Goal: Task Accomplishment & Management: Complete application form

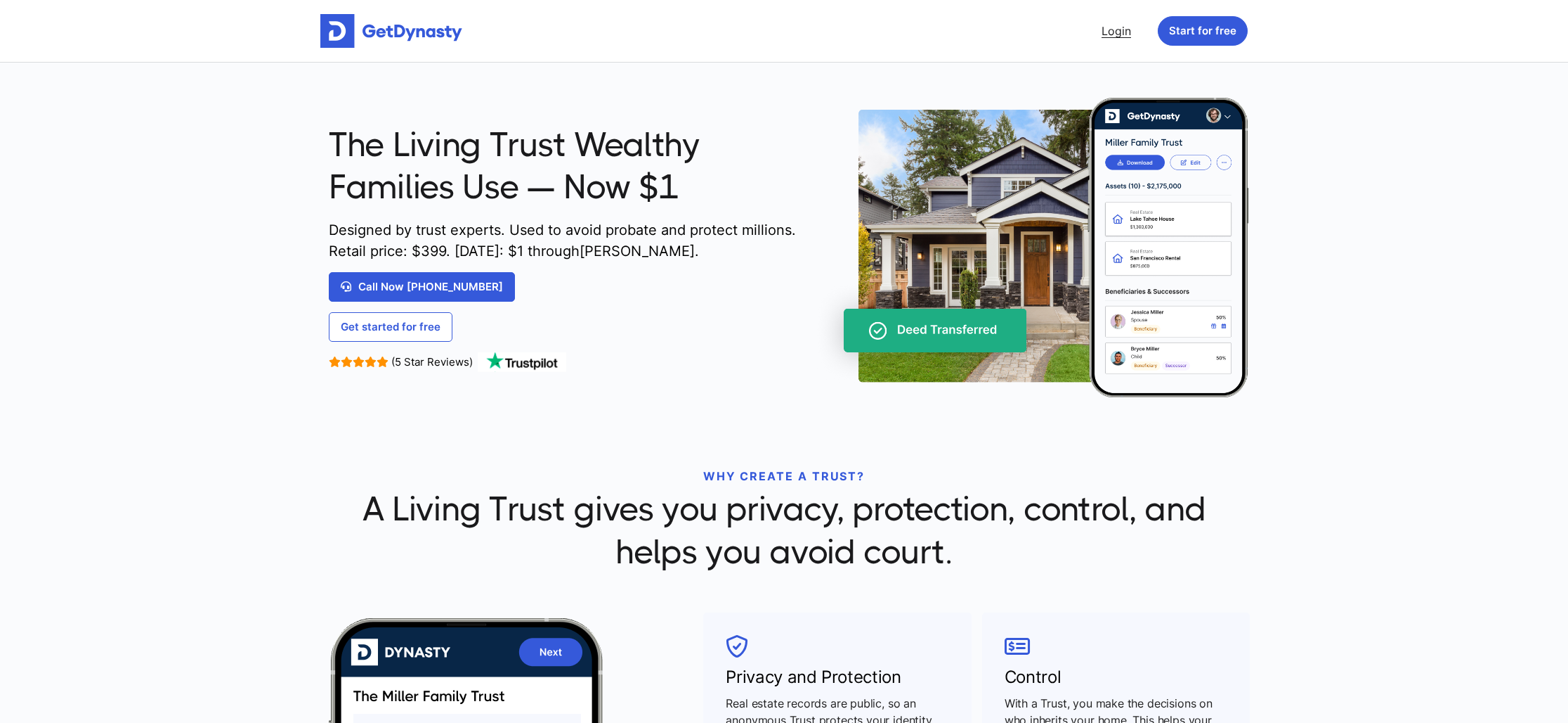
click at [1113, 35] on link "Login" at bounding box center [1116, 30] width 41 height 28
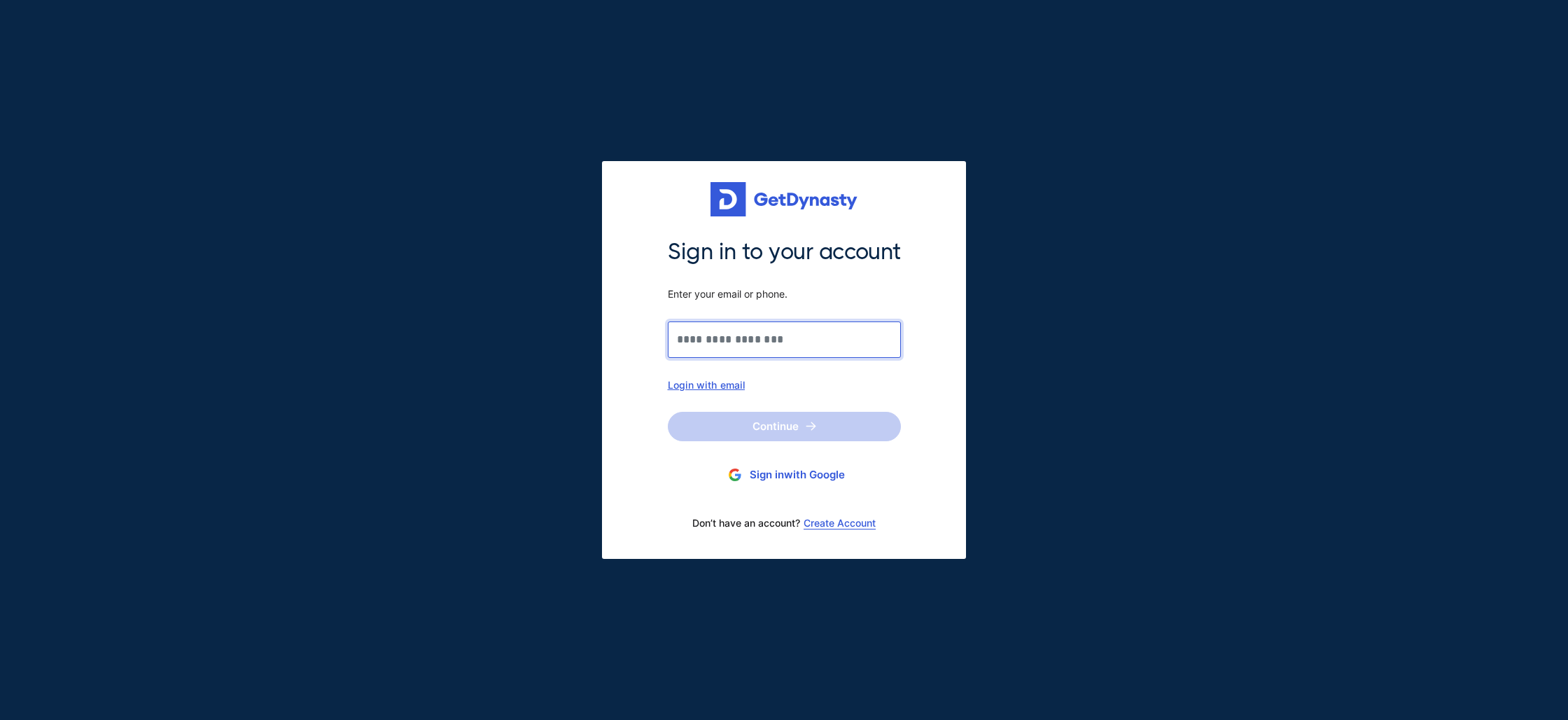
click at [745, 343] on input "Sign in to your account Enter your email or phone." at bounding box center [784, 340] width 233 height 37
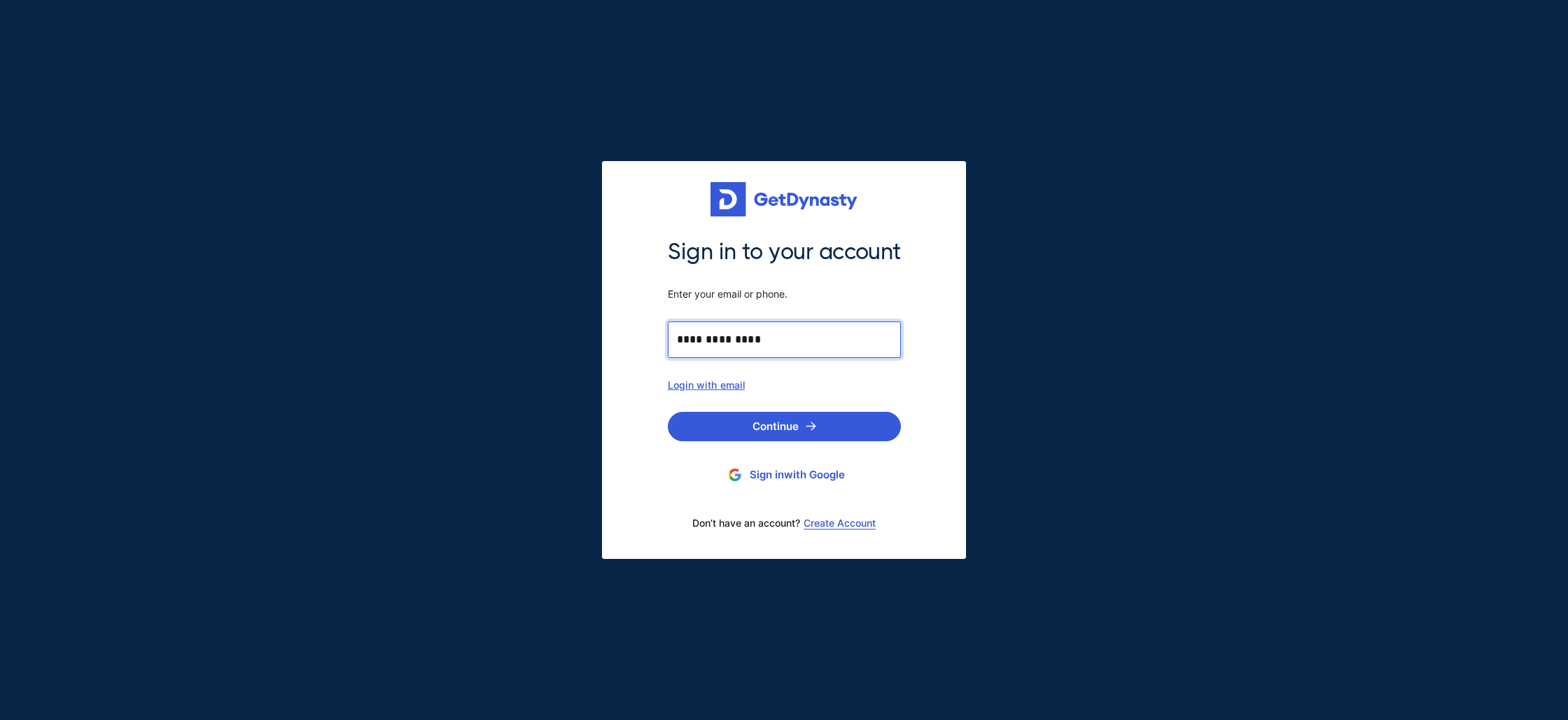
type input "**********"
click at [833, 443] on section "Continue Sign in with Google Don’t have an account? Create Account" at bounding box center [784, 476] width 233 height 127
click at [823, 425] on button "Continue" at bounding box center [784, 426] width 233 height 30
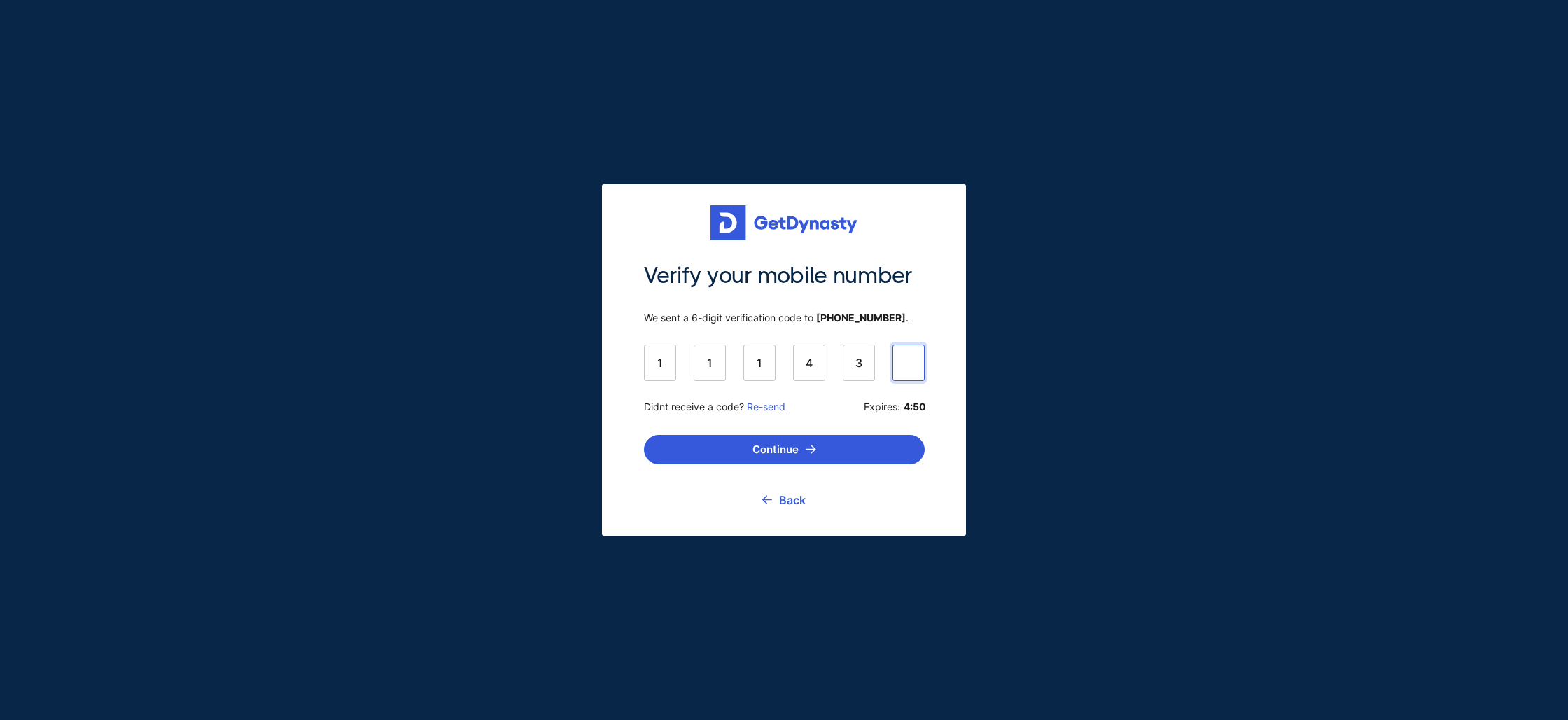
type input "******"
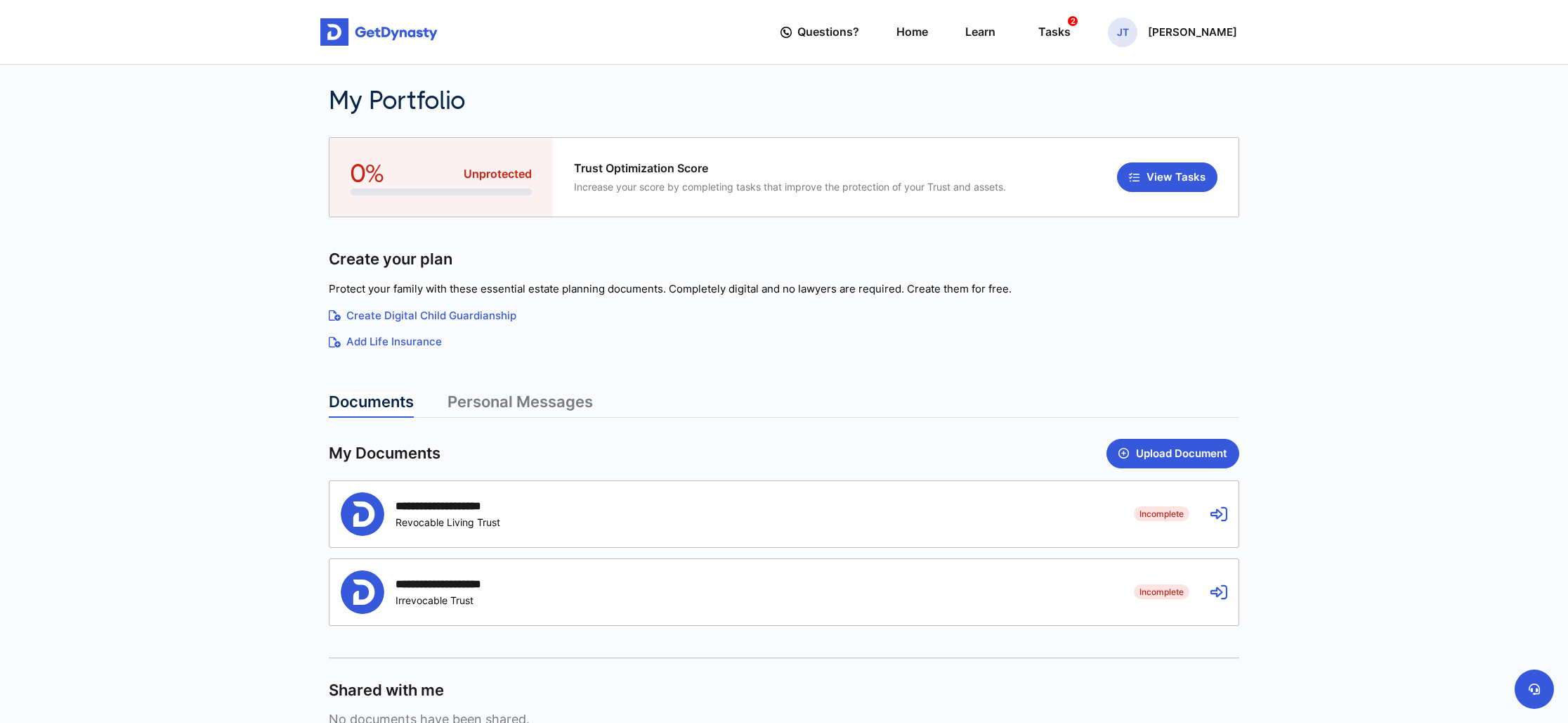
scroll to position [3, 0]
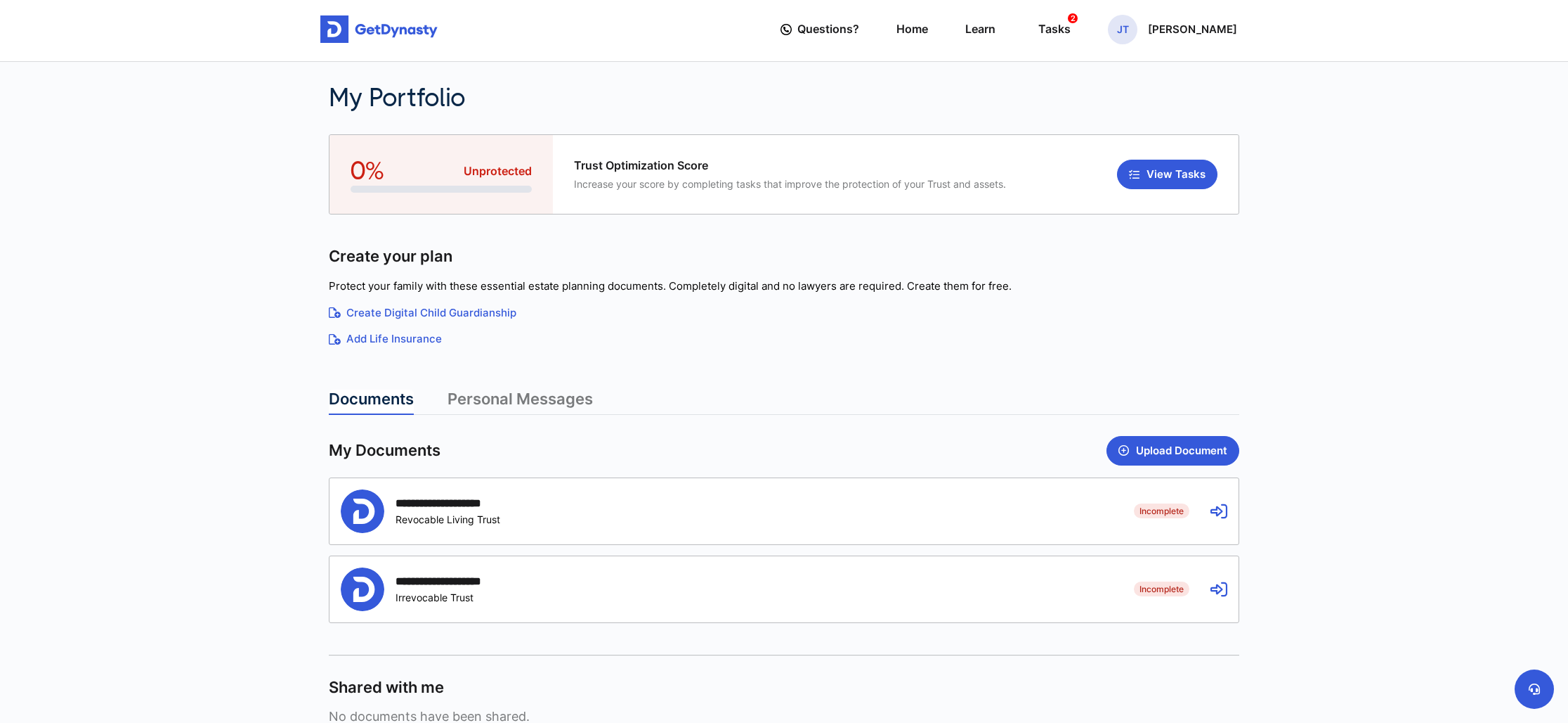
click at [1223, 514] on icon at bounding box center [1218, 510] width 16 height 16
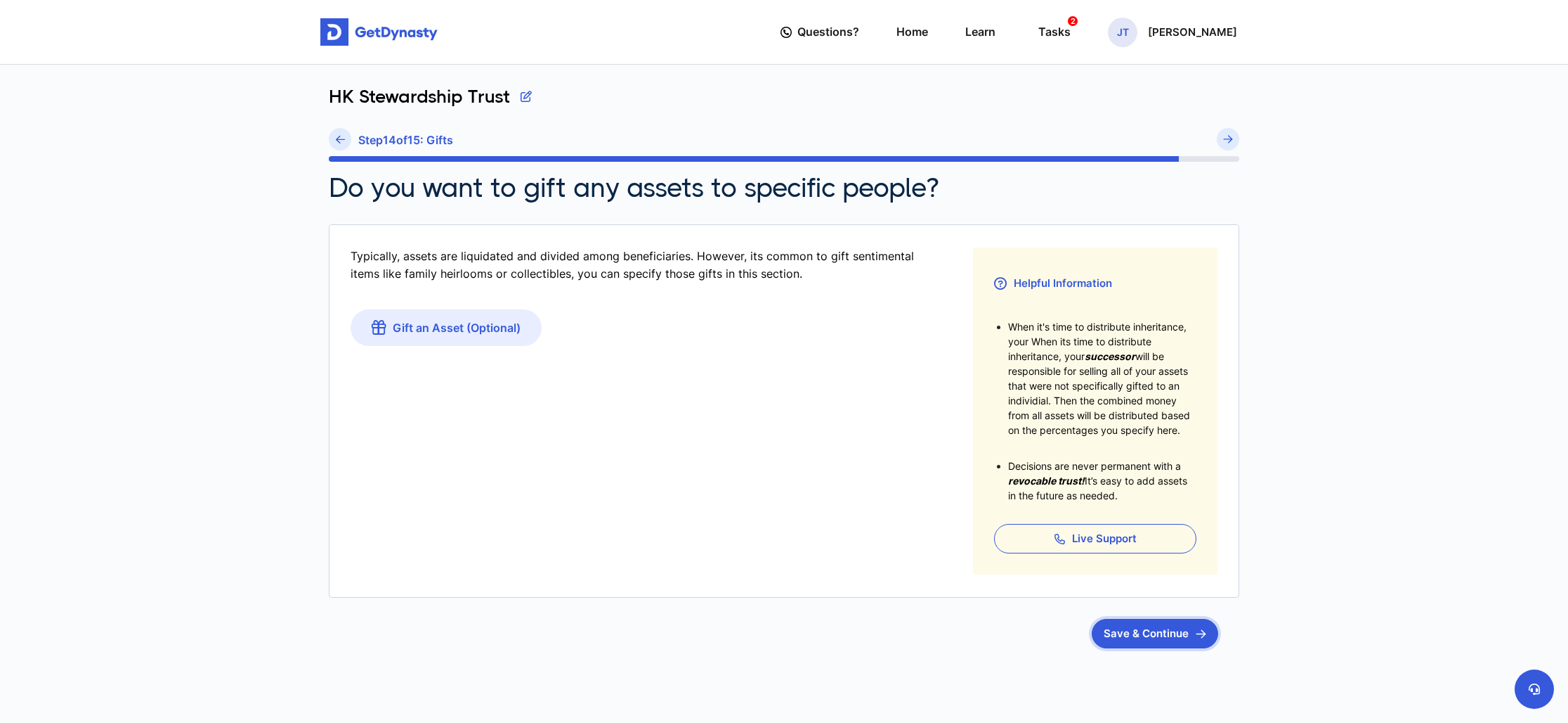
click at [1163, 634] on button "Save & Continue" at bounding box center [1155, 633] width 127 height 30
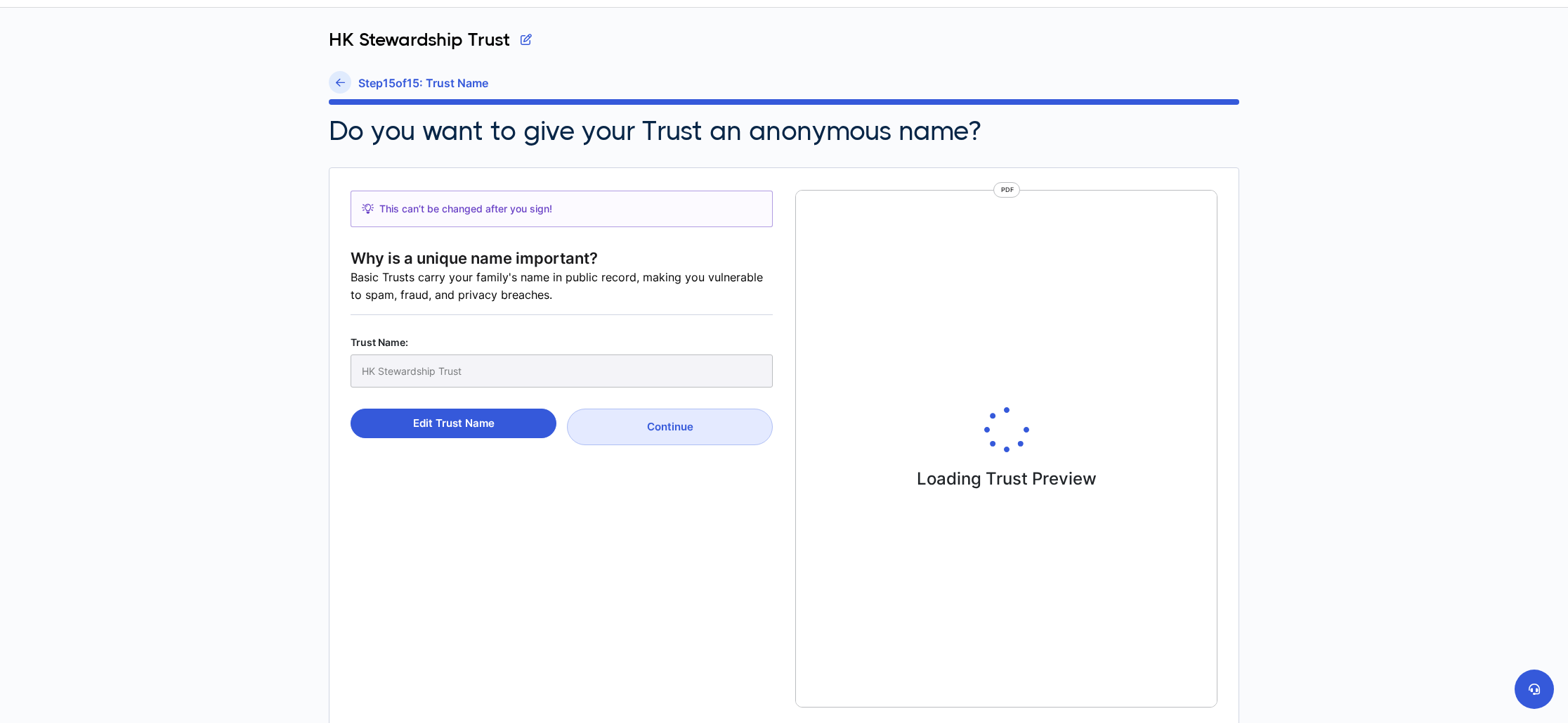
scroll to position [61, 0]
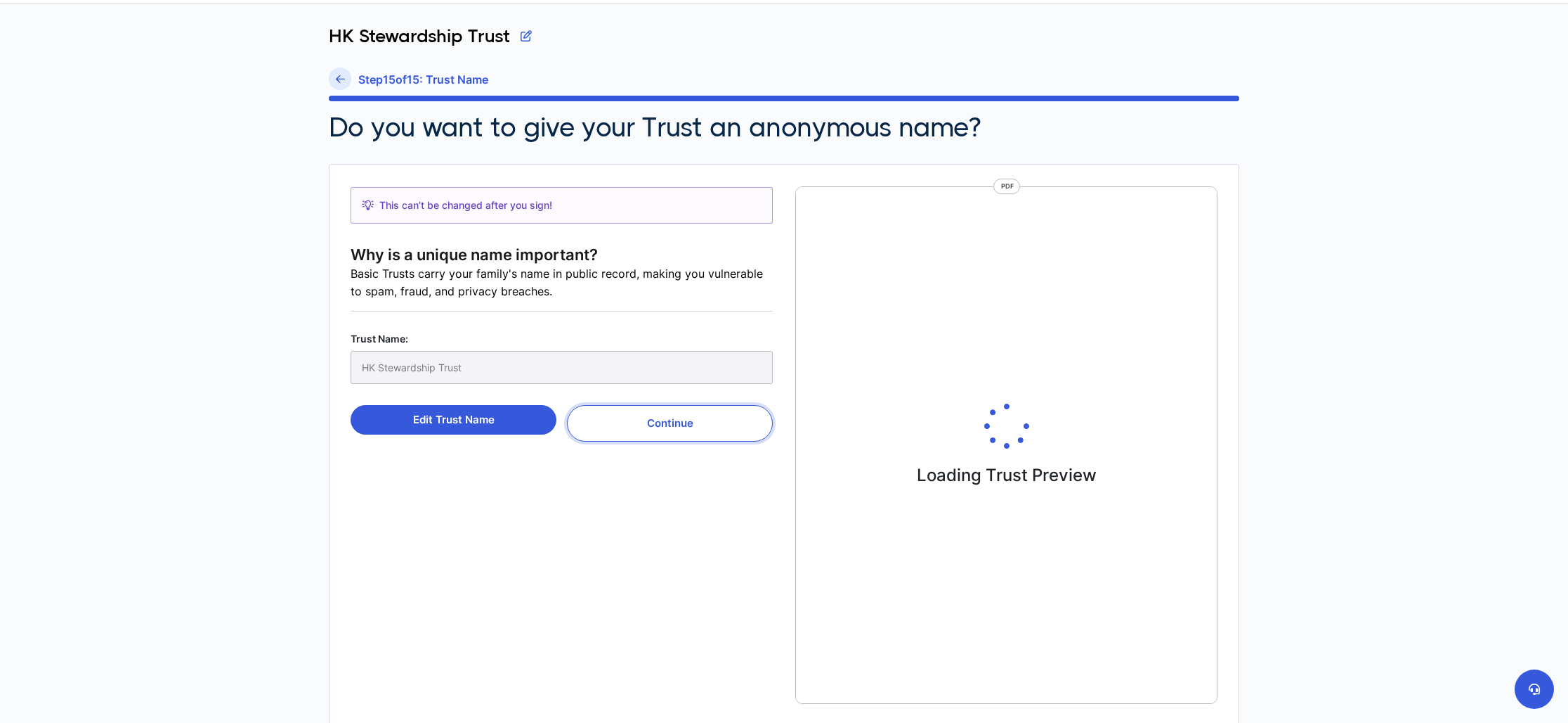
click at [690, 428] on button "Continue" at bounding box center [670, 423] width 206 height 37
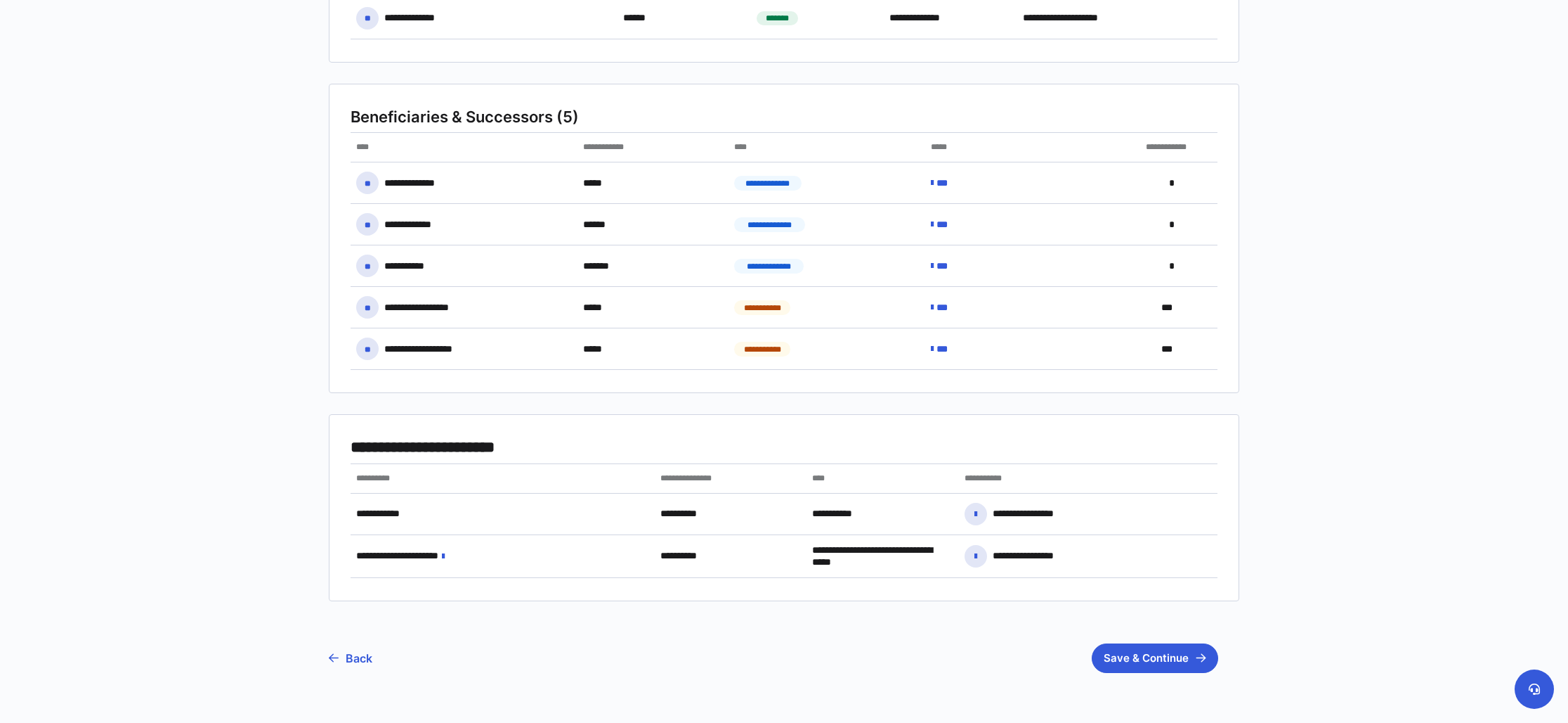
scroll to position [321, 0]
click at [1167, 651] on button "Save & Continue" at bounding box center [1155, 657] width 127 height 30
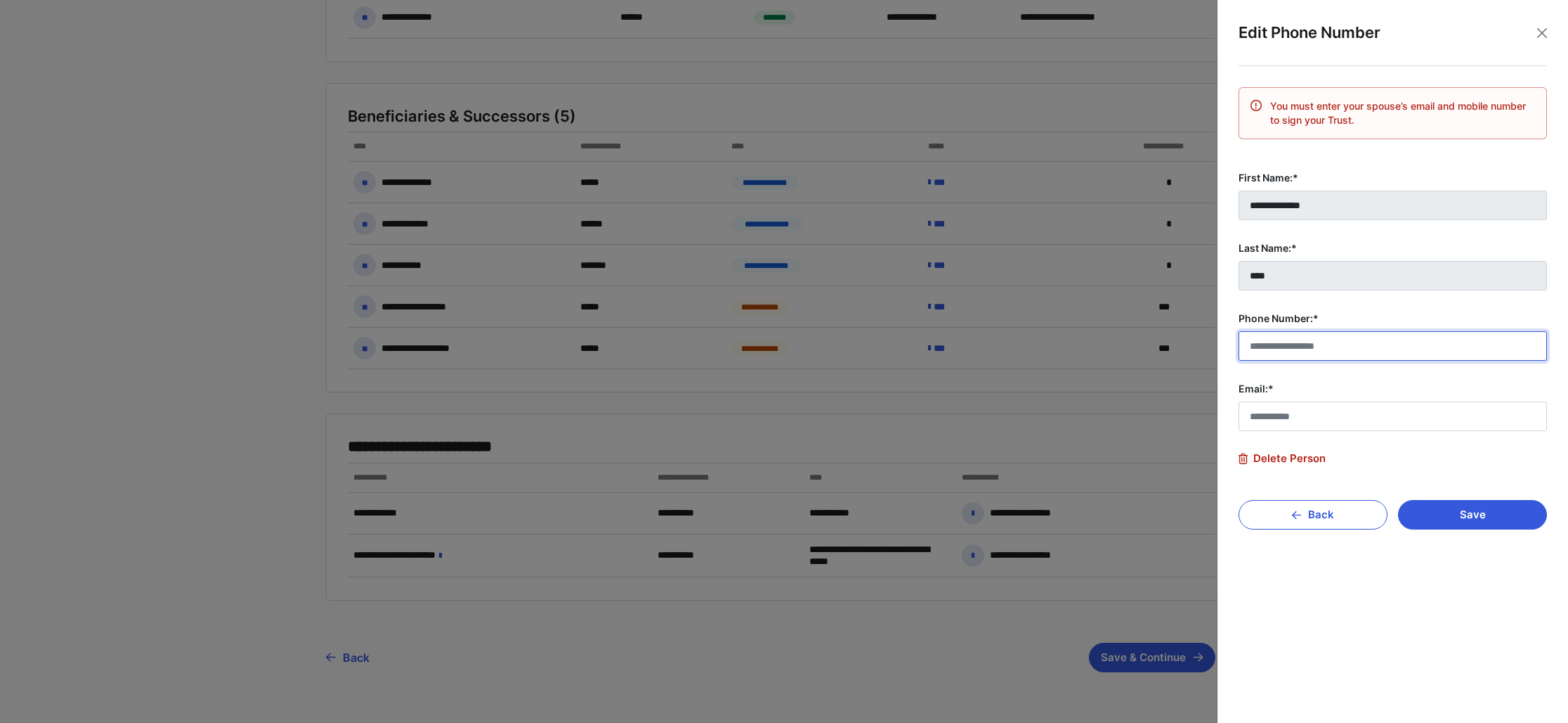
click at [1322, 344] on input "Phone Number:*" at bounding box center [1392, 346] width 308 height 30
type input "**********"
click at [1347, 409] on input "Email:*" at bounding box center [1392, 416] width 308 height 30
type input "**********"
click at [1455, 516] on button "Save" at bounding box center [1472, 514] width 149 height 30
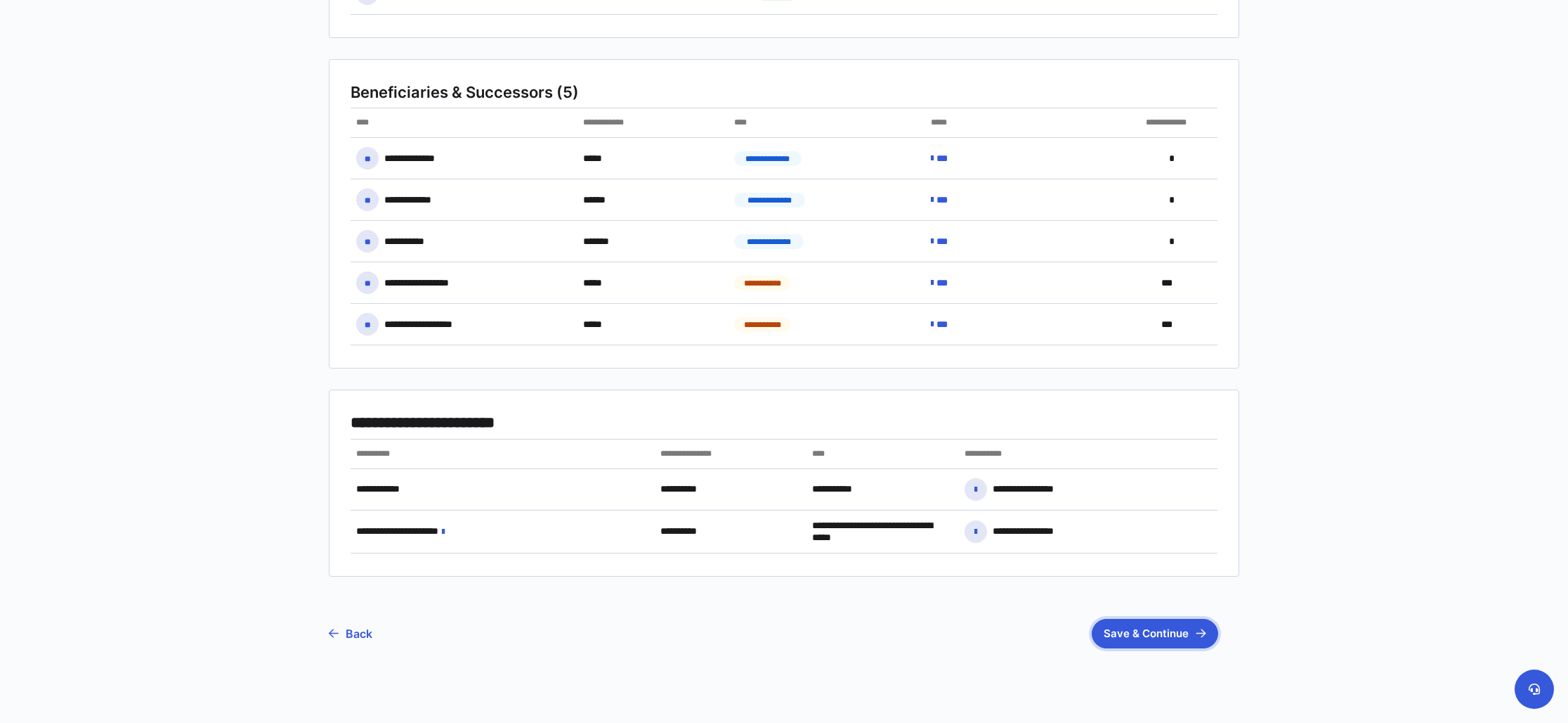
scroll to position [351, 0]
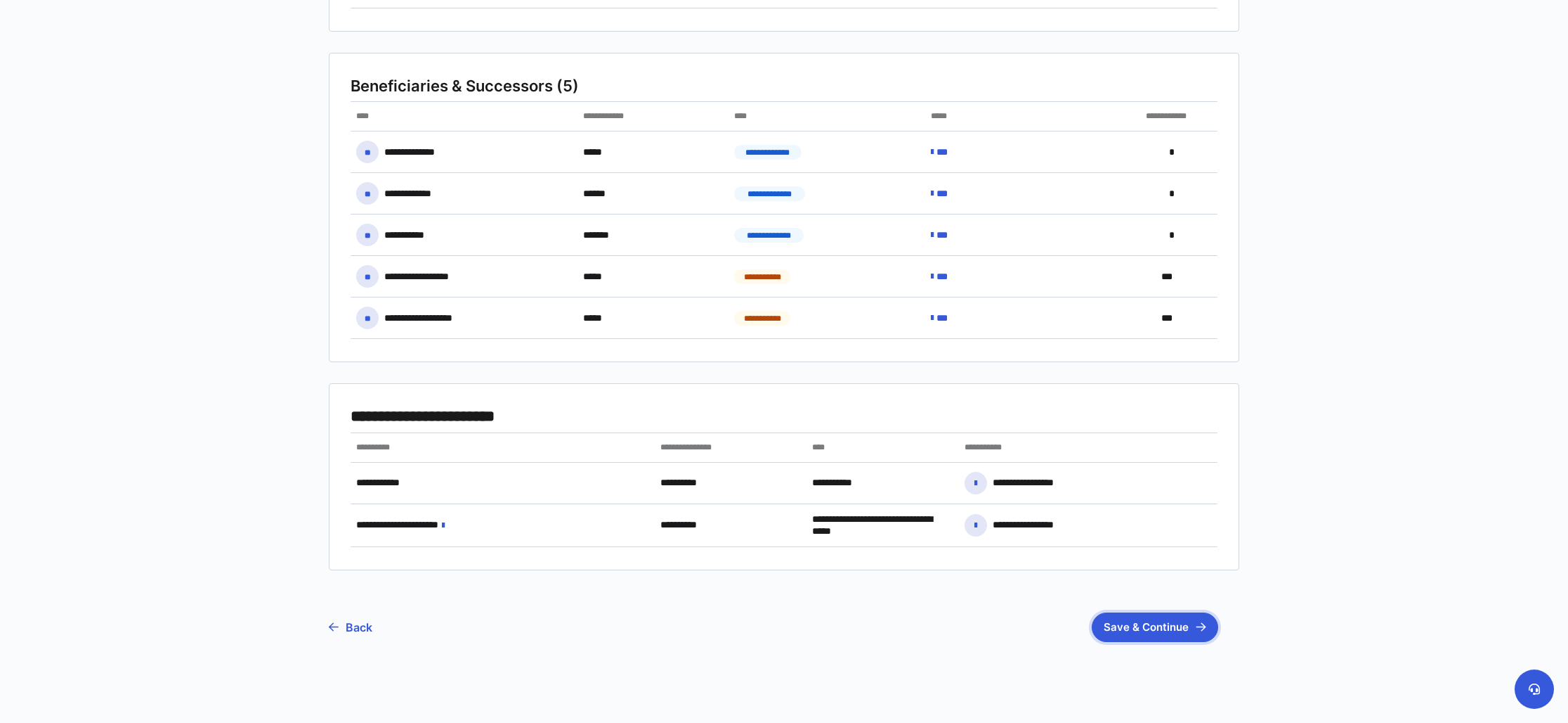
click at [1166, 623] on button "Save & Continue" at bounding box center [1155, 626] width 127 height 30
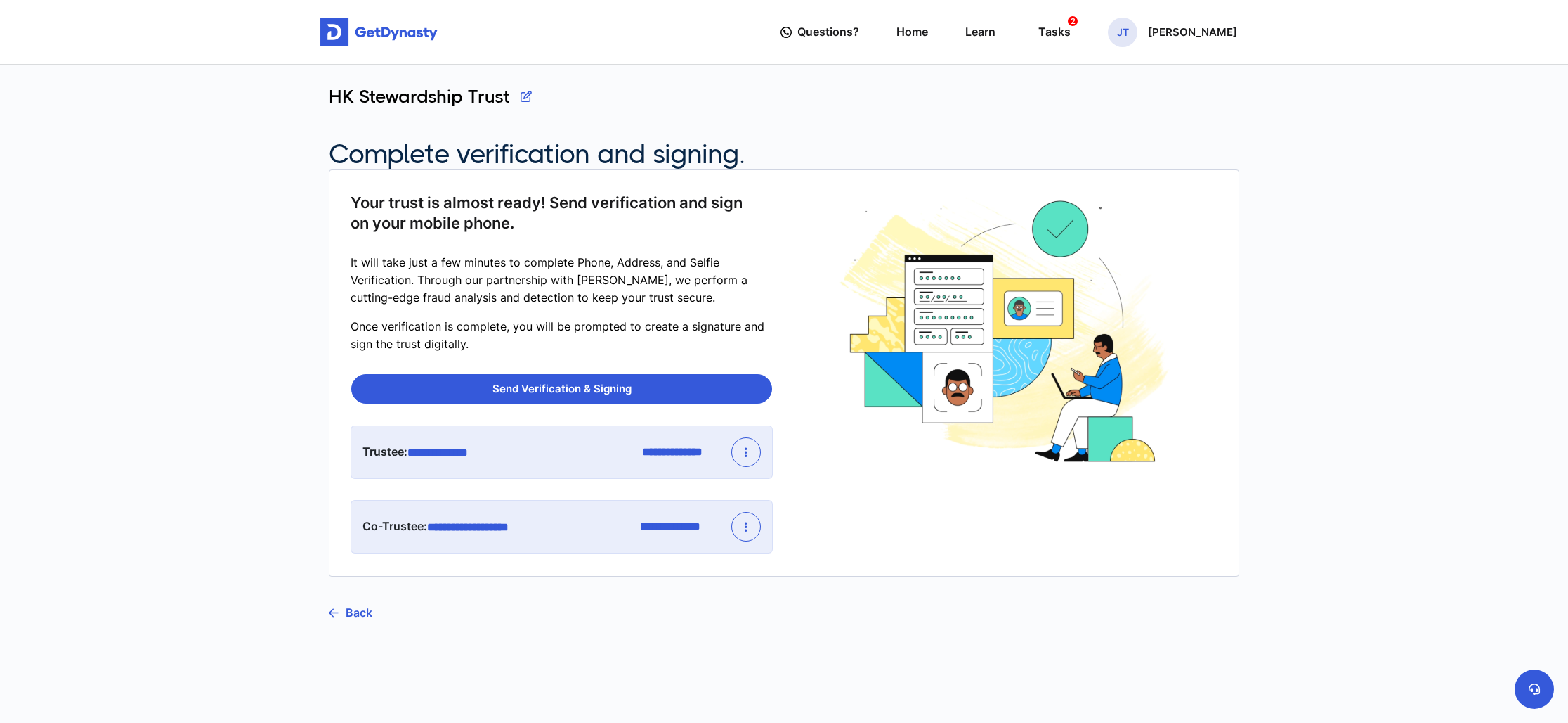
click at [525, 93] on button "button" at bounding box center [527, 97] width 12 height 21
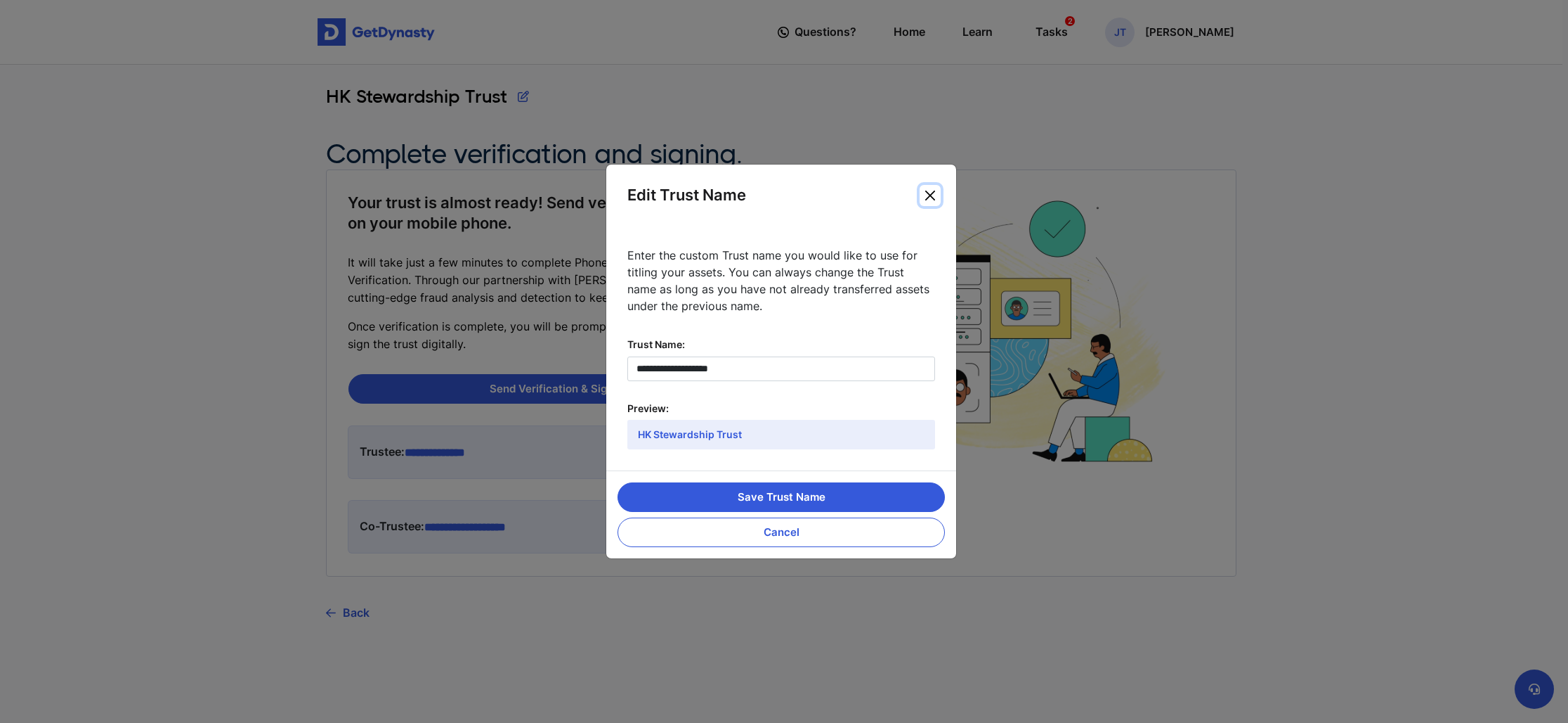
click at [934, 201] on button "Close" at bounding box center [930, 195] width 21 height 21
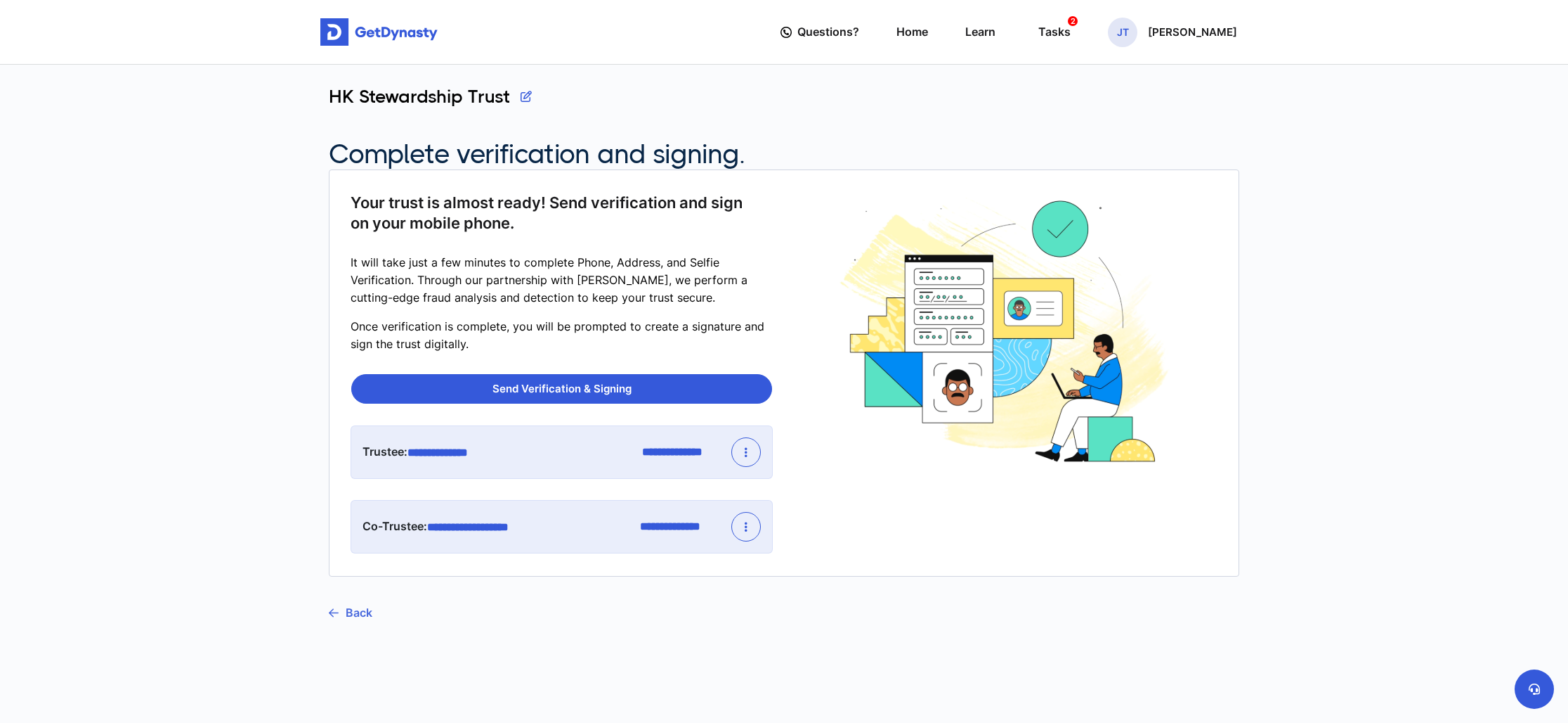
click at [349, 607] on link "Back" at bounding box center [350, 612] width 43 height 35
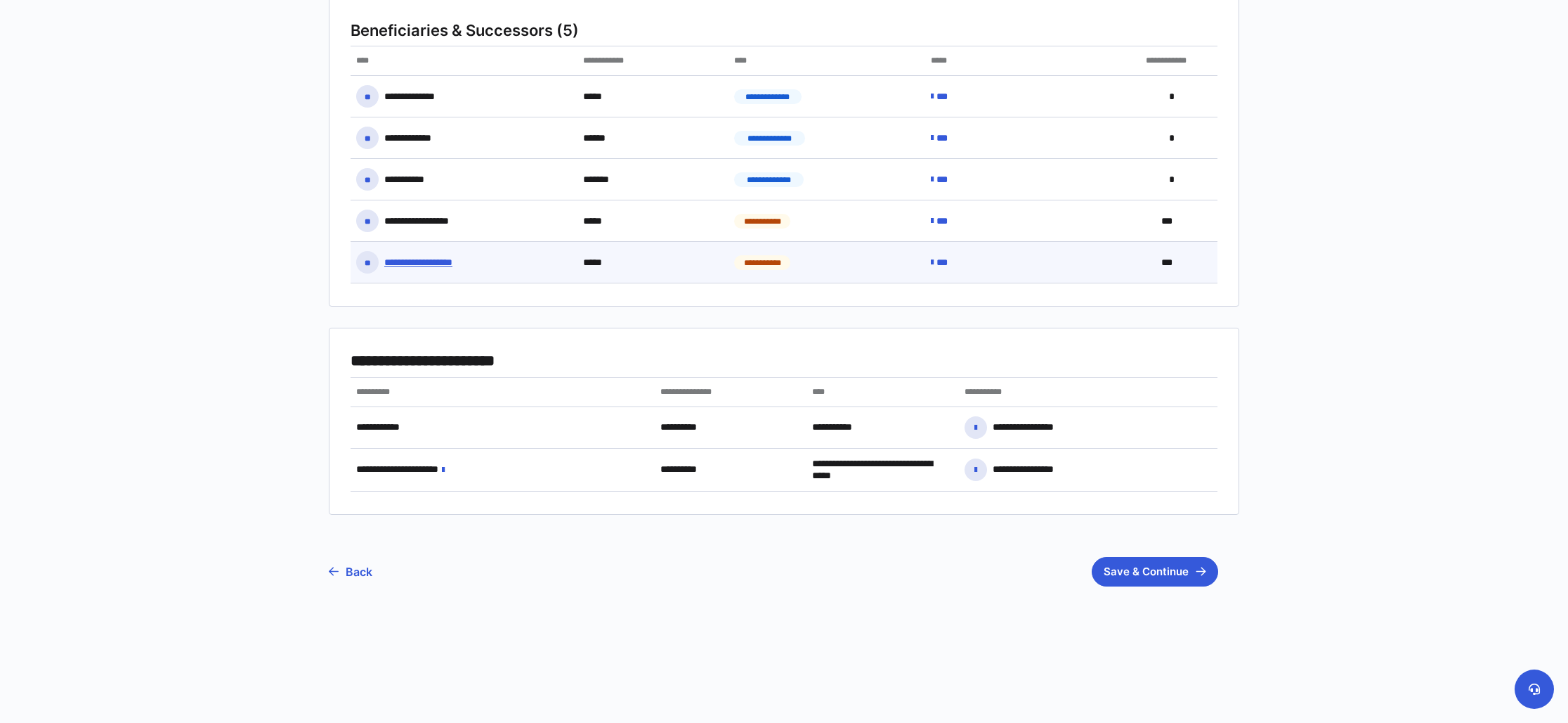
scroll to position [418, 0]
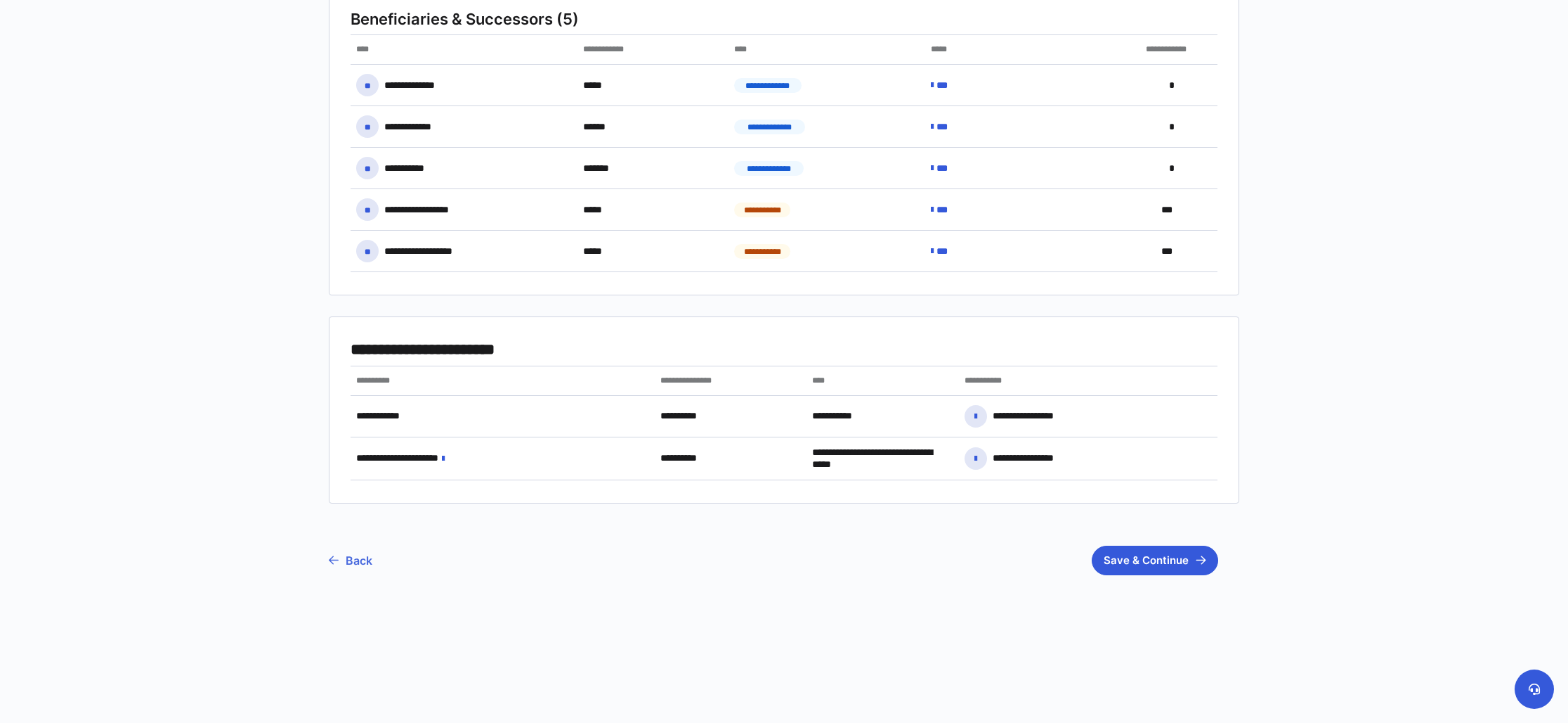
click at [362, 563] on link "Back" at bounding box center [350, 560] width 43 height 35
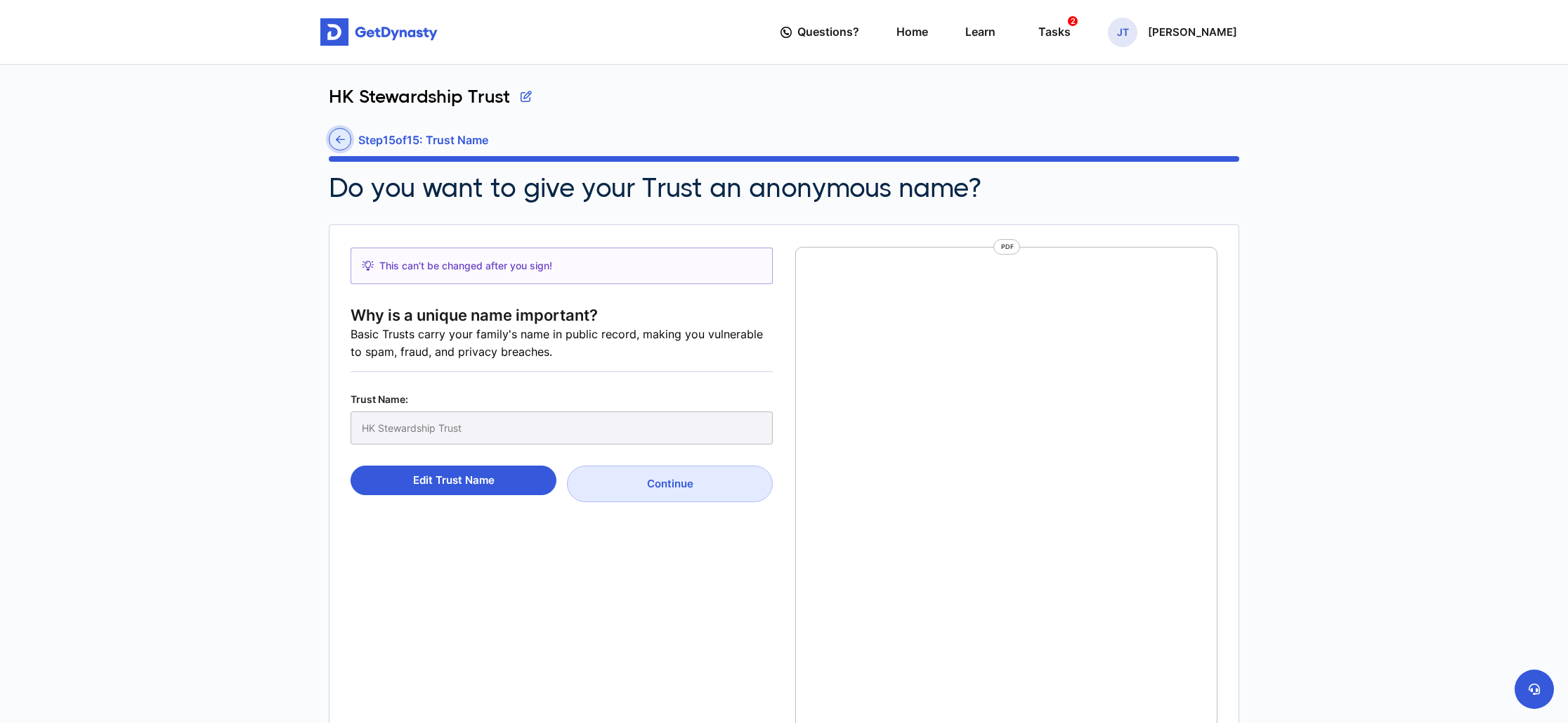
click at [340, 144] on link at bounding box center [339, 138] width 22 height 22
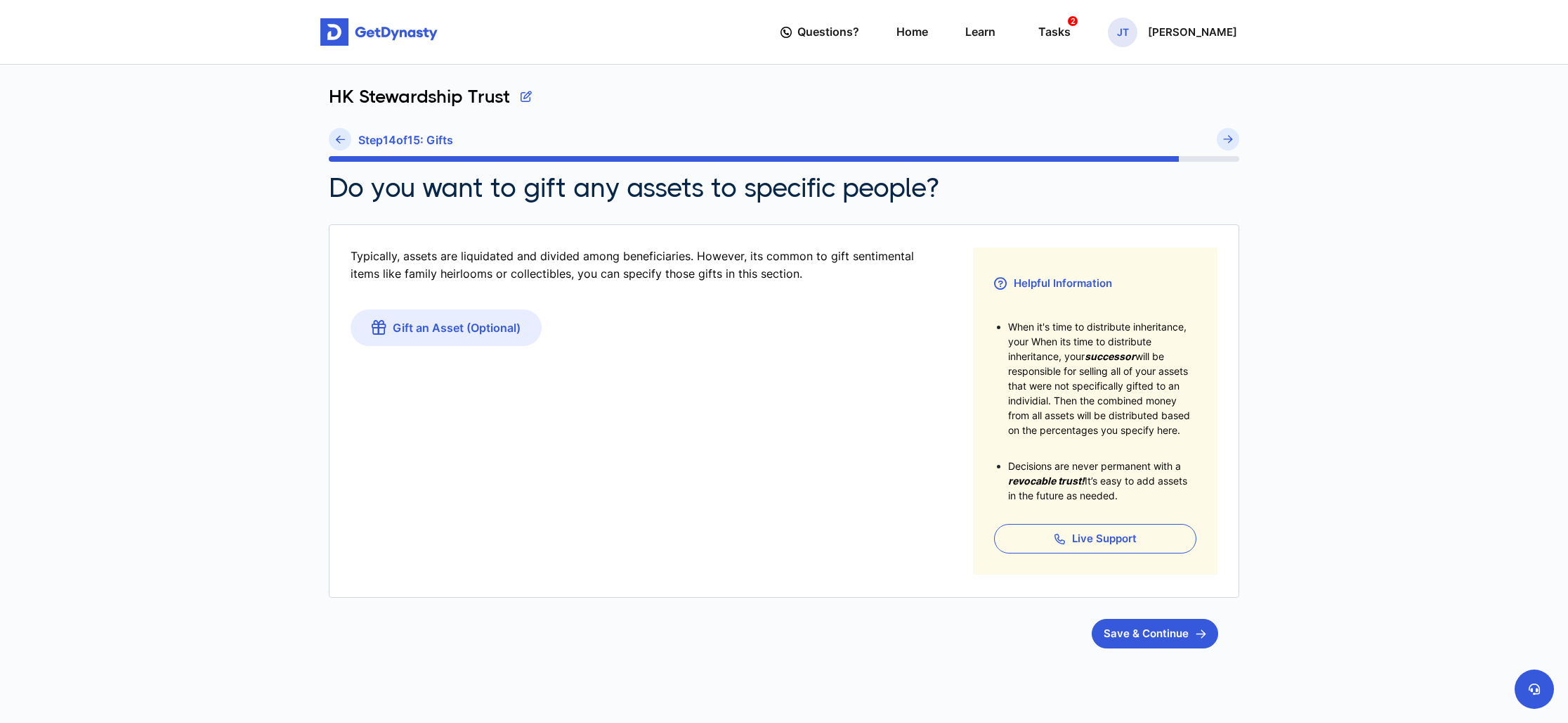
click at [340, 144] on link at bounding box center [339, 138] width 22 height 22
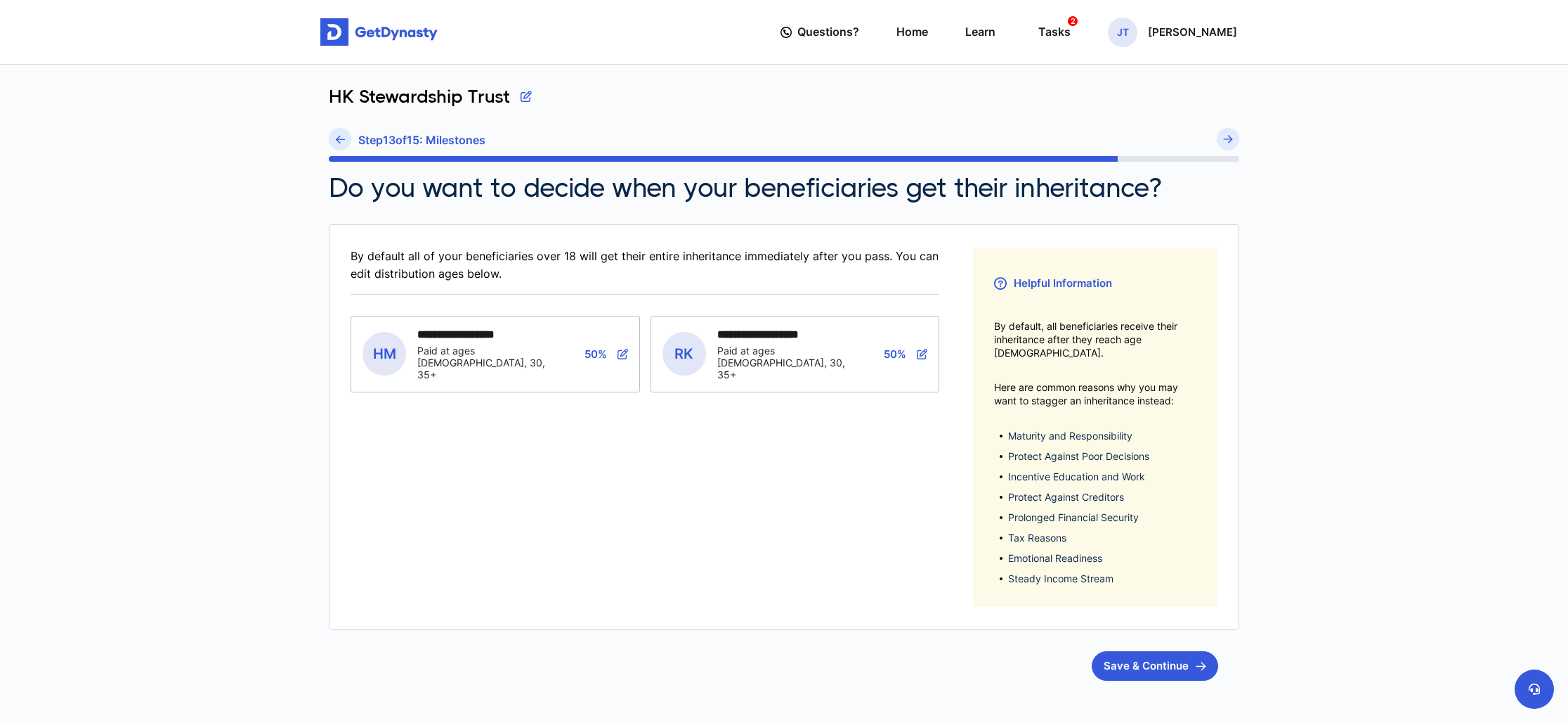
click at [340, 144] on link at bounding box center [339, 138] width 22 height 22
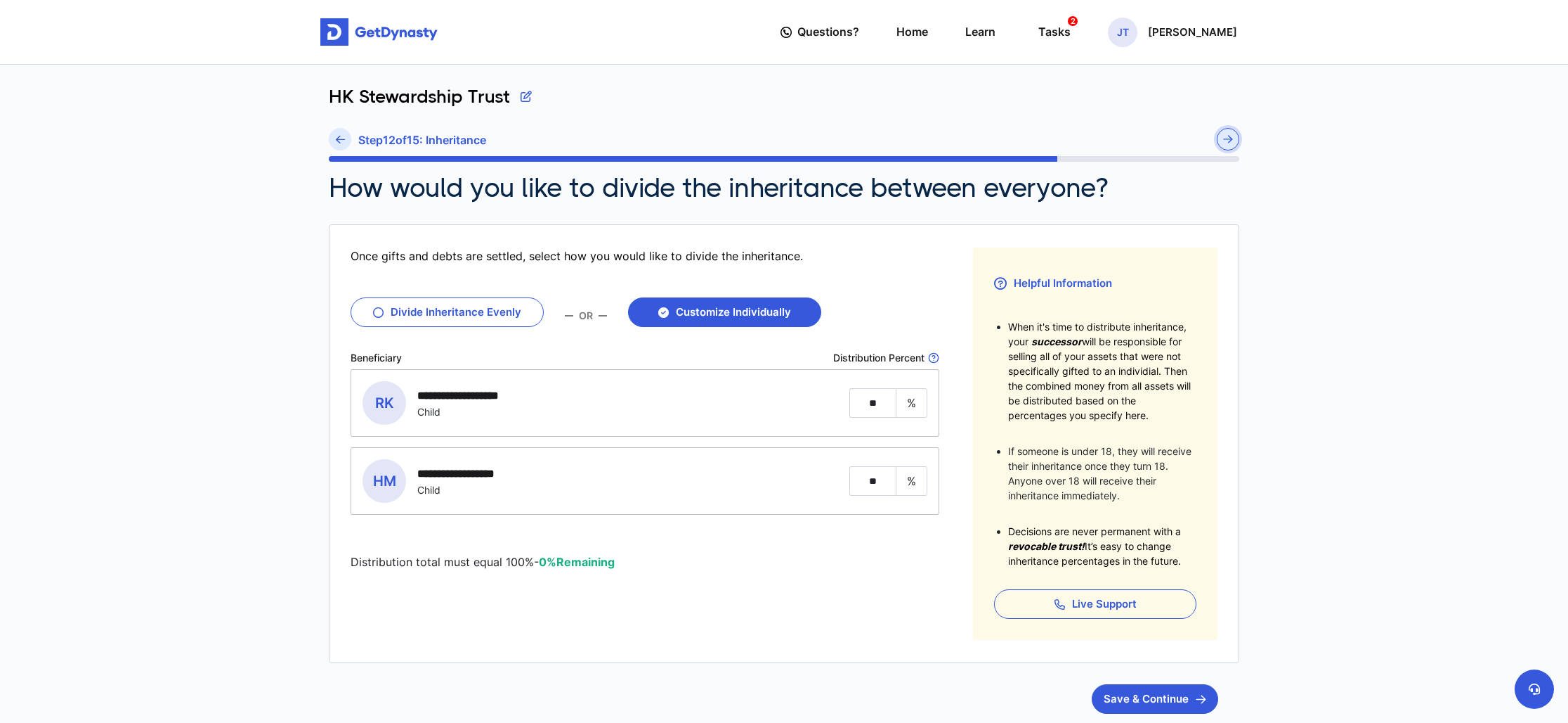
click at [1227, 139] on img "submit" at bounding box center [1228, 139] width 10 height 9
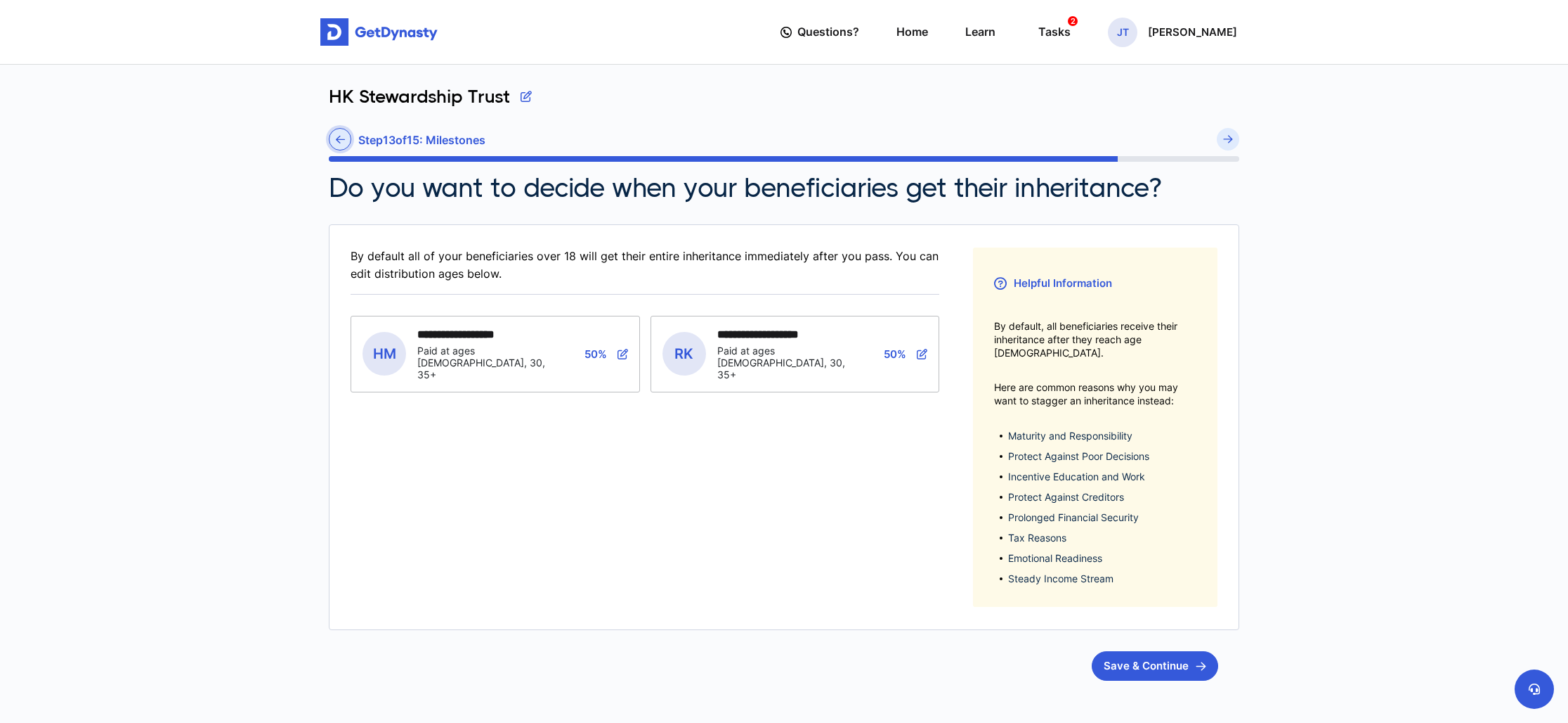
click at [339, 140] on icon at bounding box center [340, 139] width 9 height 11
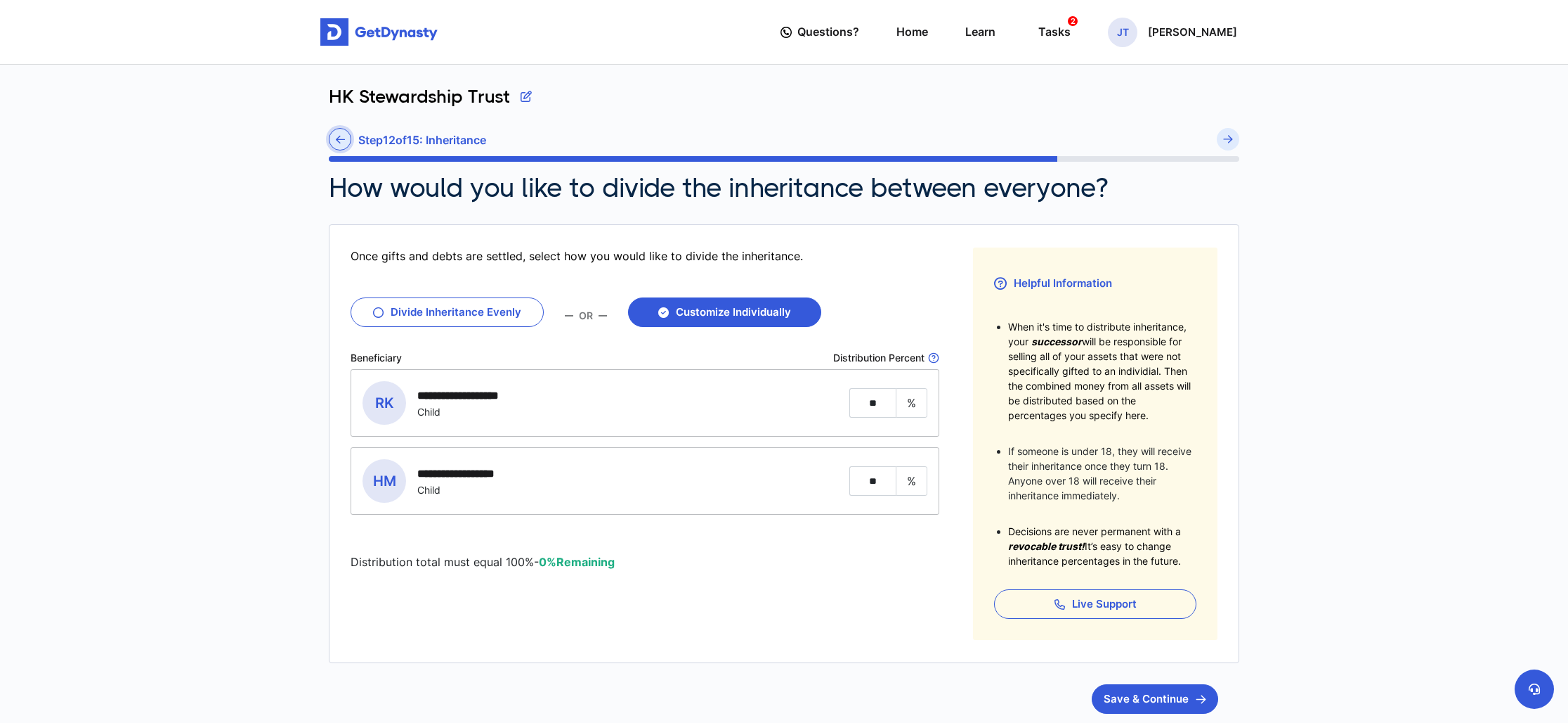
click at [337, 143] on icon at bounding box center [340, 139] width 9 height 11
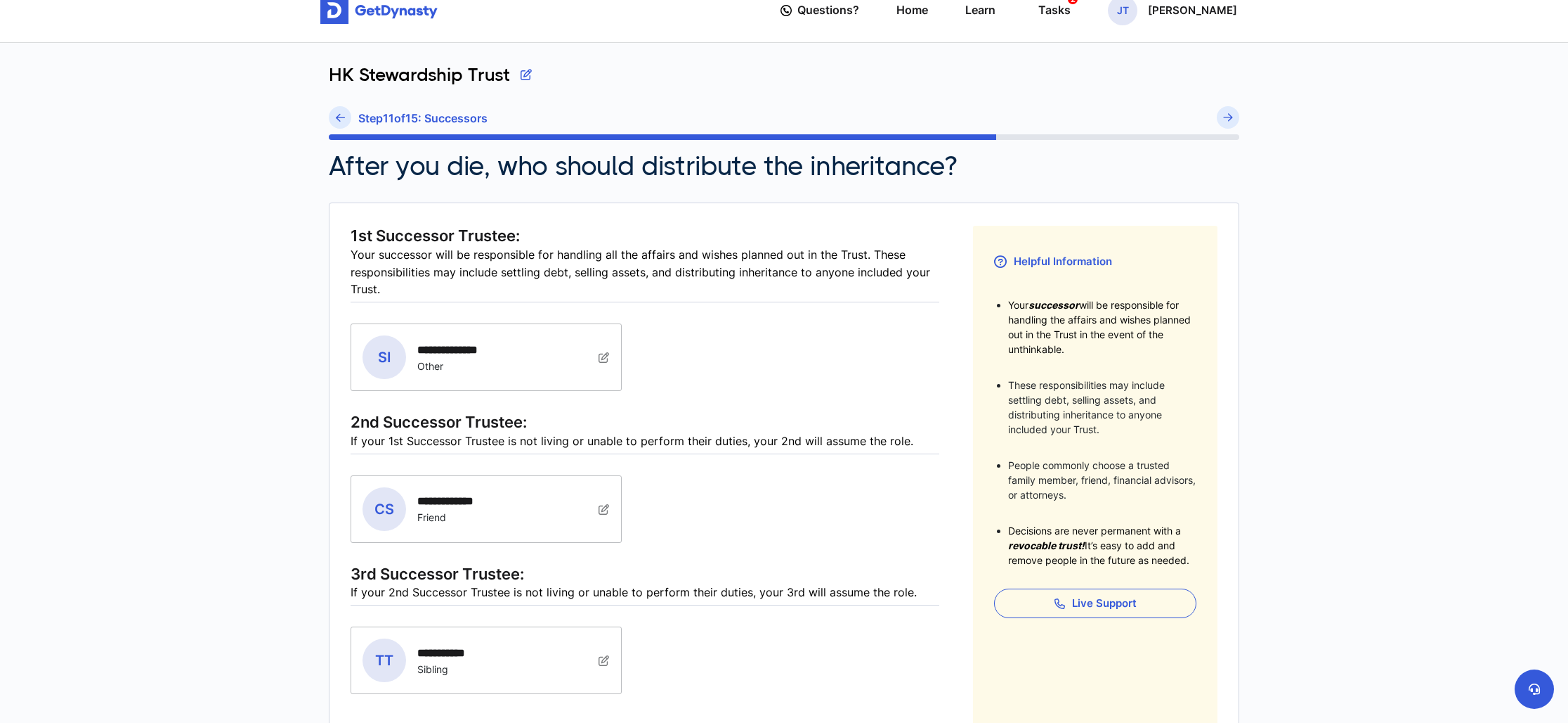
scroll to position [26, 0]
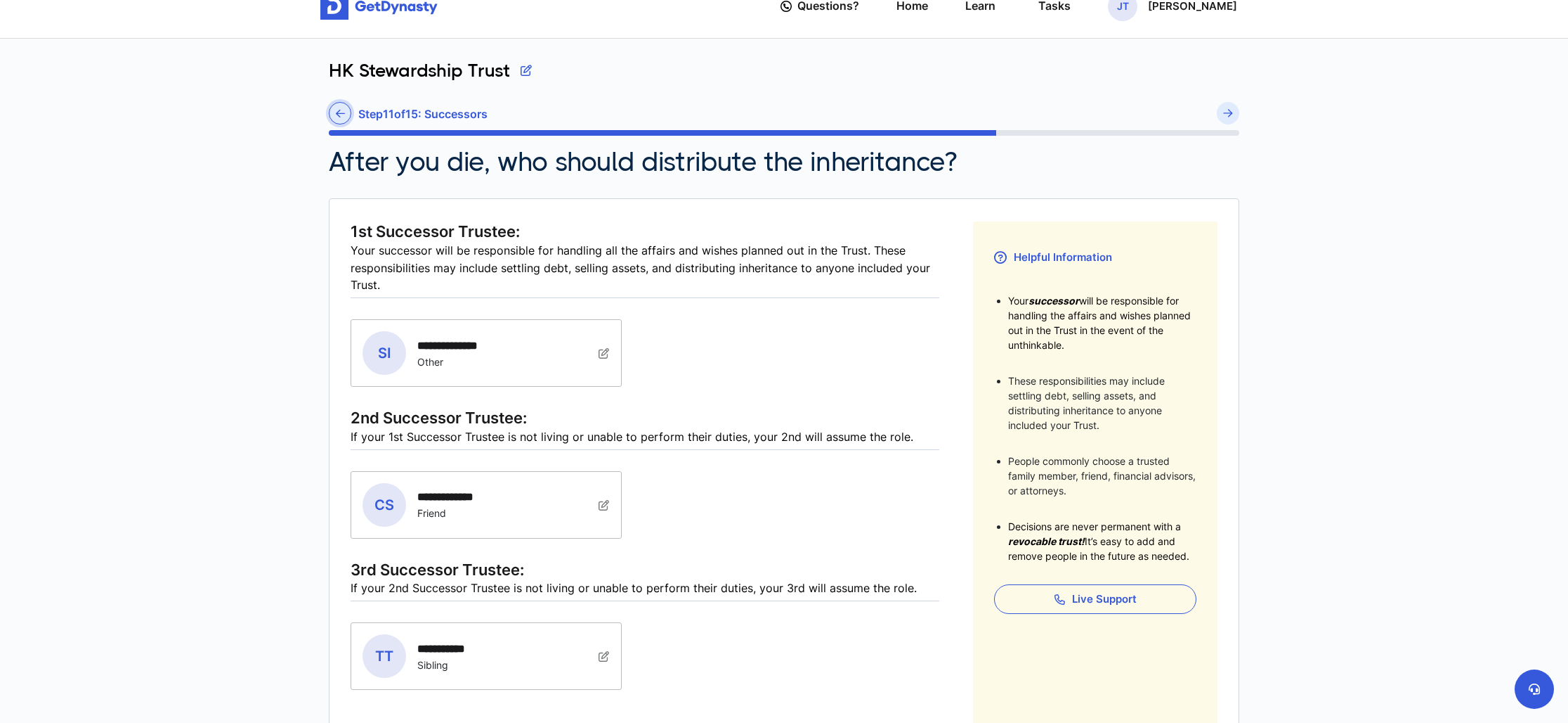
click at [336, 115] on icon at bounding box center [340, 113] width 9 height 11
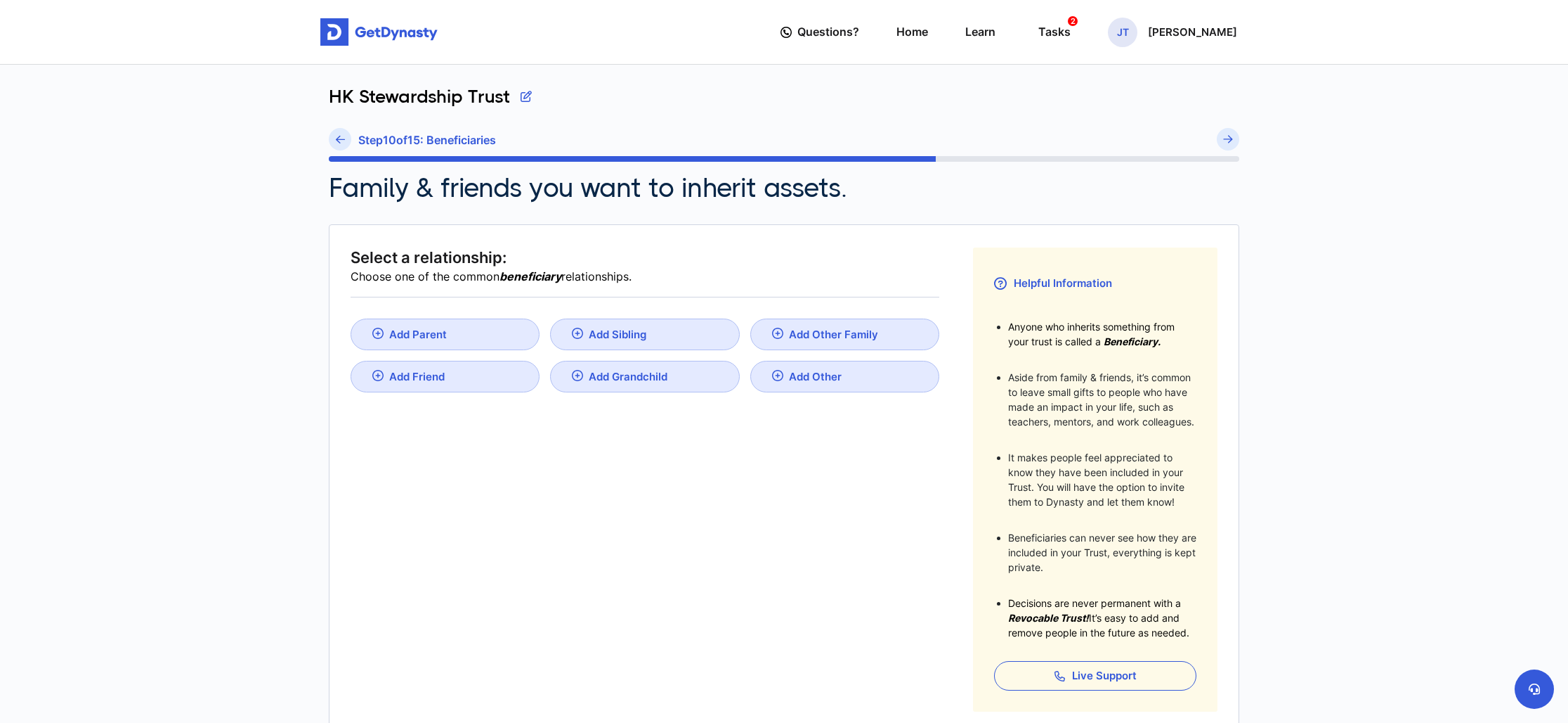
click at [336, 115] on div "HK Stewardship Trust" at bounding box center [784, 107] width 910 height 43
click at [336, 135] on icon at bounding box center [340, 139] width 9 height 11
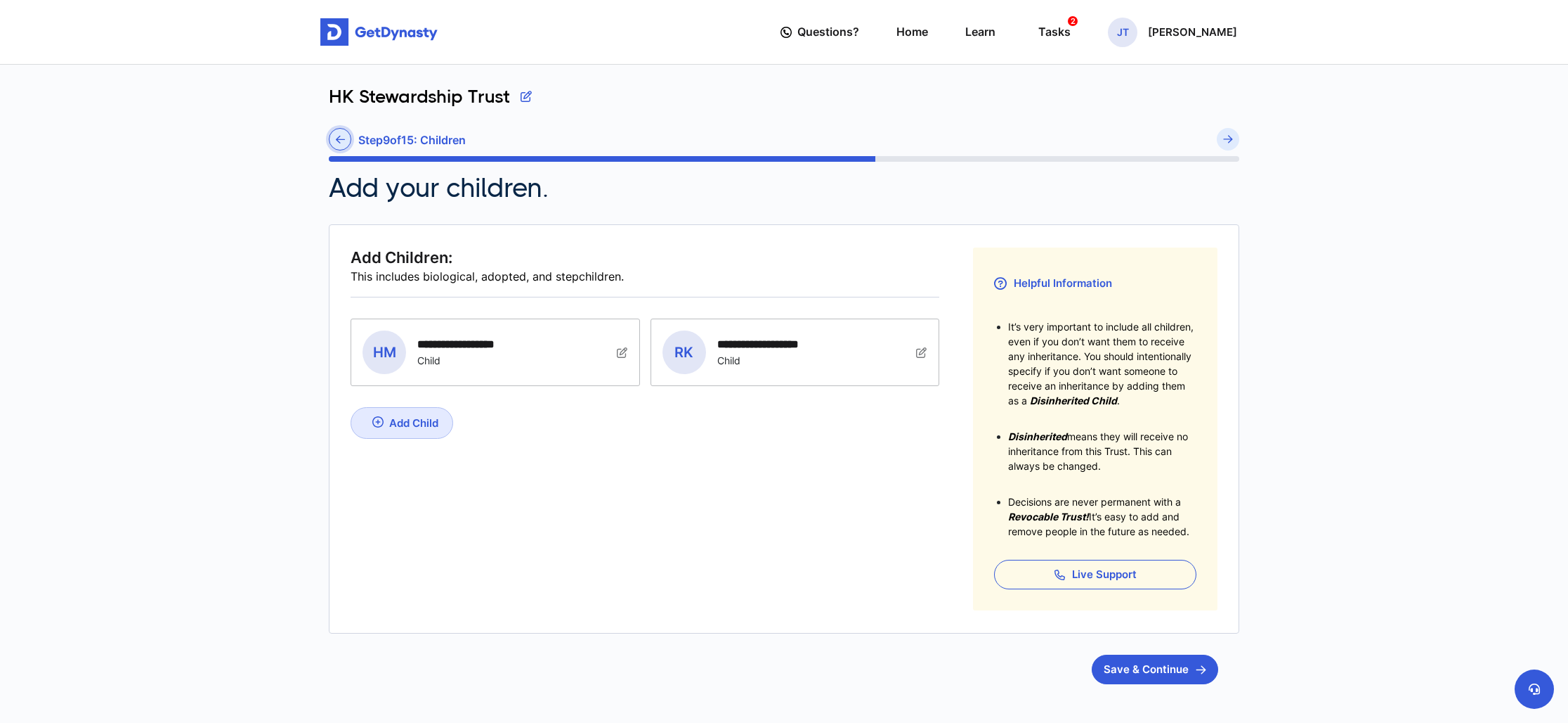
click at [337, 145] on link at bounding box center [339, 138] width 22 height 22
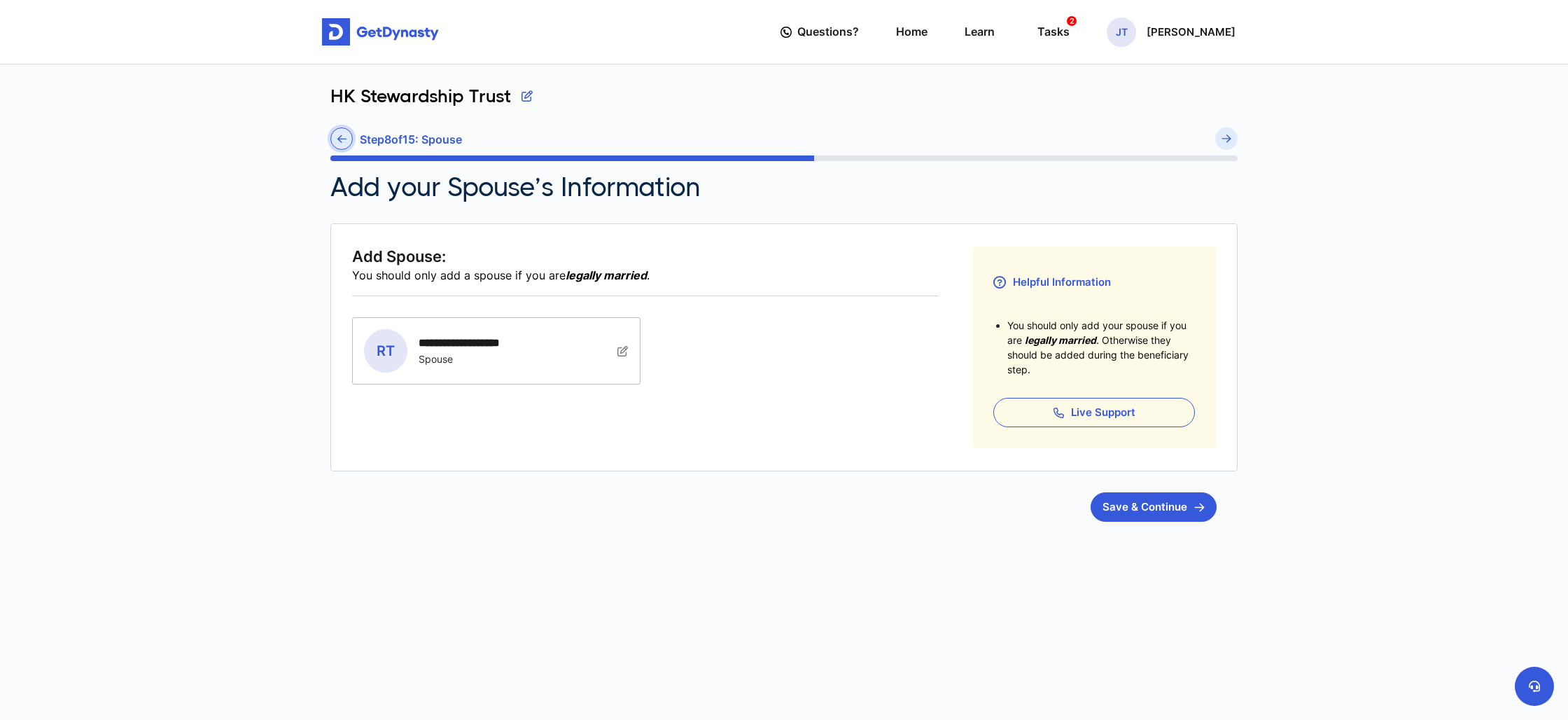
click at [336, 141] on link at bounding box center [341, 138] width 22 height 22
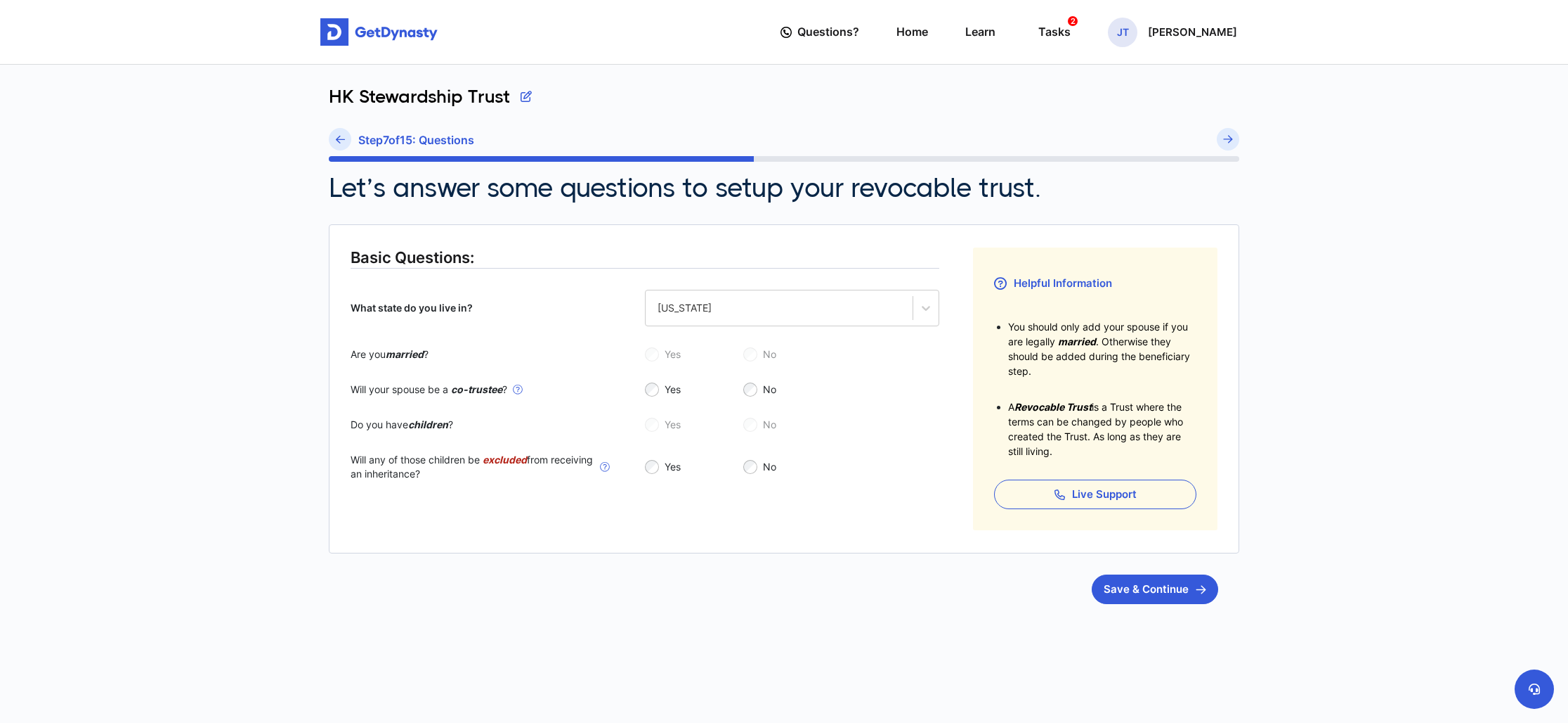
click at [337, 142] on icon at bounding box center [340, 139] width 9 height 11
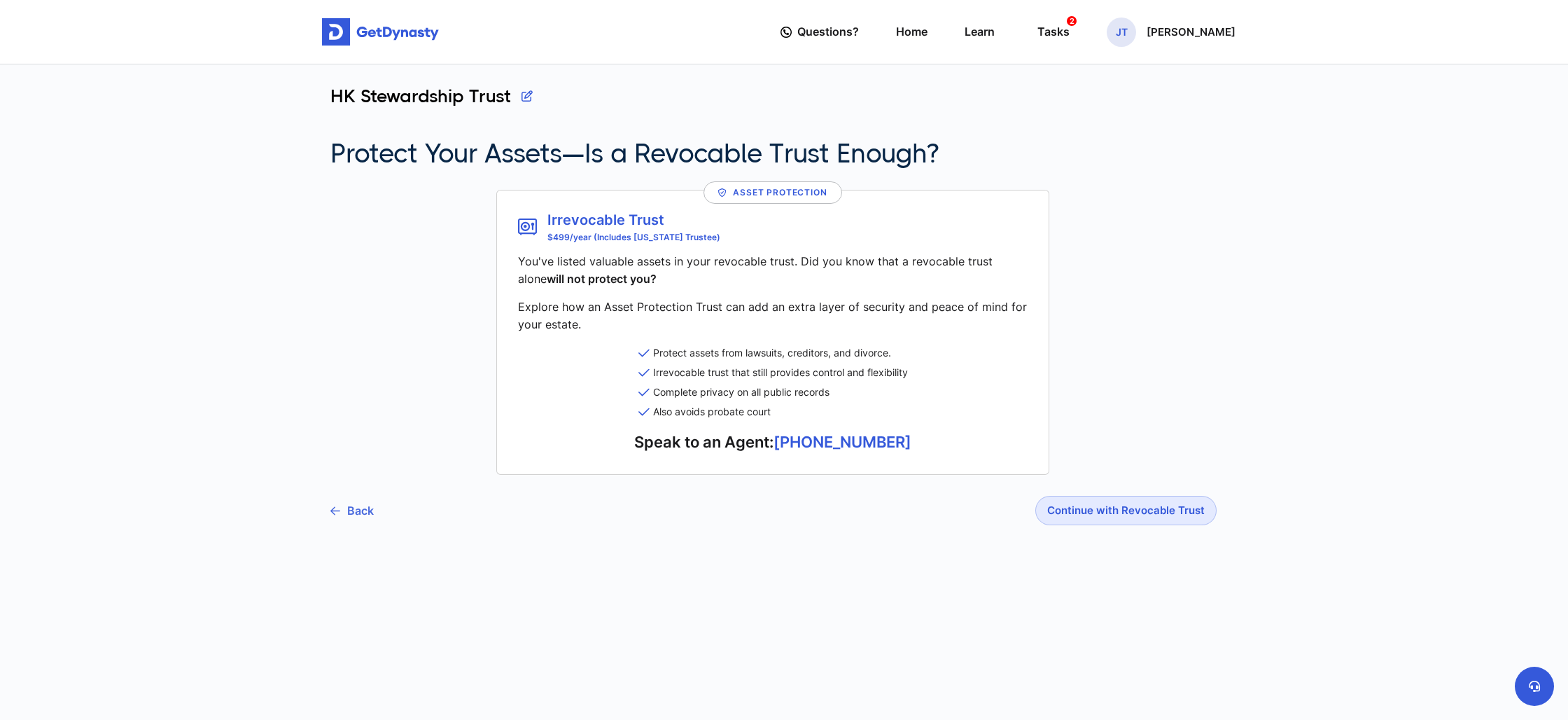
click at [364, 507] on link "Back" at bounding box center [351, 510] width 43 height 35
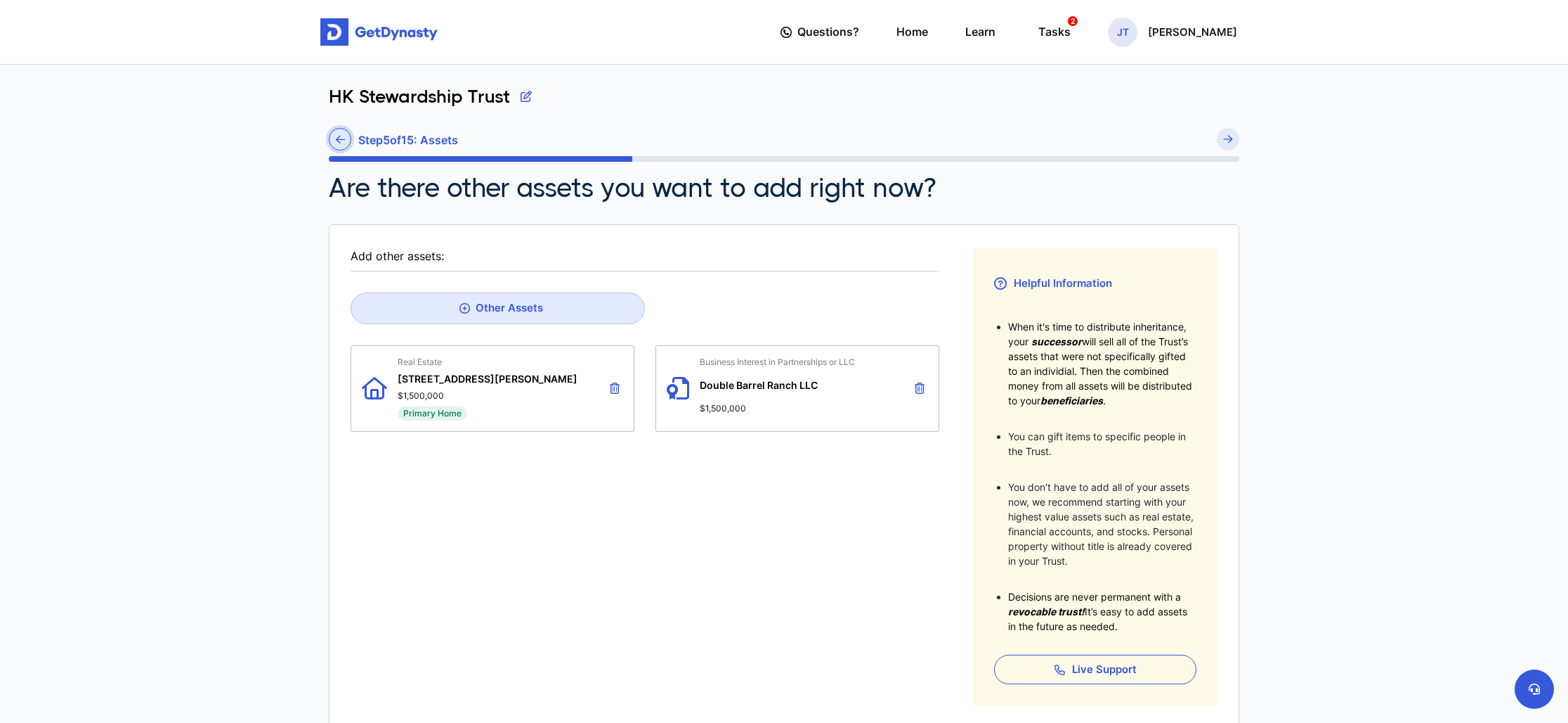
click at [337, 141] on icon at bounding box center [340, 139] width 9 height 11
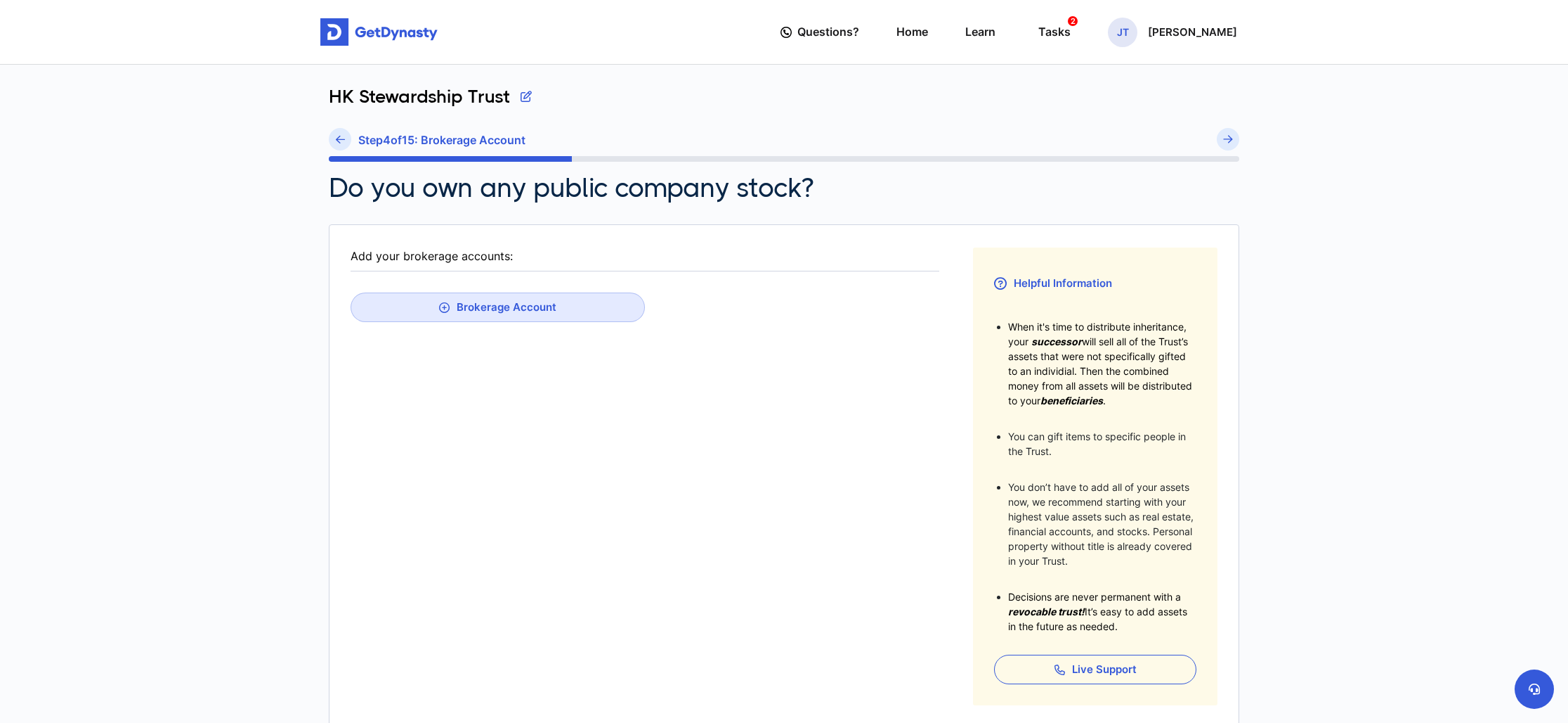
click at [337, 141] on icon at bounding box center [340, 139] width 9 height 11
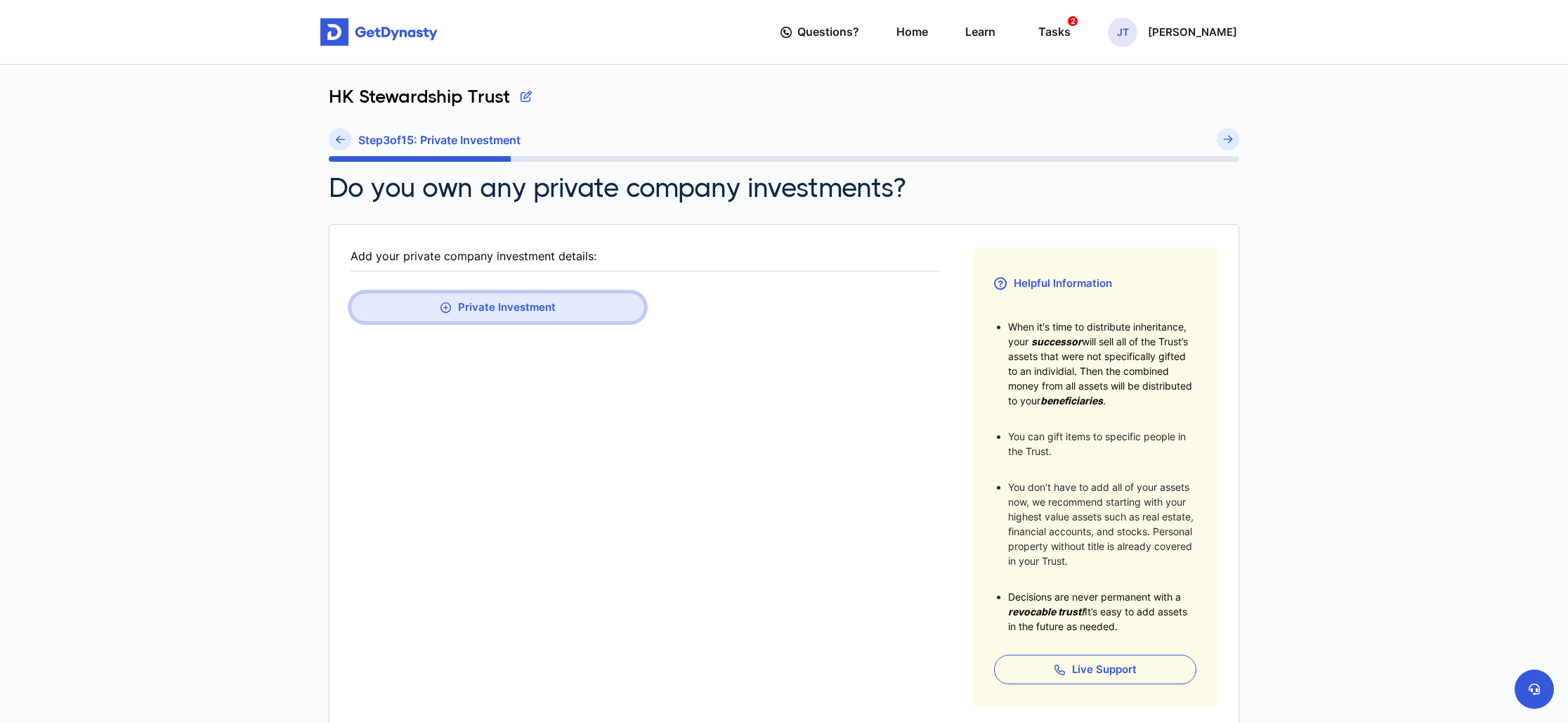
click at [495, 312] on button "Private Investment" at bounding box center [498, 307] width 295 height 30
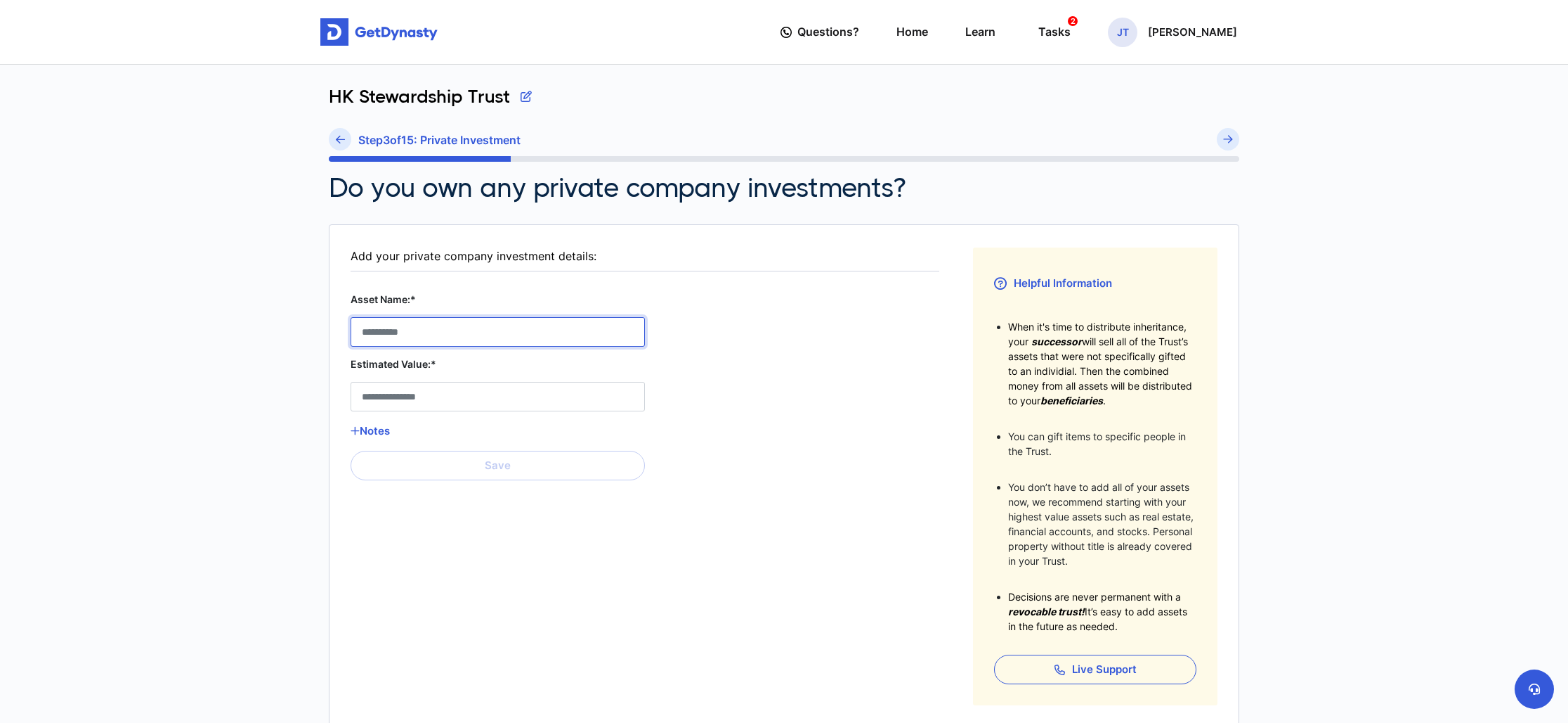
click at [481, 339] on Stock__asset_name__0 "Asset Name:*" at bounding box center [498, 332] width 295 height 30
paste Stock__asset_name__0 "**********"
type Stock__asset_name__0 "**********"
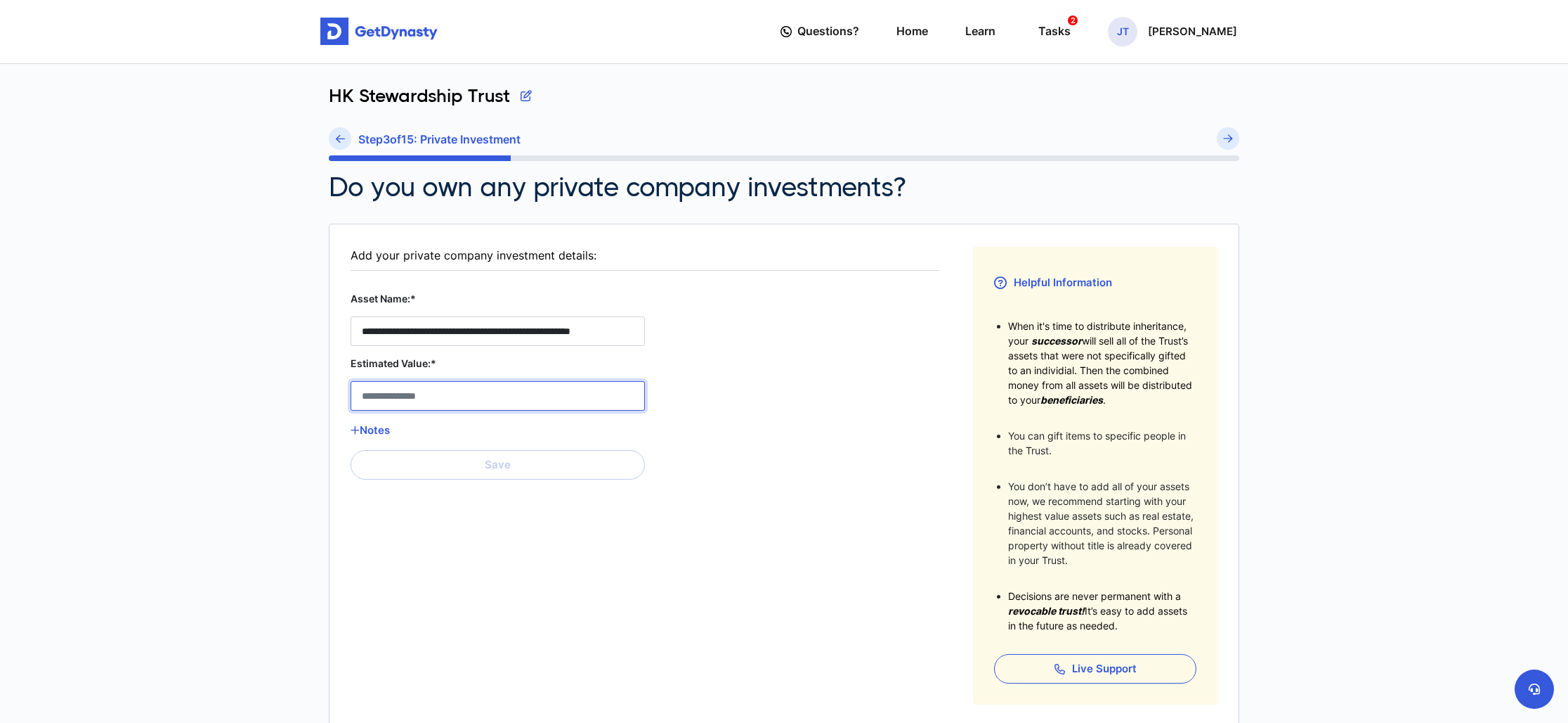
click at [454, 403] on Stock__estimated_value__0 "Estimated Value:*" at bounding box center [498, 395] width 295 height 30
click at [373, 434] on button "Notes" at bounding box center [498, 430] width 295 height 18
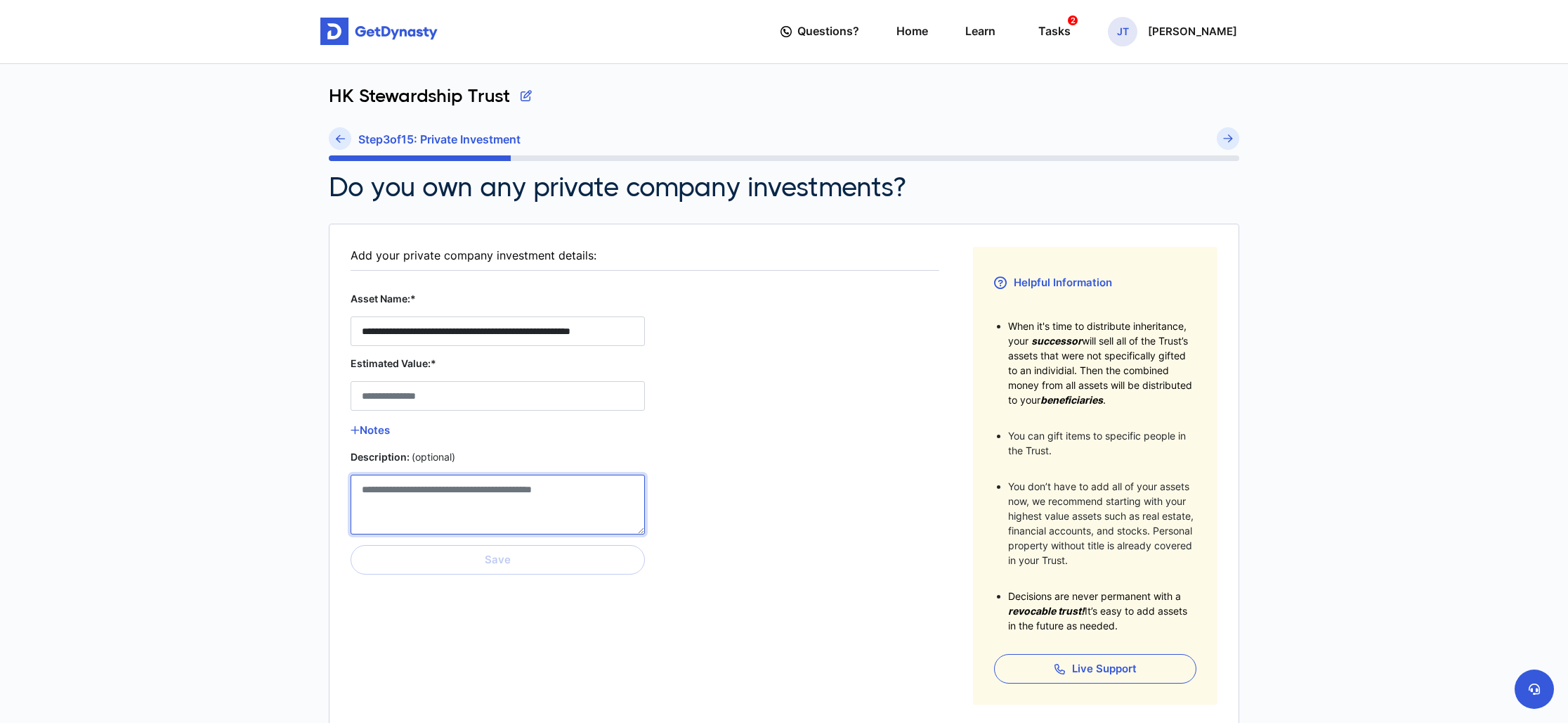
click at [442, 495] on Stock__description__0 "Description: (optional)" at bounding box center [498, 505] width 295 height 60
paste Stock__description__0 "**********"
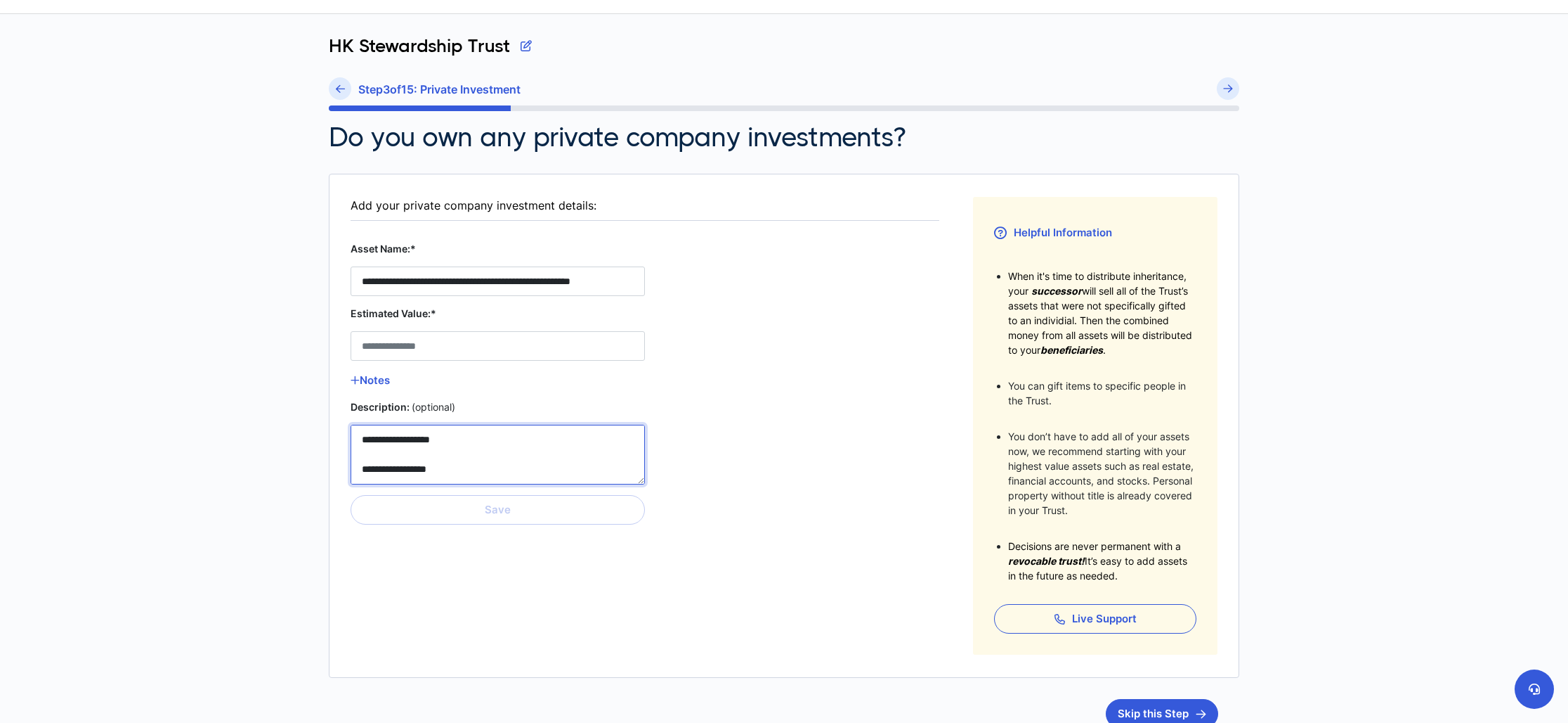
scroll to position [46, 0]
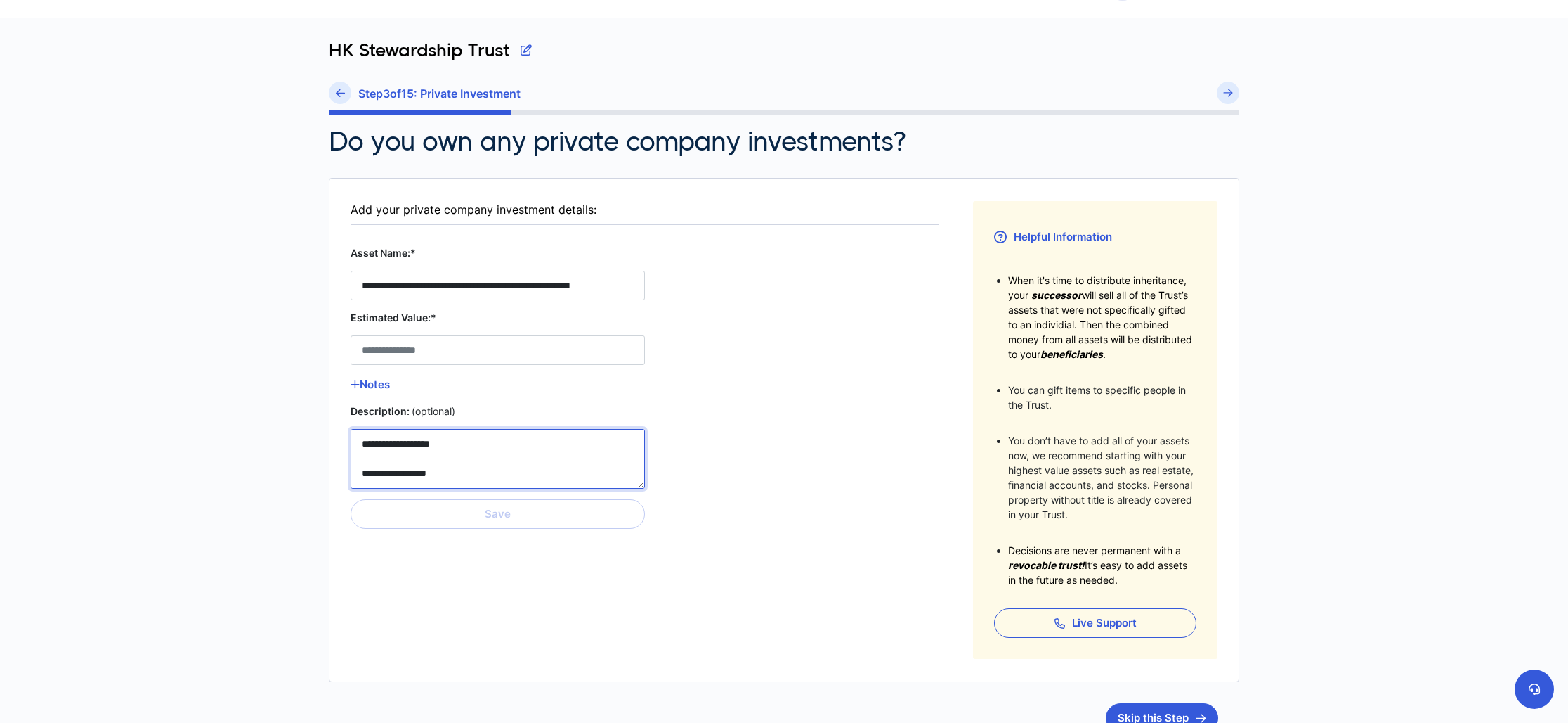
type Stock__description__0 "**********"
drag, startPoint x: 453, startPoint y: 285, endPoint x: 714, endPoint y: 286, distance: 261.0
click at [714, 286] on fieldset "**********" at bounding box center [644, 429] width 588 height 457
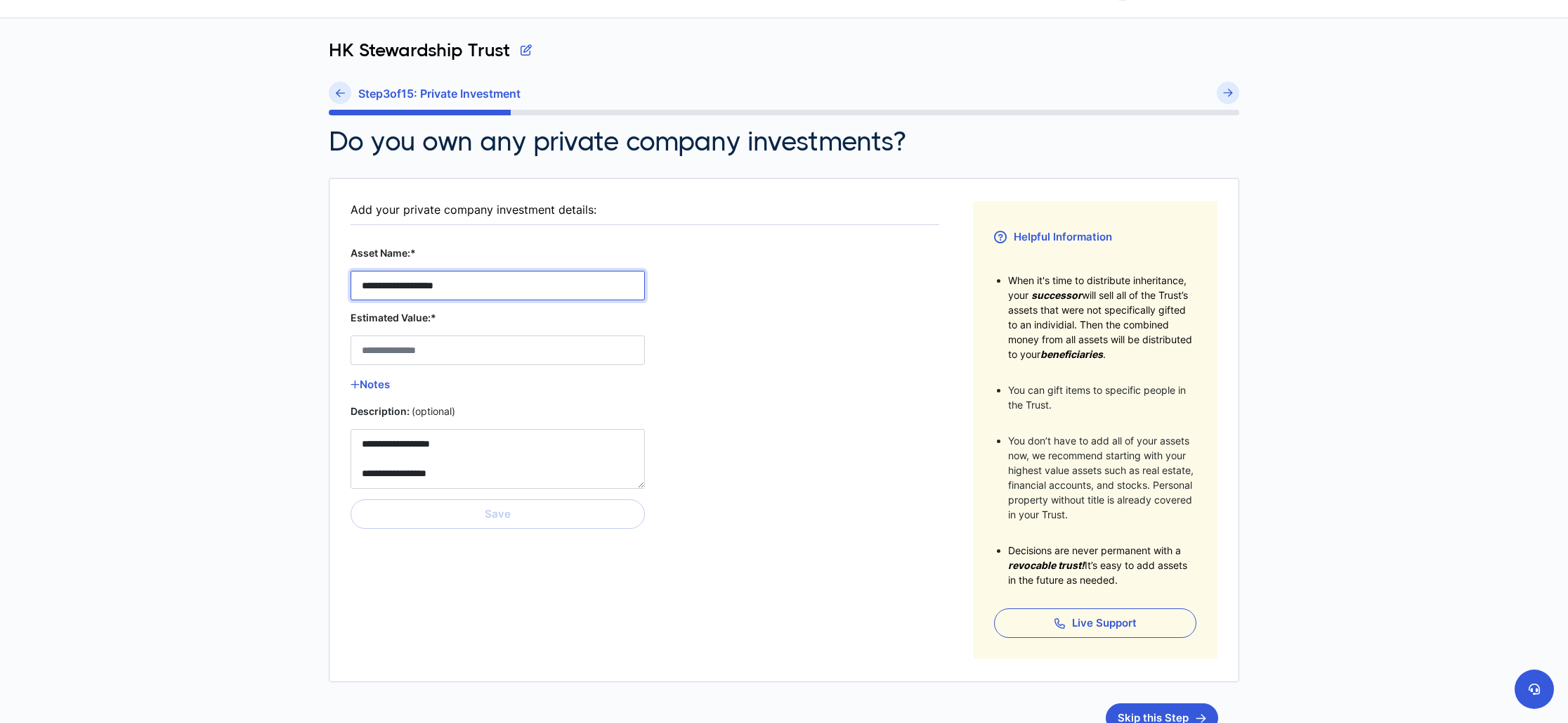
type Stock__asset_name__0 "**********"
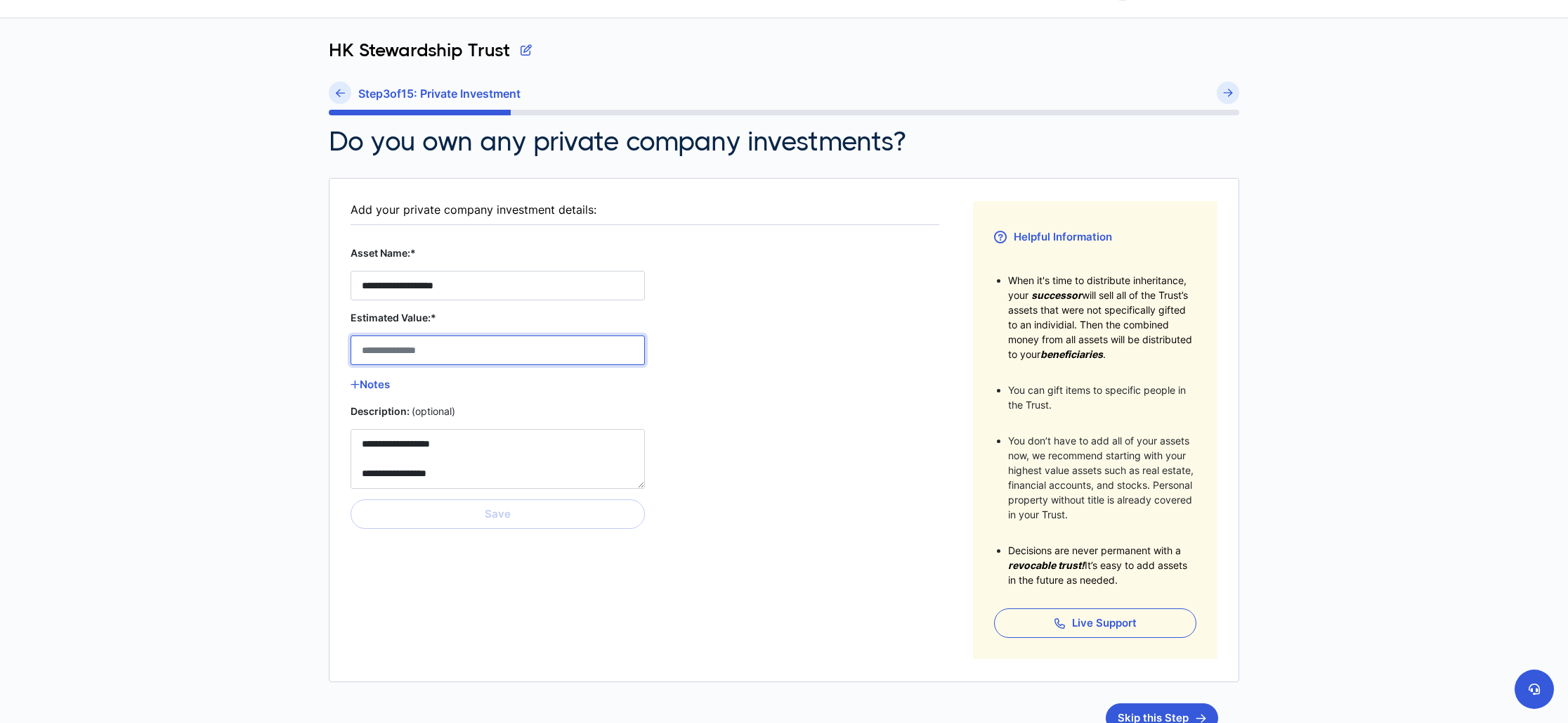
click at [451, 355] on Stock__estimated_value__0 "Estimated Value:*" at bounding box center [498, 350] width 295 height 30
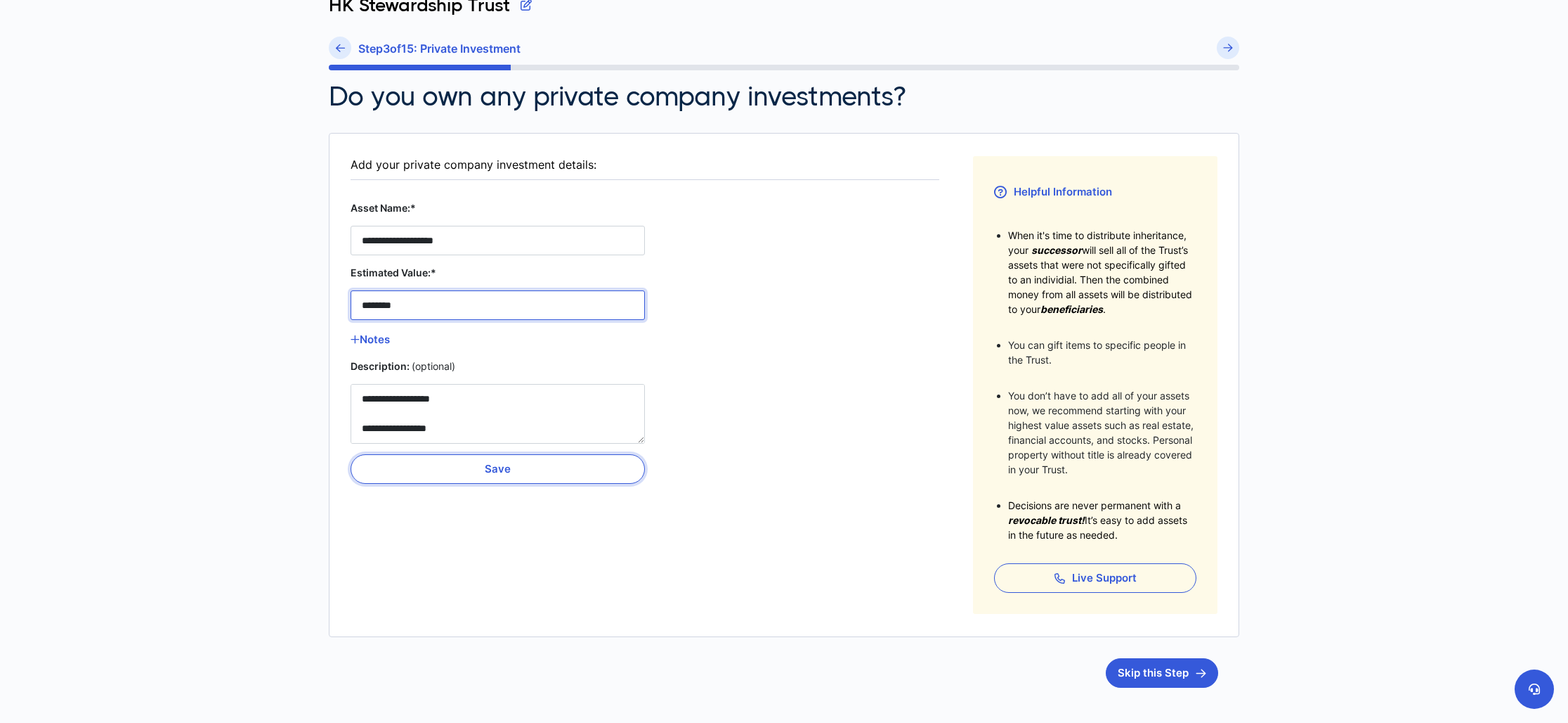
type Stock__estimated_value__0 "********"
click at [481, 468] on button "Save" at bounding box center [498, 469] width 295 height 30
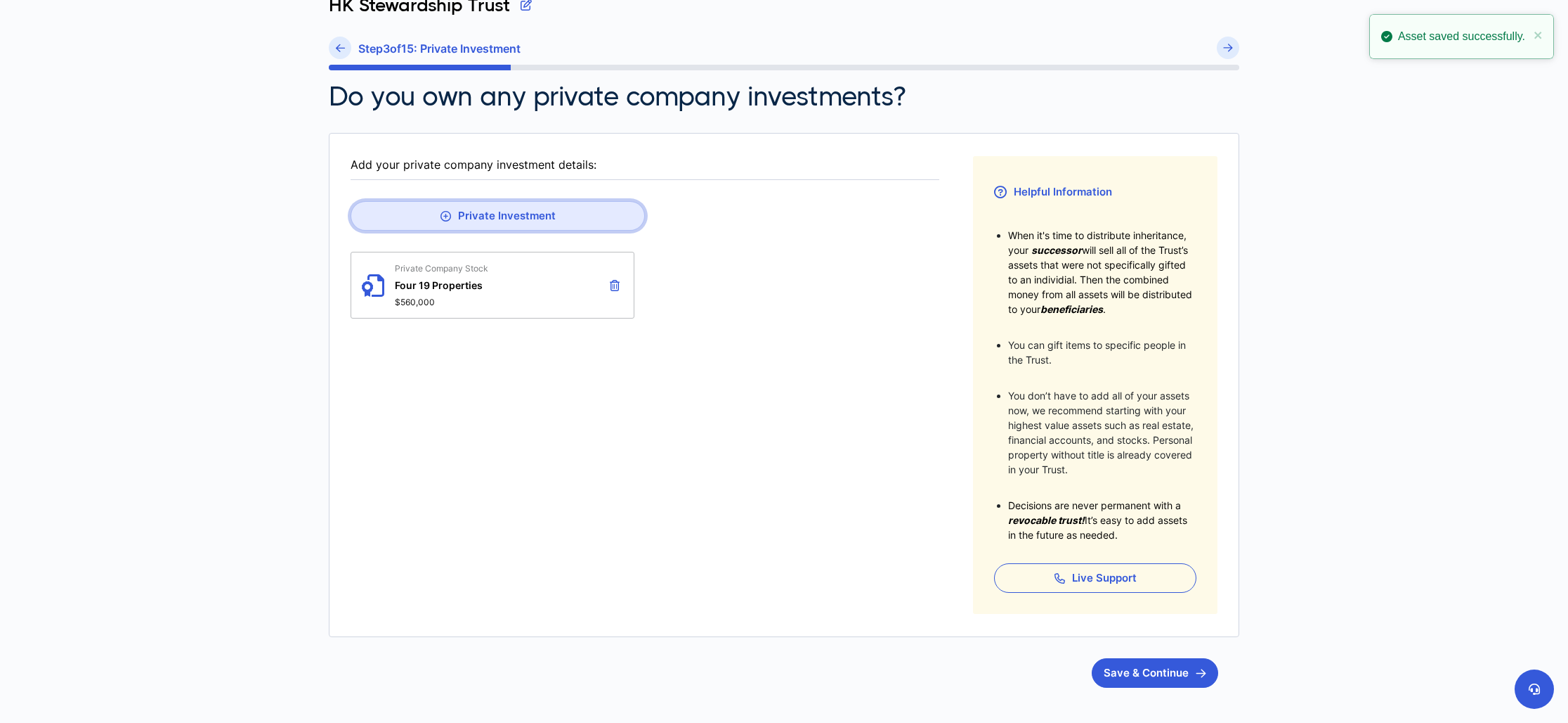
click at [519, 217] on button "Private Investment" at bounding box center [498, 216] width 295 height 30
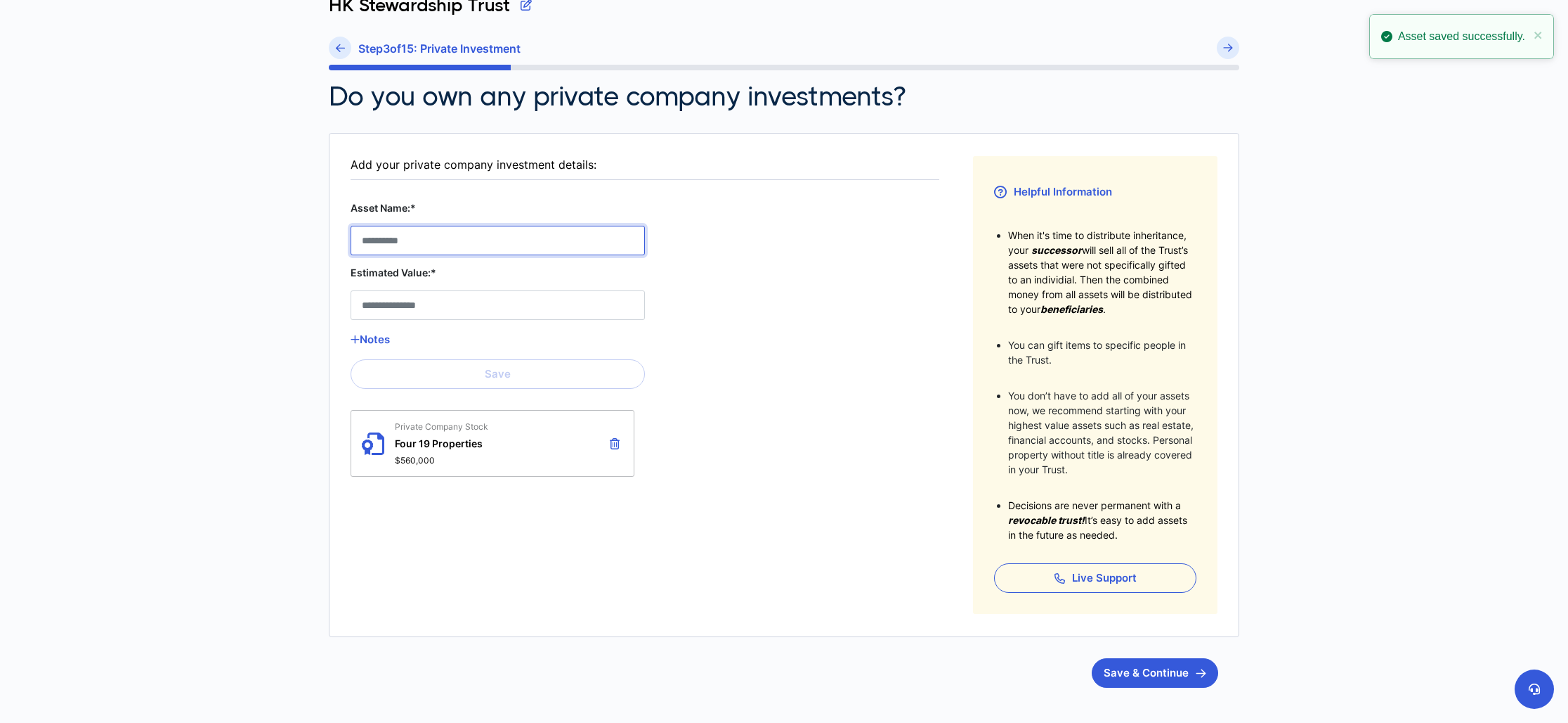
click at [433, 246] on Stock__asset_name__1 "Asset Name:*" at bounding box center [498, 240] width 295 height 30
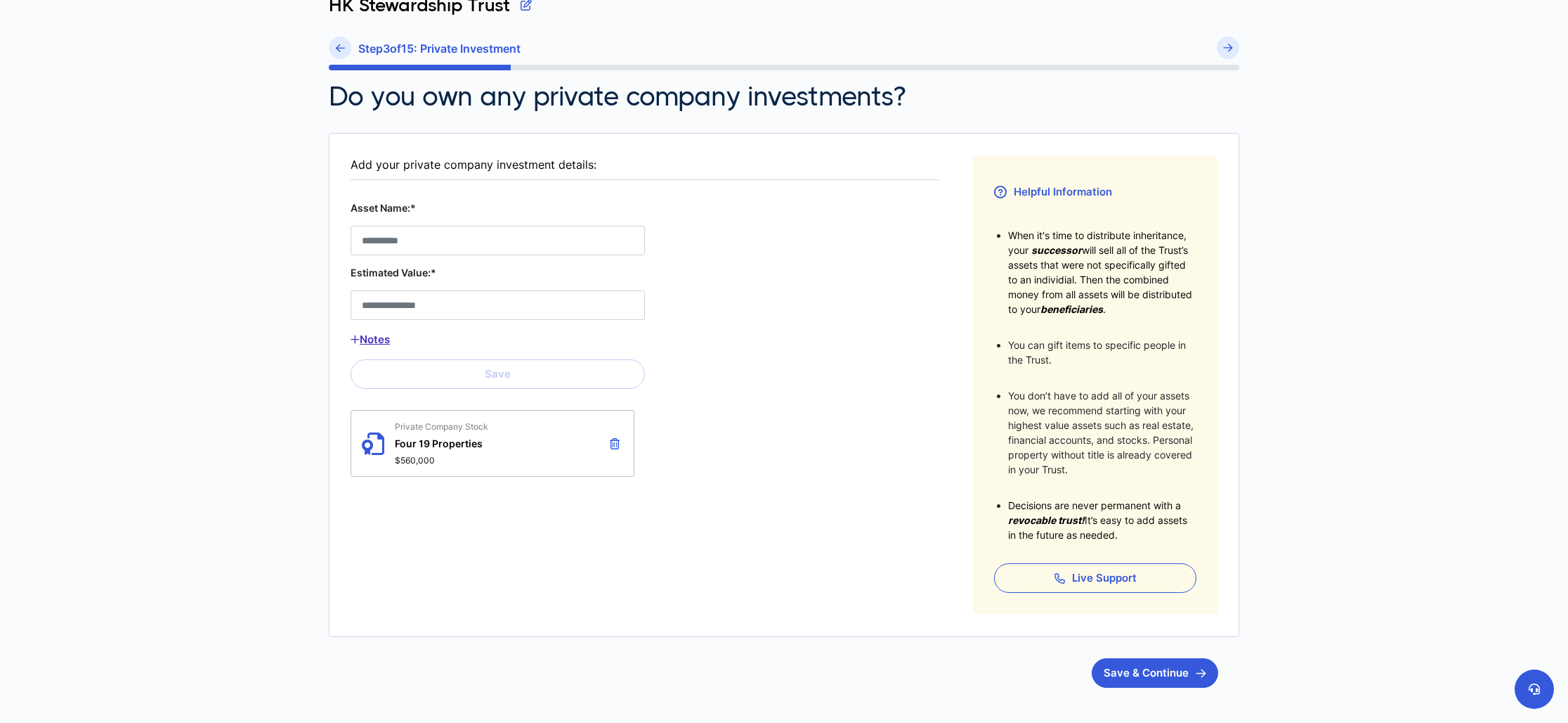
click at [377, 336] on button "Notes" at bounding box center [498, 339] width 295 height 18
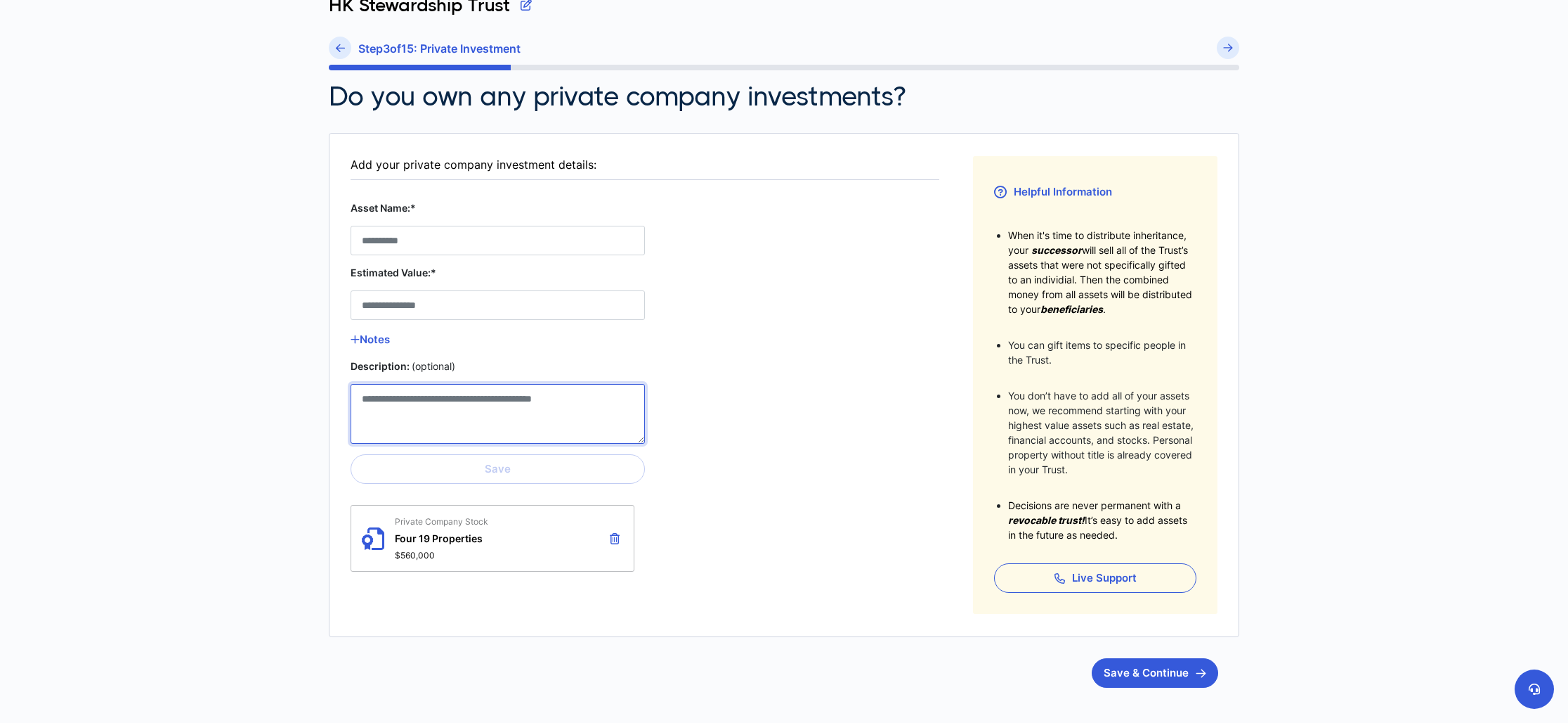
click at [450, 409] on Stock__description__1 "Description: (optional)" at bounding box center [498, 414] width 295 height 60
paste Stock__description__1 "**********"
type Stock__description__1 "**********"
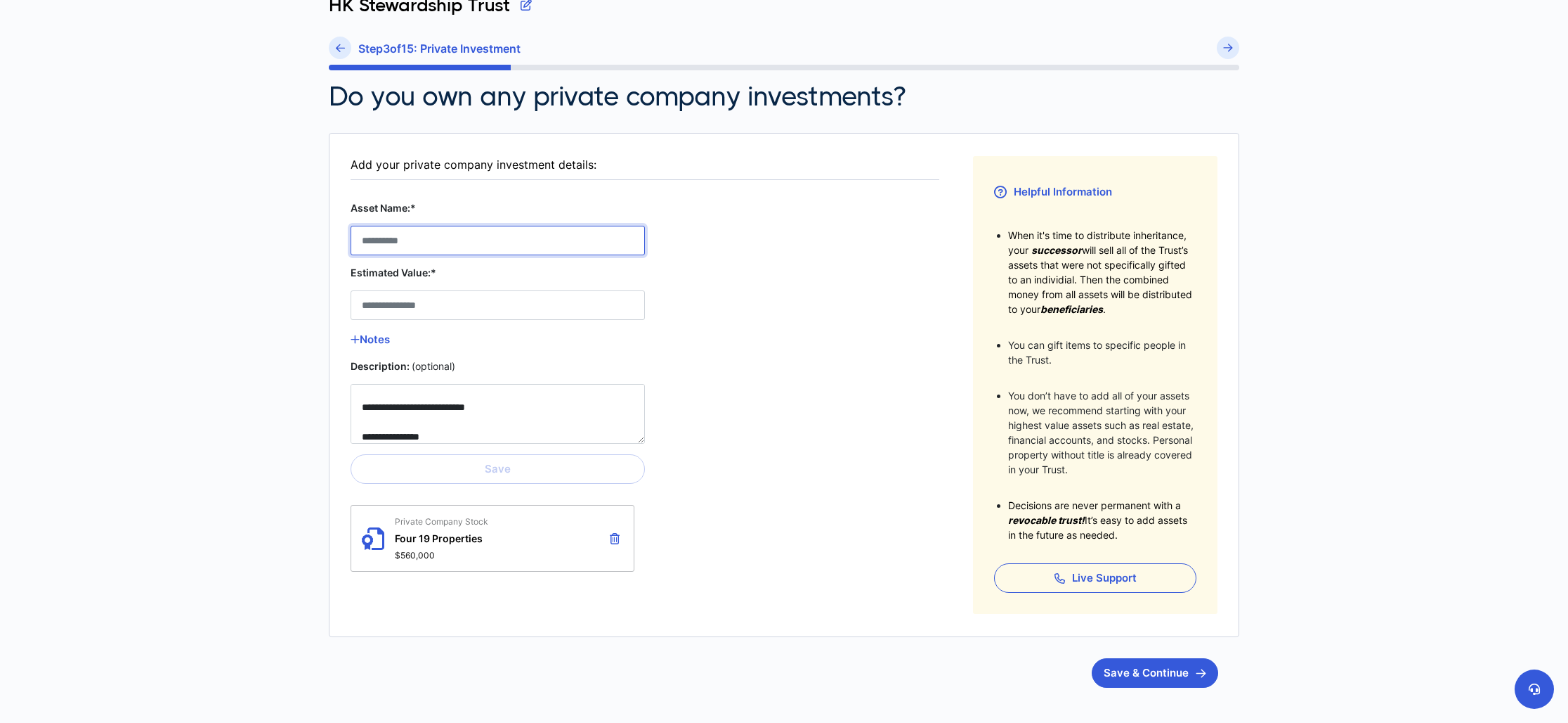
click at [410, 233] on Stock__asset_name__1 "Asset Name:*" at bounding box center [498, 240] width 295 height 30
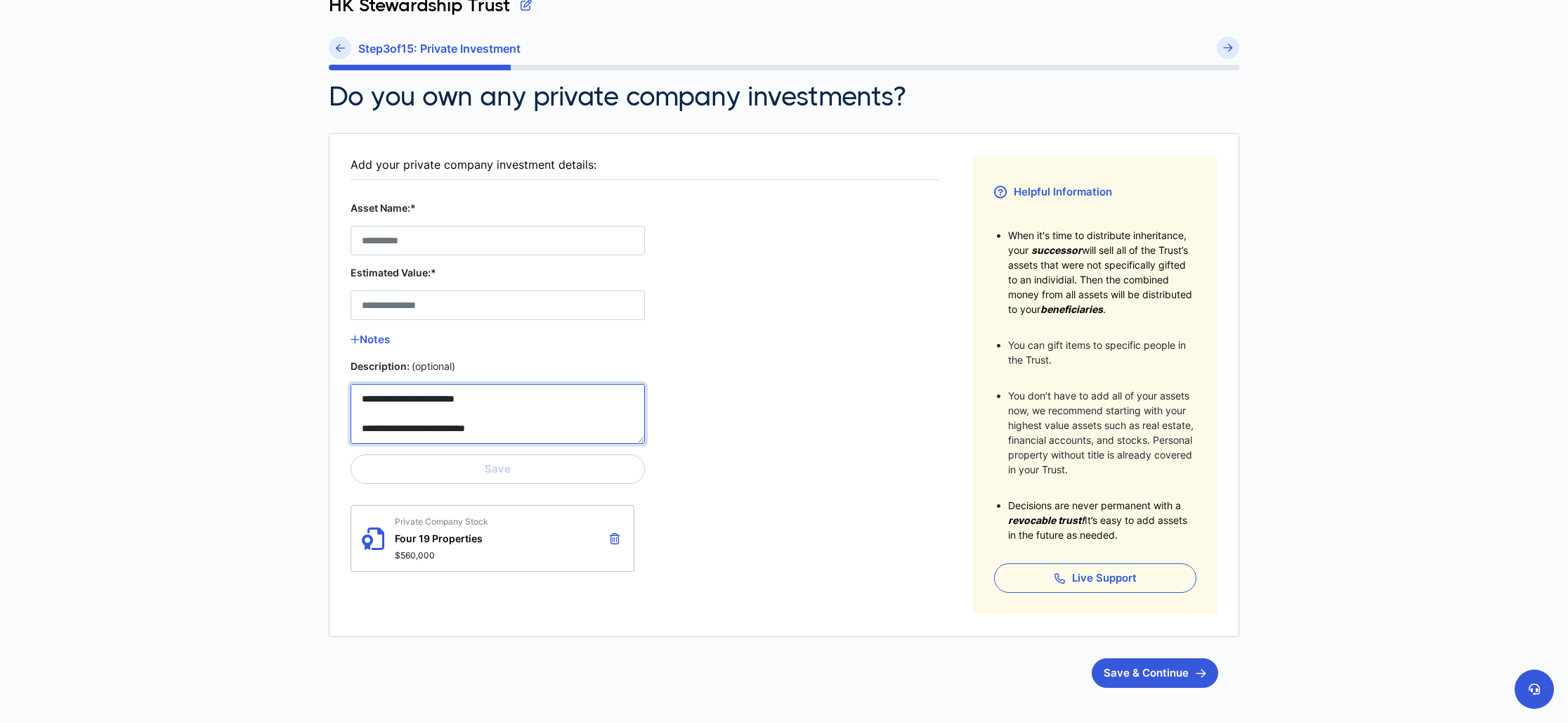
drag, startPoint x: 488, startPoint y: 401, endPoint x: 352, endPoint y: 401, distance: 136.0
click at [351, 401] on Stock__description__1 "**********" at bounding box center [498, 414] width 295 height 60
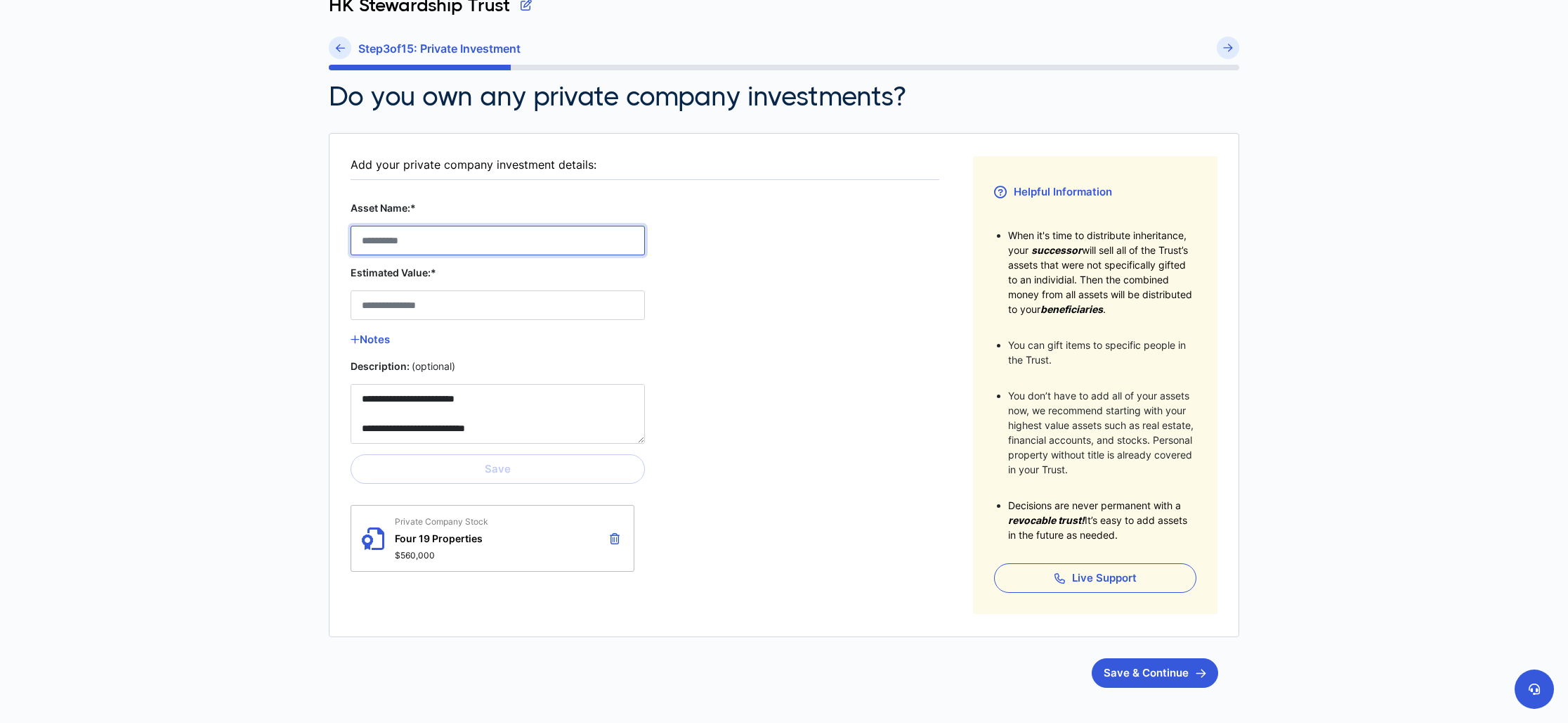
click at [407, 246] on Stock__asset_name__1 "Asset Name:*" at bounding box center [498, 240] width 295 height 30
paste Stock__asset_name__1 "**********"
type Stock__asset_name__1 "**********"
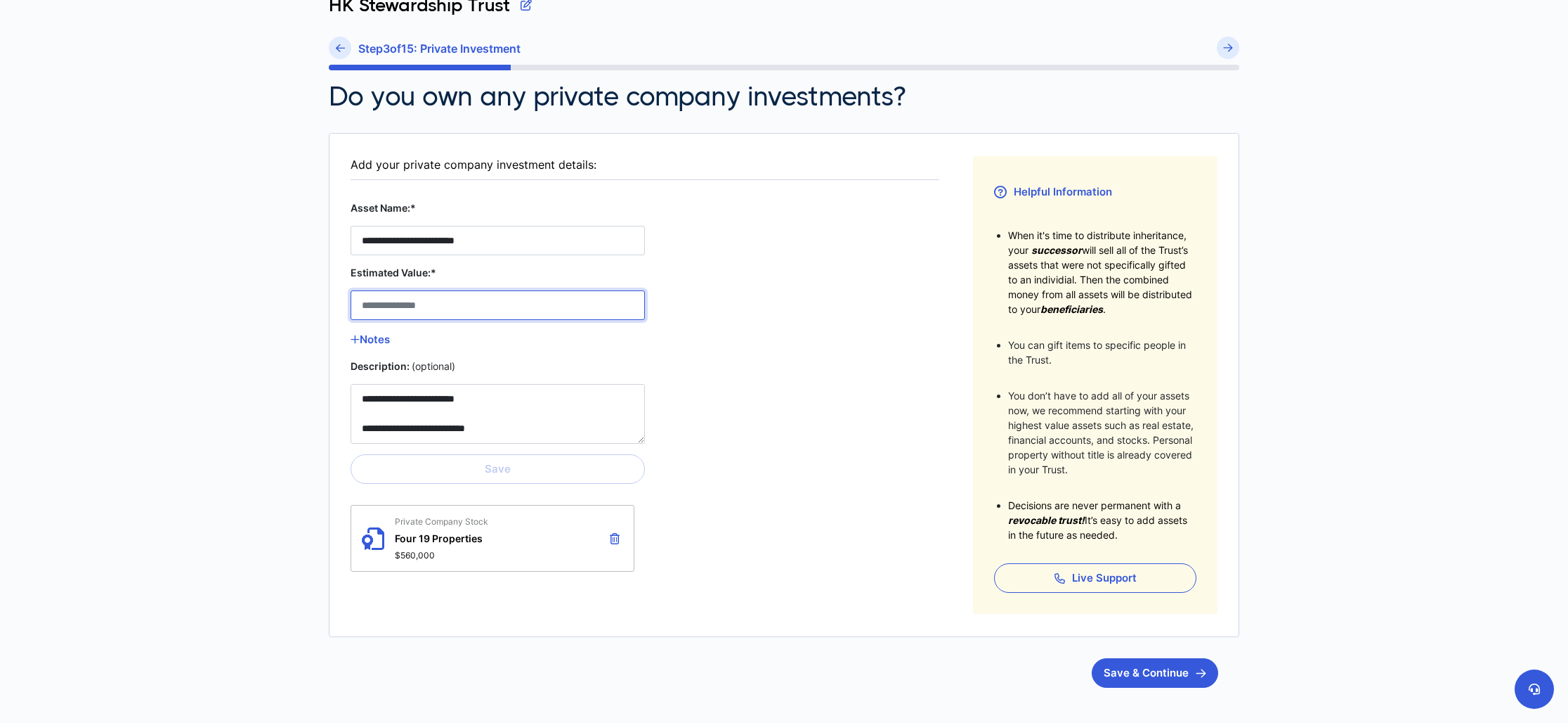
click at [429, 303] on Stock__estimated_value__1 "Estimated Value:*" at bounding box center [498, 304] width 295 height 30
type Stock__estimated_value__1 "********"
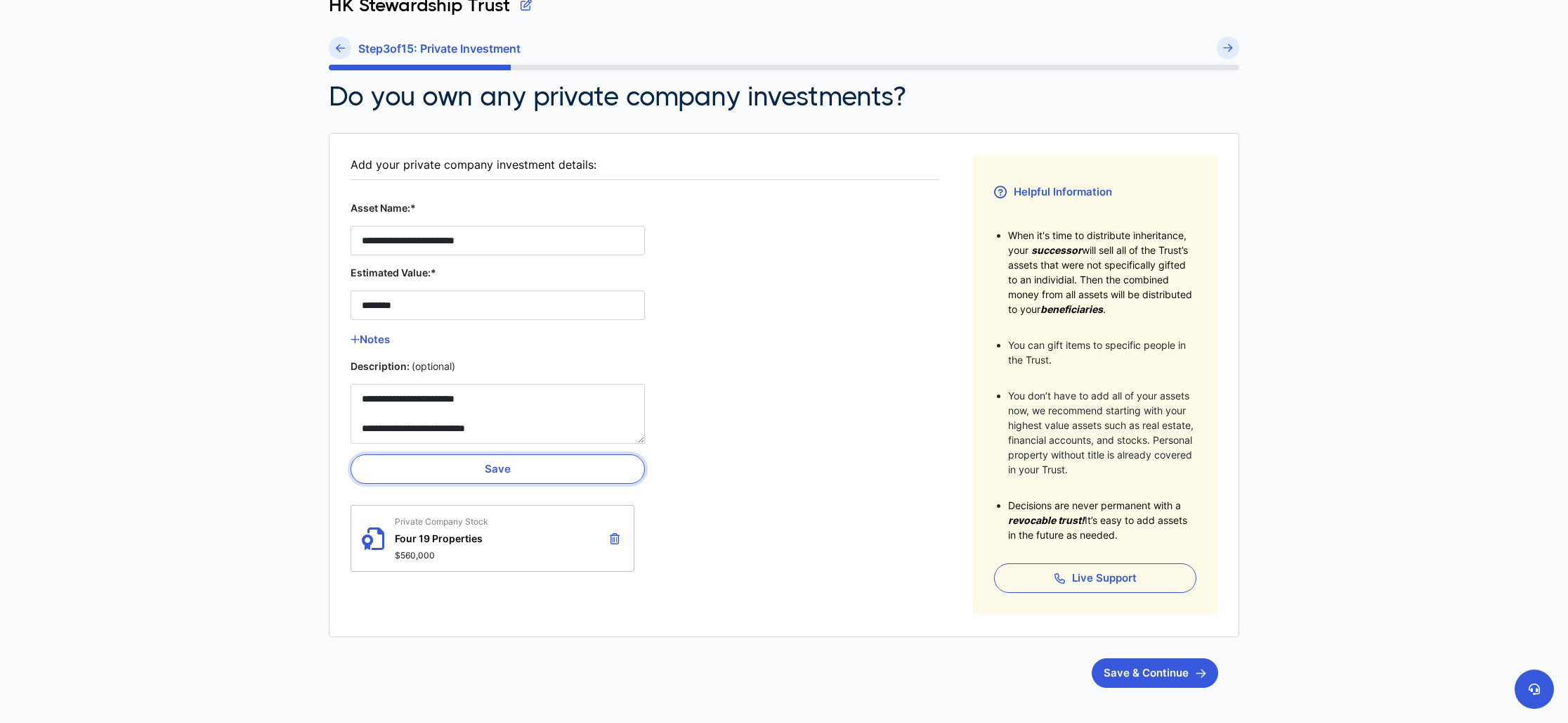
click at [488, 474] on button "Save" at bounding box center [498, 469] width 295 height 30
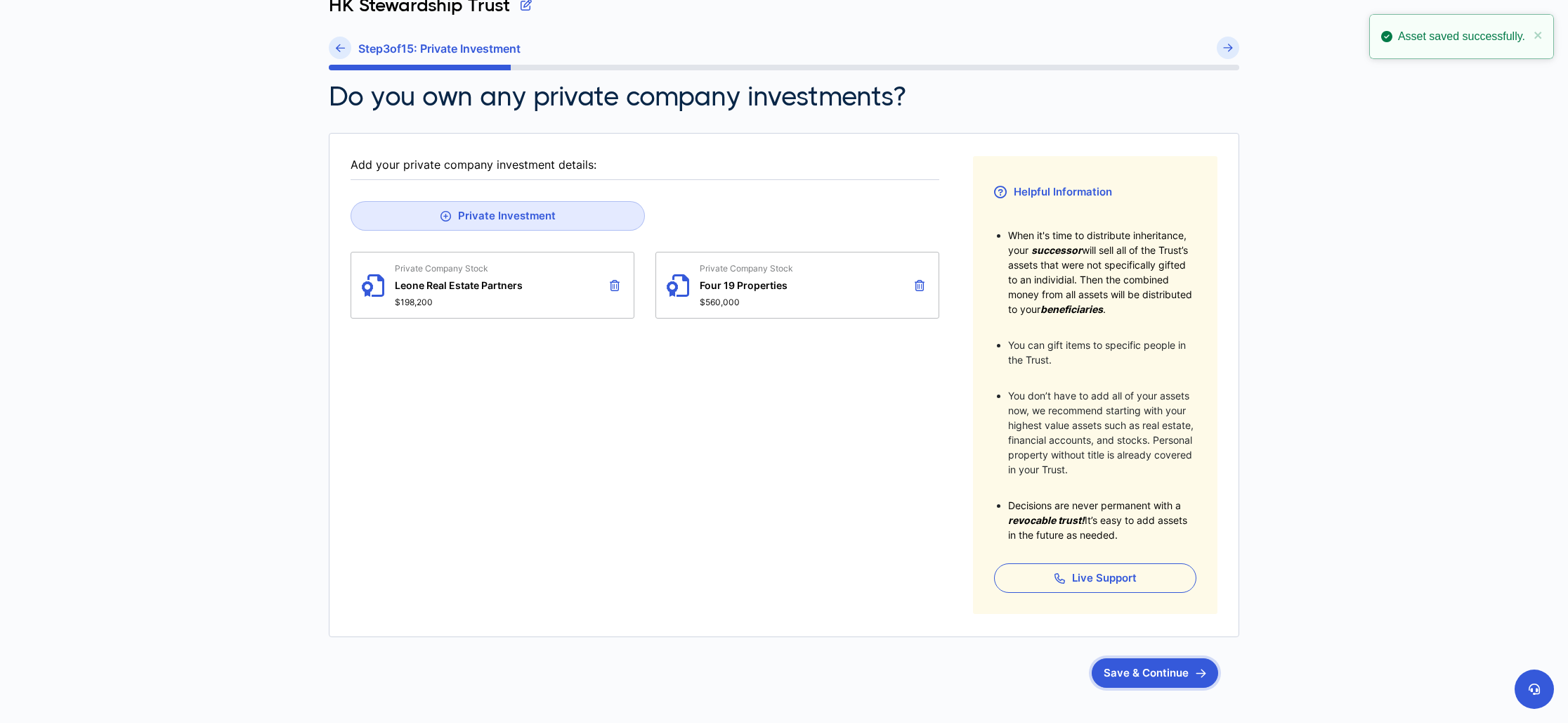
click at [1141, 658] on button "Save & Continue" at bounding box center [1155, 673] width 127 height 30
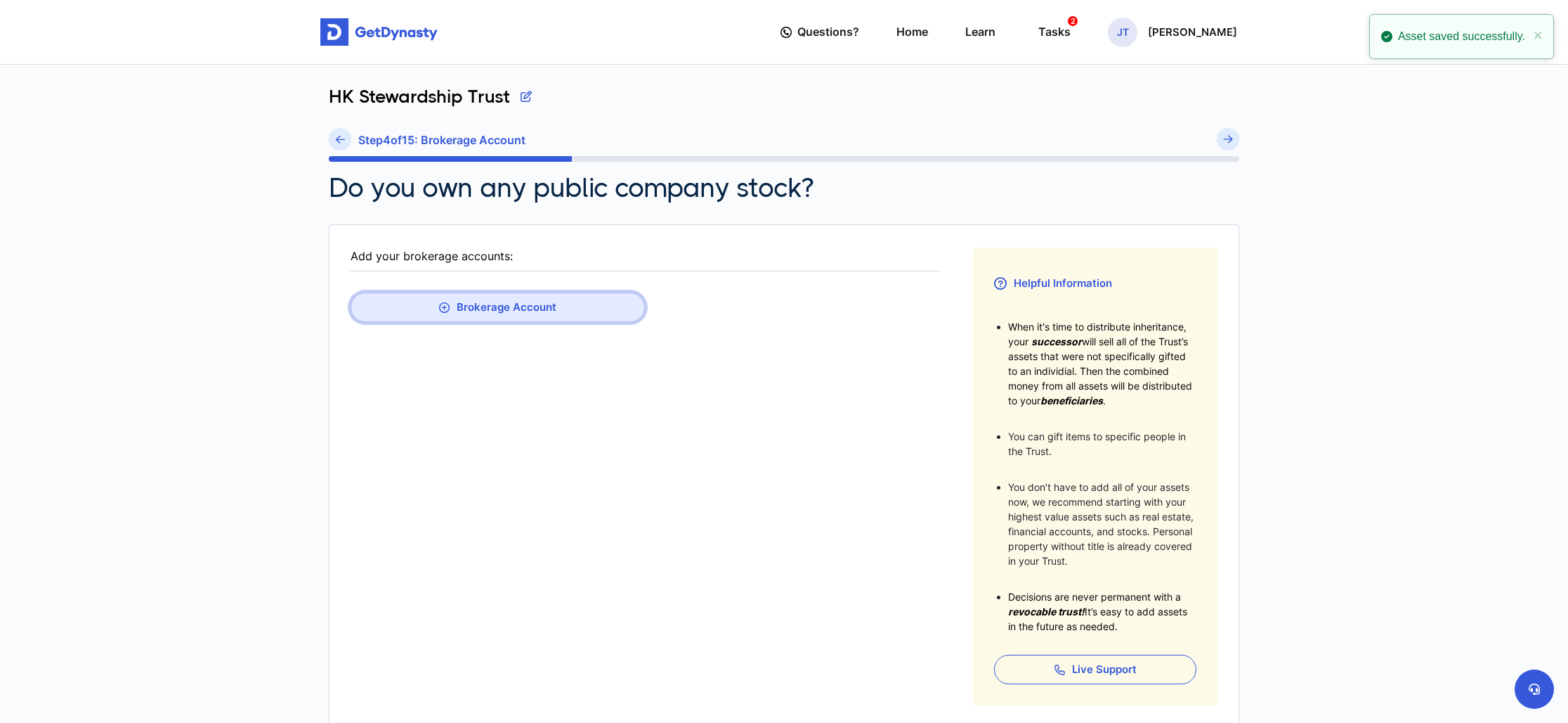
click at [475, 314] on button "Brokerage Account" at bounding box center [498, 307] width 295 height 30
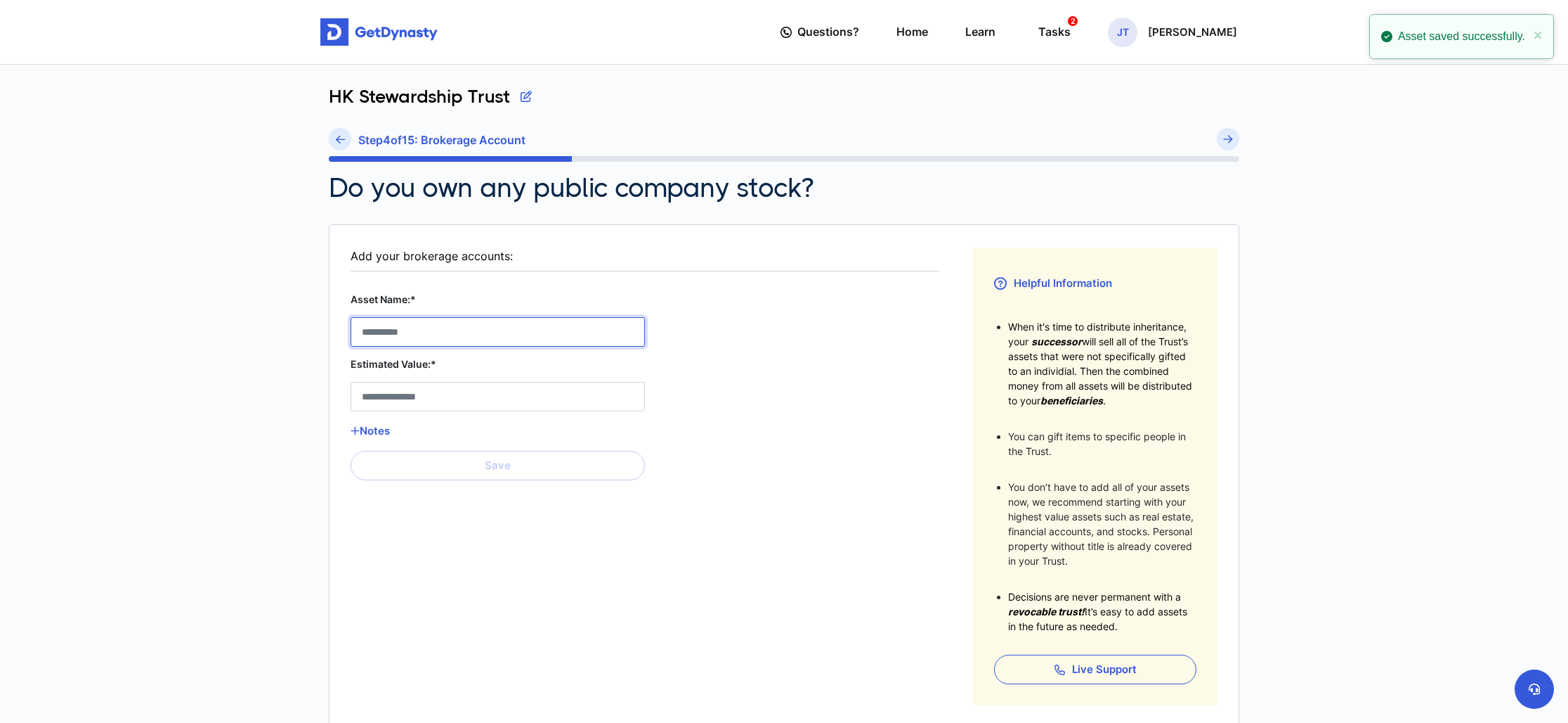
click at [434, 332] on Account__asset_name__0 "Asset Name:*" at bounding box center [498, 332] width 295 height 30
paste Account__asset_name__0 "**********"
type Account__asset_name__0 "**********"
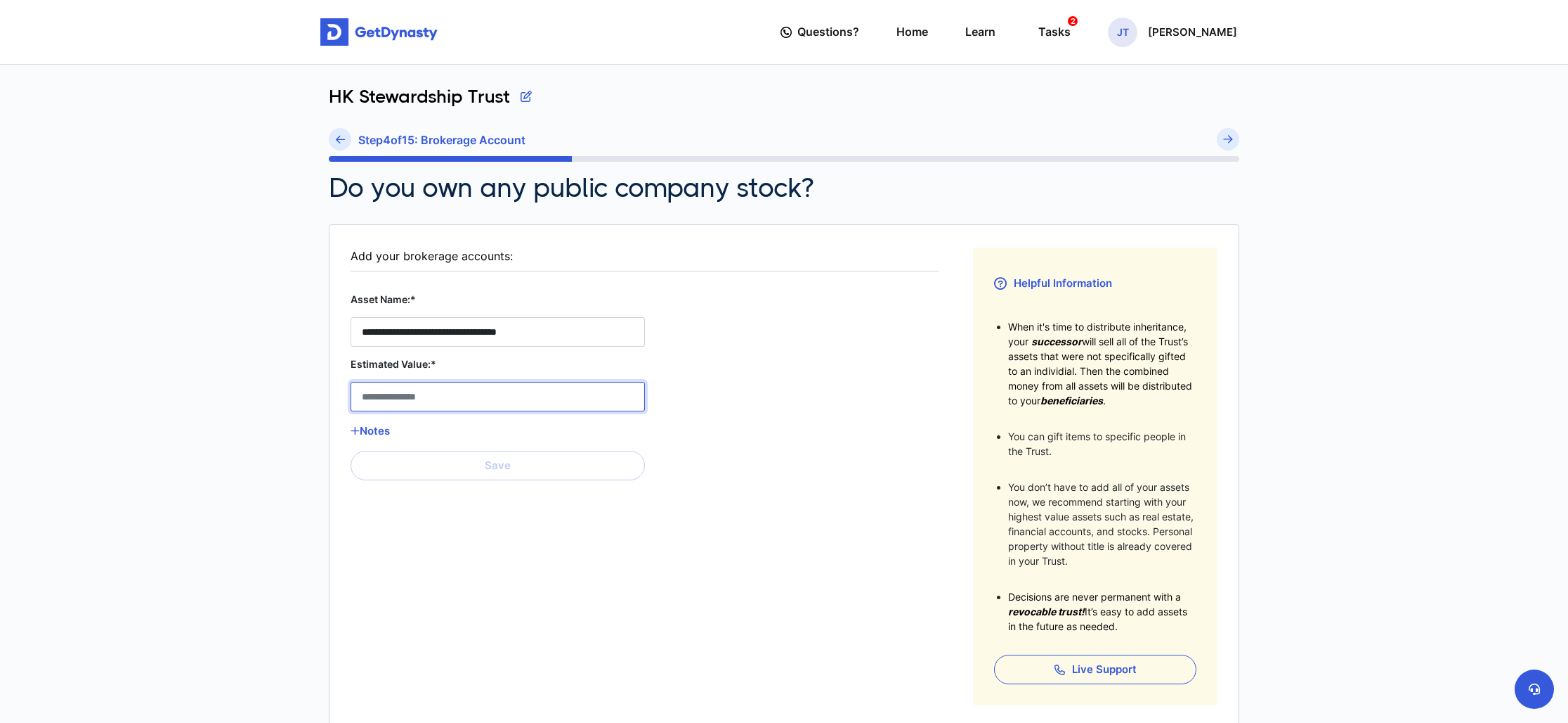
click at [460, 398] on Account__estimated_value__0 "Estimated Value:*" at bounding box center [498, 396] width 295 height 30
type Account__estimated_value__0 "*******"
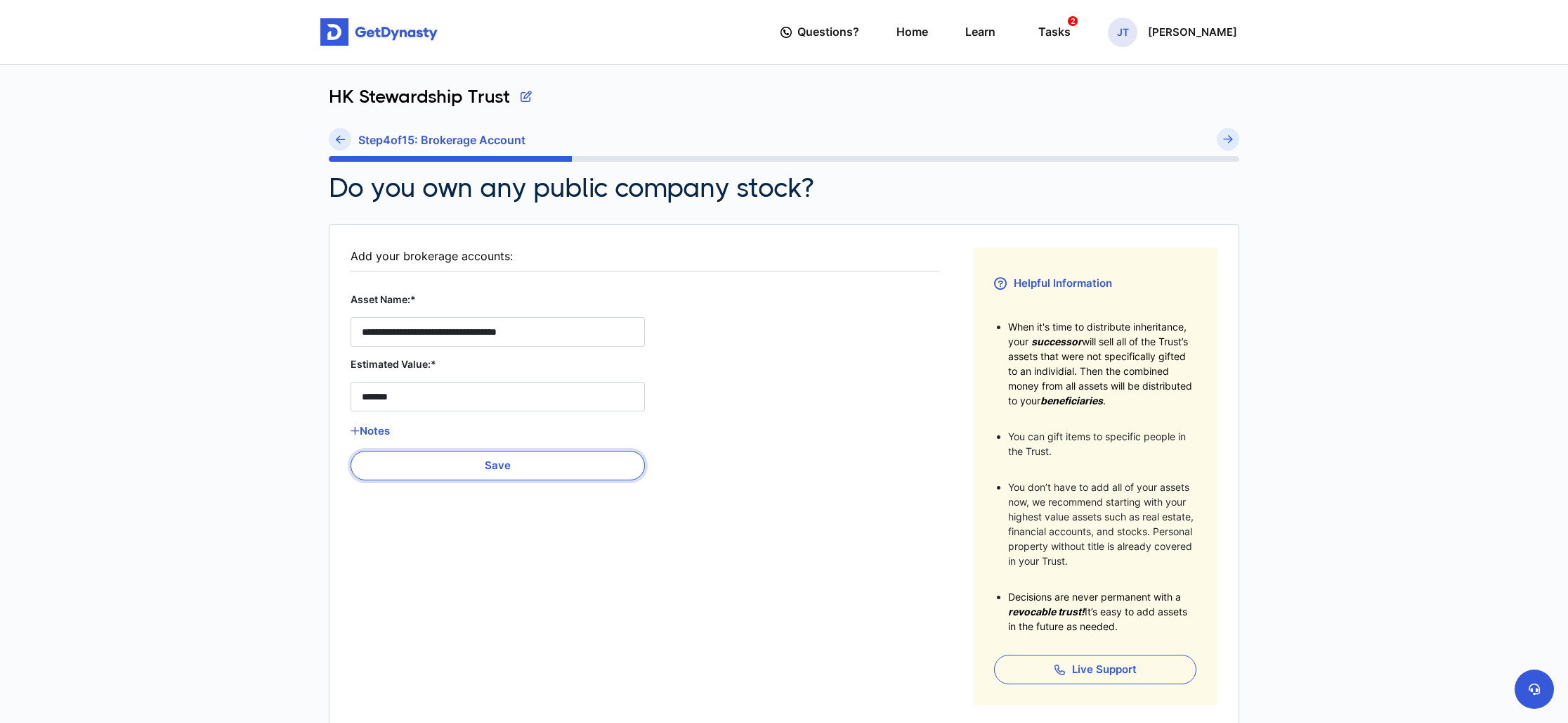
click at [501, 470] on button "Save" at bounding box center [498, 465] width 295 height 30
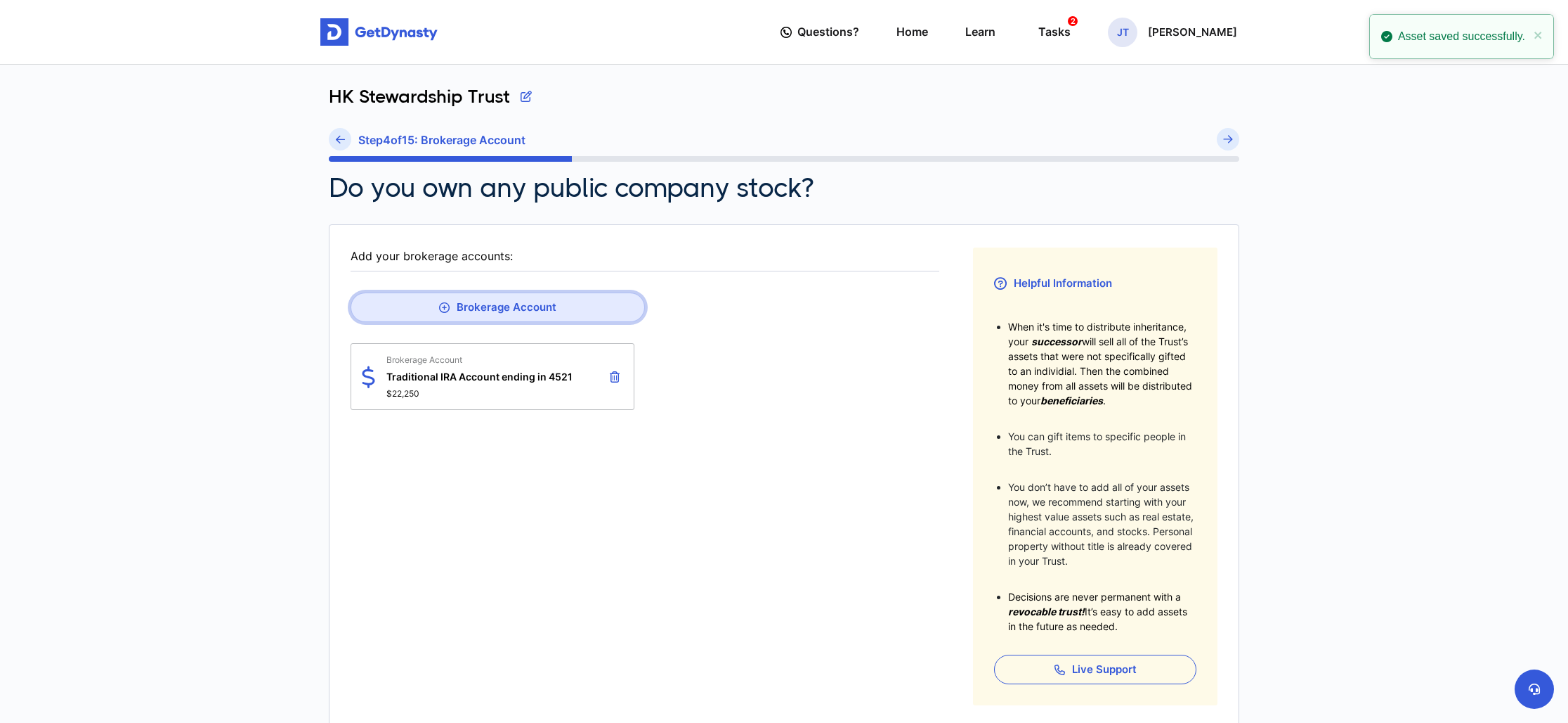
click at [477, 317] on button "Brokerage Account" at bounding box center [498, 307] width 295 height 30
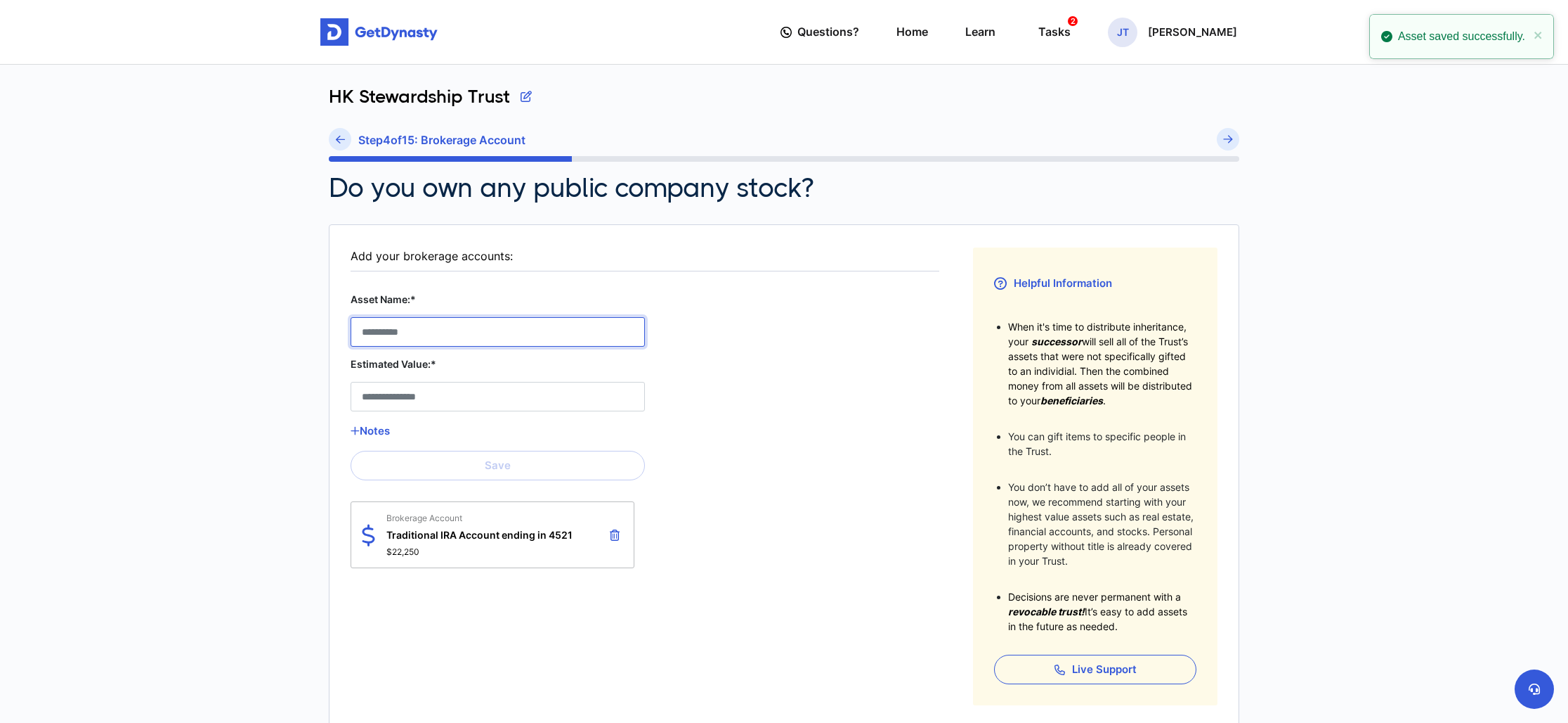
click at [457, 332] on Account__asset_name__1 "Asset Name:*" at bounding box center [498, 332] width 295 height 30
paste Account__asset_name__1 "**********"
type Account__asset_name__1 "**********"
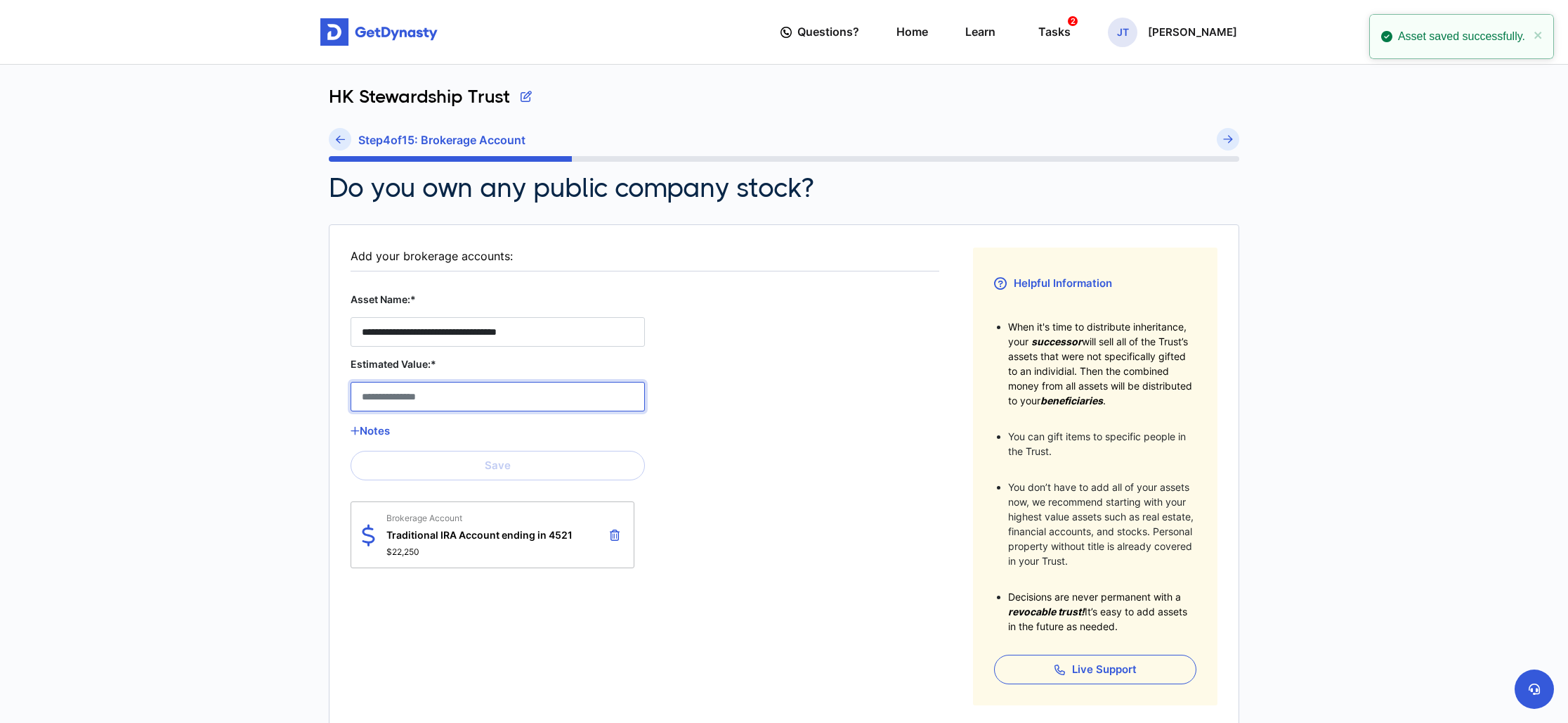
click at [451, 389] on Account__estimated_value__1 "Estimated Value:*" at bounding box center [498, 396] width 295 height 30
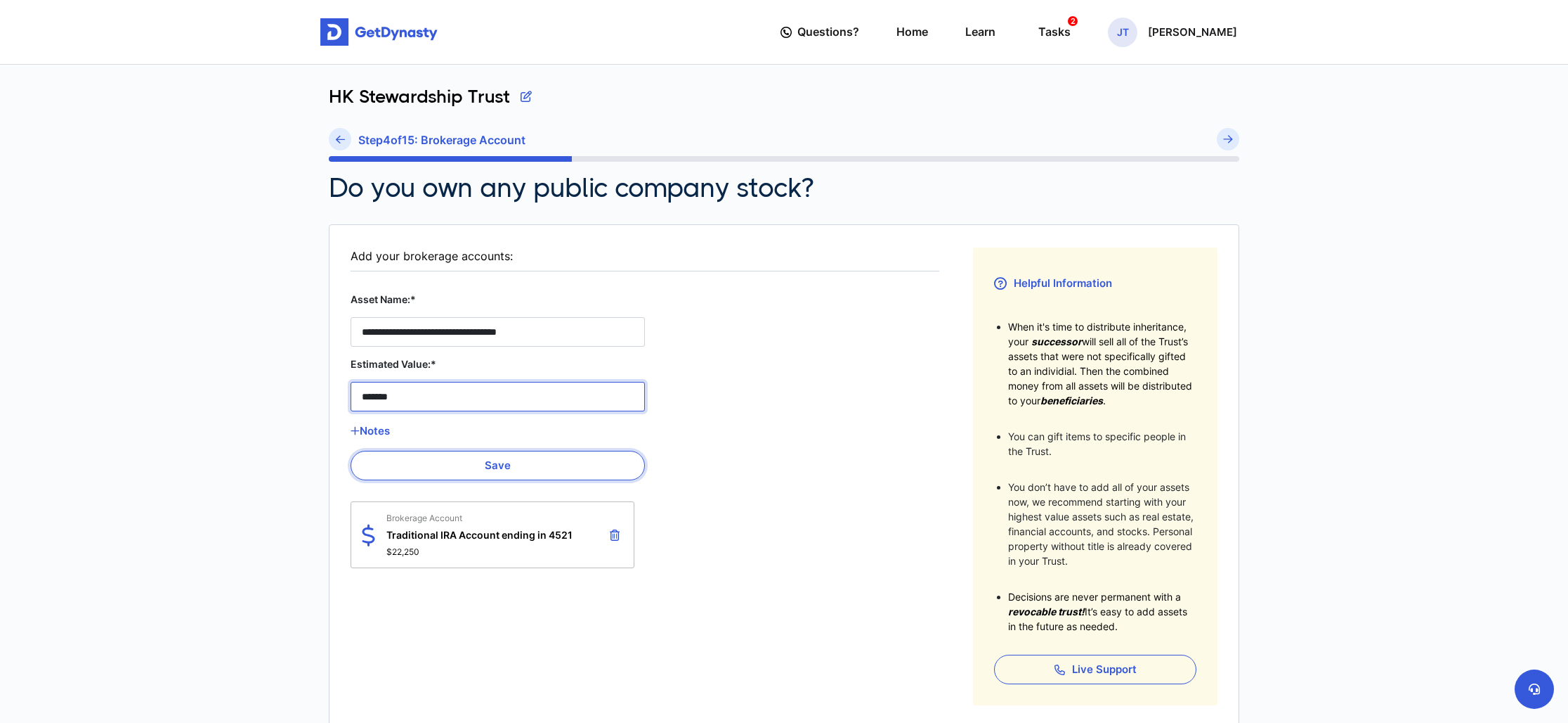
type Account__estimated_value__1 "*******"
click at [457, 468] on button "Save" at bounding box center [498, 465] width 295 height 30
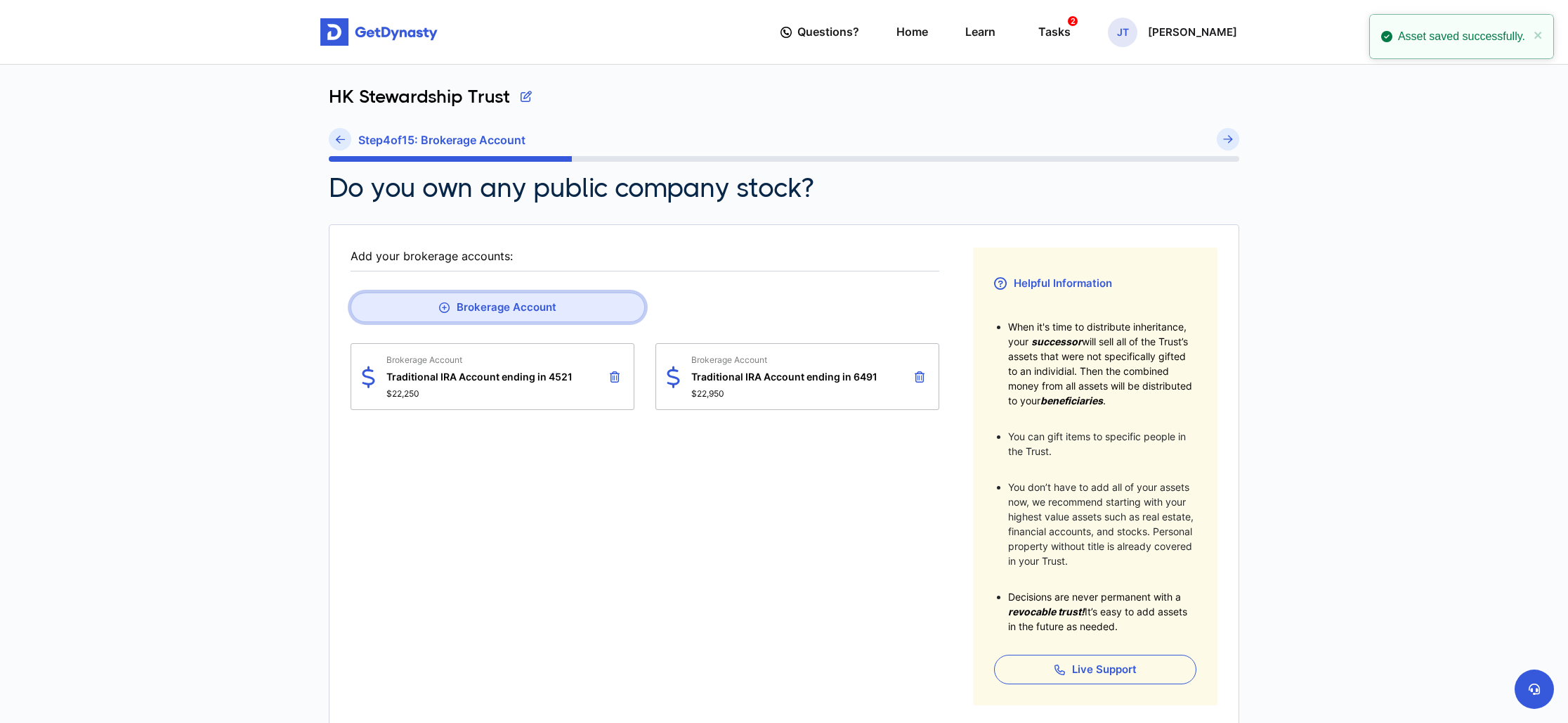
click at [455, 308] on button "Brokerage Account" at bounding box center [498, 307] width 295 height 30
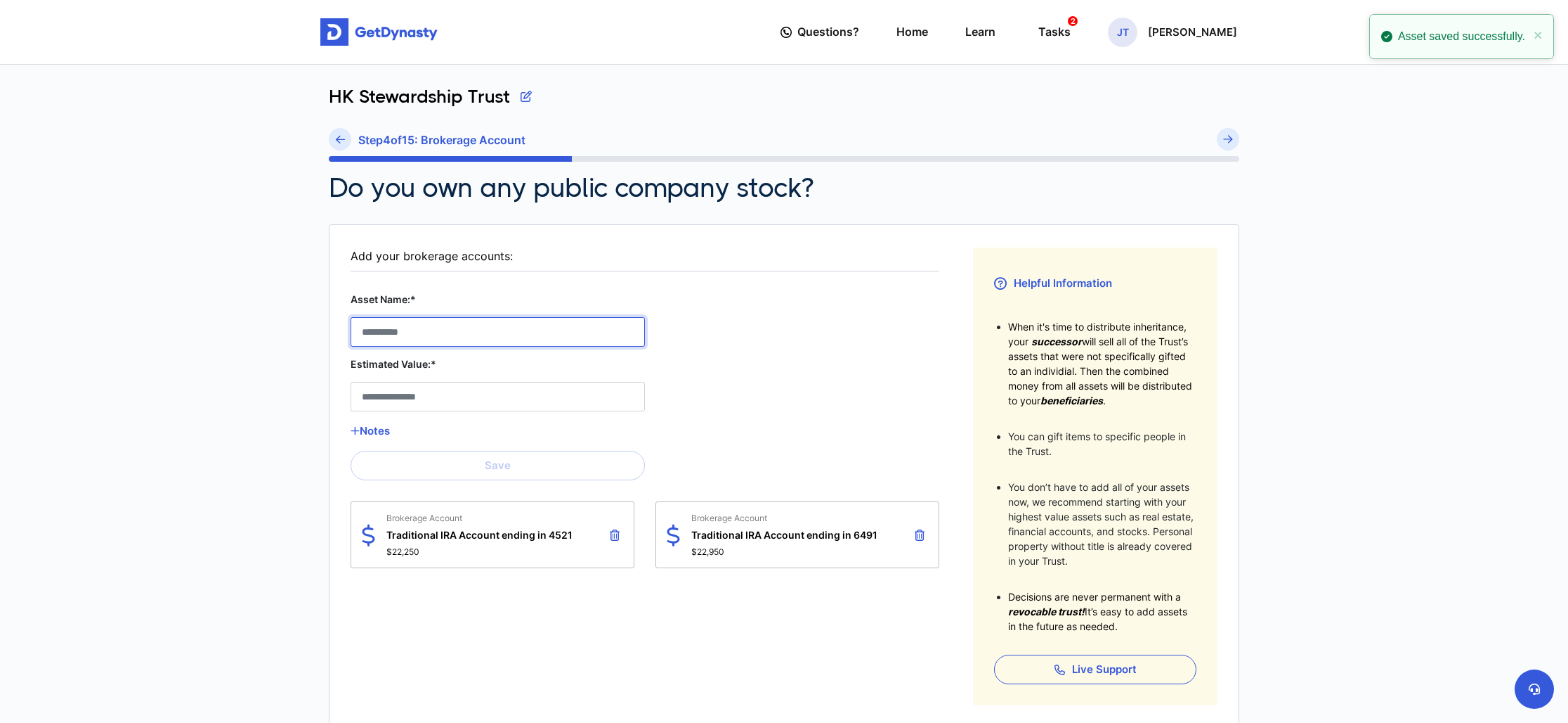
click at [440, 328] on Account__asset_name__2 "Asset Name:*" at bounding box center [498, 332] width 295 height 30
paste Account__asset_name__2 "**********"
type Account__asset_name__2 "**********"
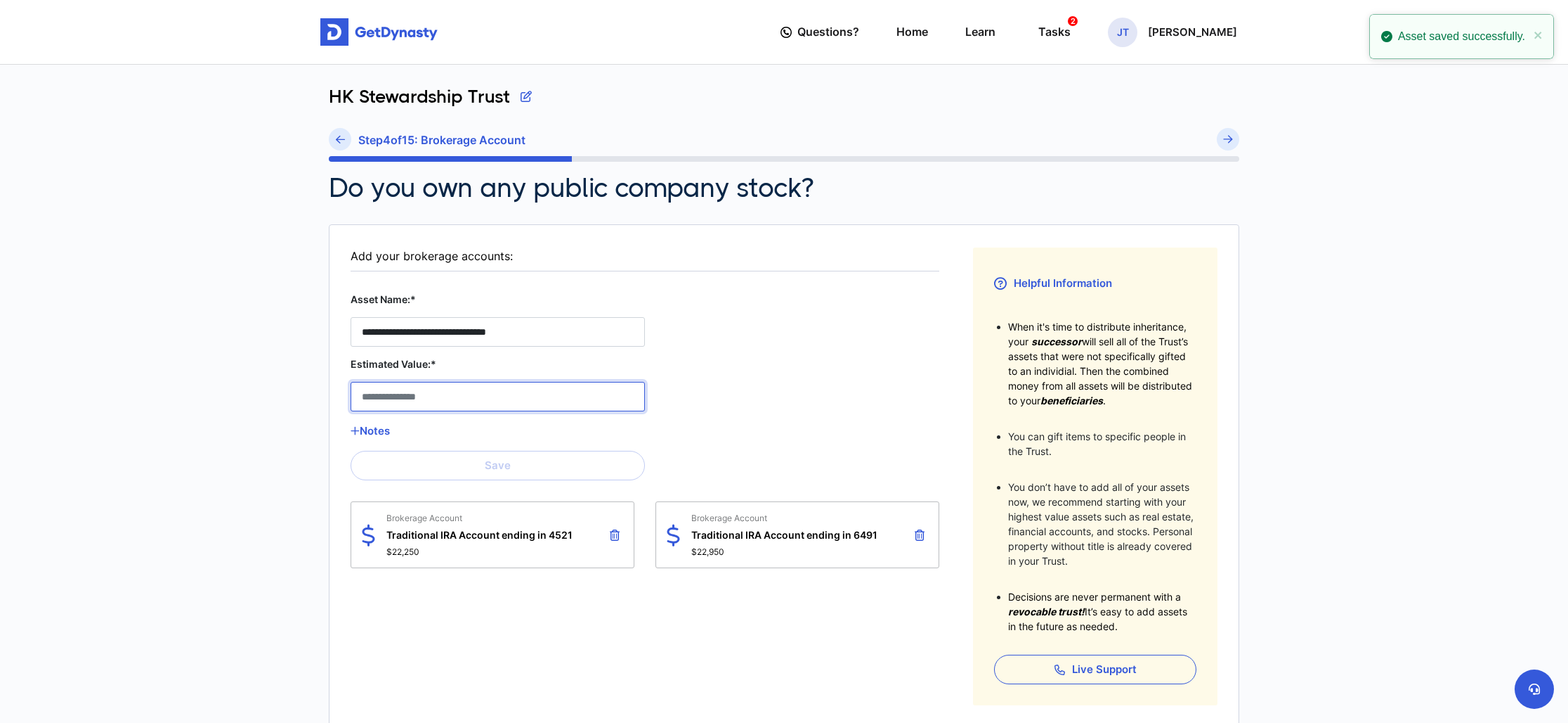
click at [444, 401] on Account__estimated_value__2 "Estimated Value:*" at bounding box center [498, 396] width 295 height 30
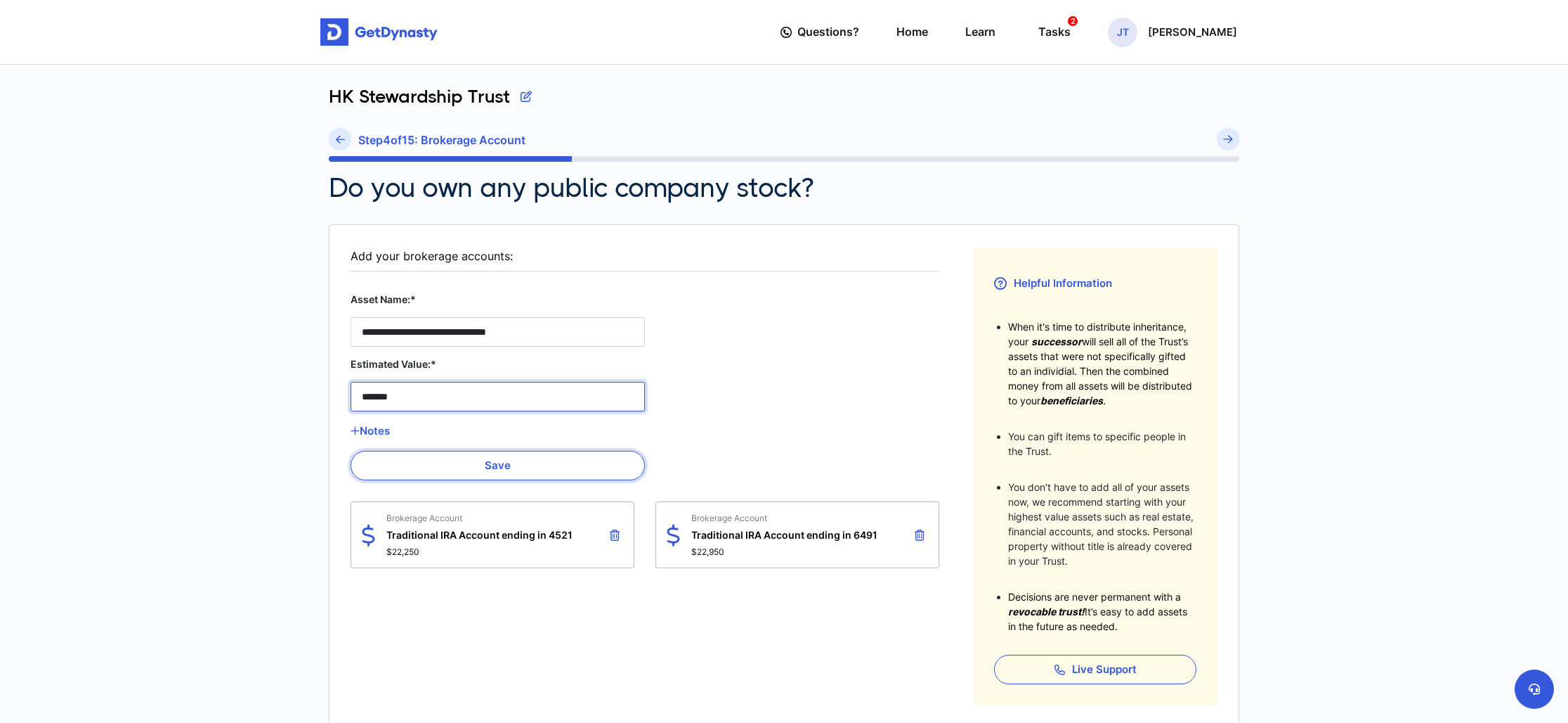
type Account__estimated_value__2 "*******"
click at [525, 472] on button "Save" at bounding box center [498, 465] width 295 height 30
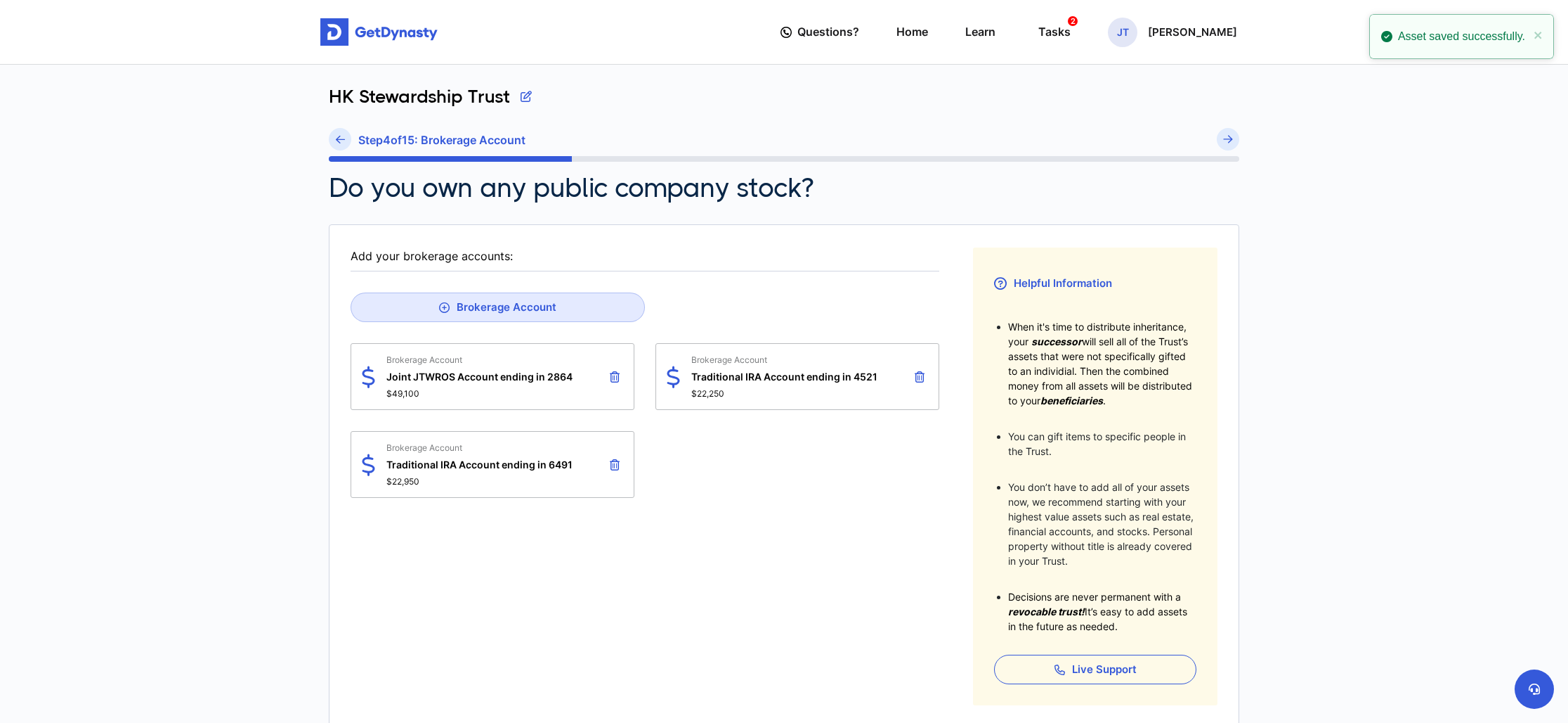
click at [556, 376] on span "Joint JTWROS Account ending in 2864" at bounding box center [479, 376] width 186 height 12
drag, startPoint x: 412, startPoint y: 381, endPoint x: 404, endPoint y: 370, distance: 13.6
click at [412, 381] on span "Joint JTWROS Account ending in 2864" at bounding box center [479, 376] width 186 height 12
click at [403, 364] on div "Brokerage Account Joint JTWROS Account ending in 2864 $49,100" at bounding box center [479, 377] width 186 height 44
click at [529, 383] on div "Brokerage Account Joint JTWROS Account ending in 2864 $49,100" at bounding box center [479, 377] width 186 height 44
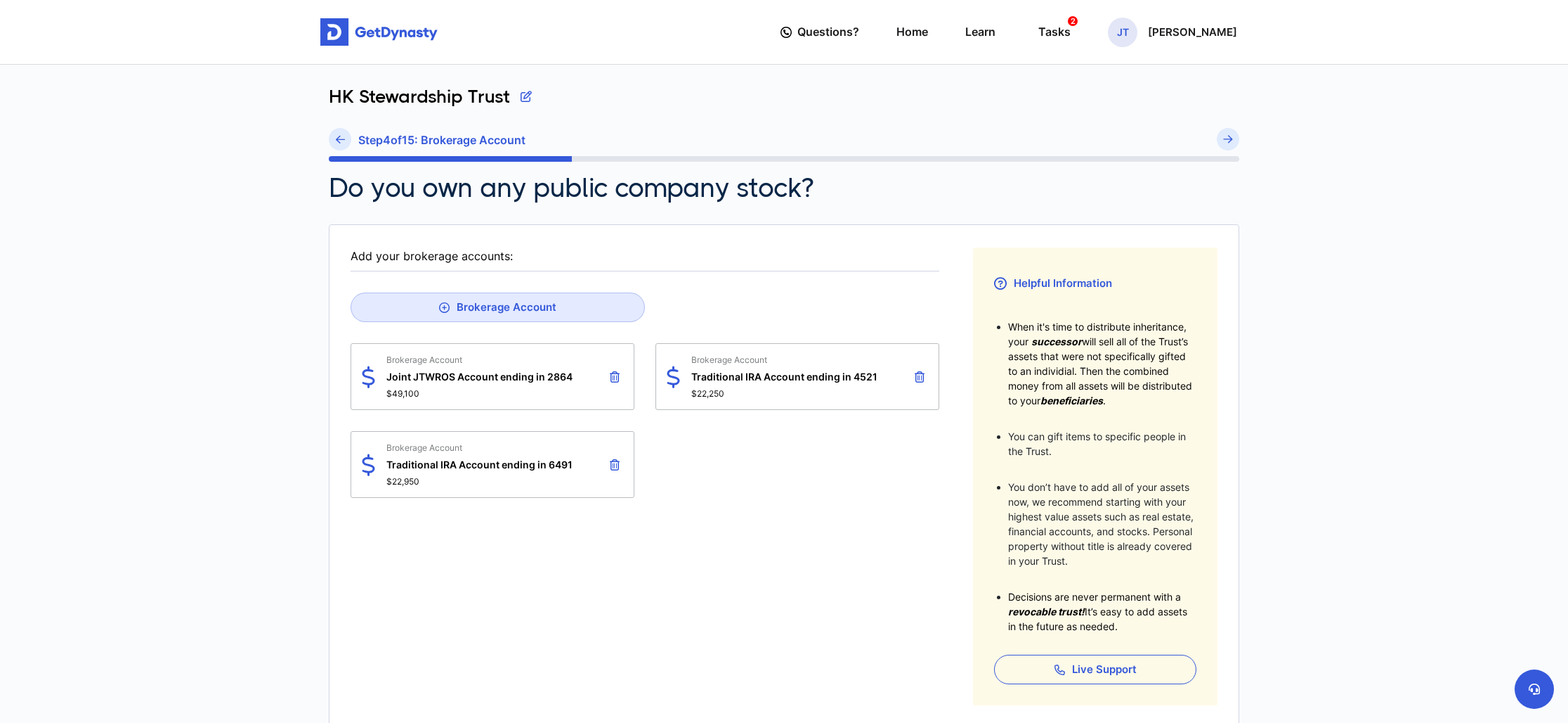
drag, startPoint x: 472, startPoint y: 371, endPoint x: 558, endPoint y: 381, distance: 86.6
click at [472, 371] on span "Joint JTWROS Account ending in 2864" at bounding box center [479, 376] width 186 height 12
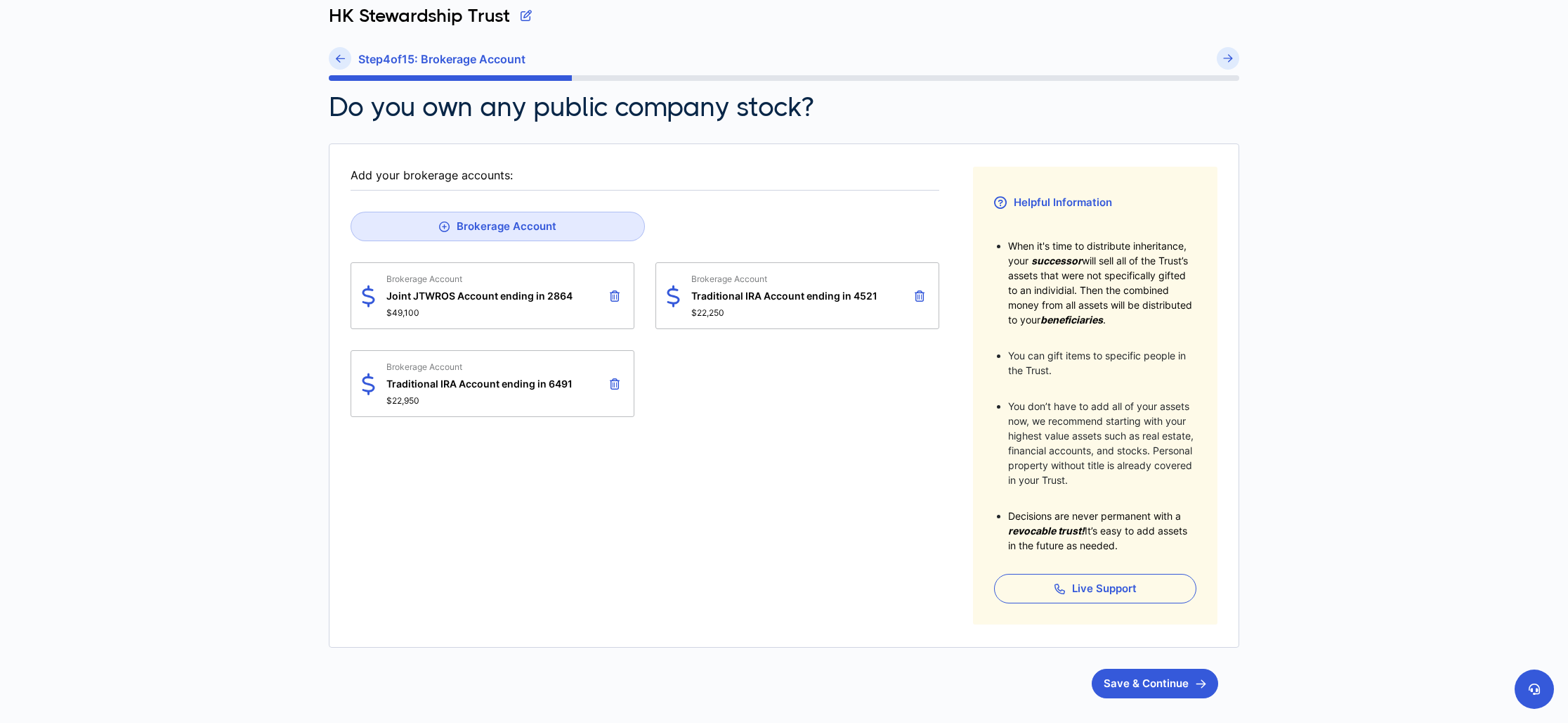
scroll to position [86, 0]
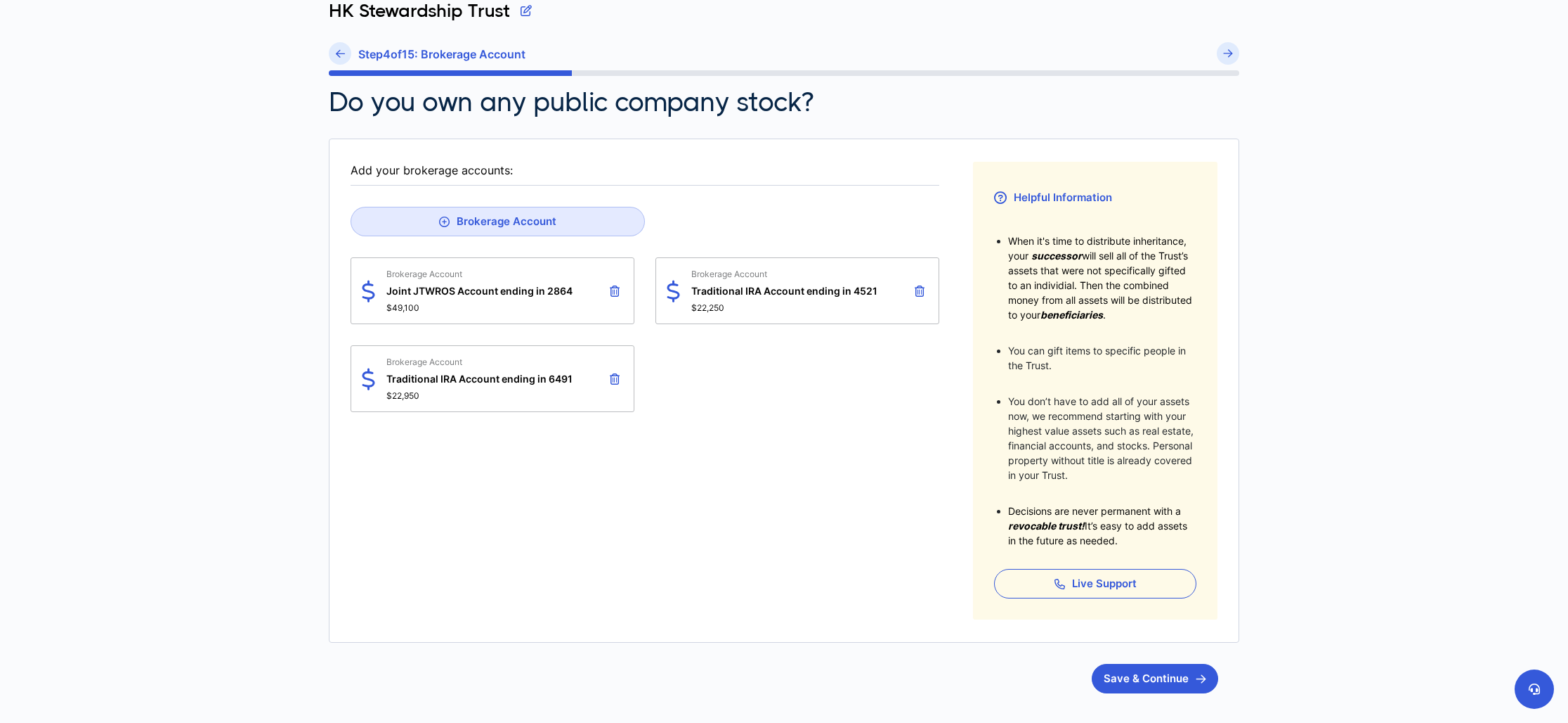
click at [831, 298] on div "Brokerage Account Traditional IRA Account ending in 4521 $22,250" at bounding box center [784, 291] width 186 height 44
click at [399, 287] on span "Joint JTWROS Account ending in 2864" at bounding box center [479, 291] width 186 height 12
click at [403, 273] on span "Brokerage Account" at bounding box center [479, 274] width 186 height 11
drag, startPoint x: 565, startPoint y: 282, endPoint x: 549, endPoint y: 282, distance: 16.0
click at [563, 282] on div "Brokerage Account Joint JTWROS Account ending in 2864 $49,100" at bounding box center [479, 291] width 186 height 44
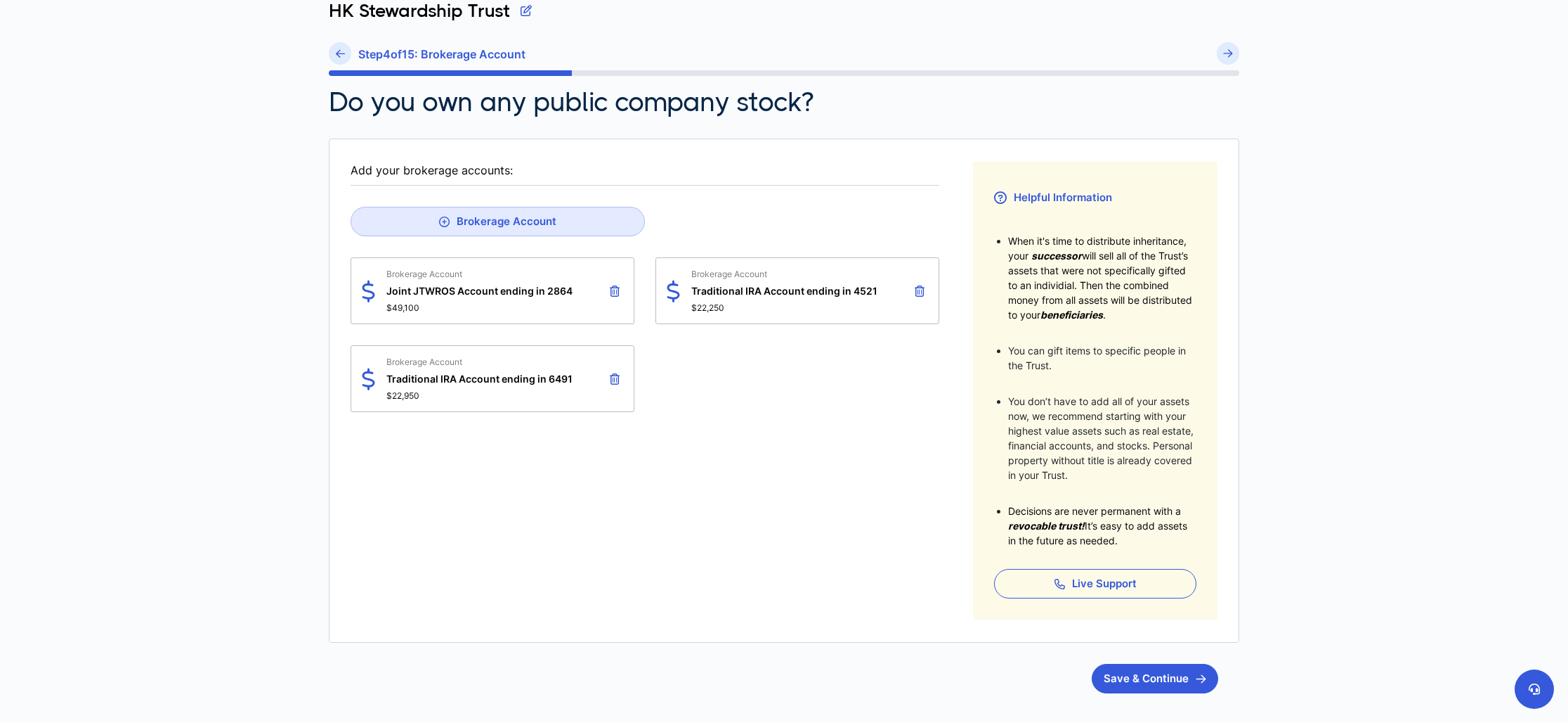
click at [817, 448] on fieldset "Add your brokerage accounts: Brokerage Account Brokerage Account Joint JTWROS A…" at bounding box center [644, 390] width 588 height 457
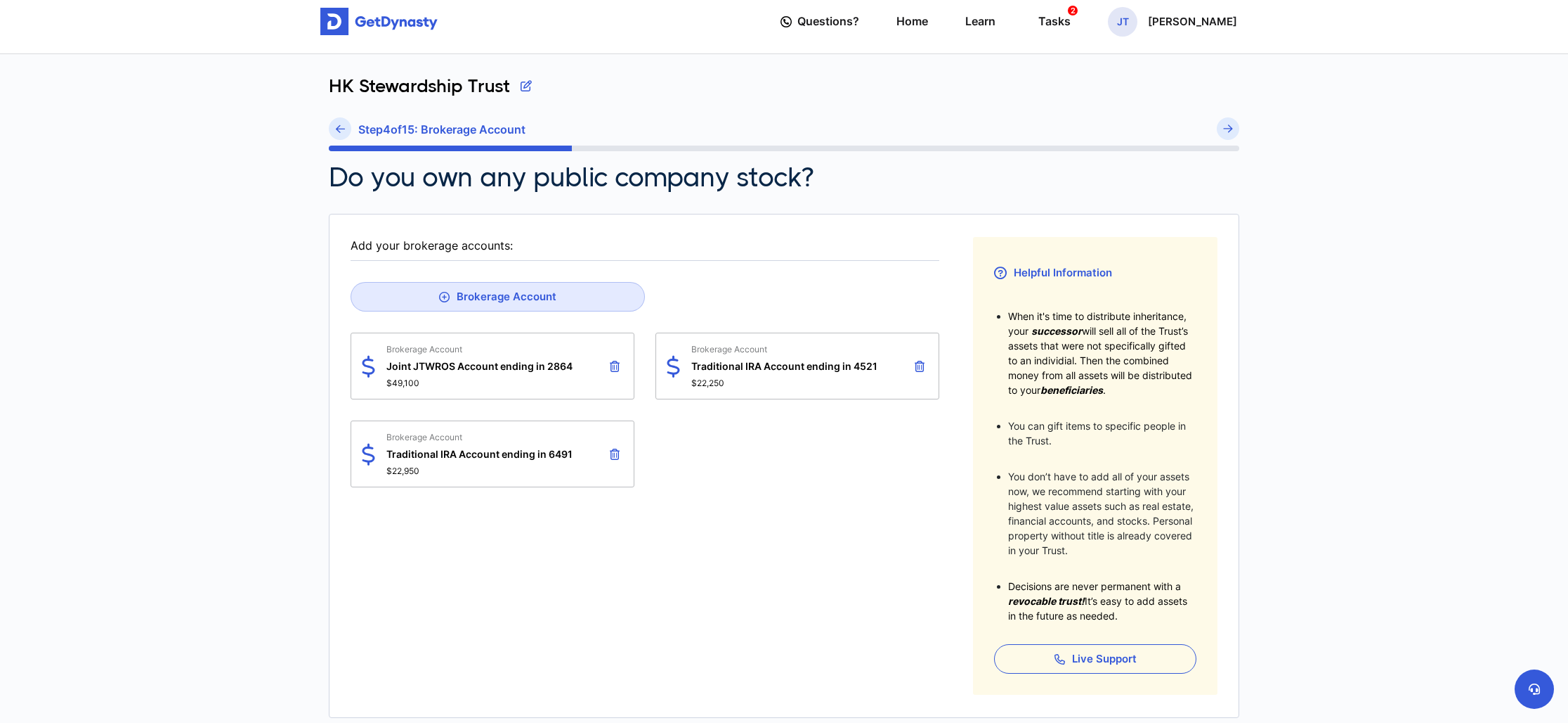
scroll to position [12, 0]
click at [614, 364] on icon at bounding box center [614, 365] width 10 height 12
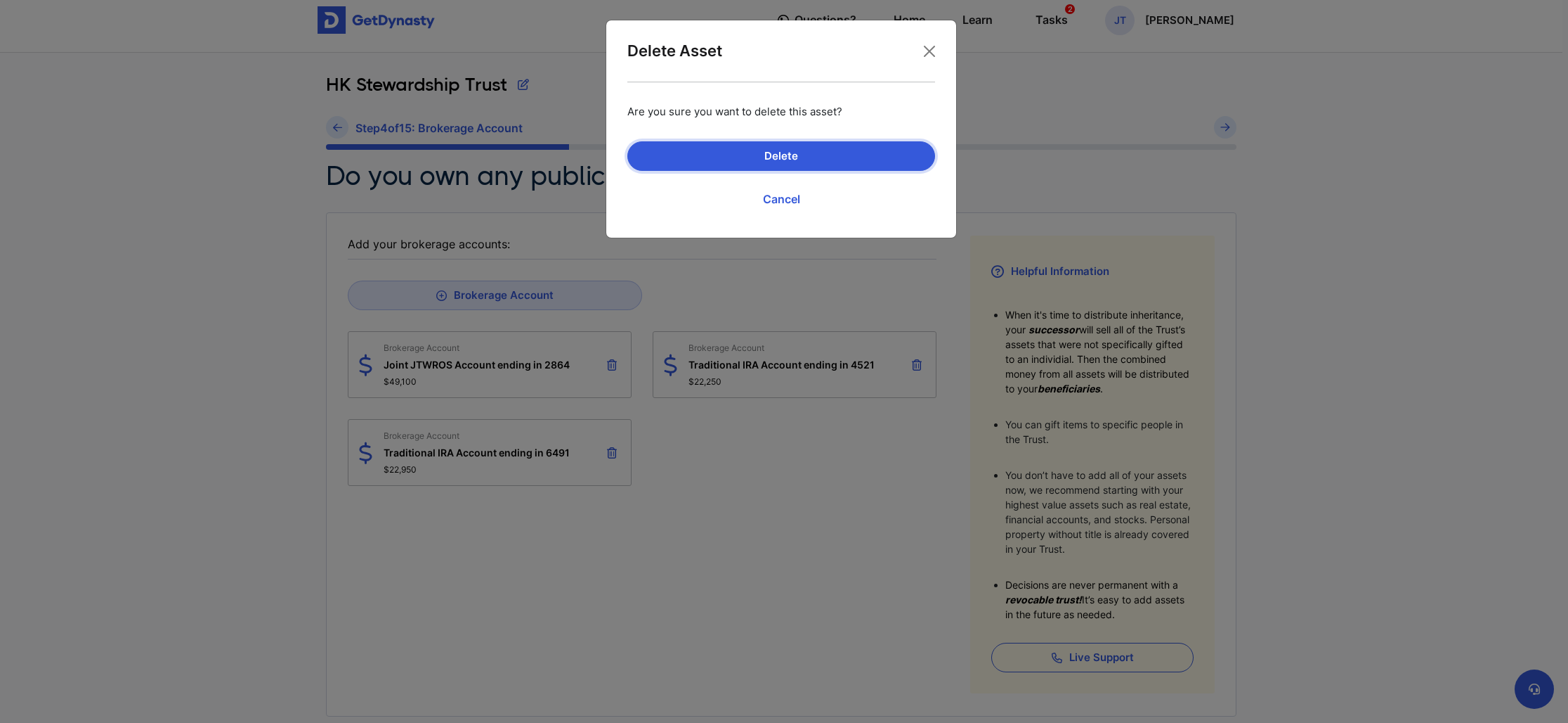
click at [813, 156] on button "Delete" at bounding box center [781, 156] width 308 height 30
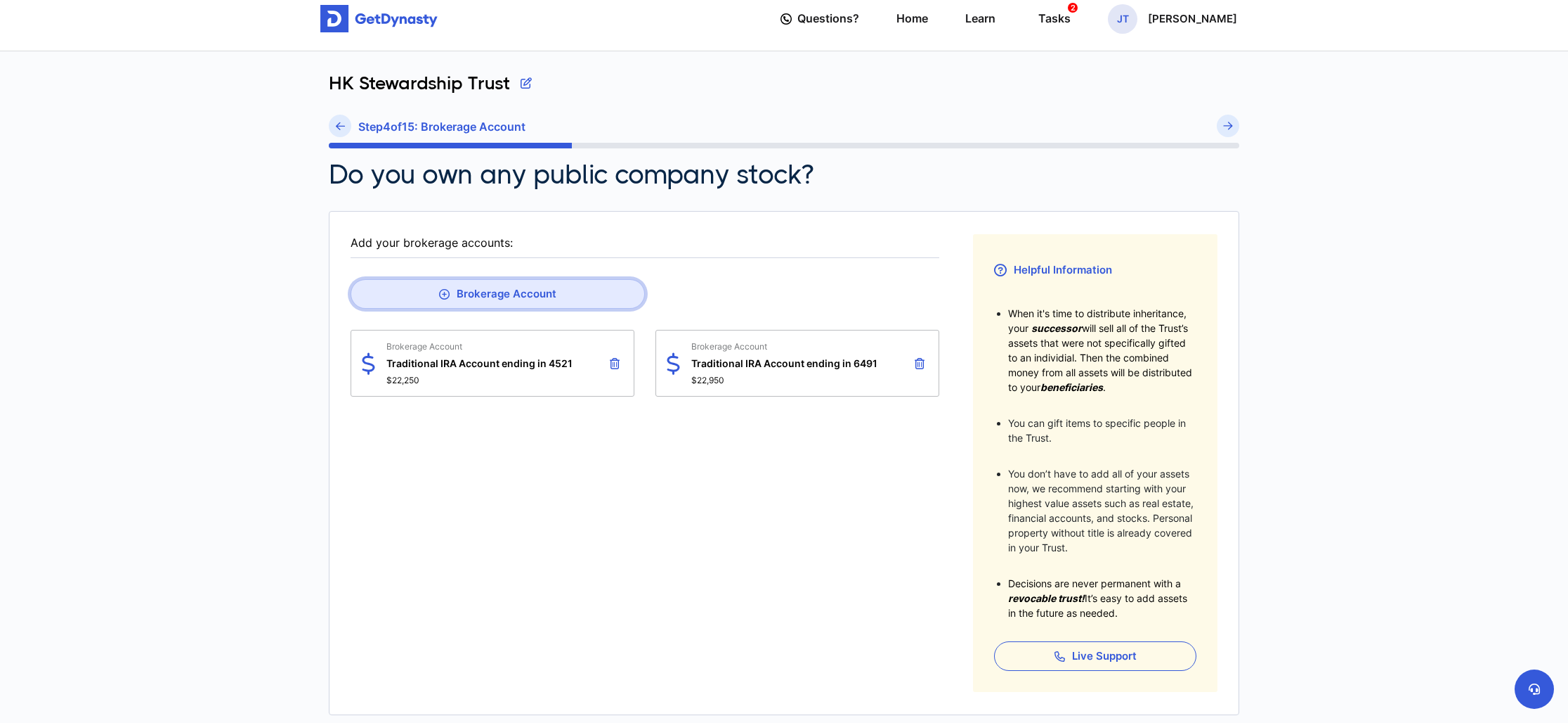
click at [488, 295] on button "Brokerage Account" at bounding box center [498, 294] width 295 height 30
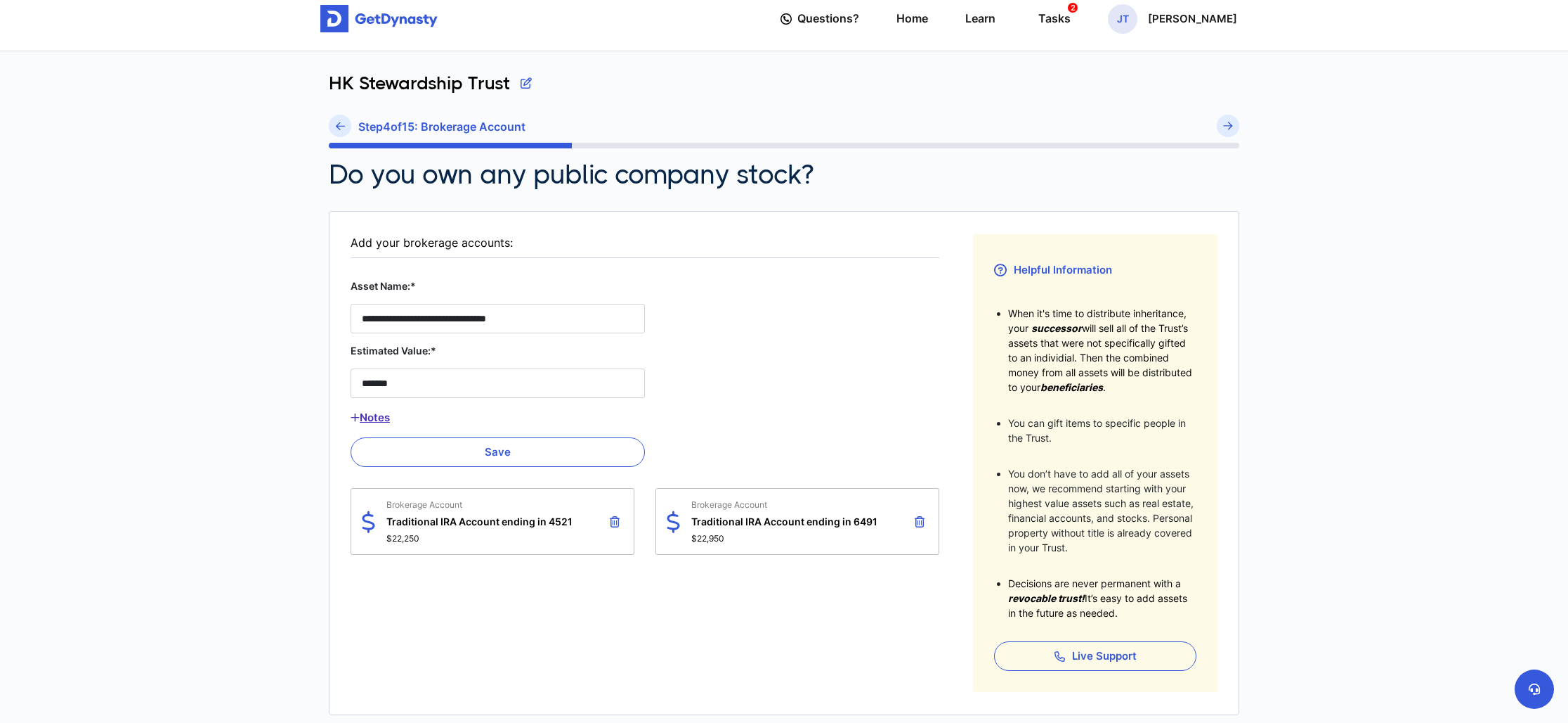
click at [387, 418] on button "Notes" at bounding box center [498, 418] width 295 height 18
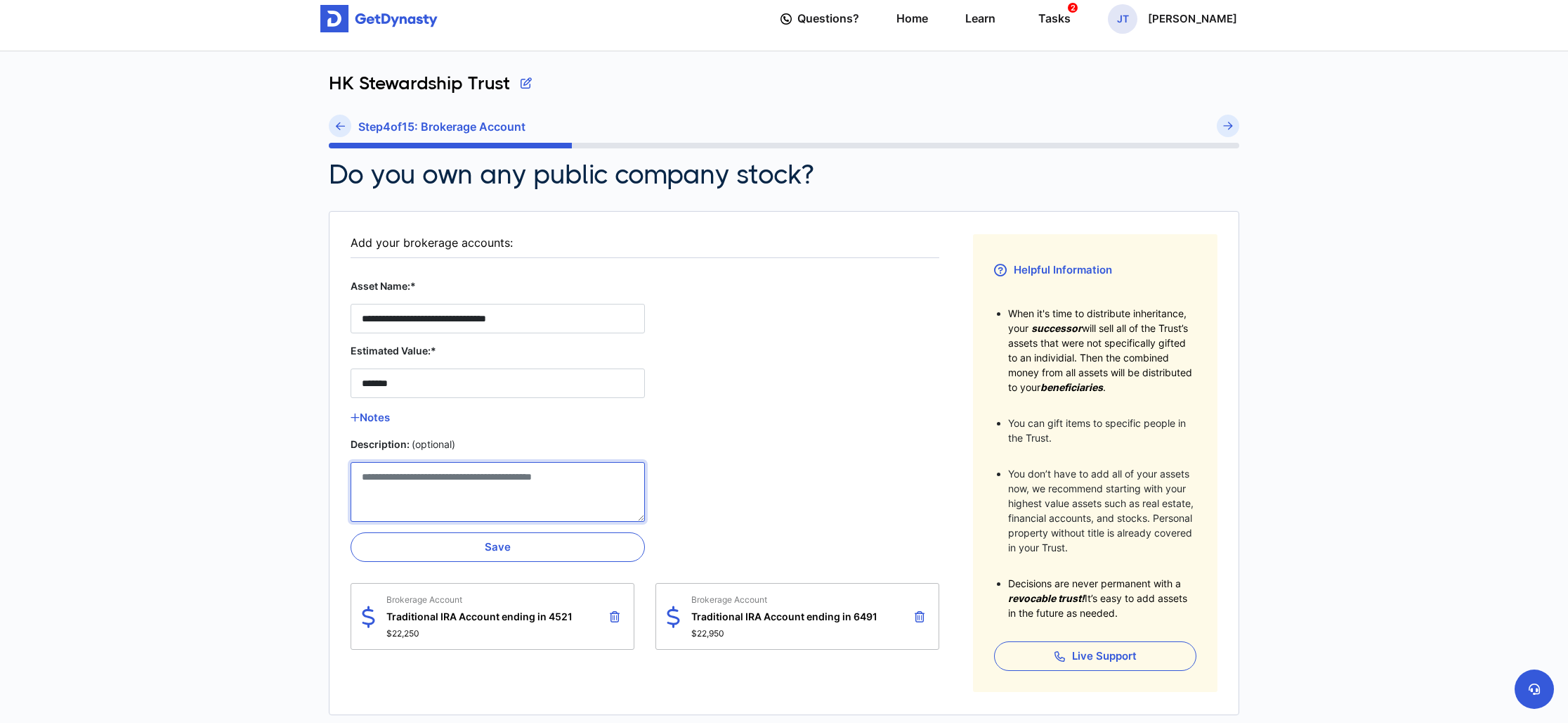
click at [472, 478] on Account__description__2 "Description: (optional)" at bounding box center [498, 492] width 295 height 60
type Account__description__2 "**********"
click at [500, 541] on button "Save" at bounding box center [498, 547] width 295 height 30
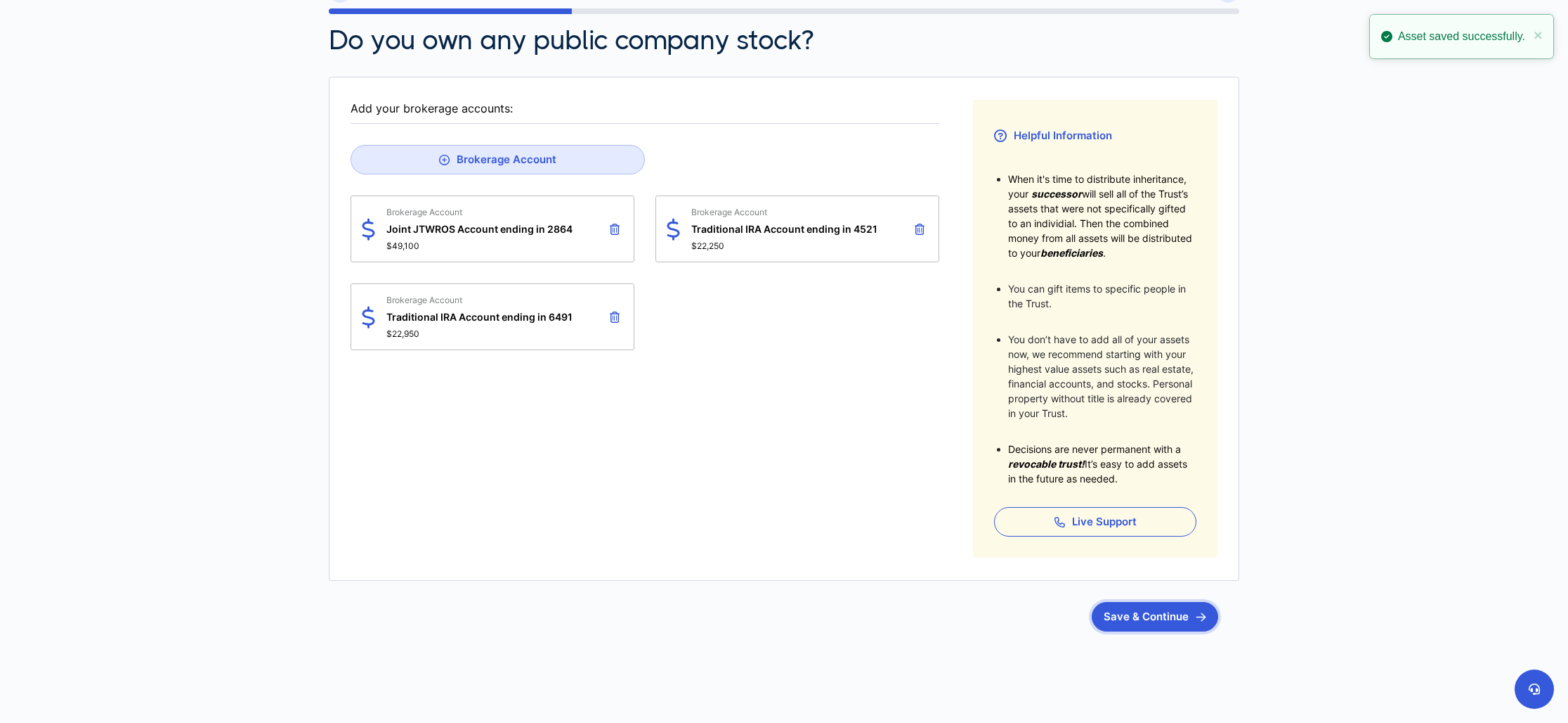
click at [1163, 612] on button "Save & Continue" at bounding box center [1155, 617] width 127 height 30
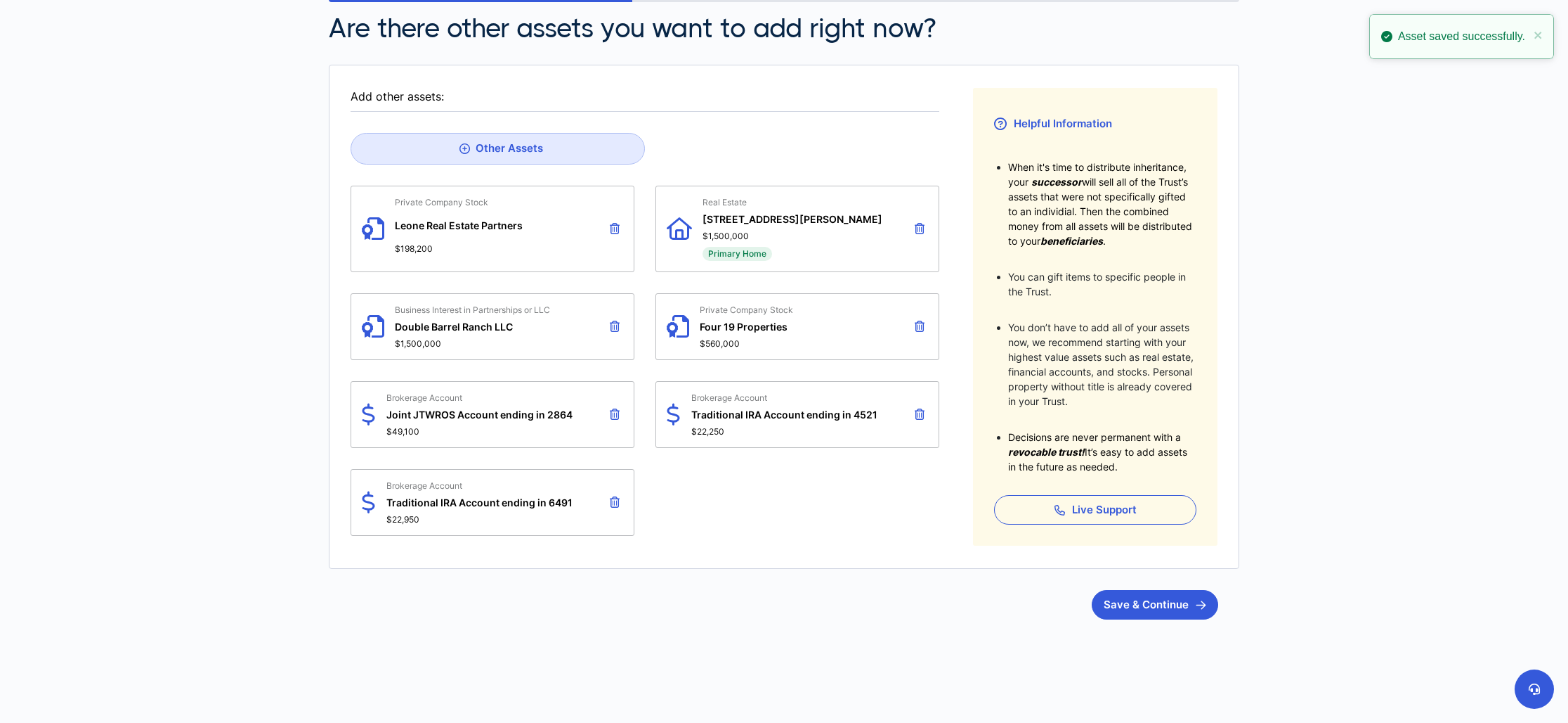
scroll to position [175, 0]
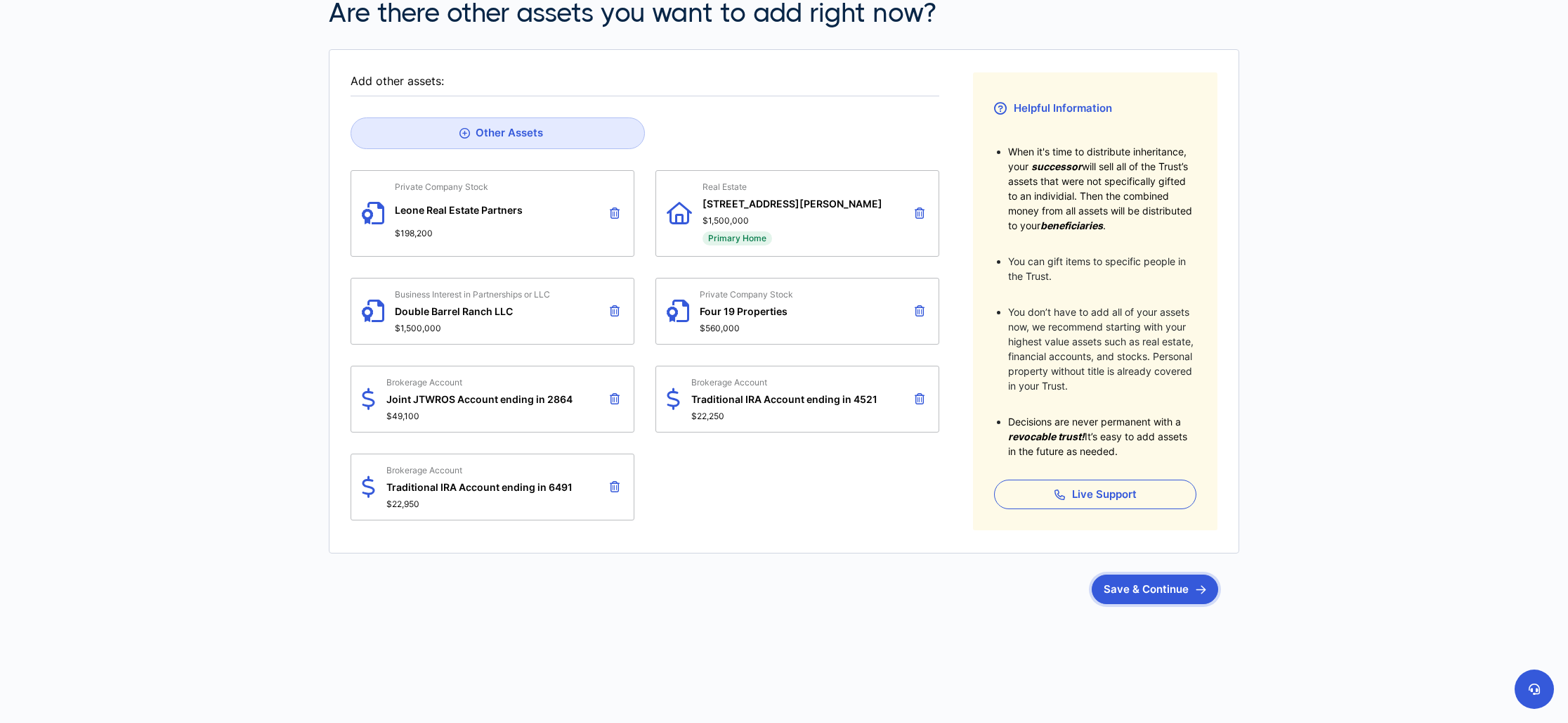
click at [1142, 595] on button "Save & Continue" at bounding box center [1155, 589] width 127 height 30
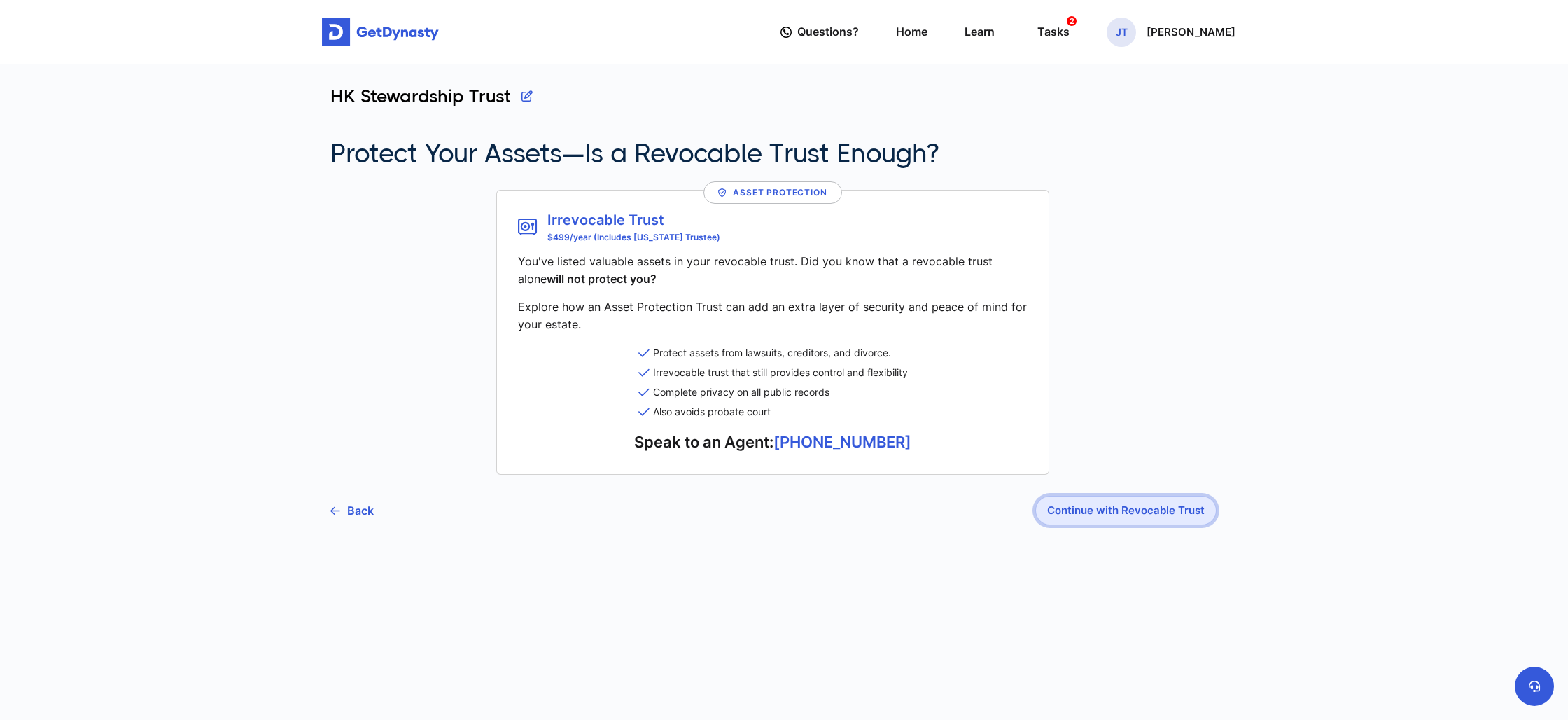
click at [1128, 512] on button "Continue with Revocable Trust" at bounding box center [1126, 510] width 181 height 30
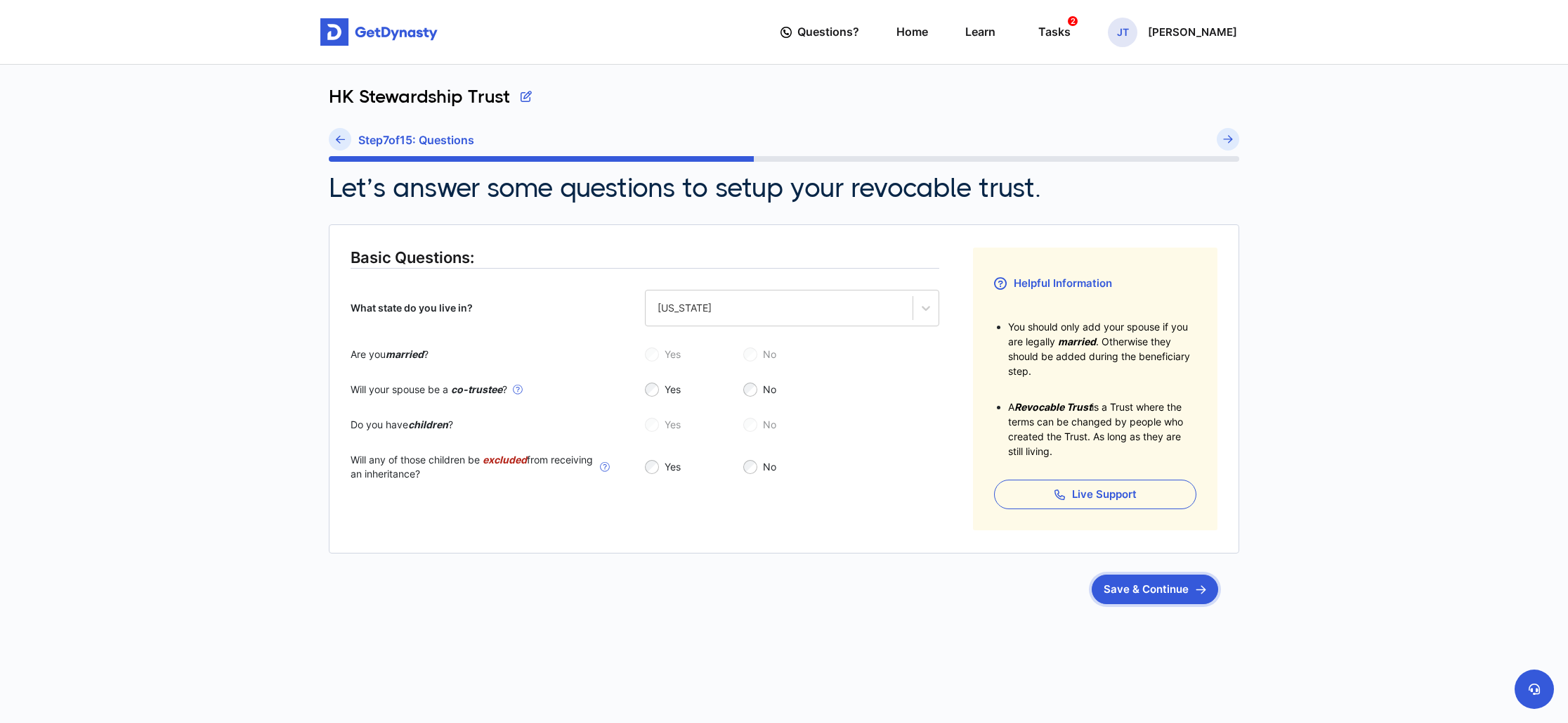
click at [1137, 593] on button "Save & Continue" at bounding box center [1155, 589] width 127 height 30
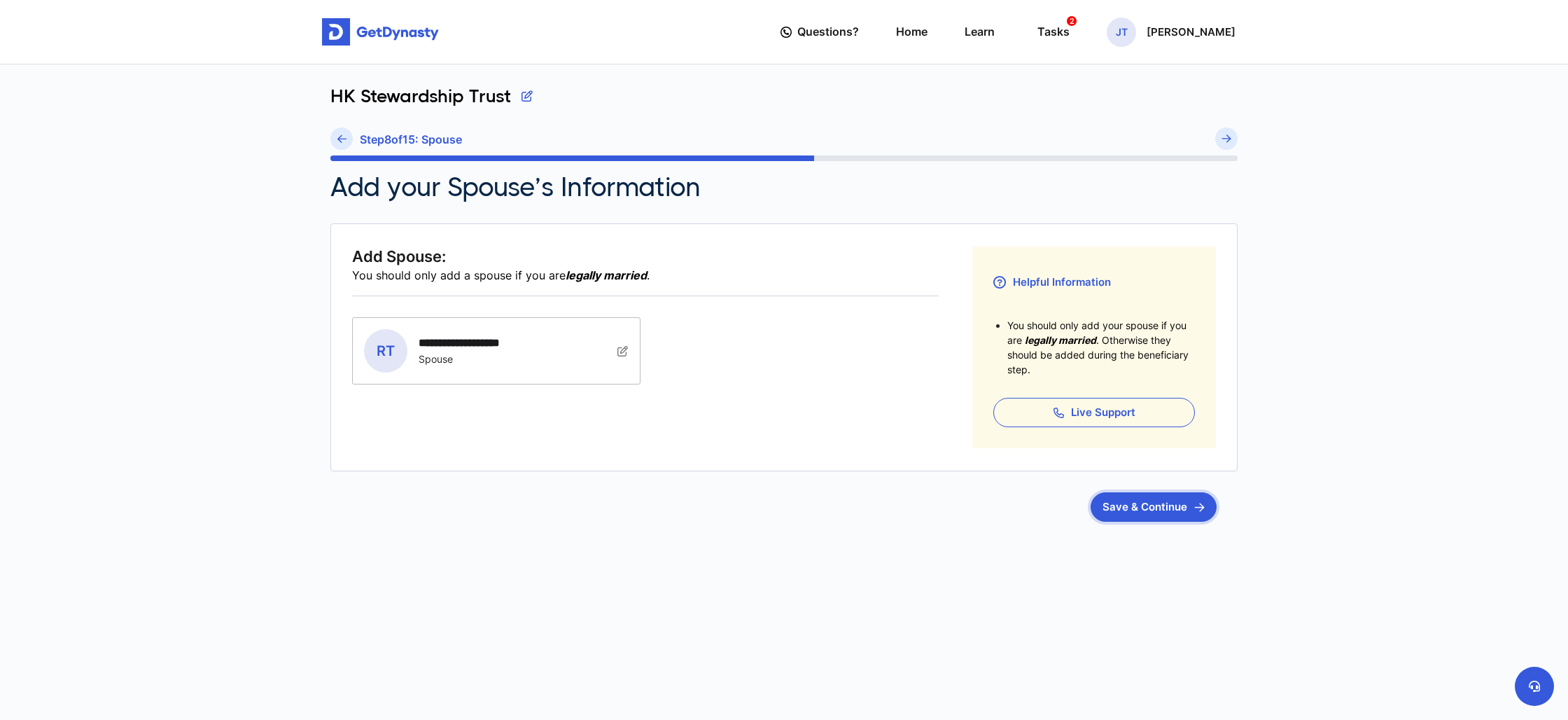
click at [1147, 503] on button "Save & Continue" at bounding box center [1153, 506] width 126 height 30
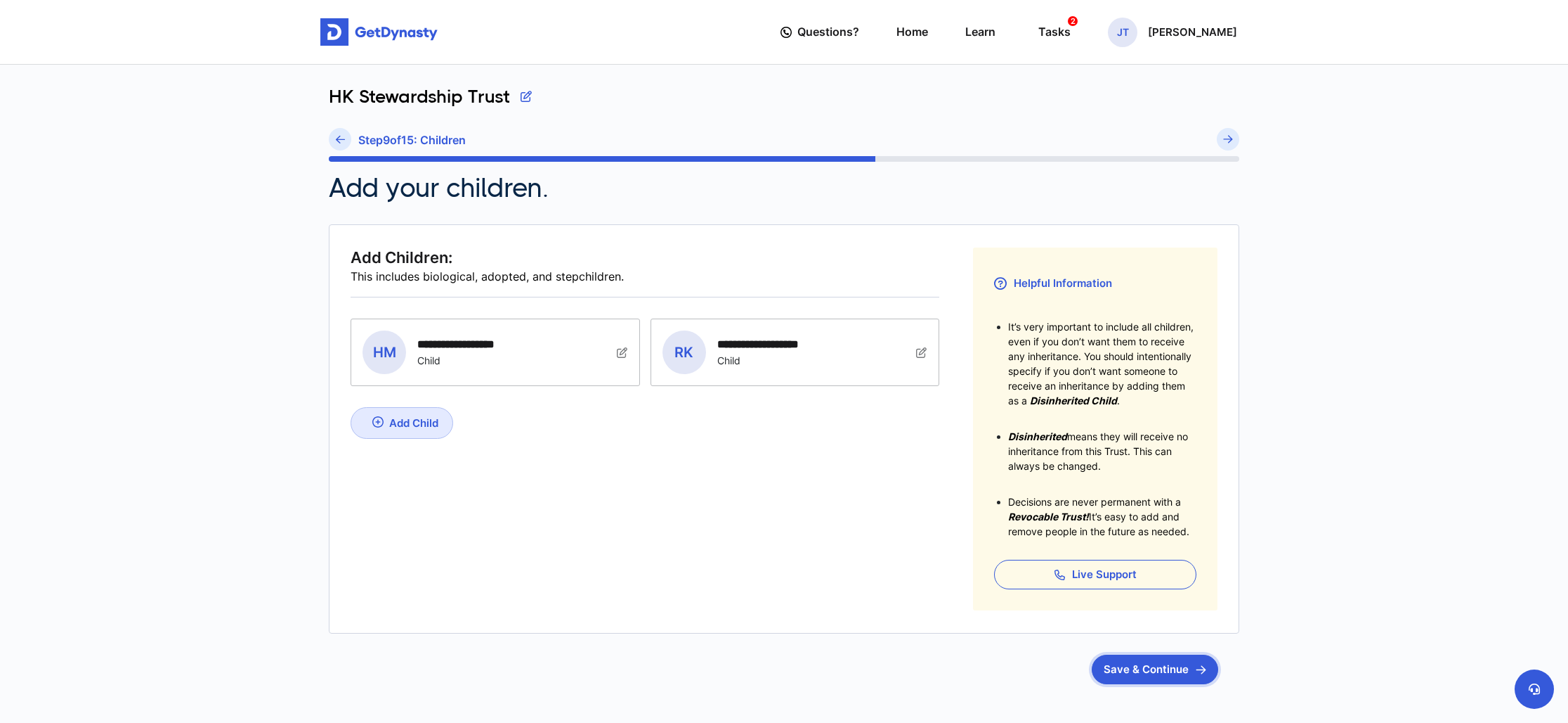
click at [1181, 673] on button "Save & Continue" at bounding box center [1155, 669] width 127 height 30
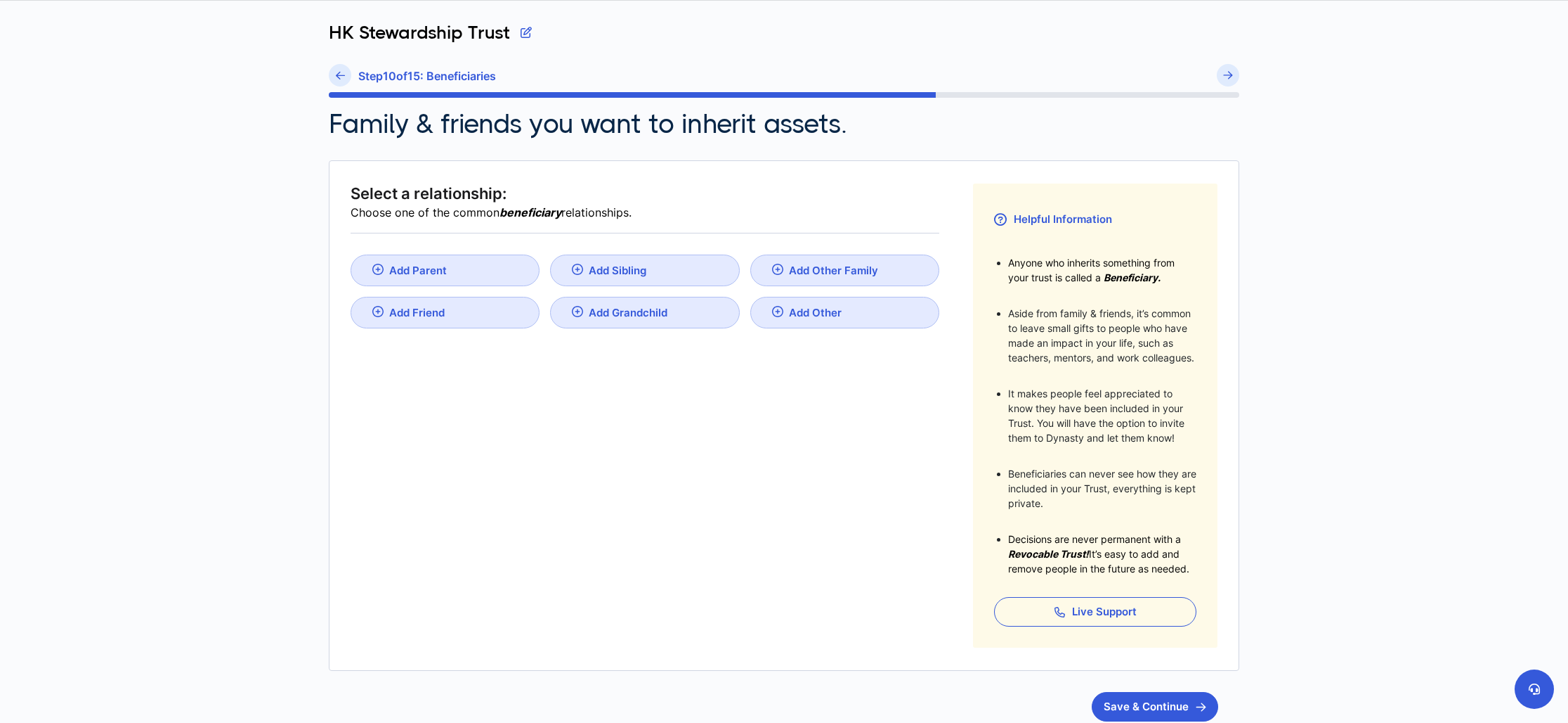
scroll to position [78, 0]
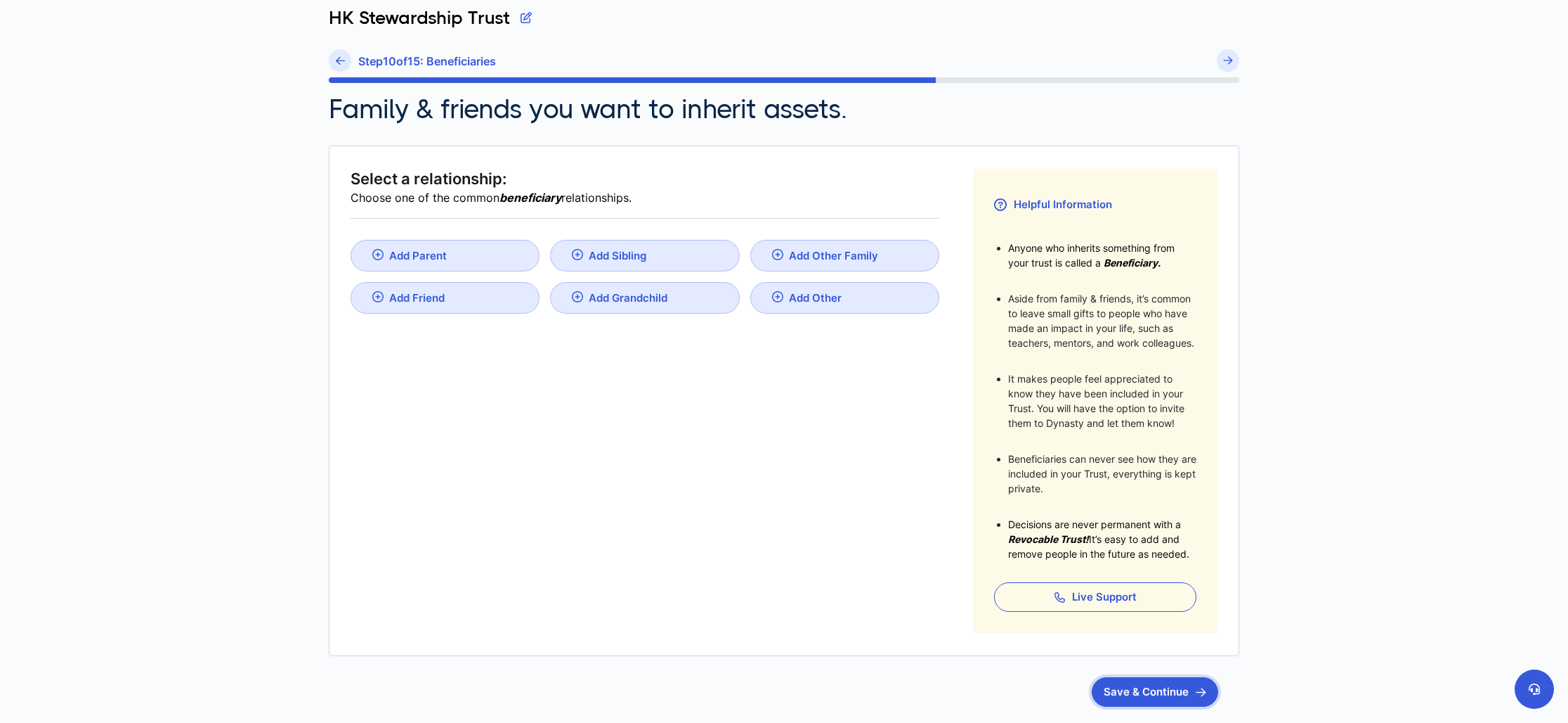
click at [1153, 694] on button "Save & Continue" at bounding box center [1155, 691] width 127 height 30
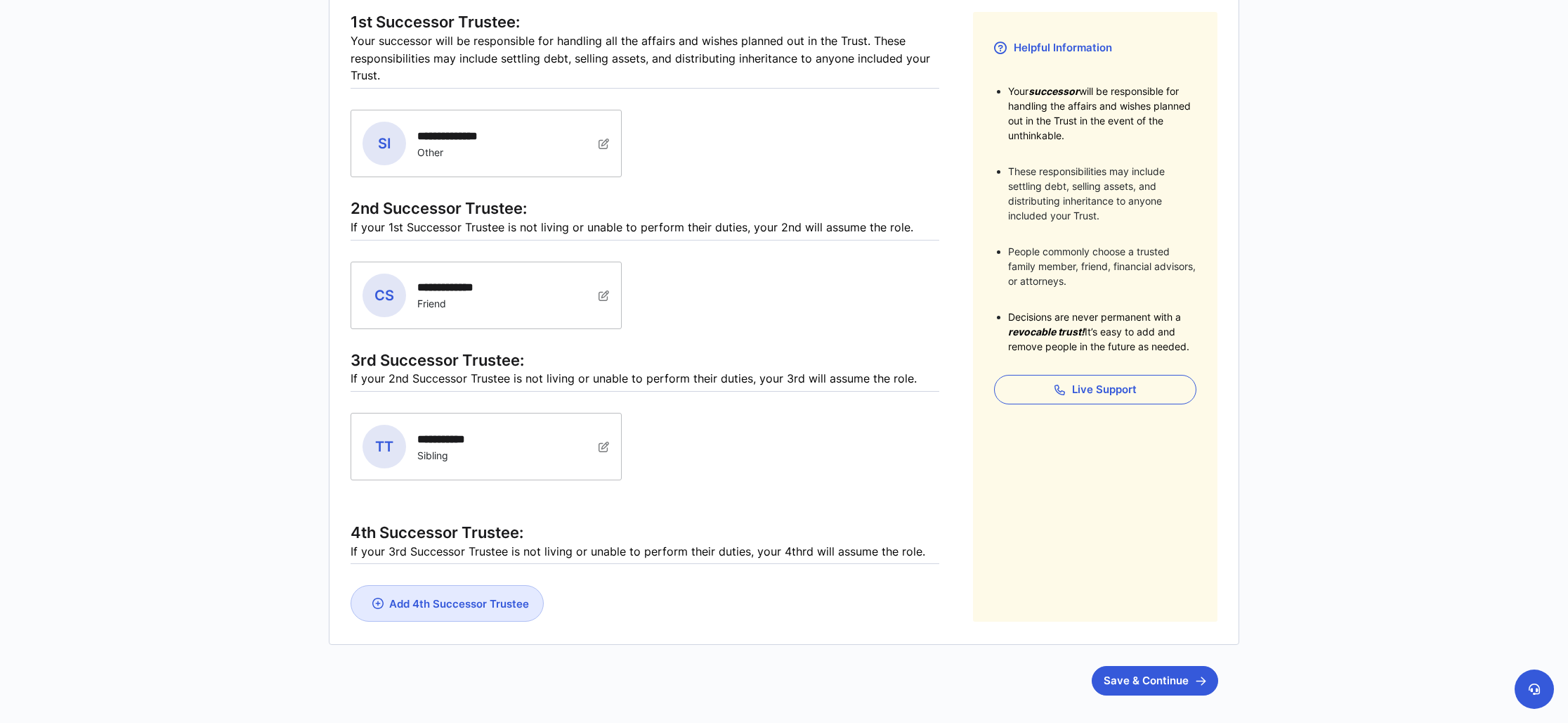
scroll to position [237, 0]
click at [1148, 680] on button "Save & Continue" at bounding box center [1155, 679] width 127 height 30
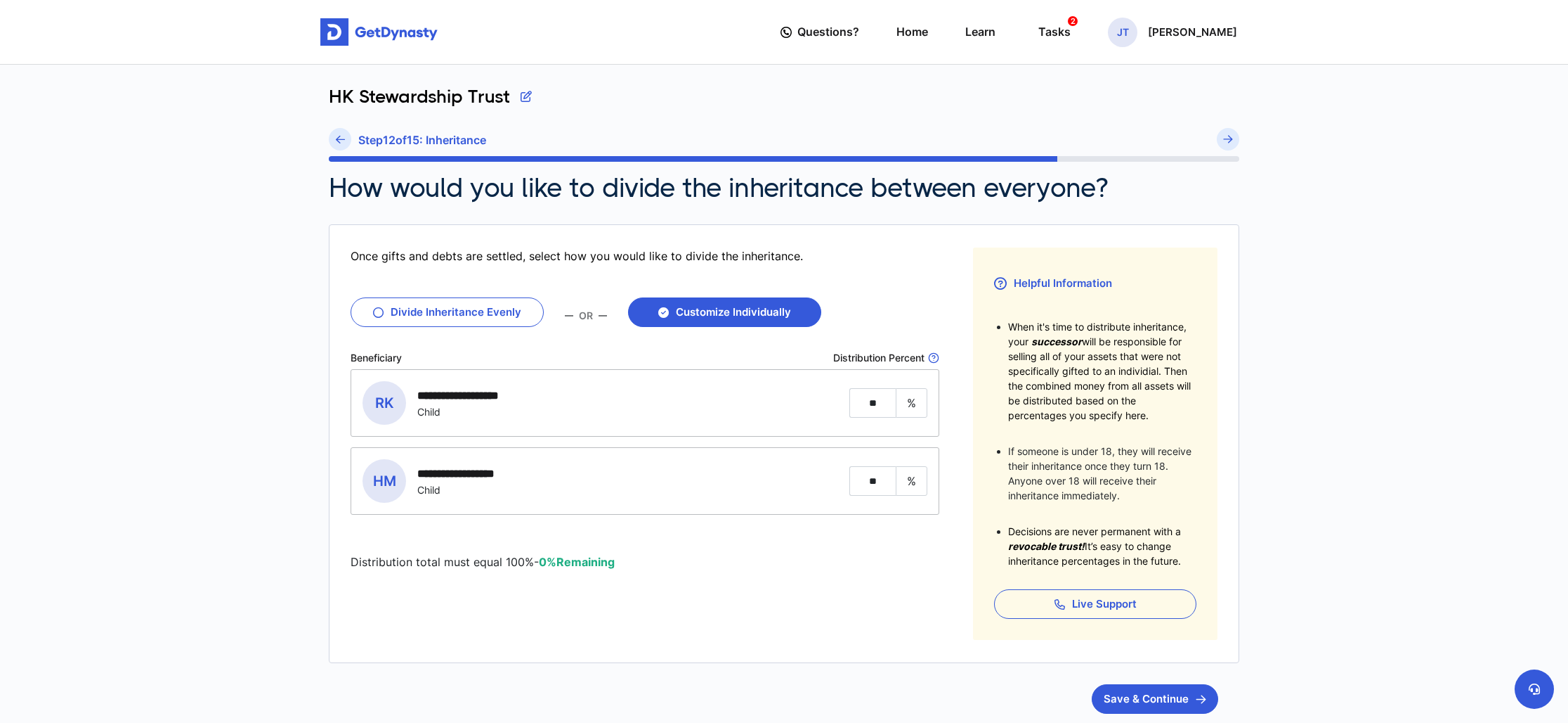
scroll to position [9, 0]
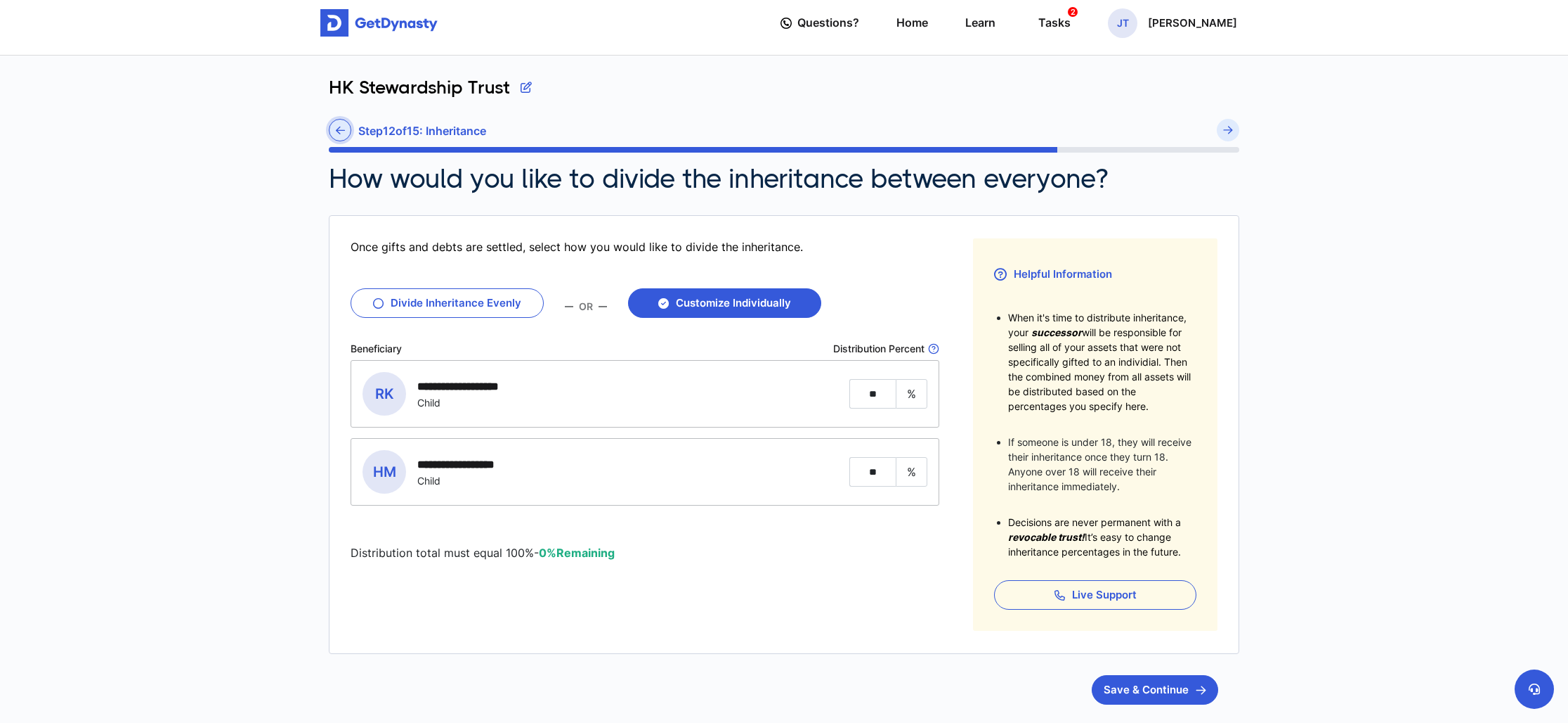
click at [333, 127] on link at bounding box center [339, 130] width 22 height 22
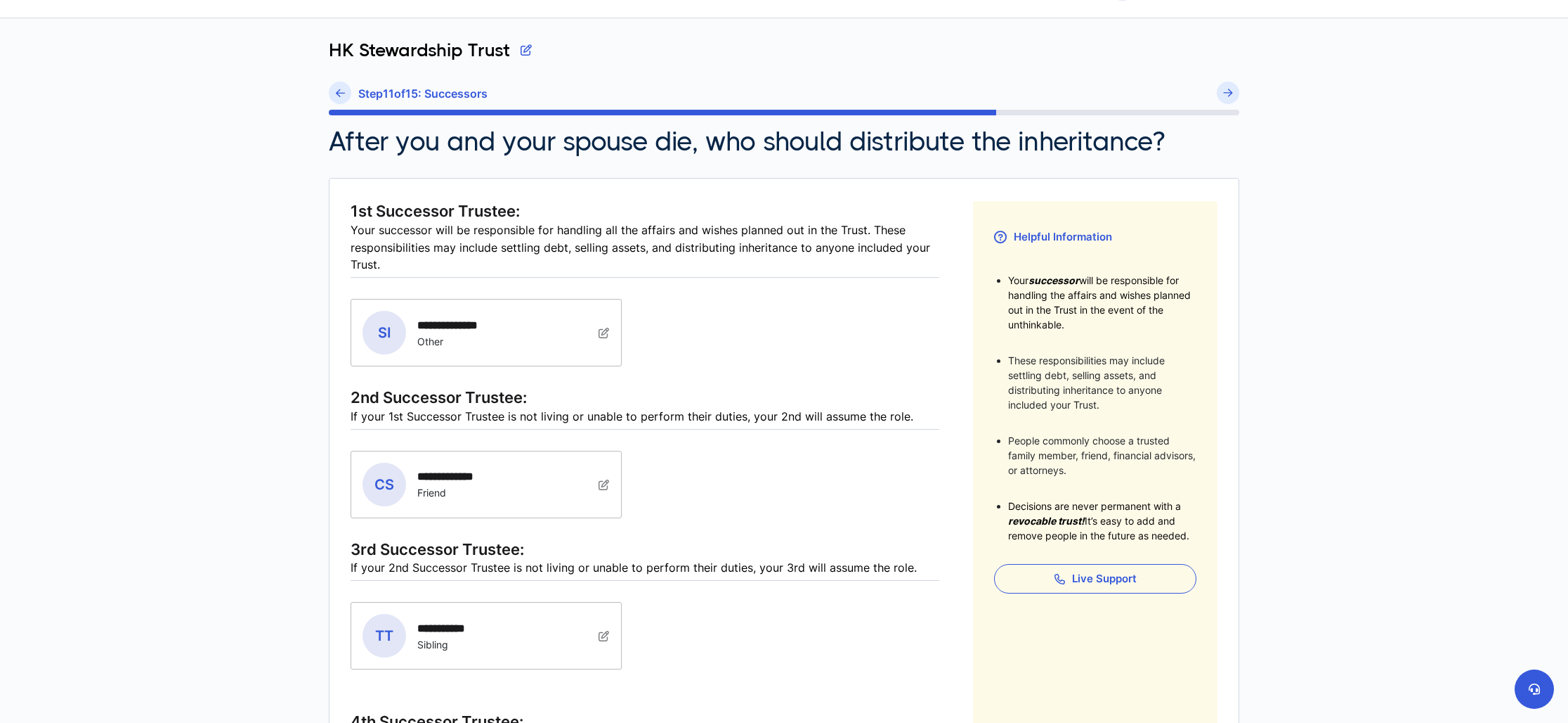
scroll to position [44, 0]
click at [343, 100] on icon at bounding box center [340, 95] width 9 height 11
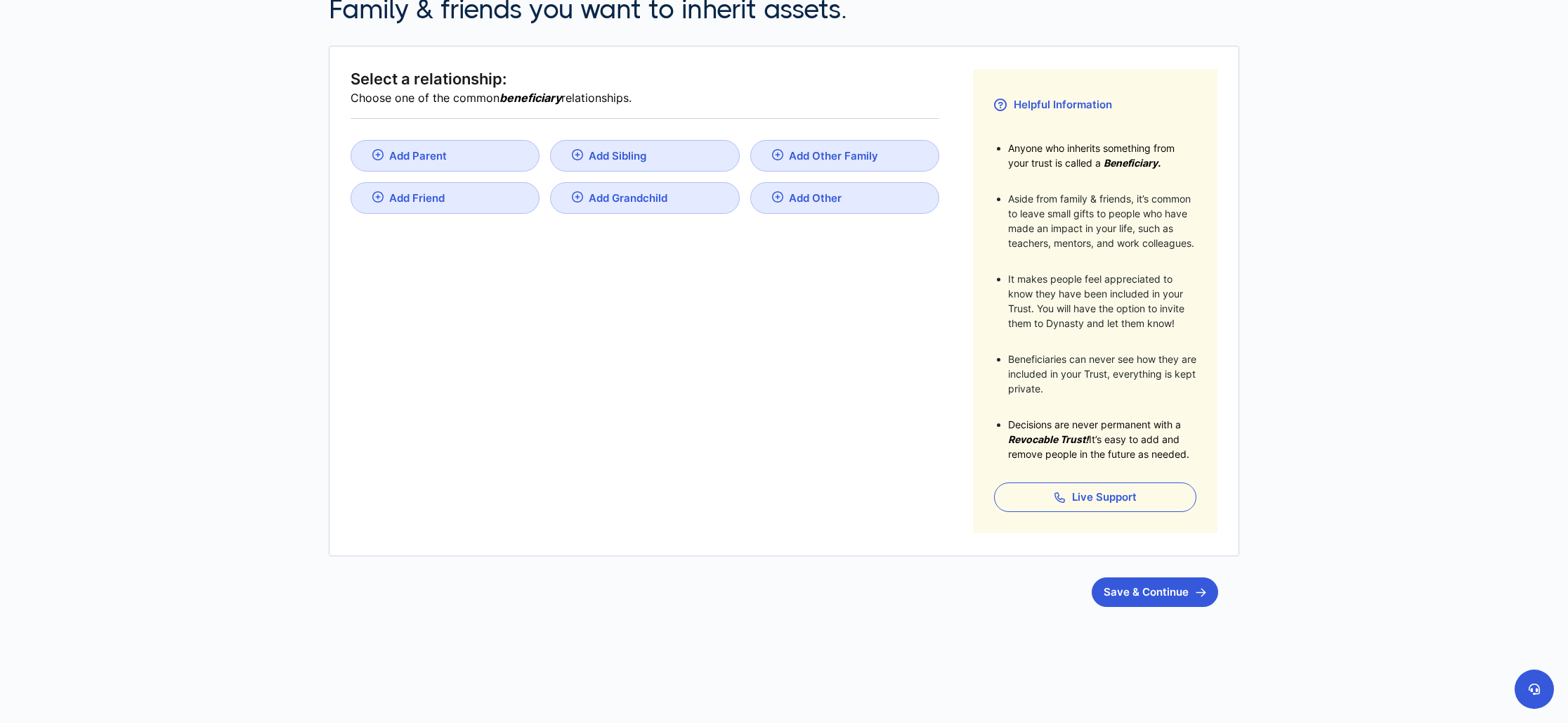
scroll to position [179, 0]
click at [1167, 593] on button "Save & Continue" at bounding box center [1155, 591] width 127 height 30
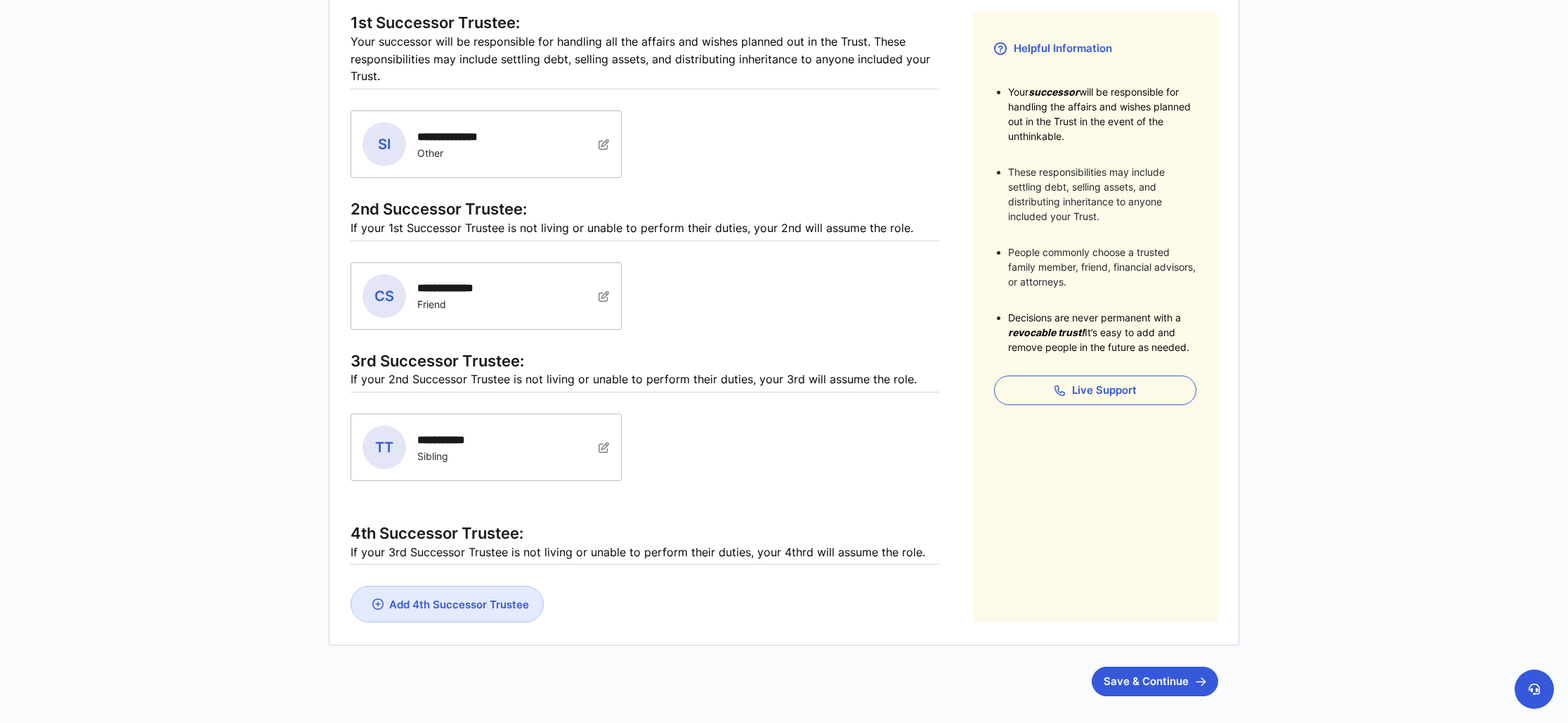
scroll to position [240, 0]
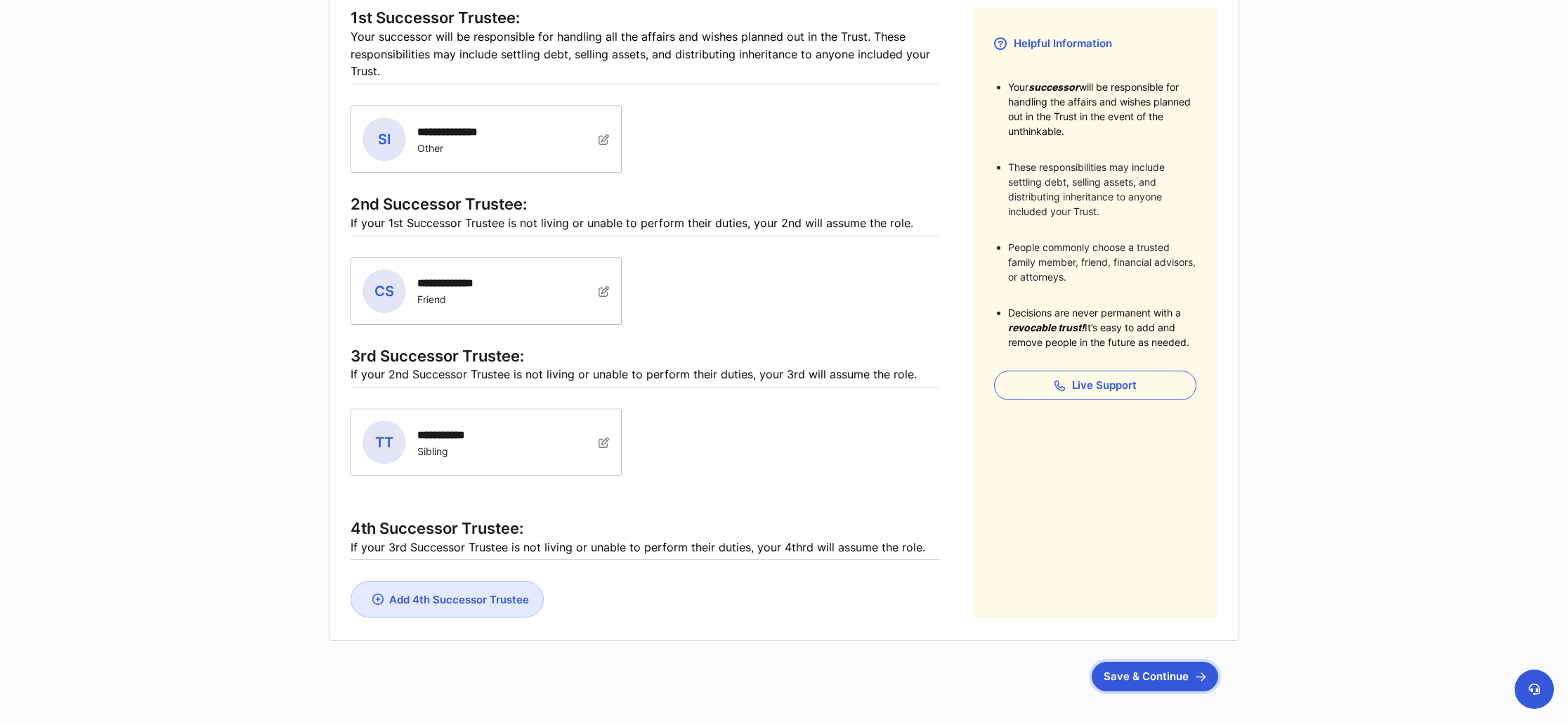
click at [1168, 679] on button "Save & Continue" at bounding box center [1155, 676] width 127 height 30
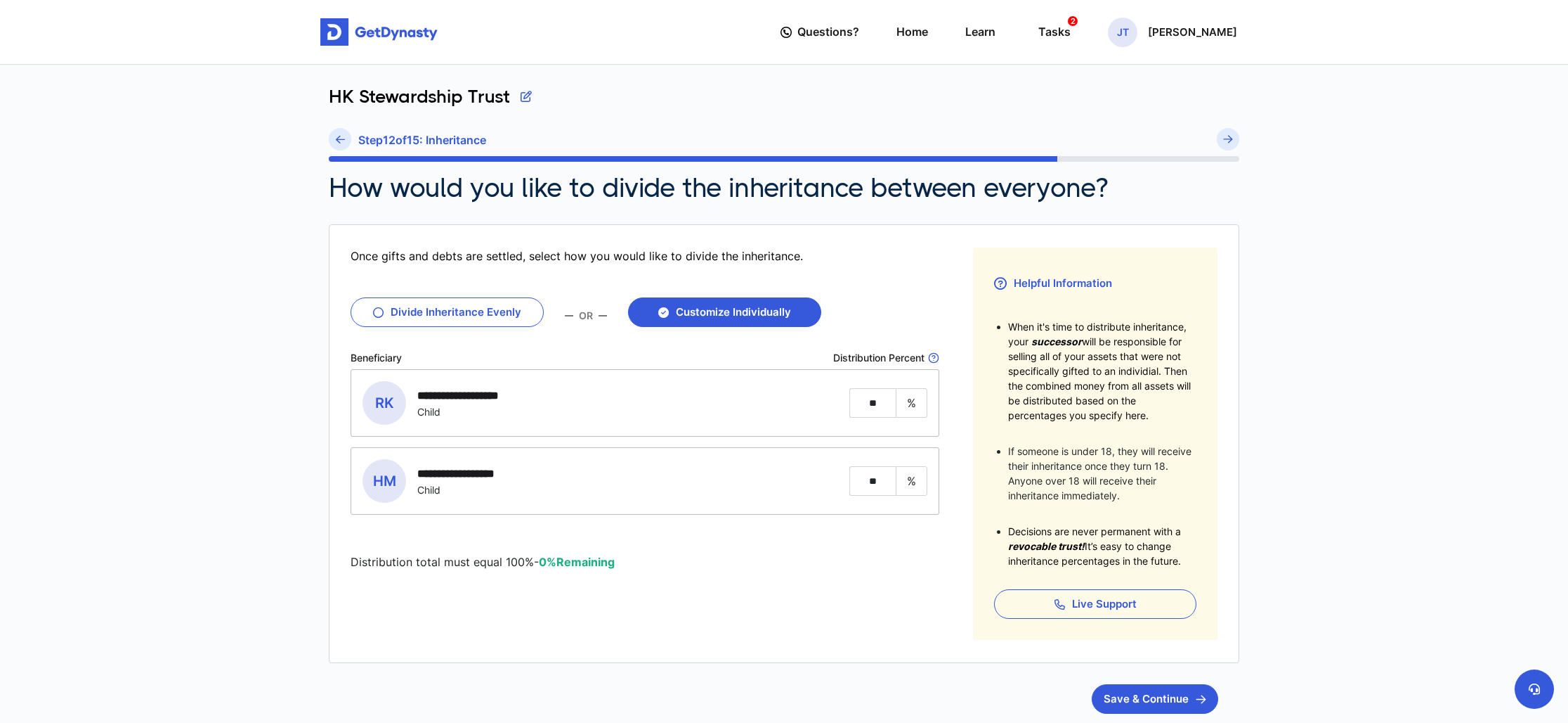
scroll to position [58, 0]
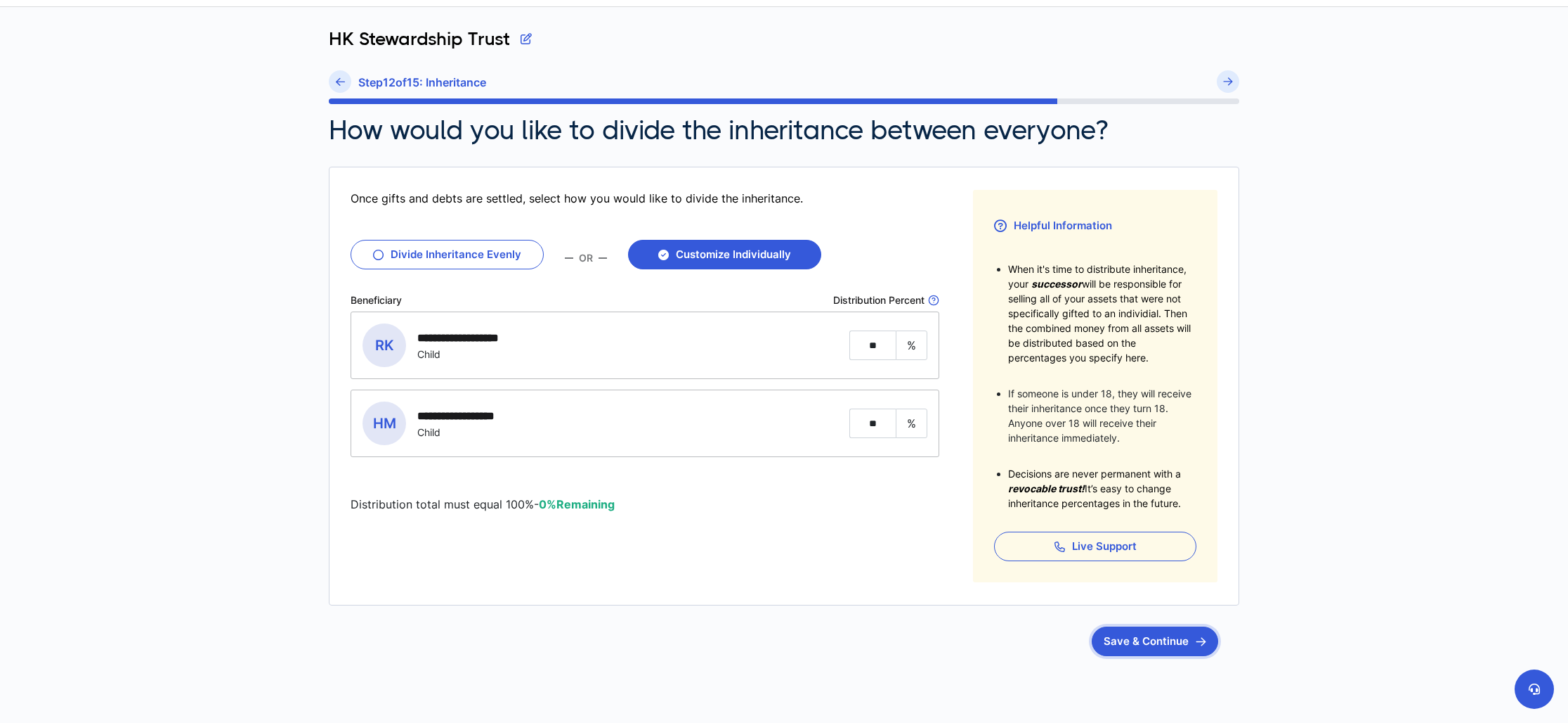
click at [1164, 645] on button "Save & Continue" at bounding box center [1155, 641] width 127 height 30
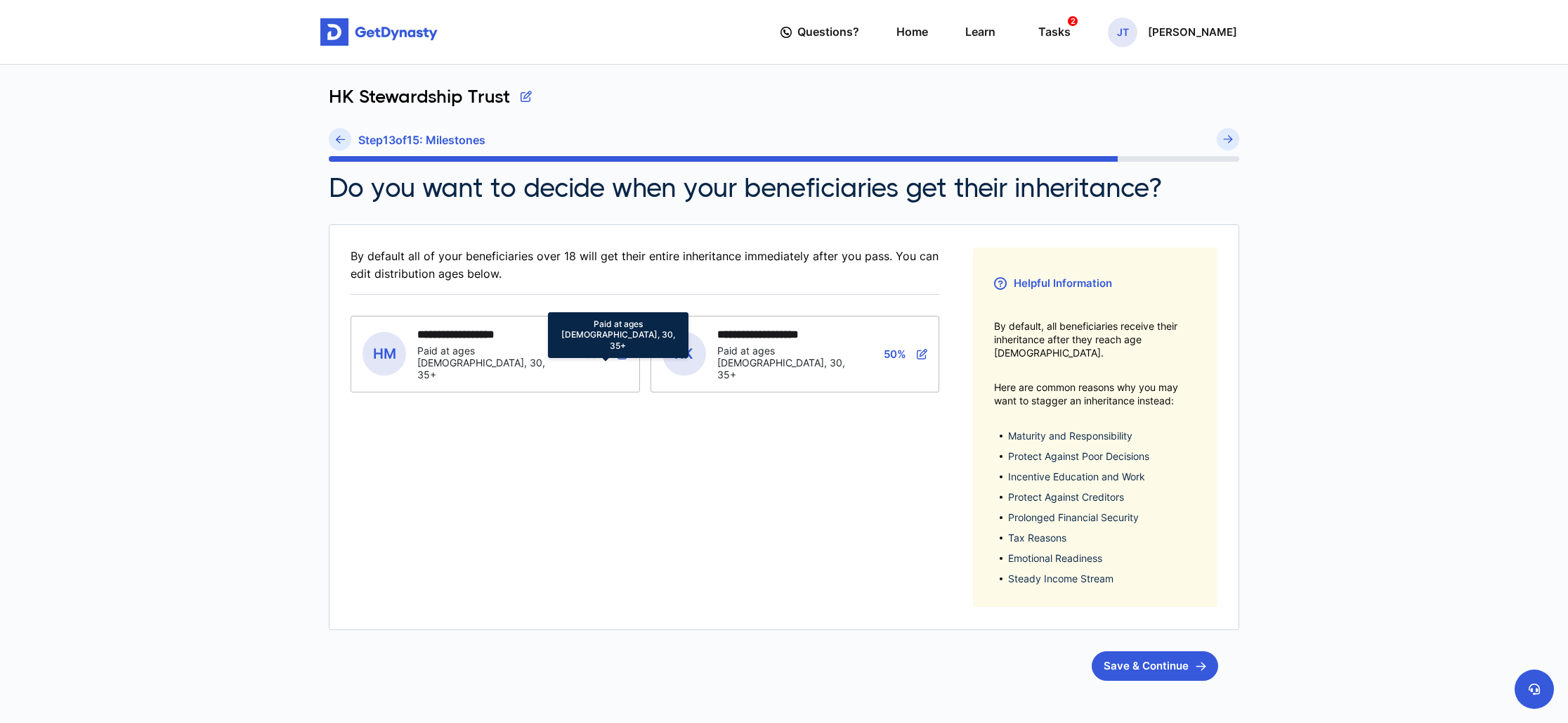
click at [622, 349] on icon at bounding box center [622, 354] width 11 height 11
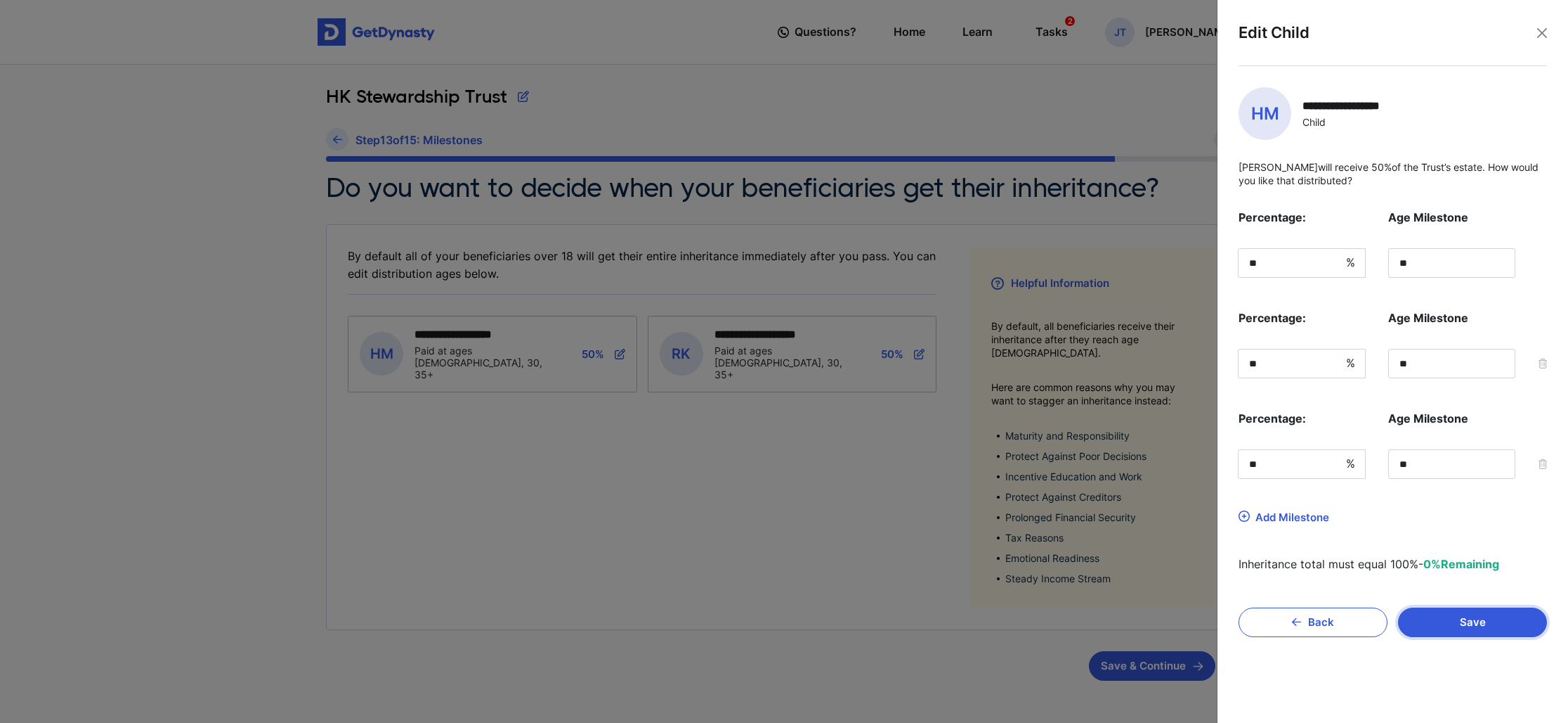
click at [1490, 627] on button "Save" at bounding box center [1472, 622] width 149 height 30
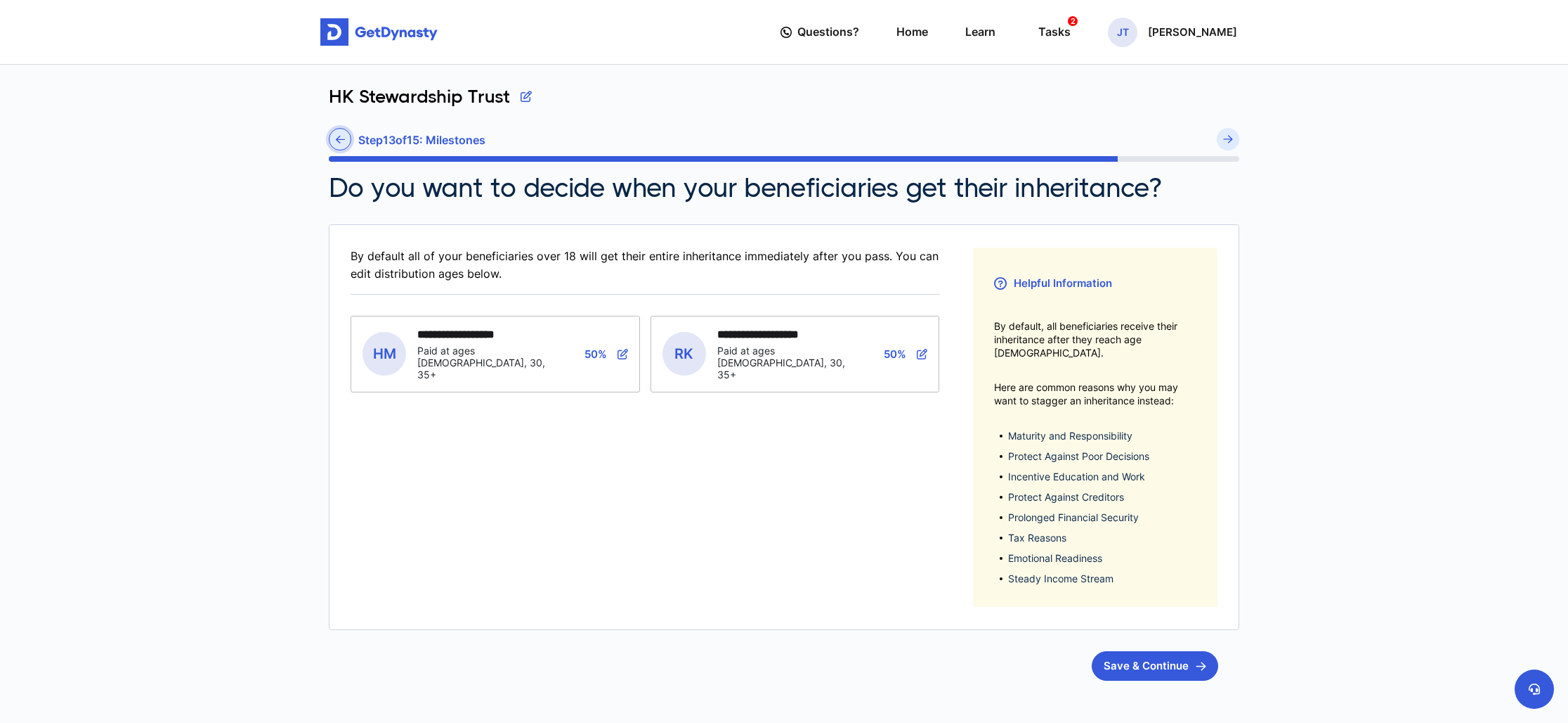
click at [336, 138] on icon at bounding box center [340, 139] width 9 height 11
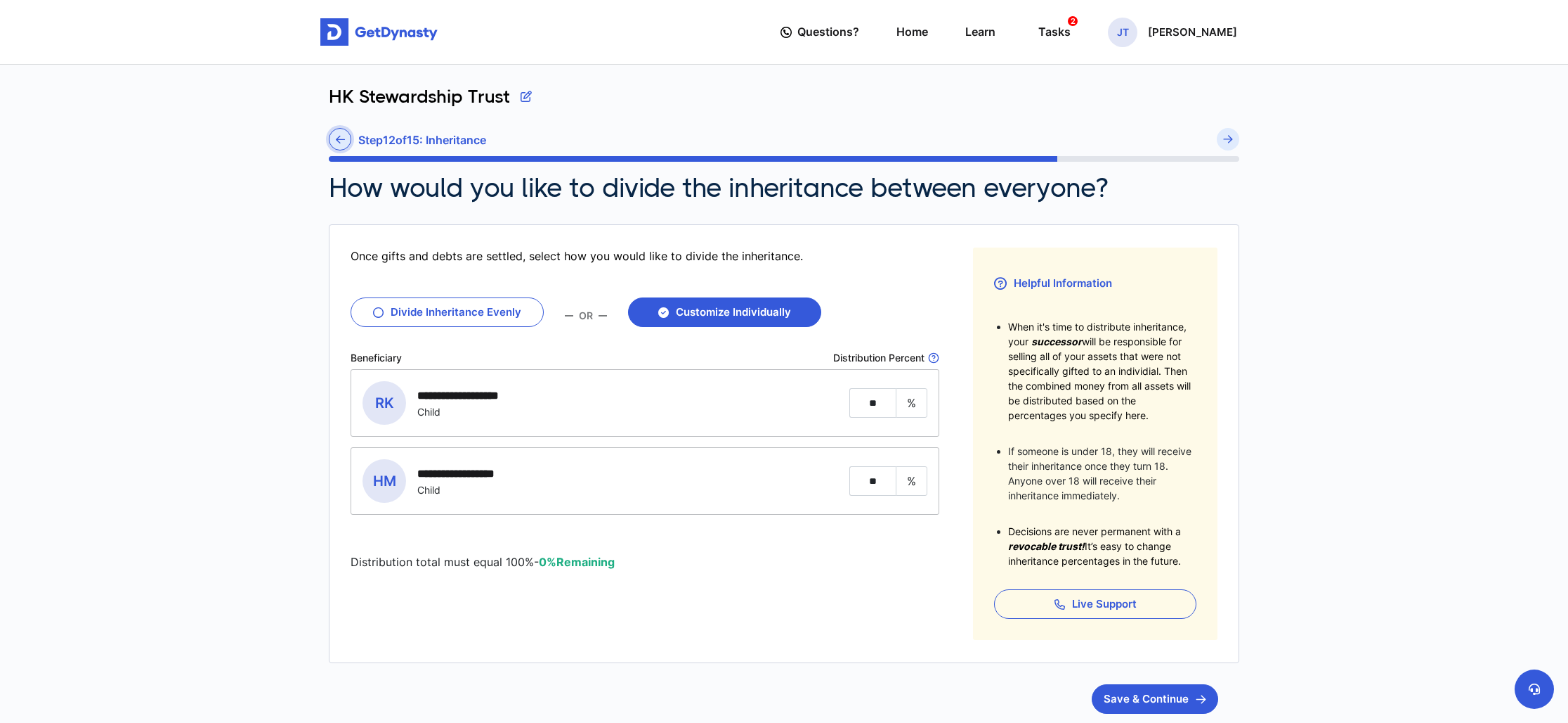
click at [341, 135] on icon at bounding box center [340, 139] width 9 height 11
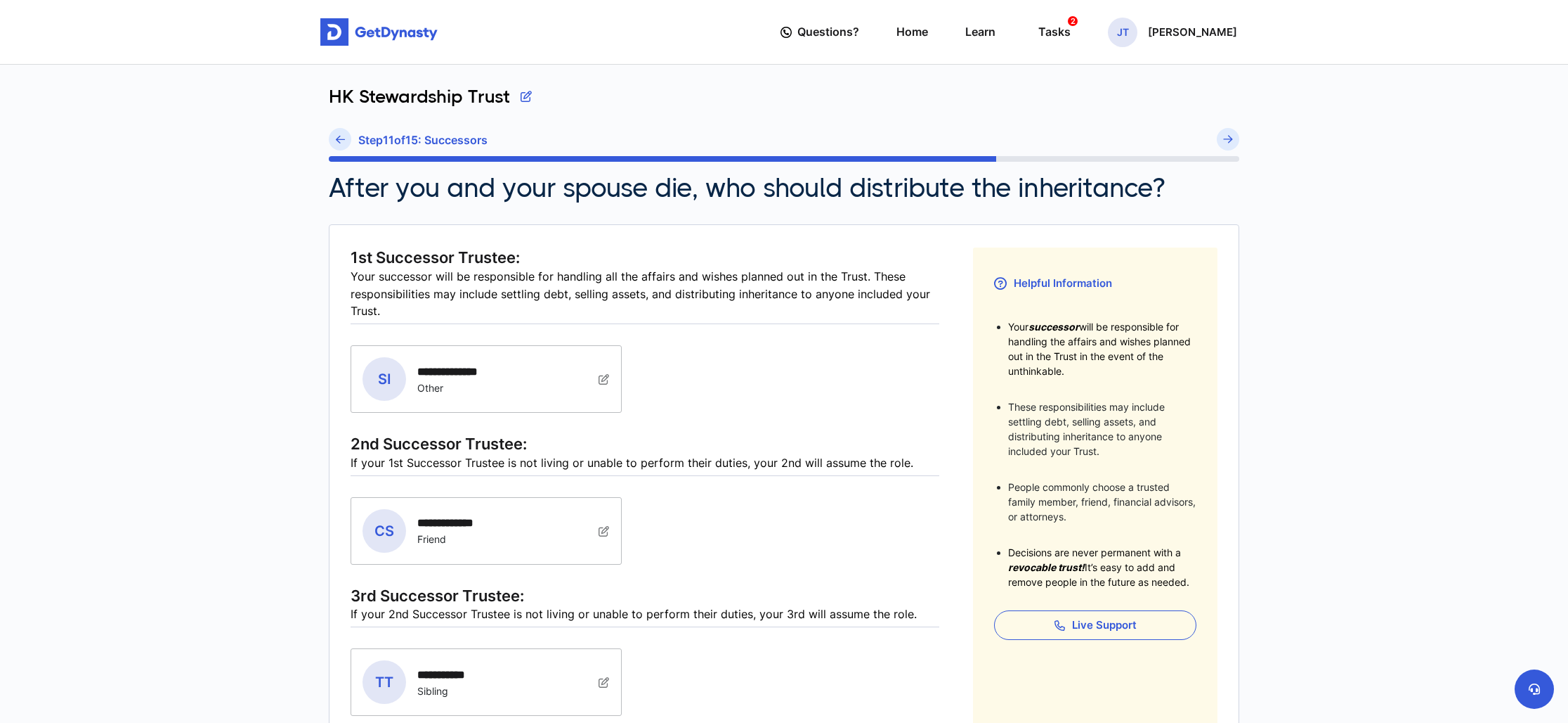
click at [341, 137] on icon at bounding box center [340, 139] width 9 height 11
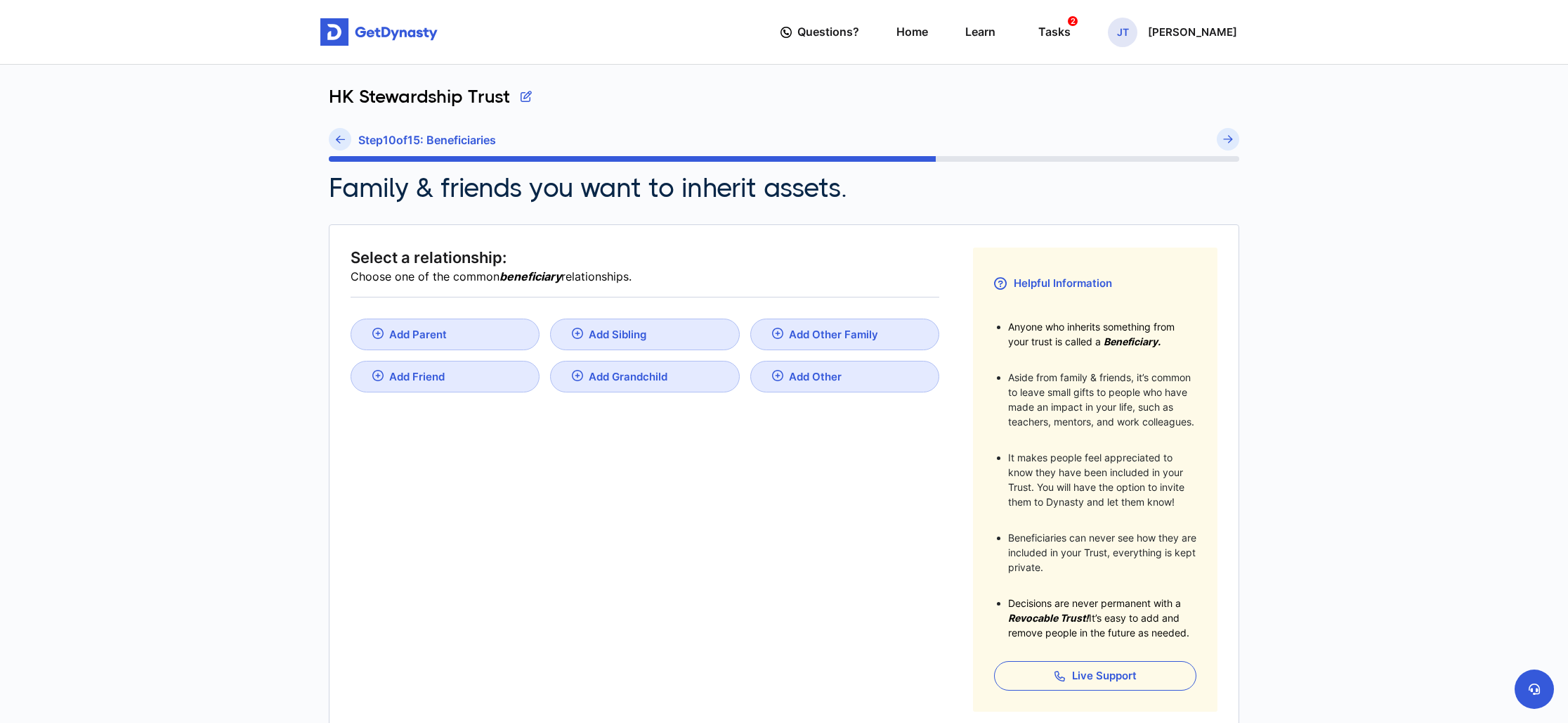
click at [341, 137] on icon at bounding box center [340, 139] width 9 height 11
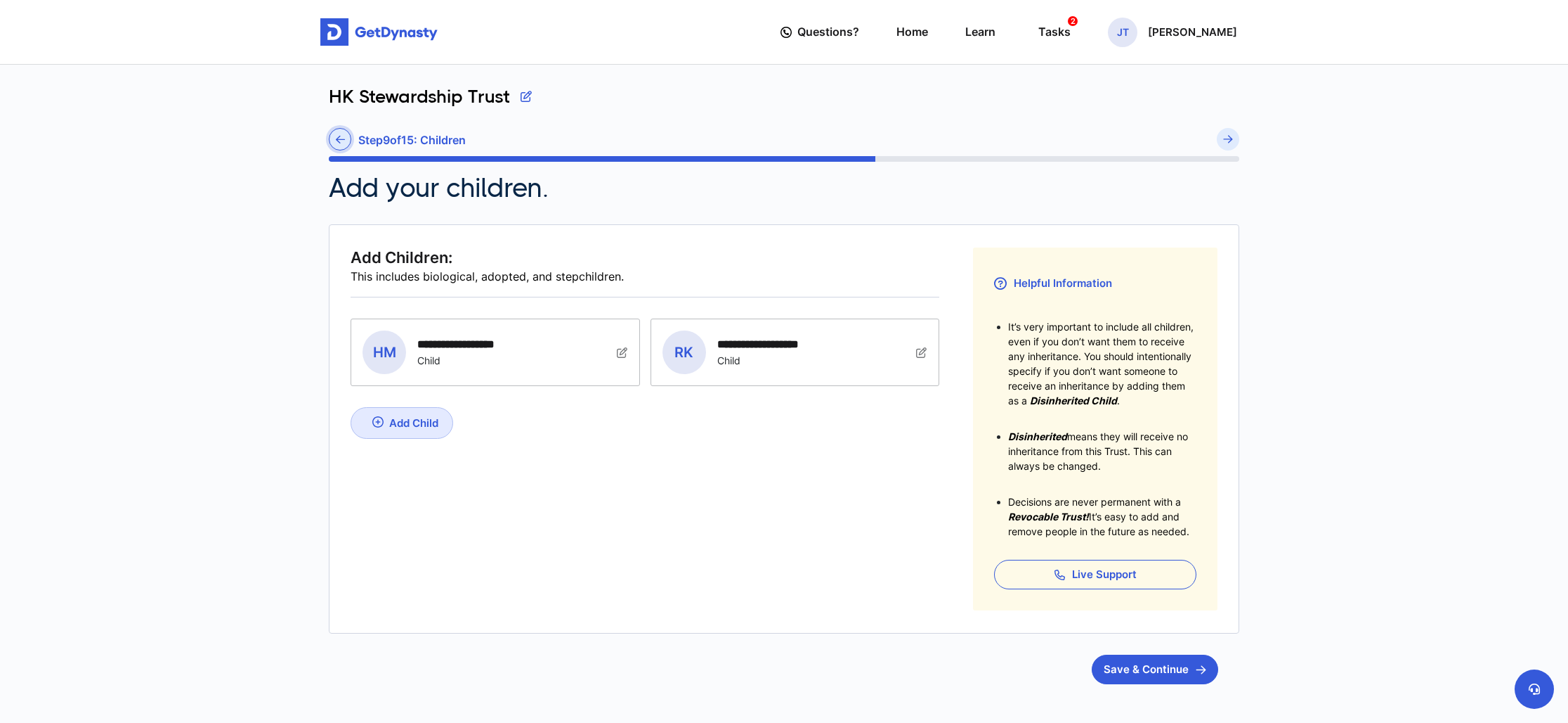
click at [339, 138] on icon at bounding box center [340, 139] width 9 height 11
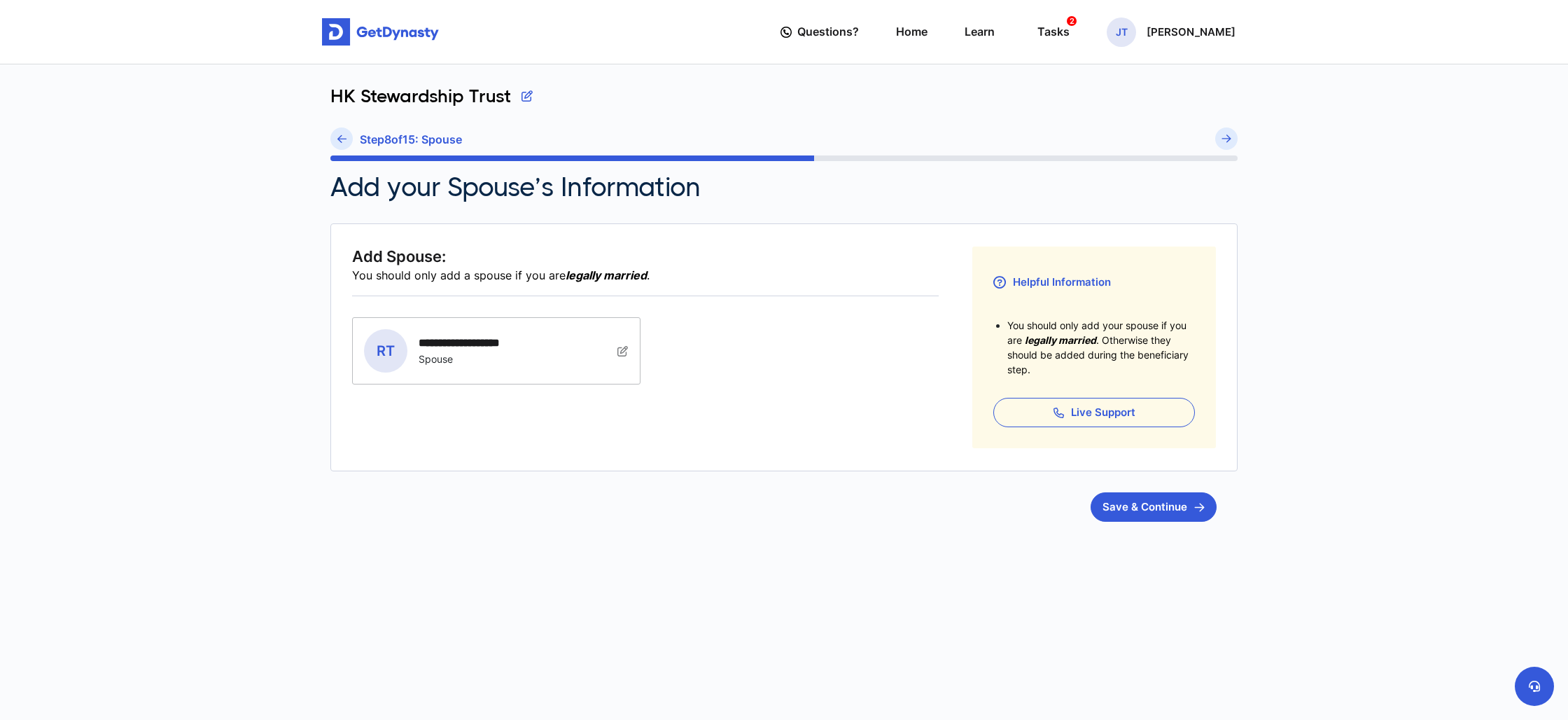
click at [338, 138] on icon at bounding box center [342, 139] width 9 height 11
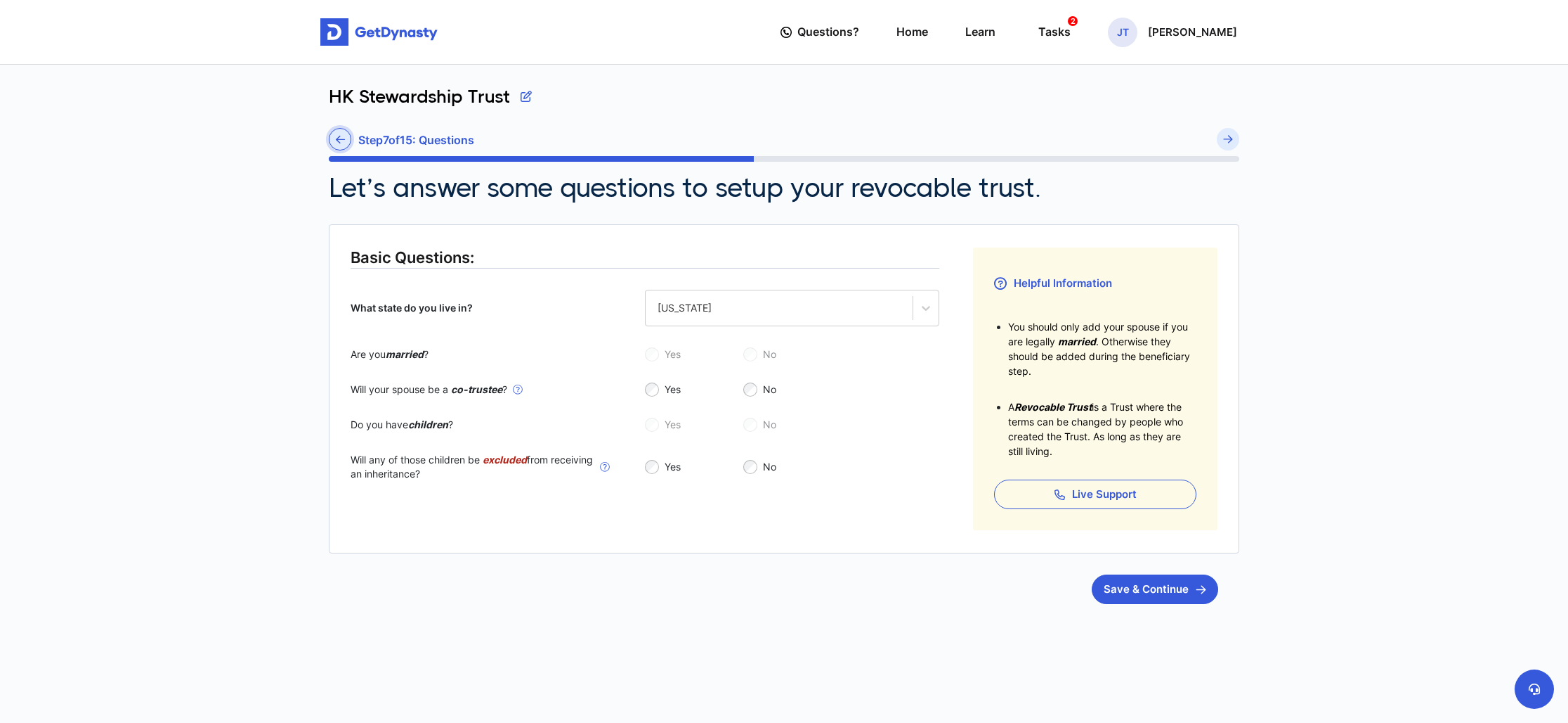
click at [339, 134] on icon at bounding box center [340, 139] width 9 height 11
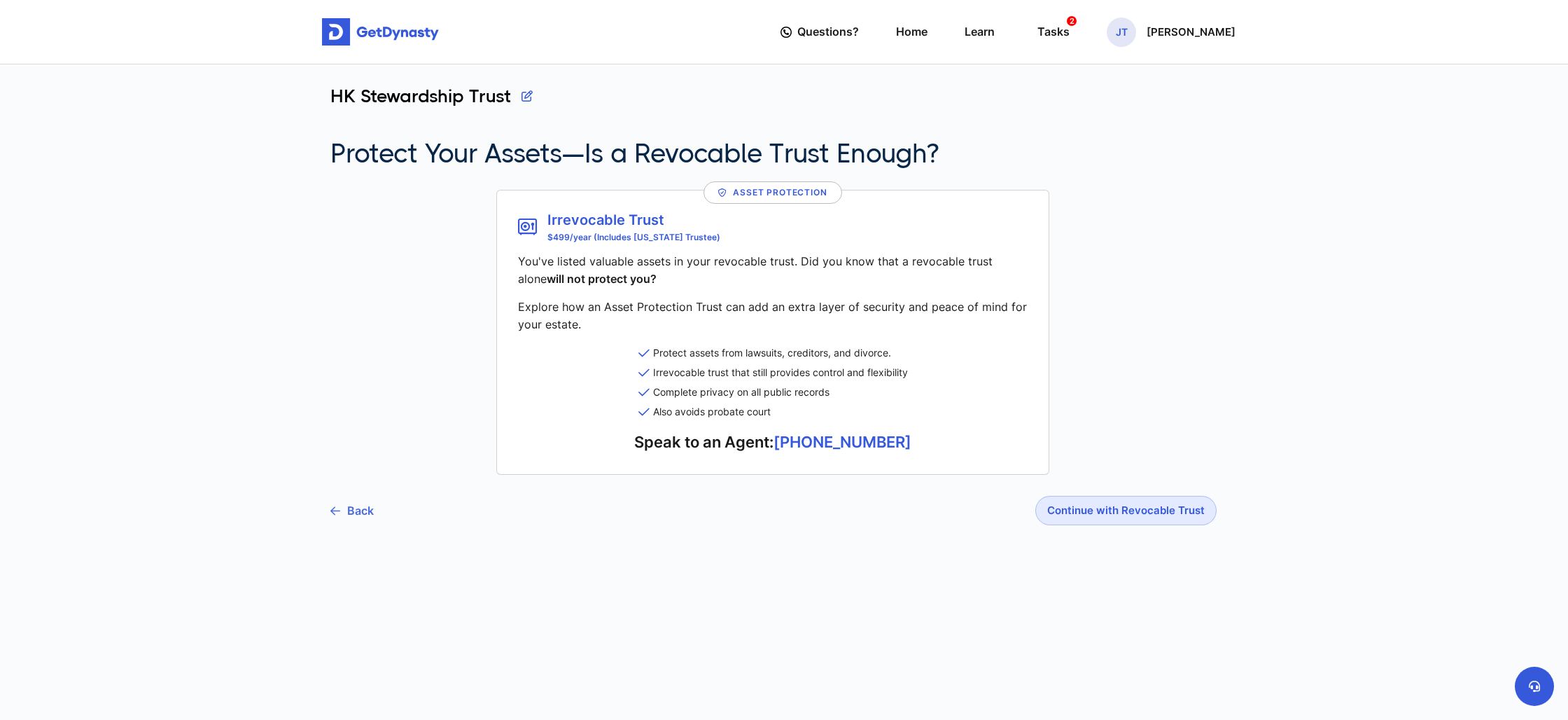
click at [366, 507] on link "Back" at bounding box center [351, 510] width 43 height 35
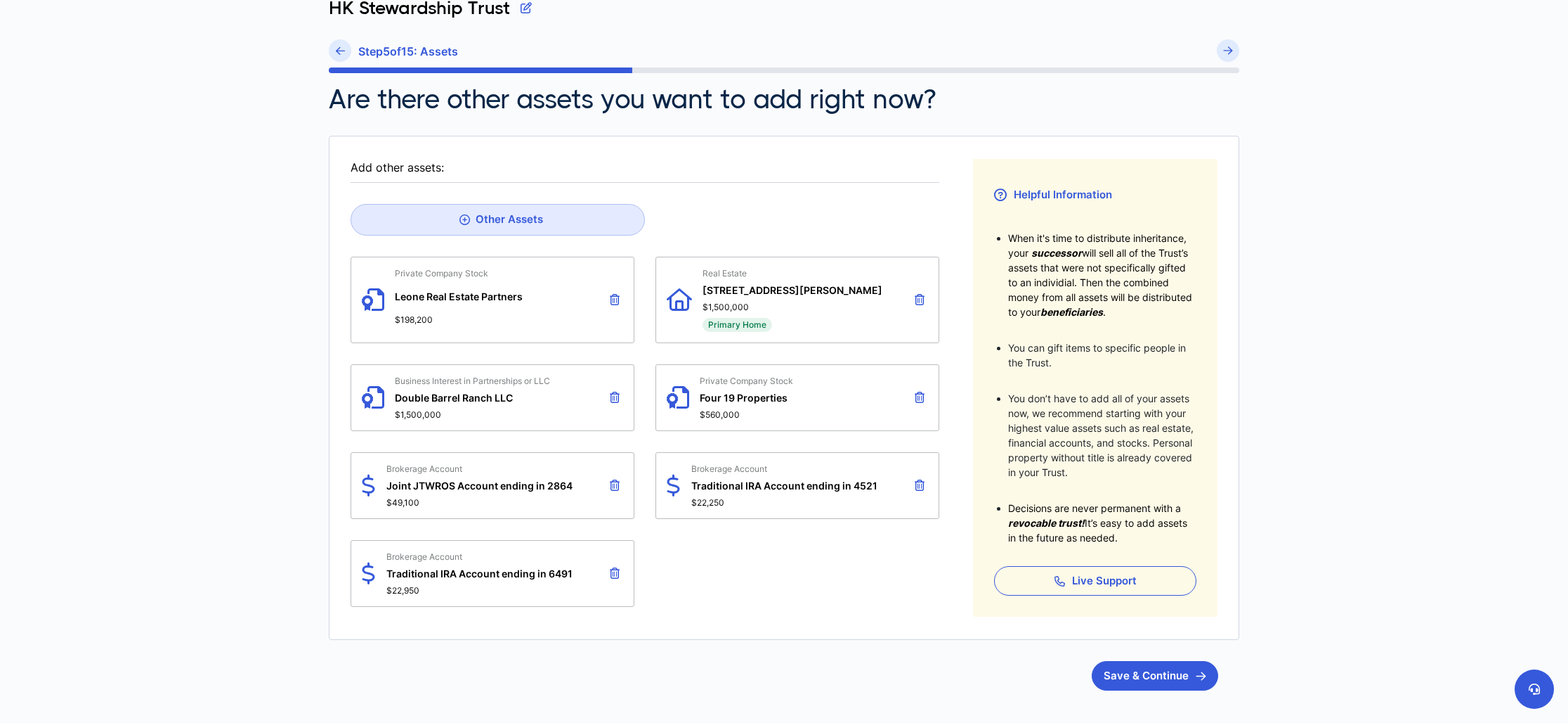
scroll to position [89, 0]
click at [480, 227] on link "Other Assets" at bounding box center [498, 218] width 295 height 32
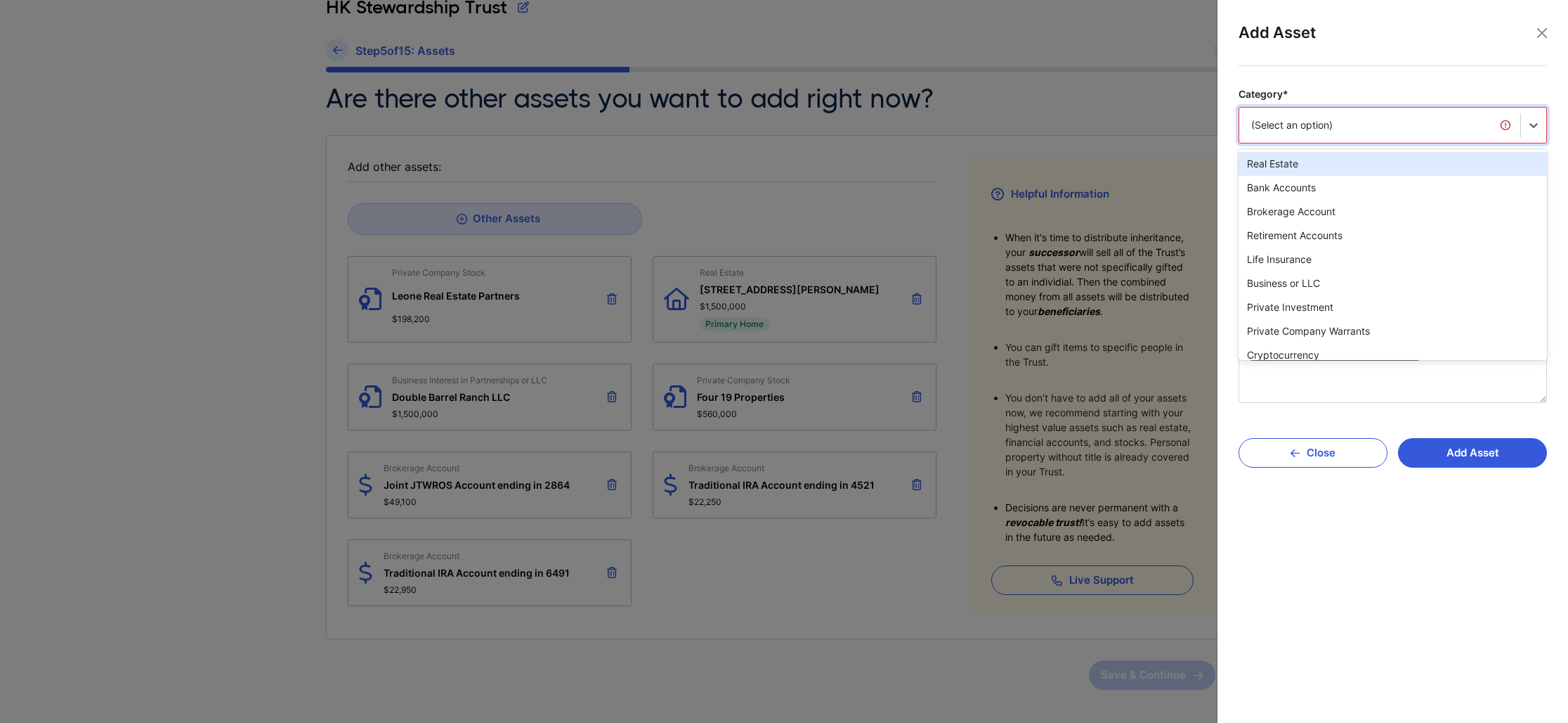
click at [1488, 130] on div "(Select an option)" at bounding box center [1380, 125] width 257 height 14
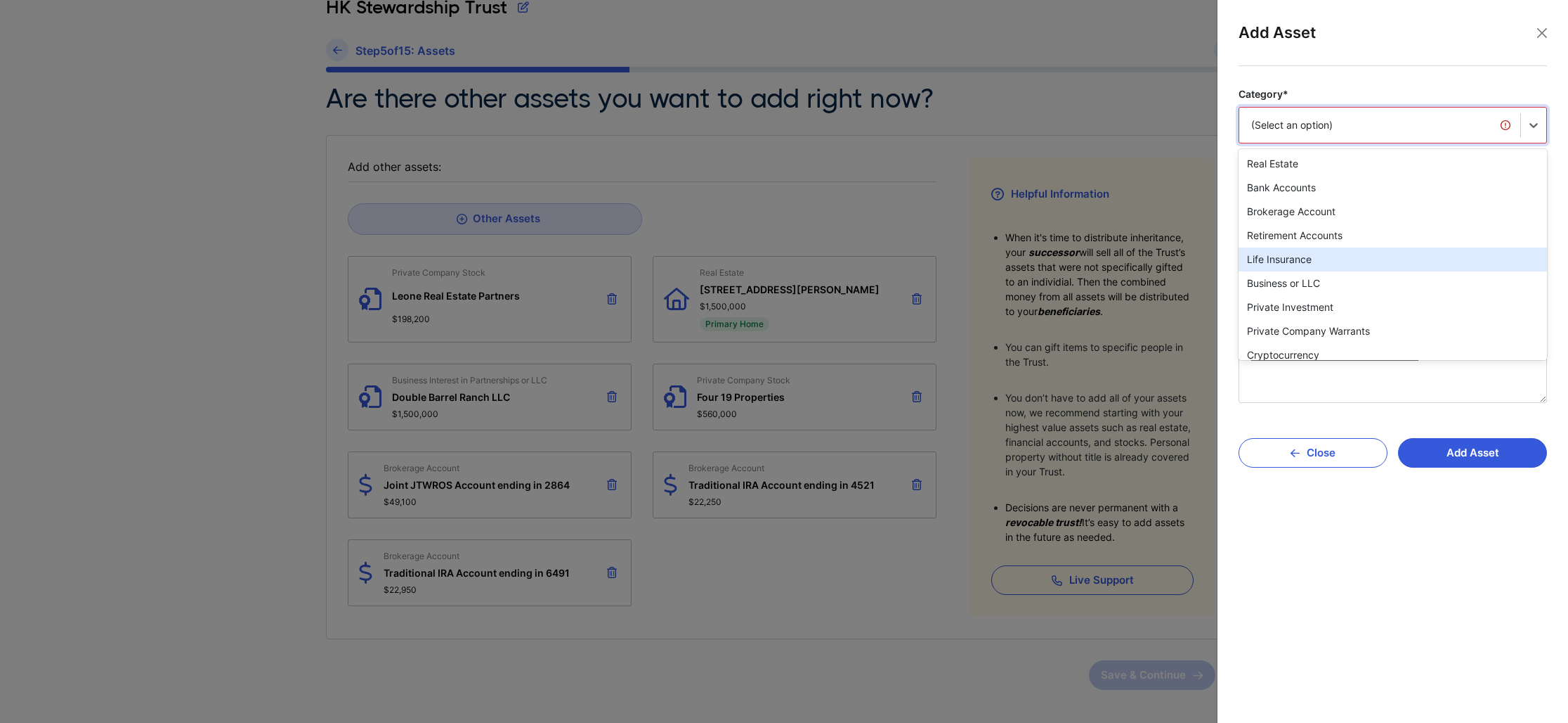
click at [1436, 257] on div "Life Insurance" at bounding box center [1392, 259] width 308 height 24
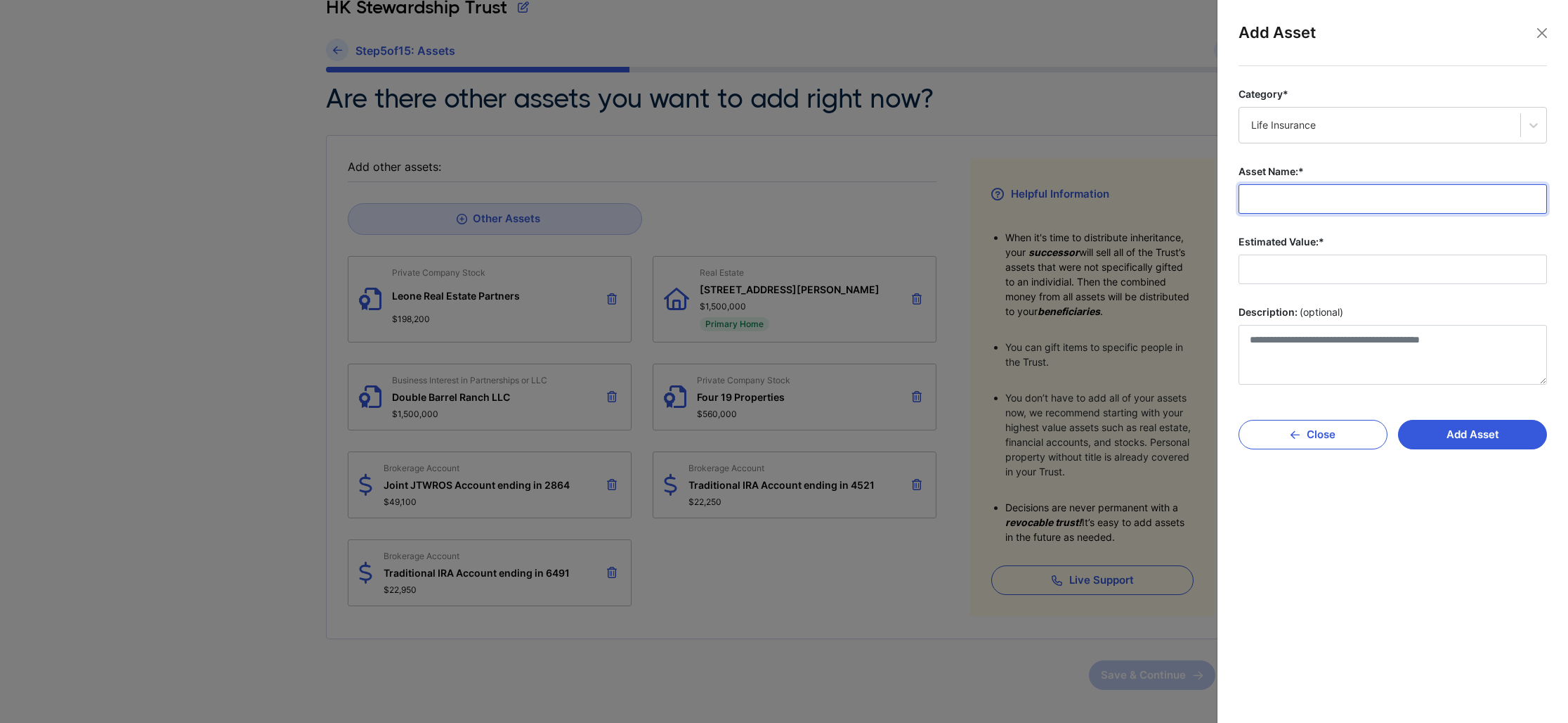
click at [1360, 197] on input "Asset Name:*" at bounding box center [1392, 199] width 308 height 30
type input "********"
drag, startPoint x: 1320, startPoint y: 267, endPoint x: 1333, endPoint y: 269, distance: 13.2
click at [1320, 267] on input "Estimated Value:*" at bounding box center [1392, 269] width 308 height 30
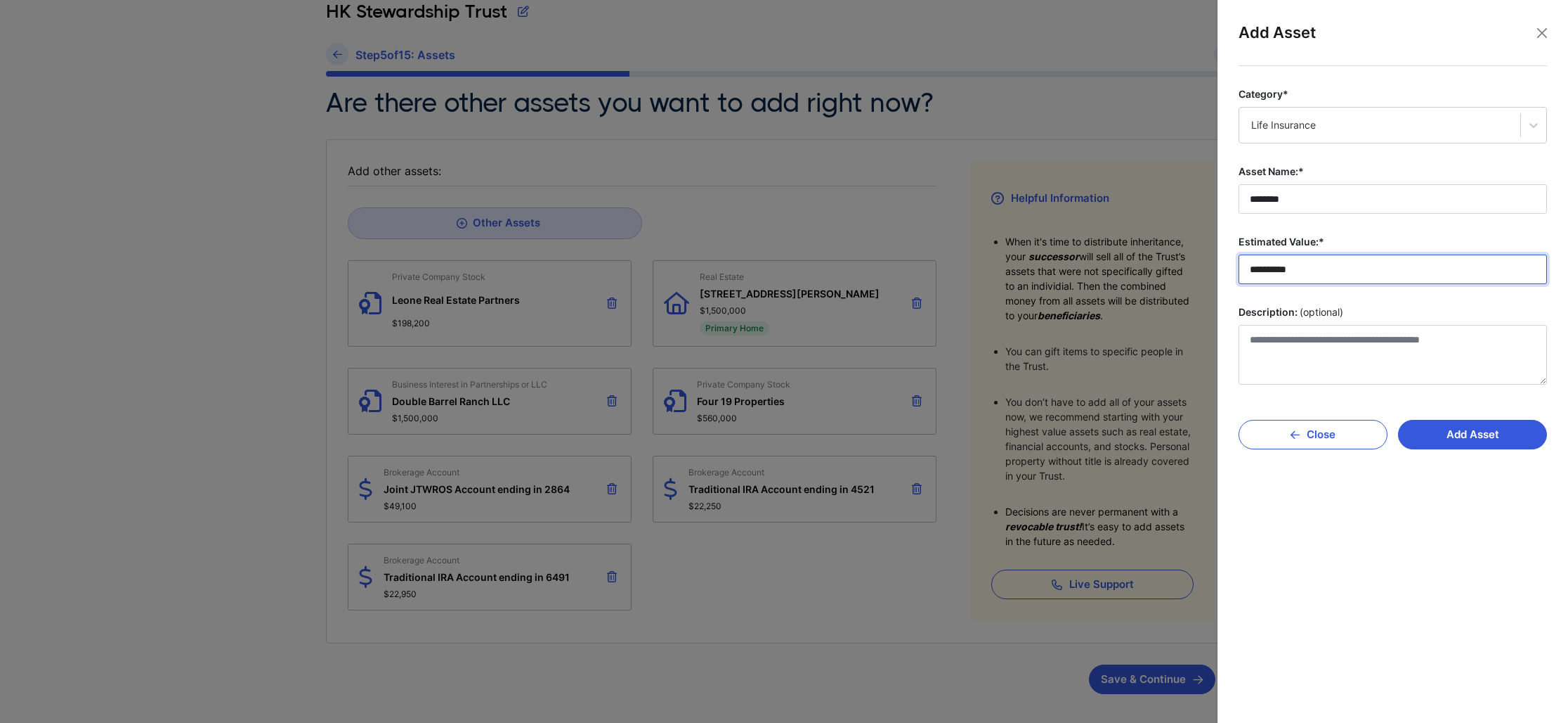
type input "**********"
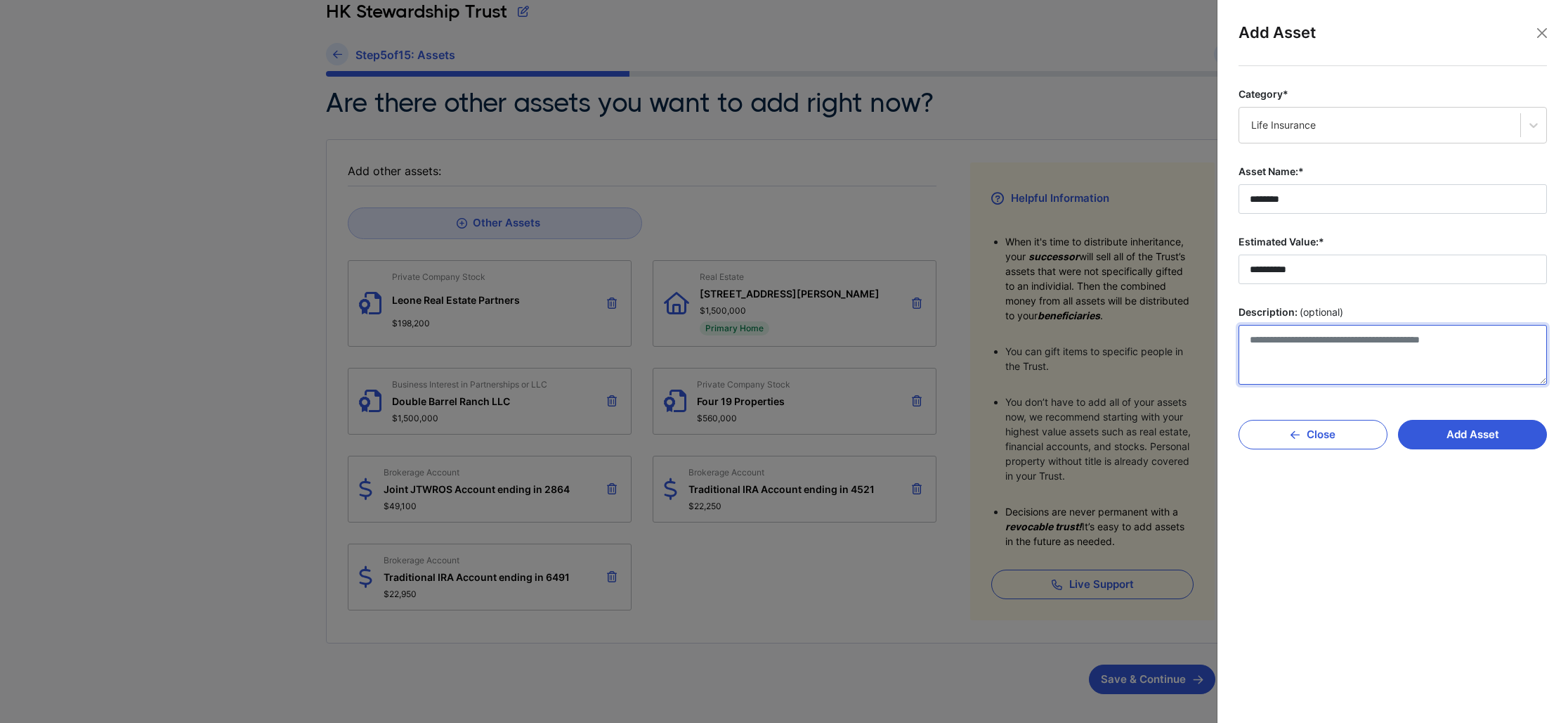
scroll to position [88, 0]
click at [1380, 347] on textarea "Description: (optional)" at bounding box center [1392, 355] width 308 height 60
type textarea "**********"
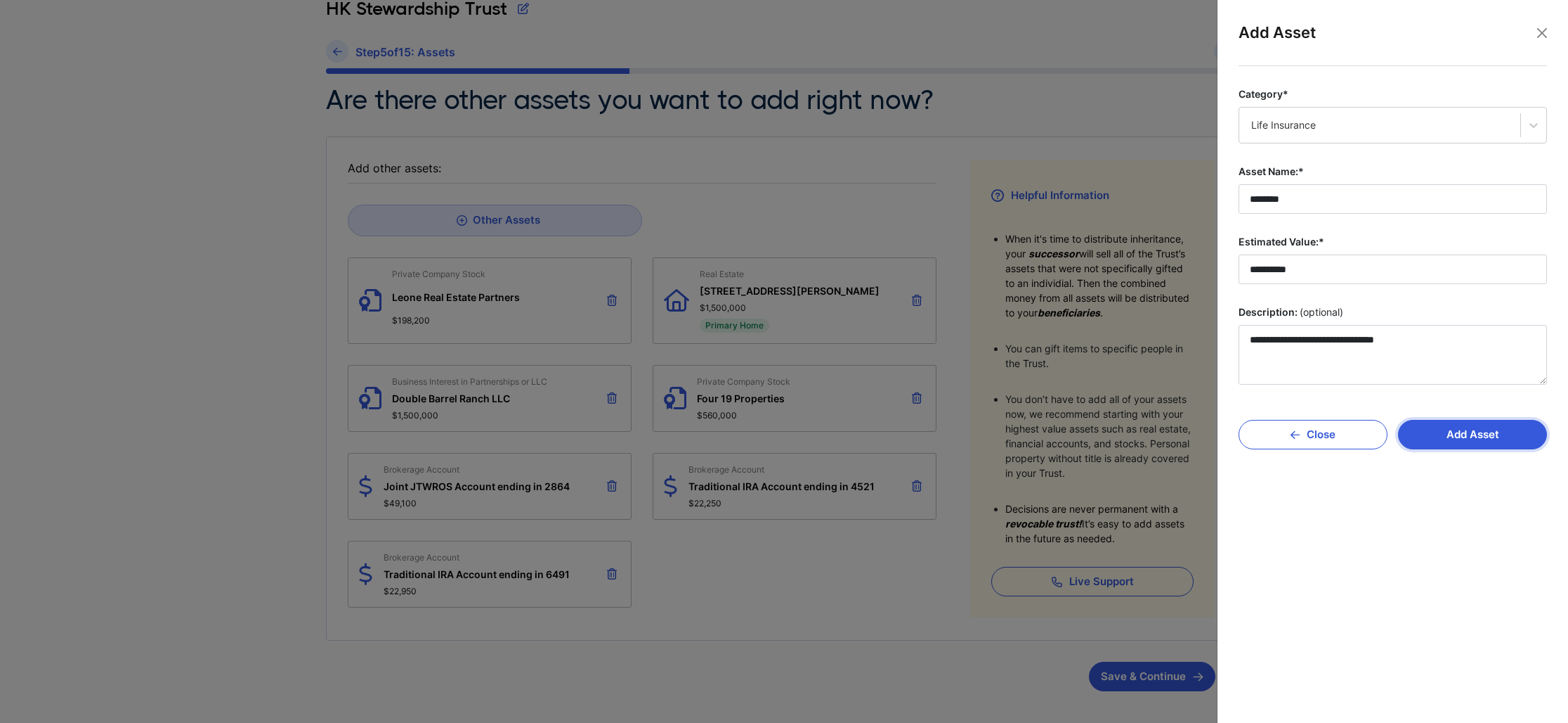
click at [1474, 434] on button "Add Asset" at bounding box center [1472, 434] width 149 height 30
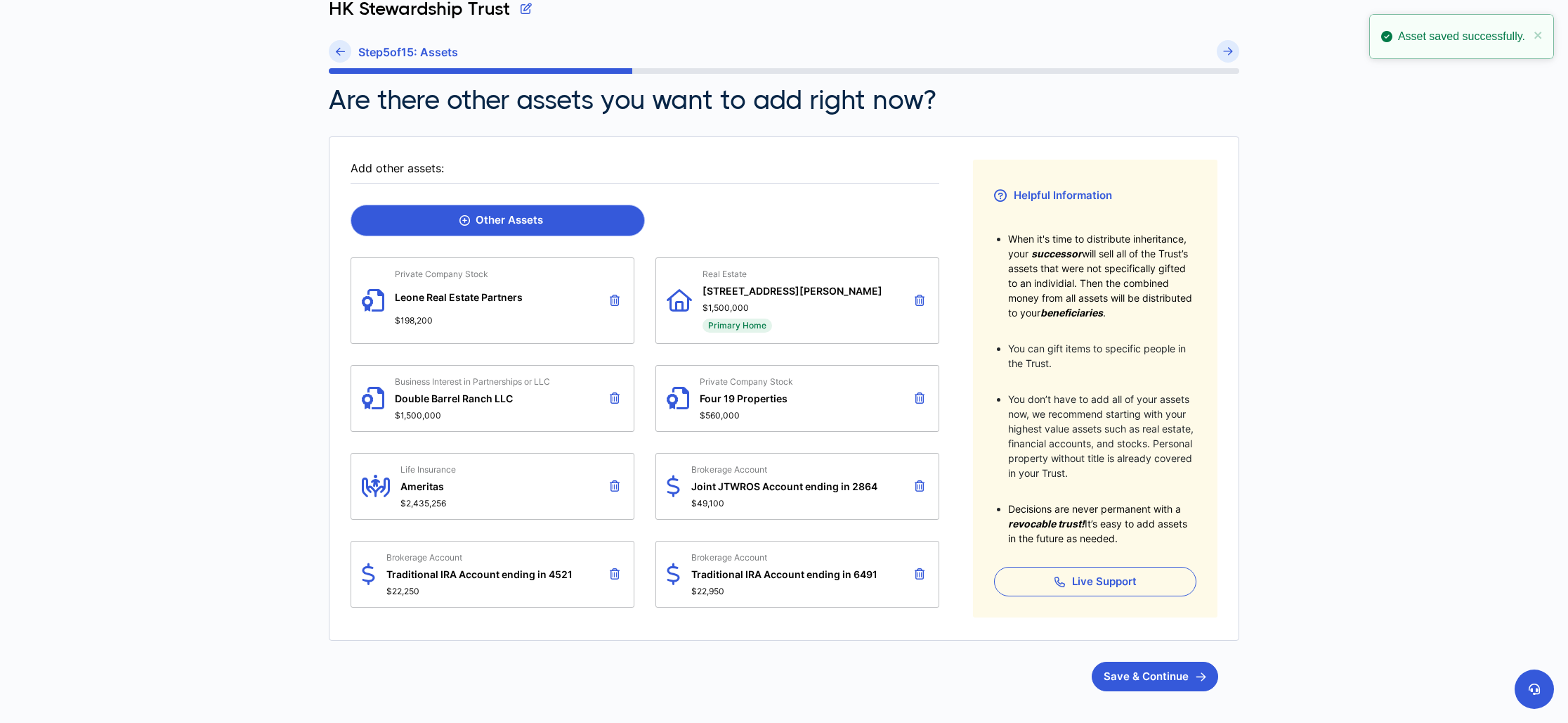
click at [527, 217] on div "Other Assets" at bounding box center [501, 219] width 84 height 13
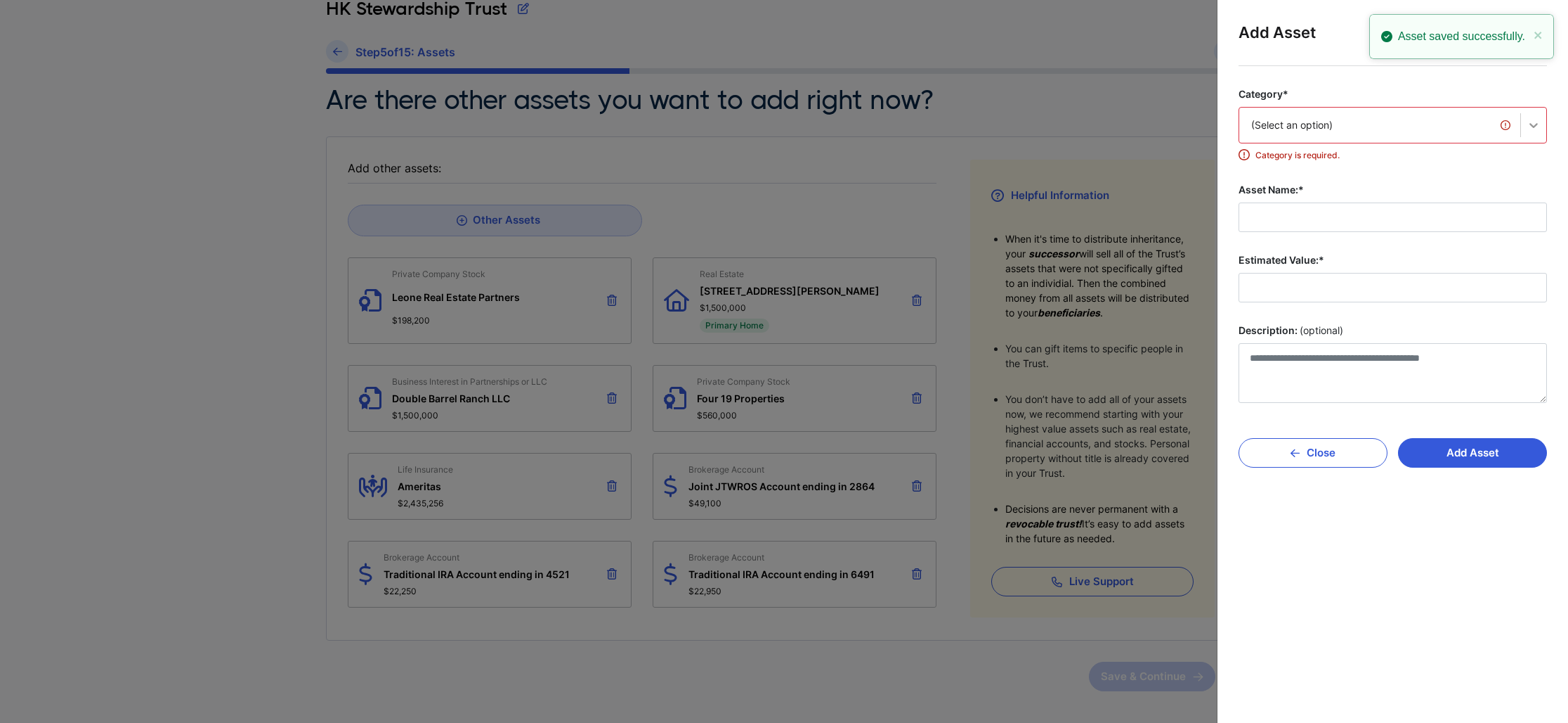
click at [1521, 123] on div at bounding box center [1533, 125] width 25 height 25
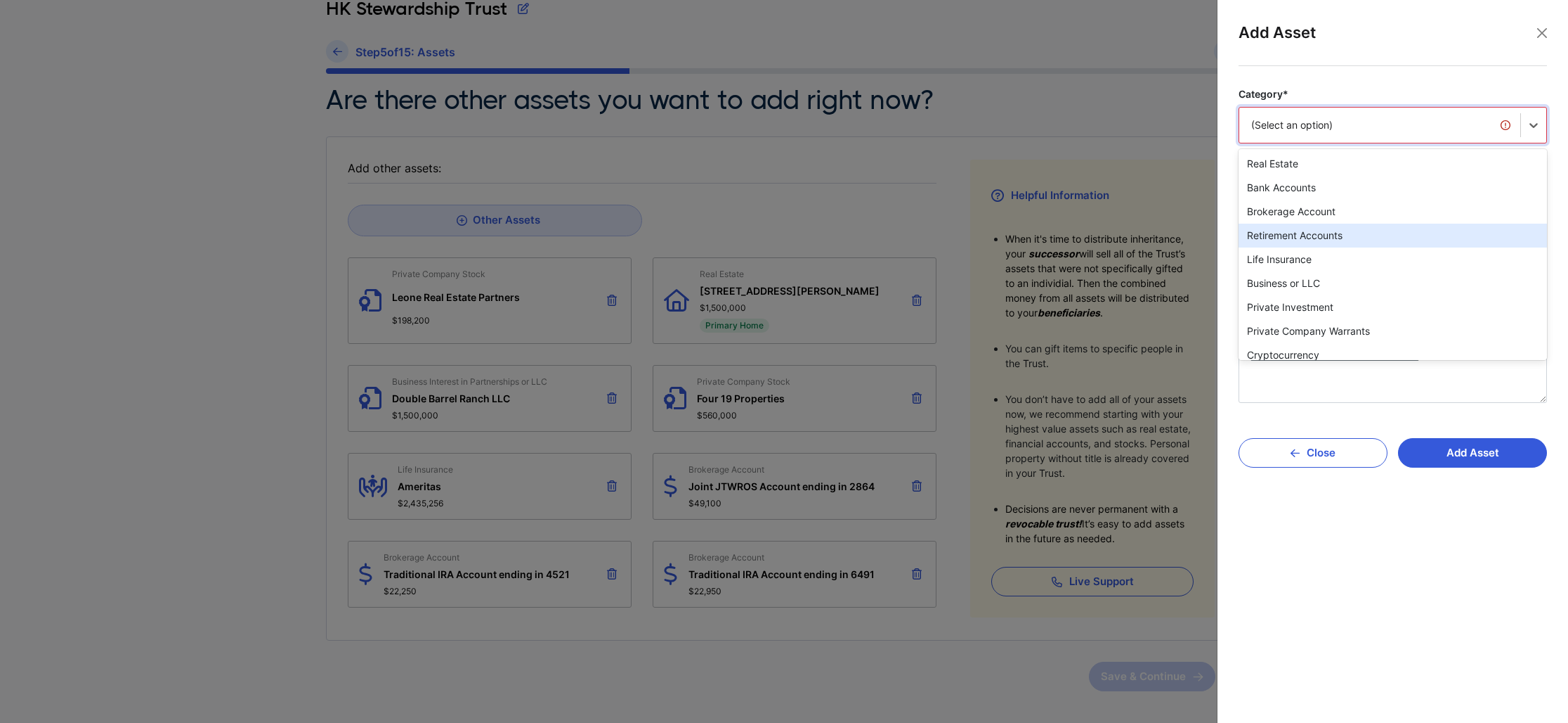
scroll to position [24, 0]
click at [1387, 241] on div "Life Insurance" at bounding box center [1392, 235] width 308 height 24
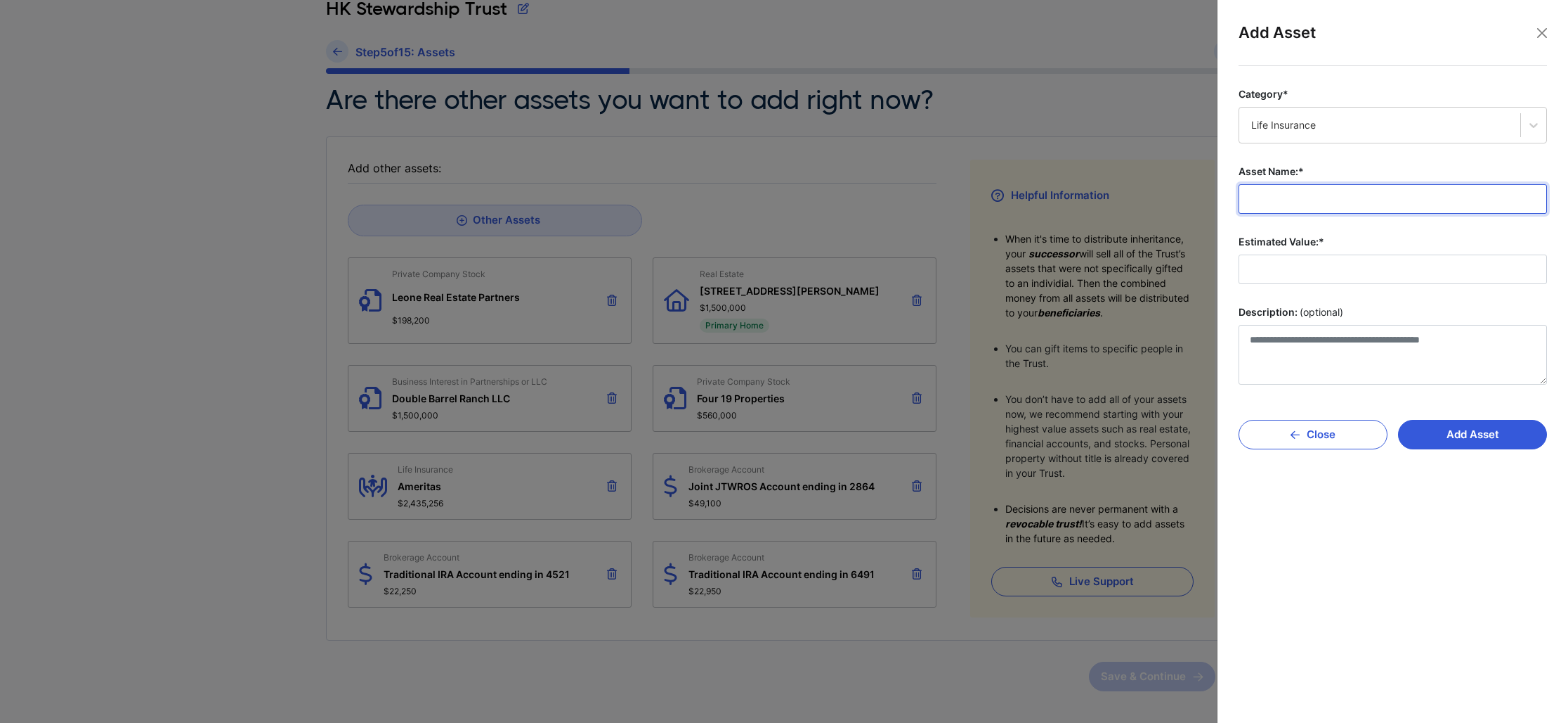
click at [1356, 204] on input "Asset Name:*" at bounding box center [1392, 199] width 308 height 30
type input "********"
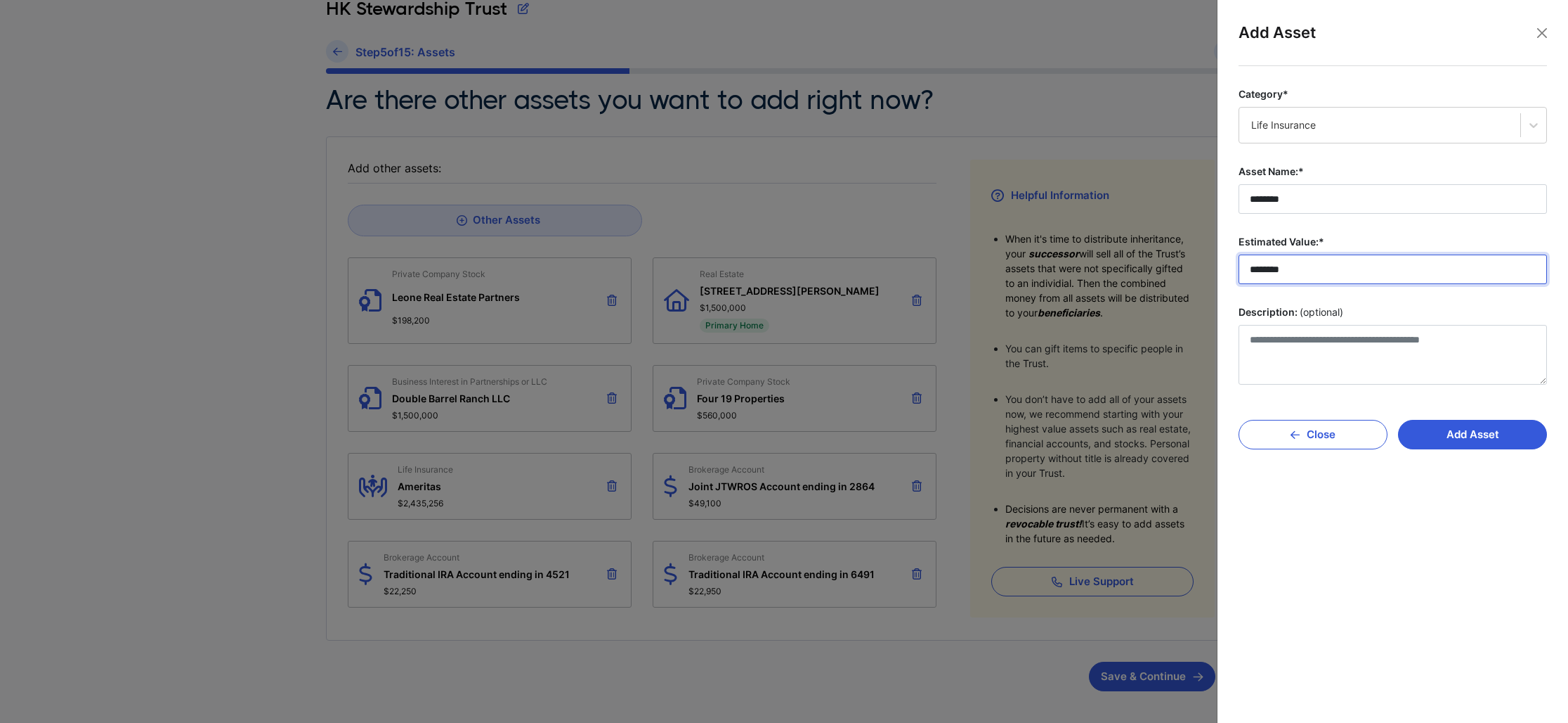
type input "********"
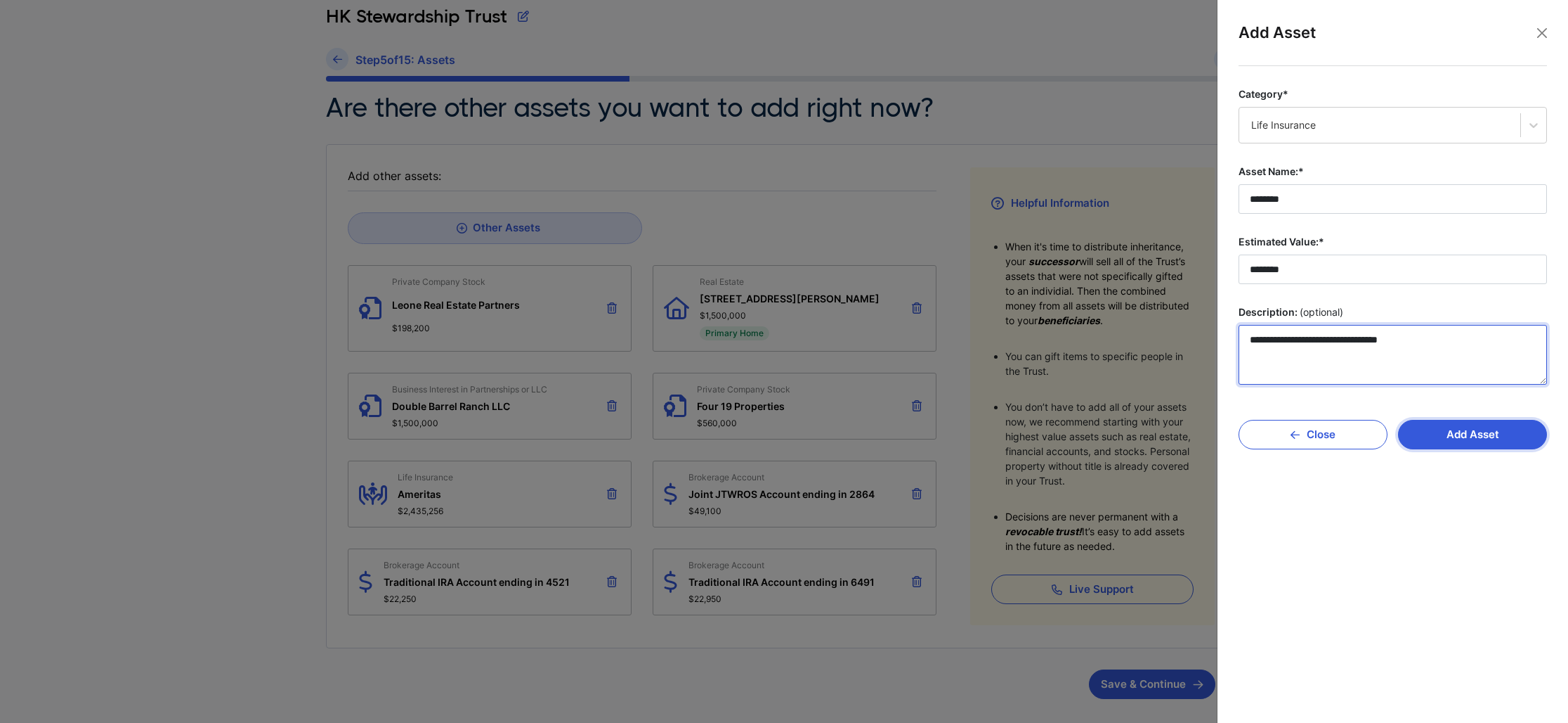
type textarea "**********"
click at [1463, 424] on button "Add Asset" at bounding box center [1472, 434] width 149 height 30
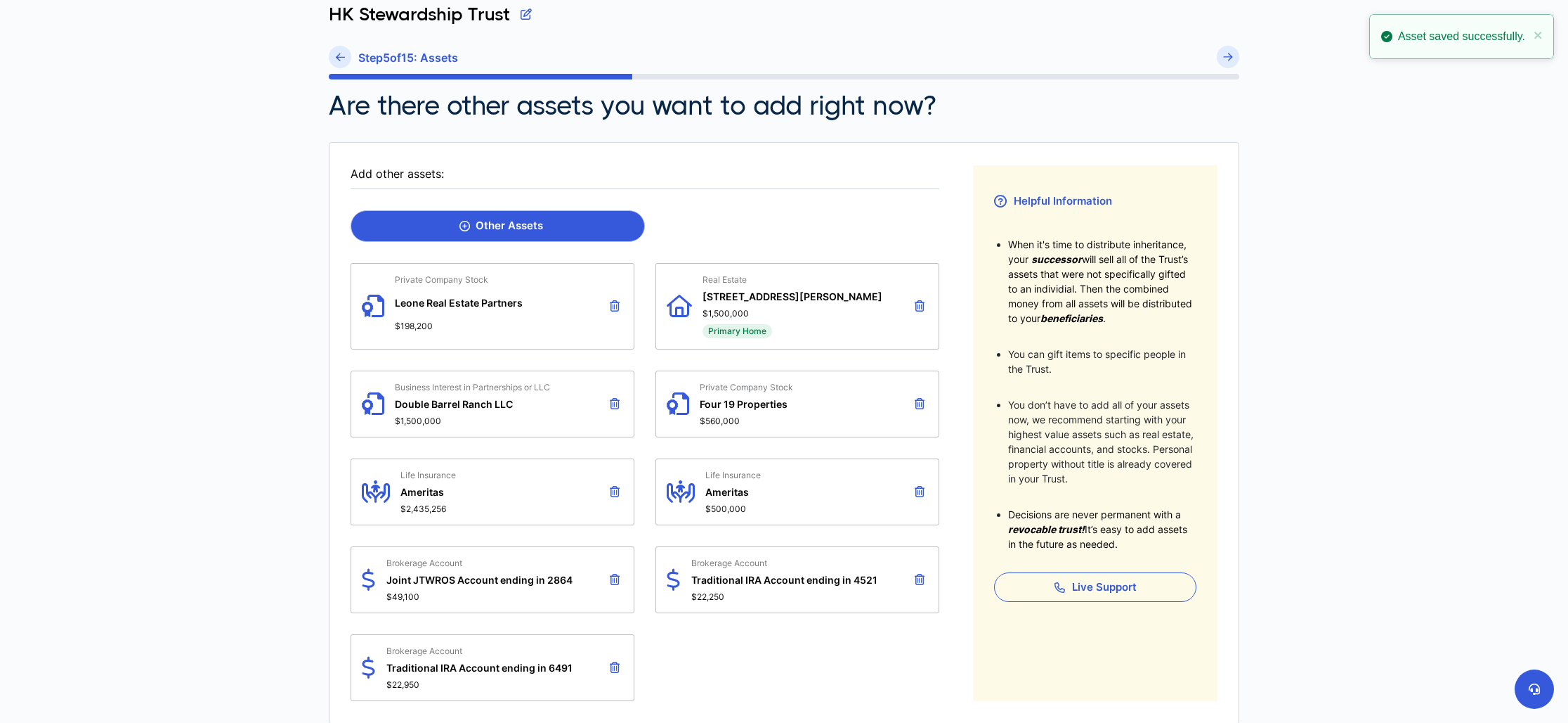
click at [525, 232] on link "Other Assets" at bounding box center [498, 225] width 295 height 32
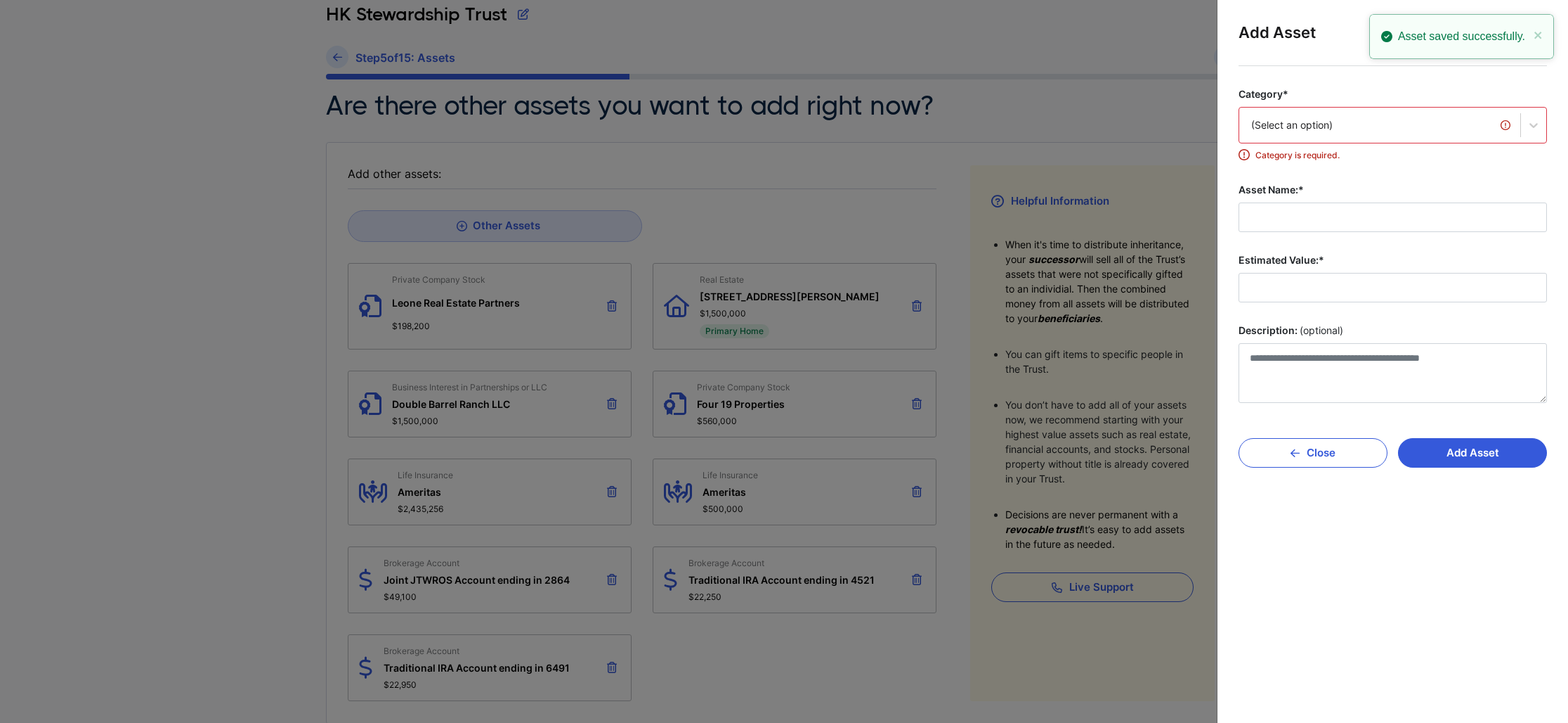
click at [1356, 125] on div "(Select an option)" at bounding box center [1380, 125] width 257 height 14
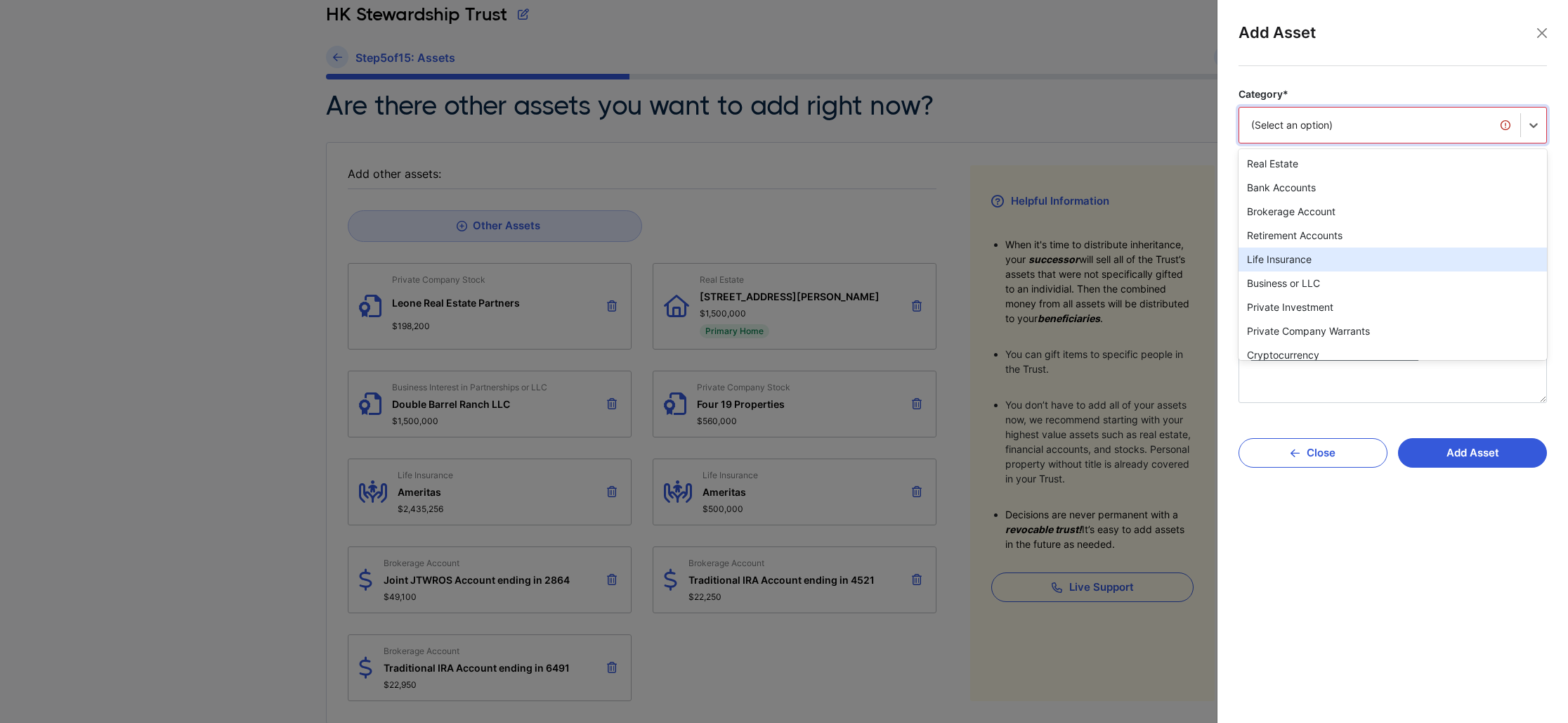
click at [1310, 260] on div "Life Insurance" at bounding box center [1392, 259] width 308 height 24
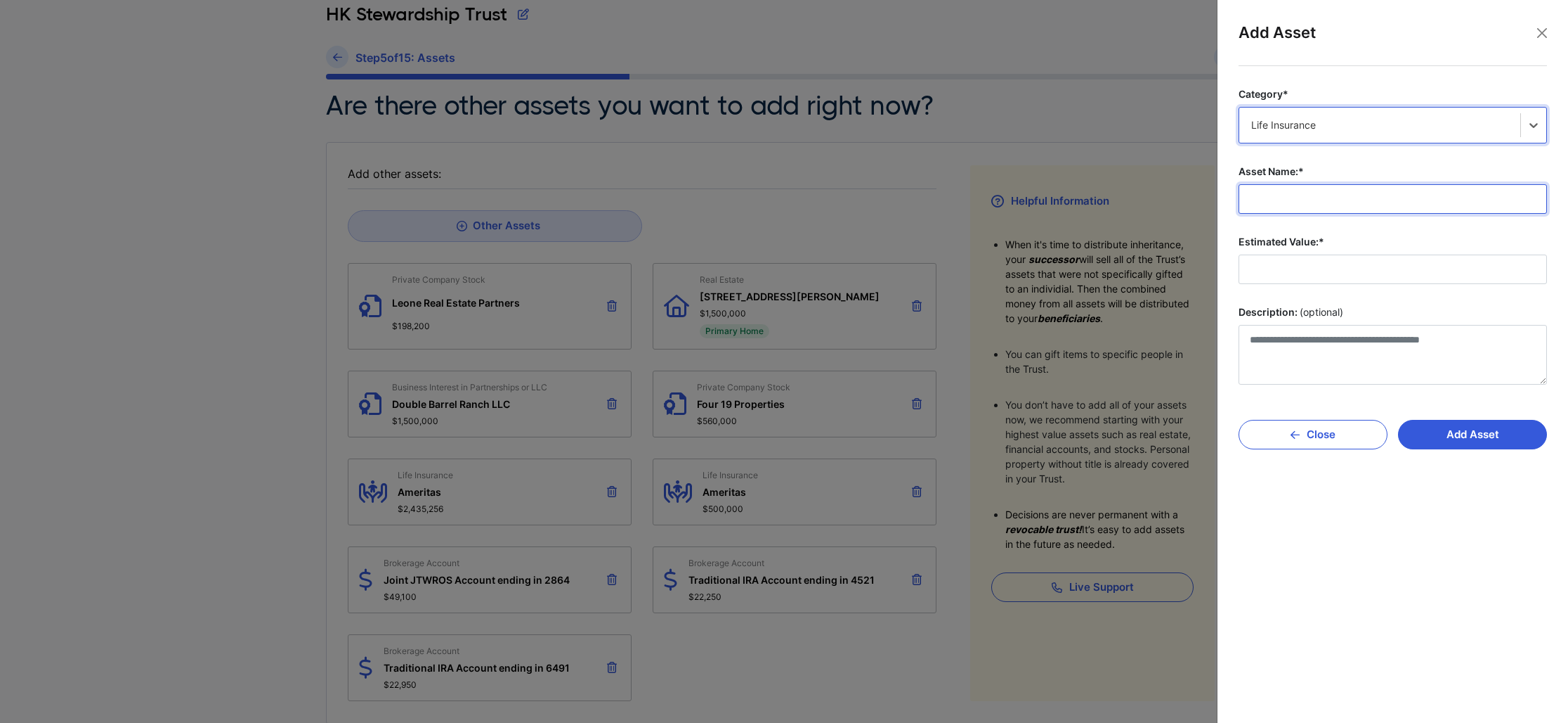
click at [1304, 204] on input "Asset Name:*" at bounding box center [1392, 199] width 308 height 30
type input "**********"
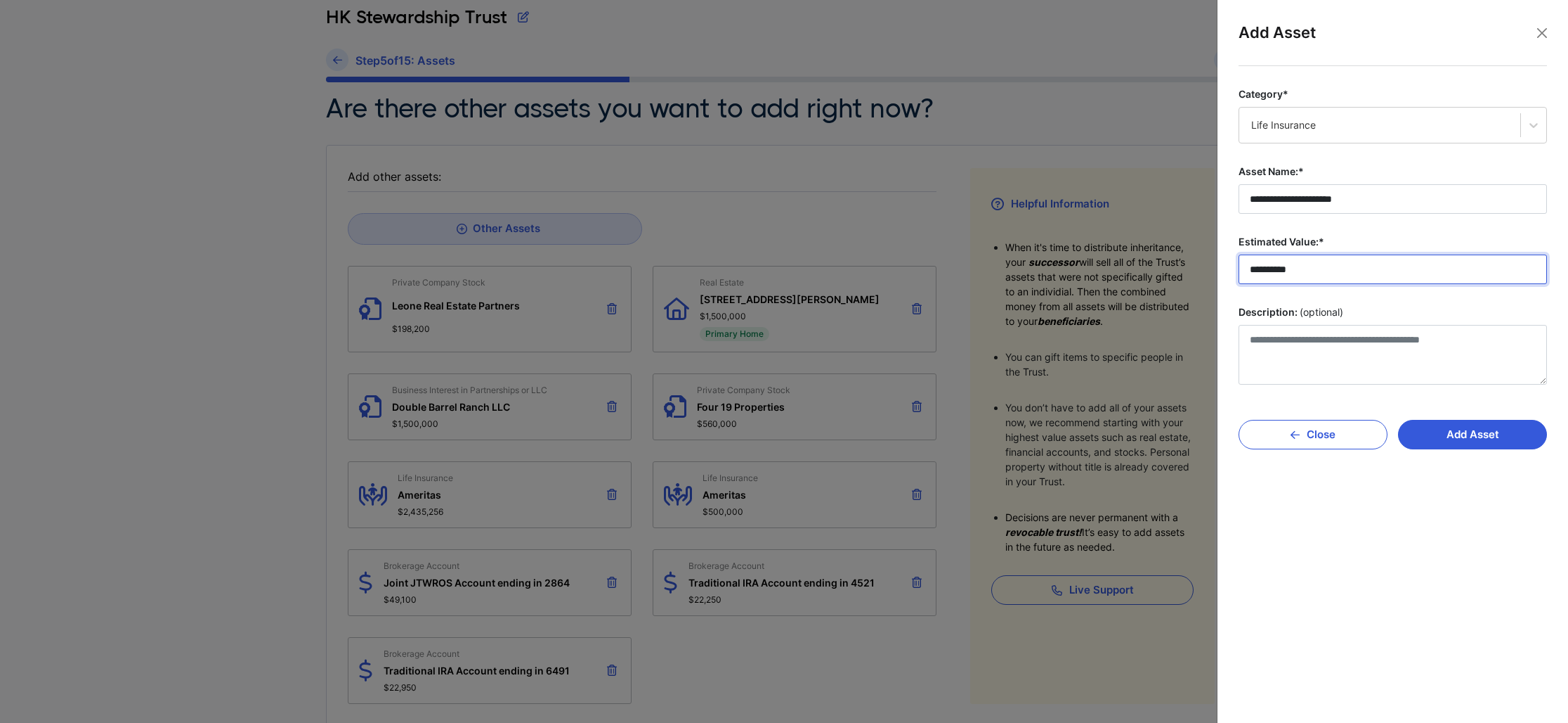
scroll to position [80, 0]
type input "**********"
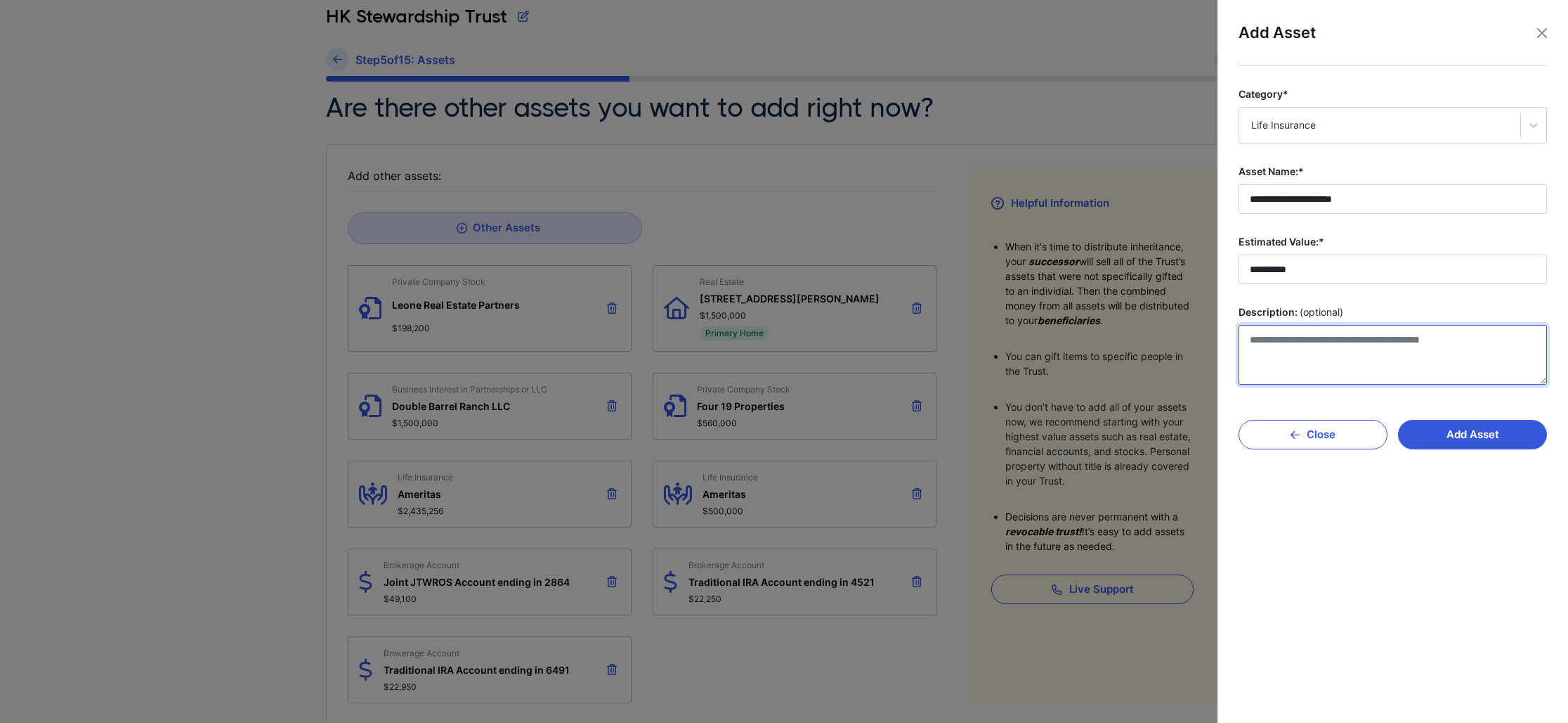
click at [1270, 332] on textarea "Description: (optional)" at bounding box center [1392, 355] width 308 height 60
paste textarea "**********"
type textarea "**********"
click at [1468, 434] on button "Add Asset" at bounding box center [1472, 434] width 149 height 30
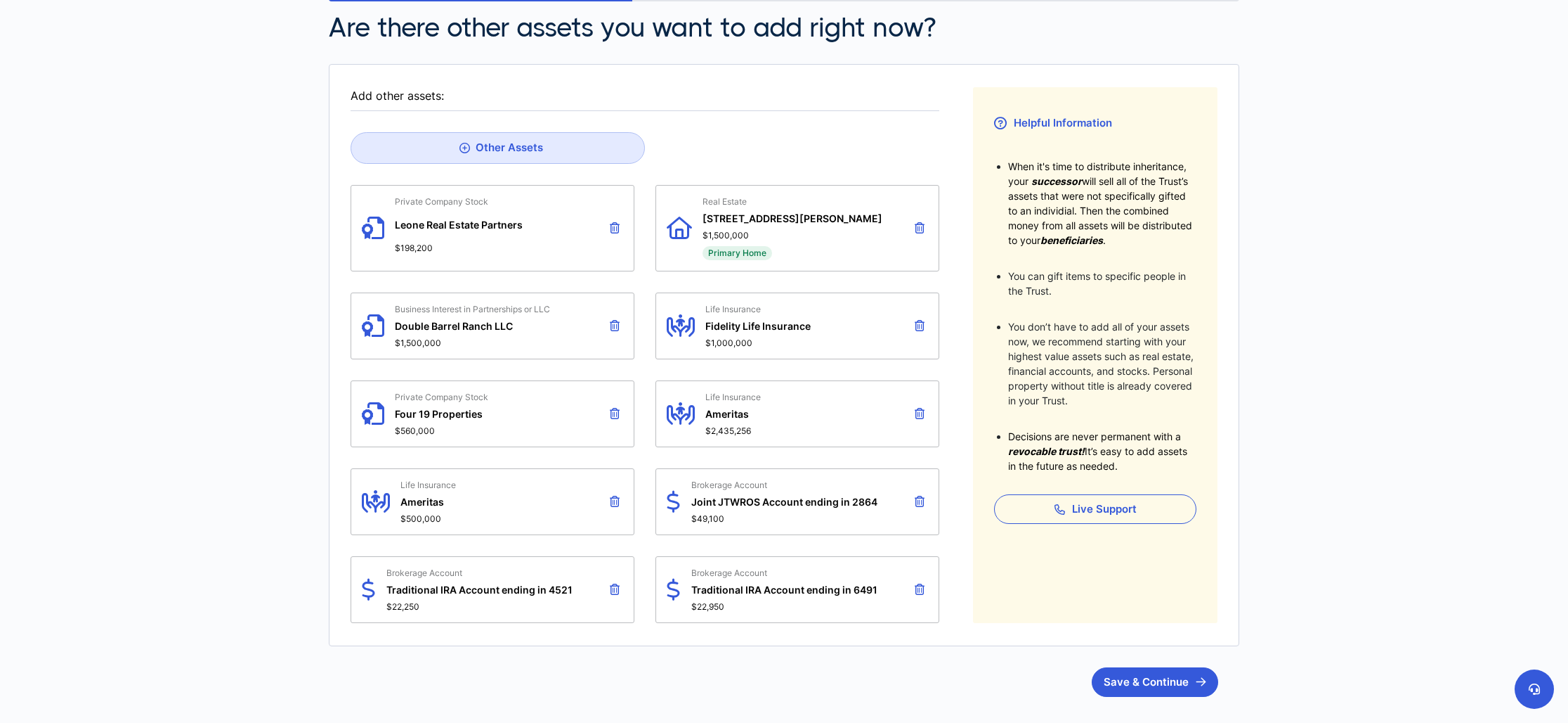
scroll to position [132, 0]
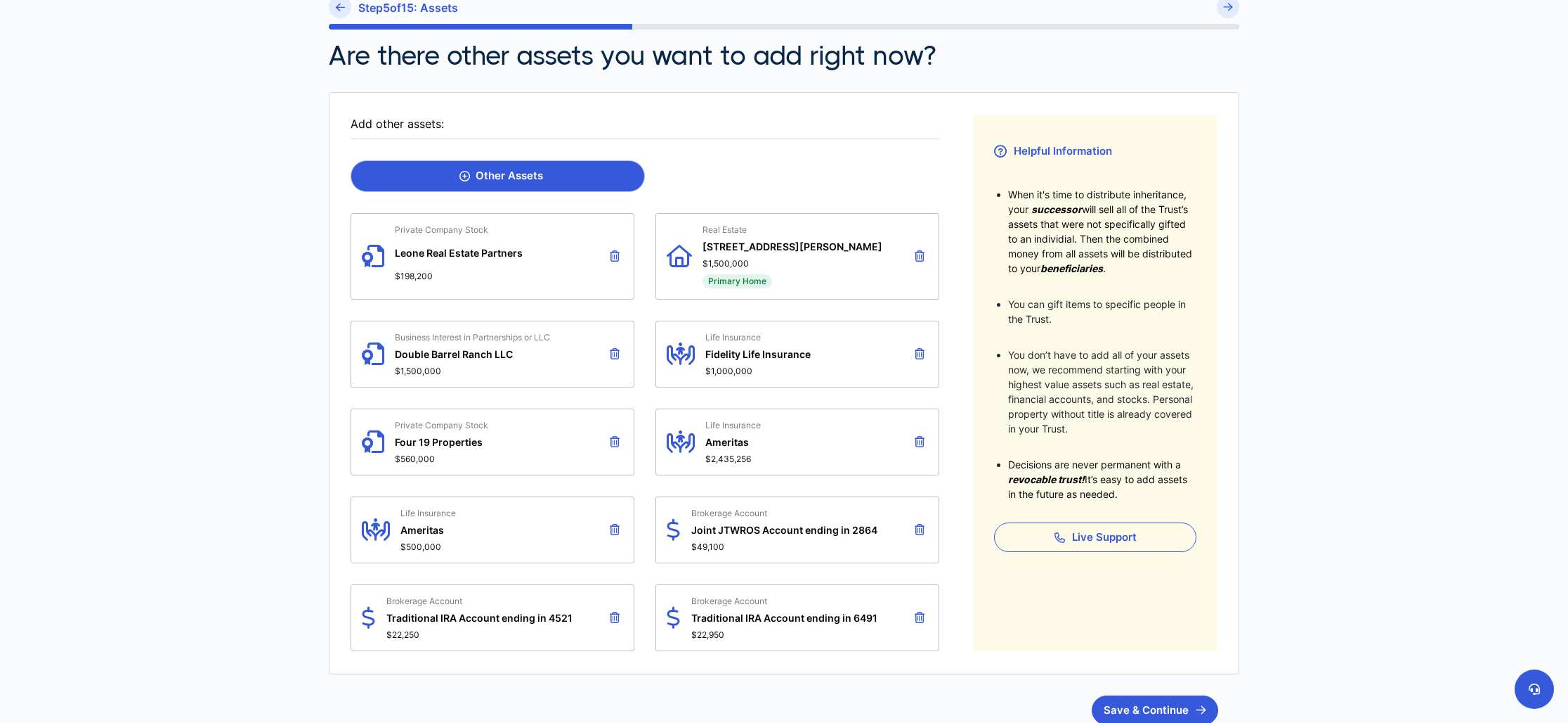
click at [515, 181] on div "Other Assets" at bounding box center [501, 175] width 84 height 13
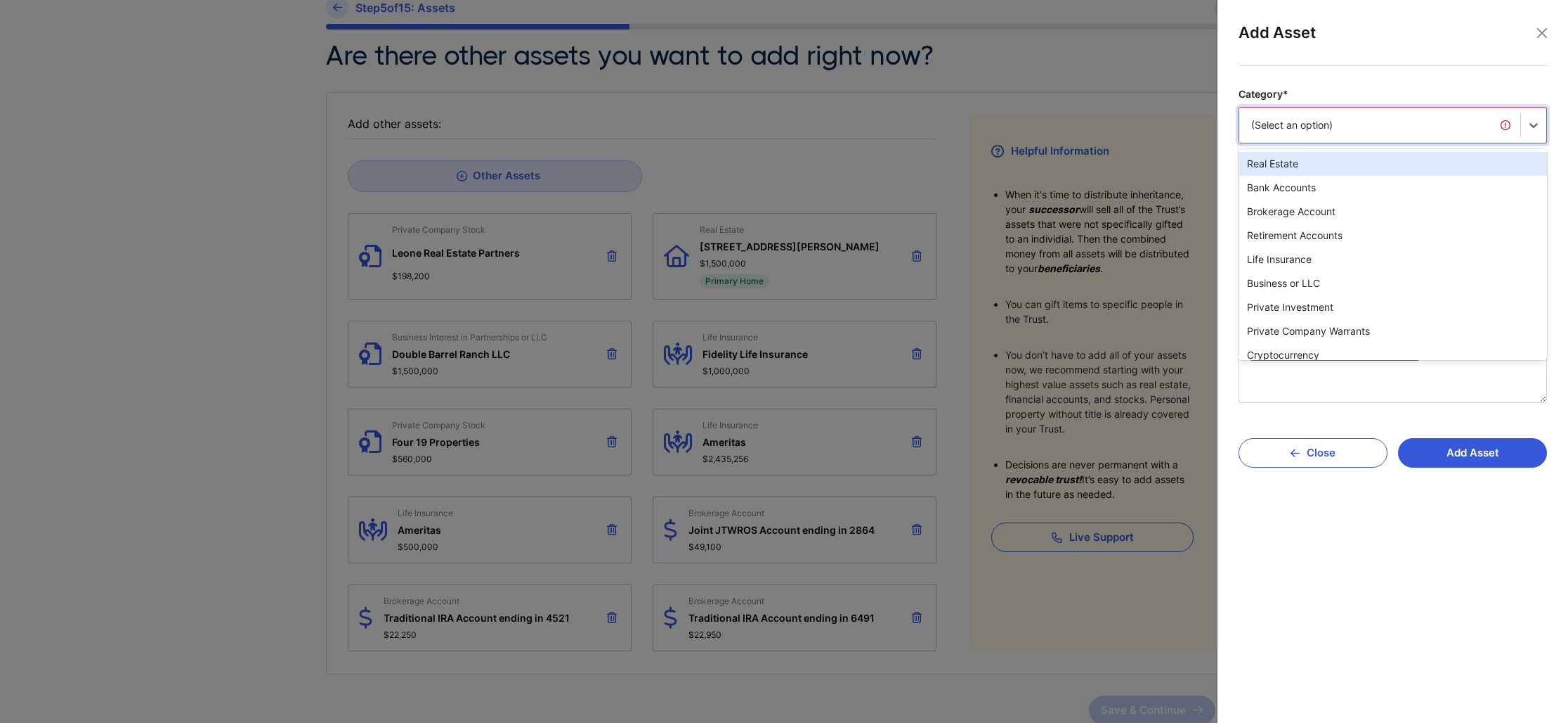
click at [1497, 132] on div "(Select an option)" at bounding box center [1380, 125] width 281 height 30
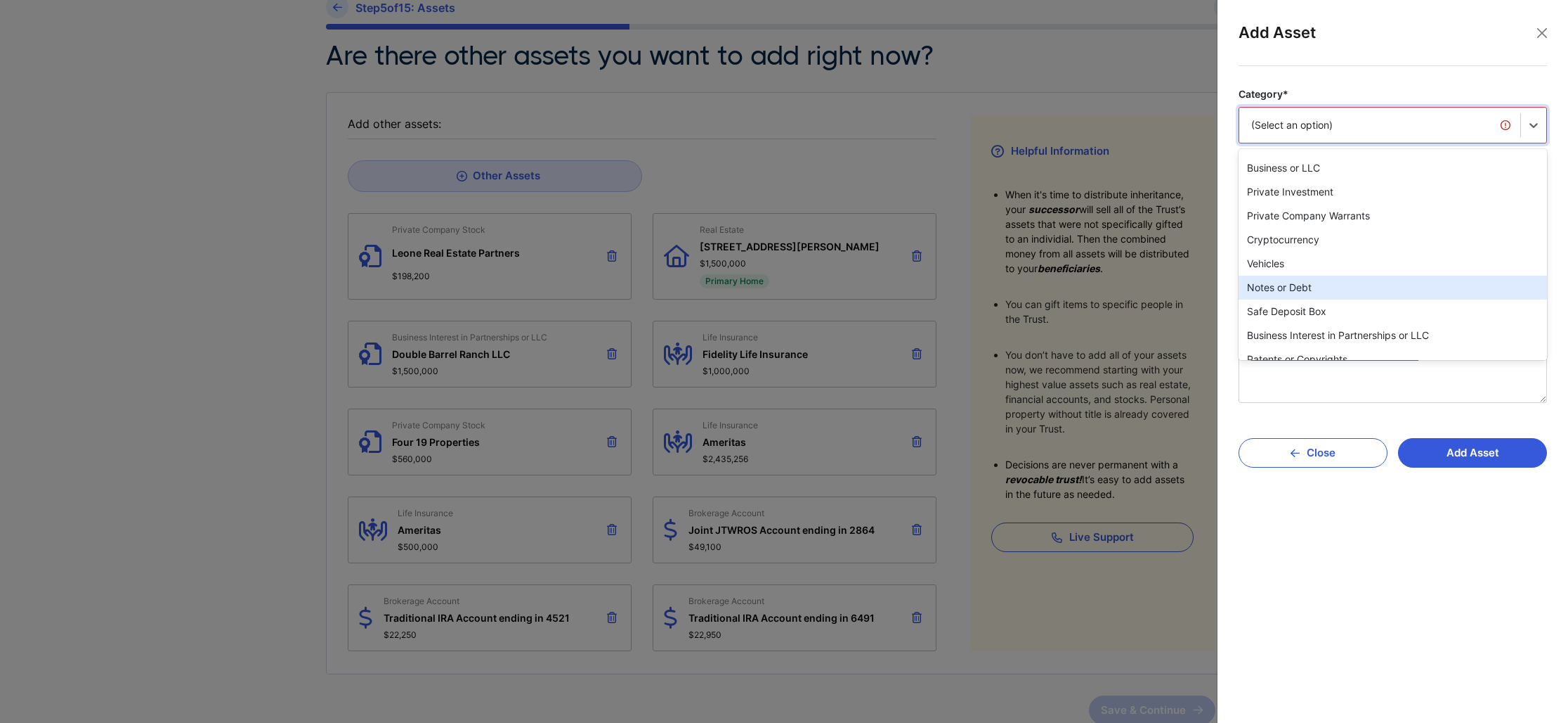
scroll to position [96, 0]
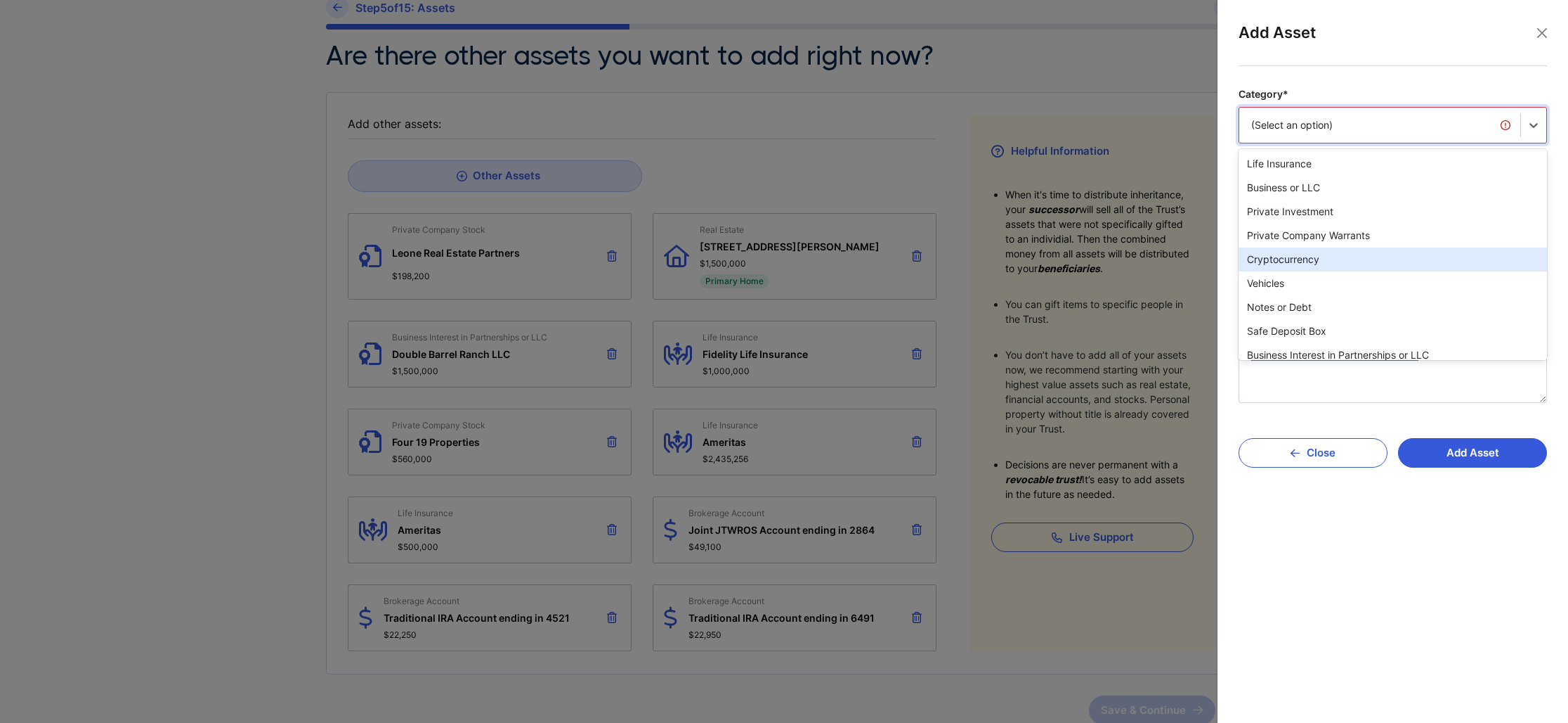
click at [1374, 260] on div "Cryptocurrency" at bounding box center [1392, 259] width 308 height 24
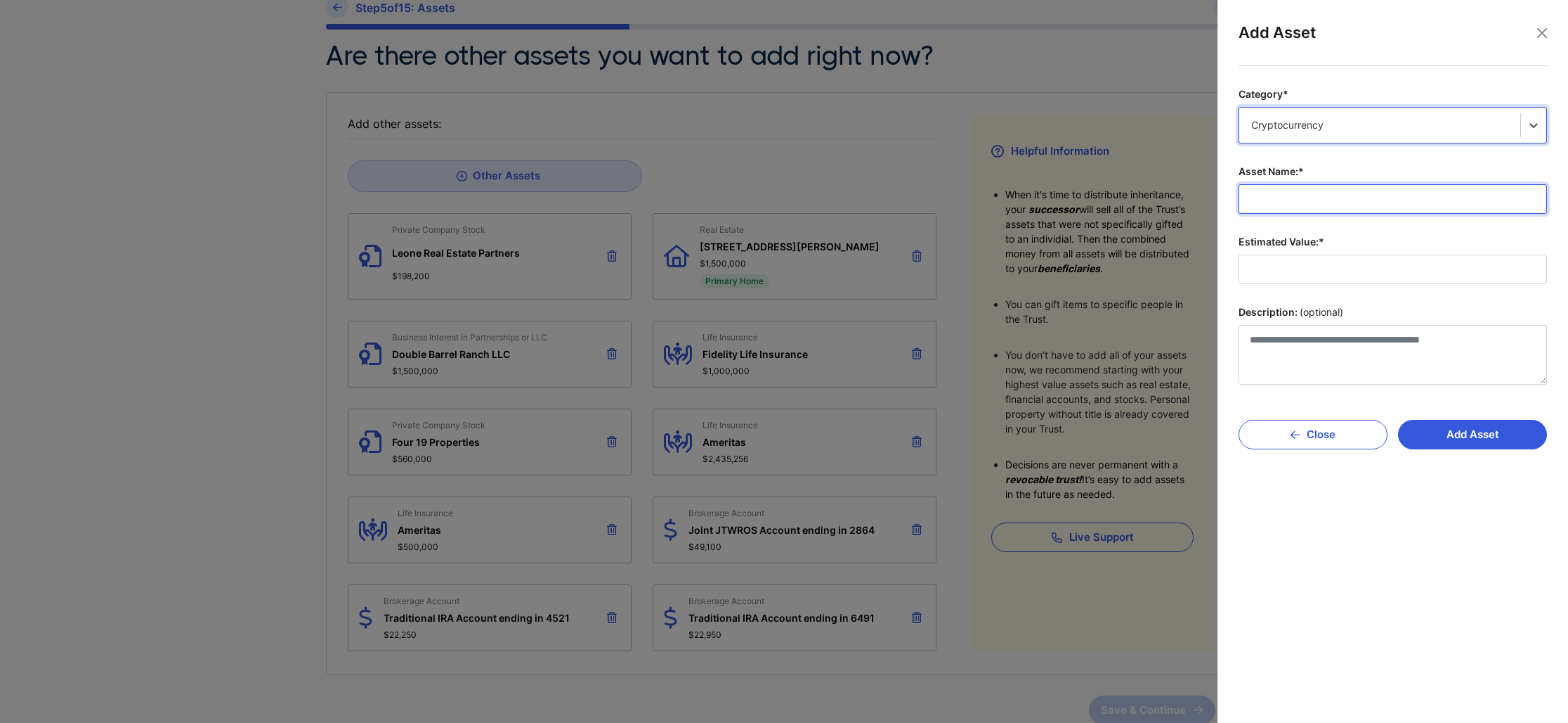
click at [1332, 200] on input "Asset Name:*" at bounding box center [1392, 199] width 308 height 30
click at [1473, 131] on div "Cryptocurrency" at bounding box center [1380, 125] width 257 height 14
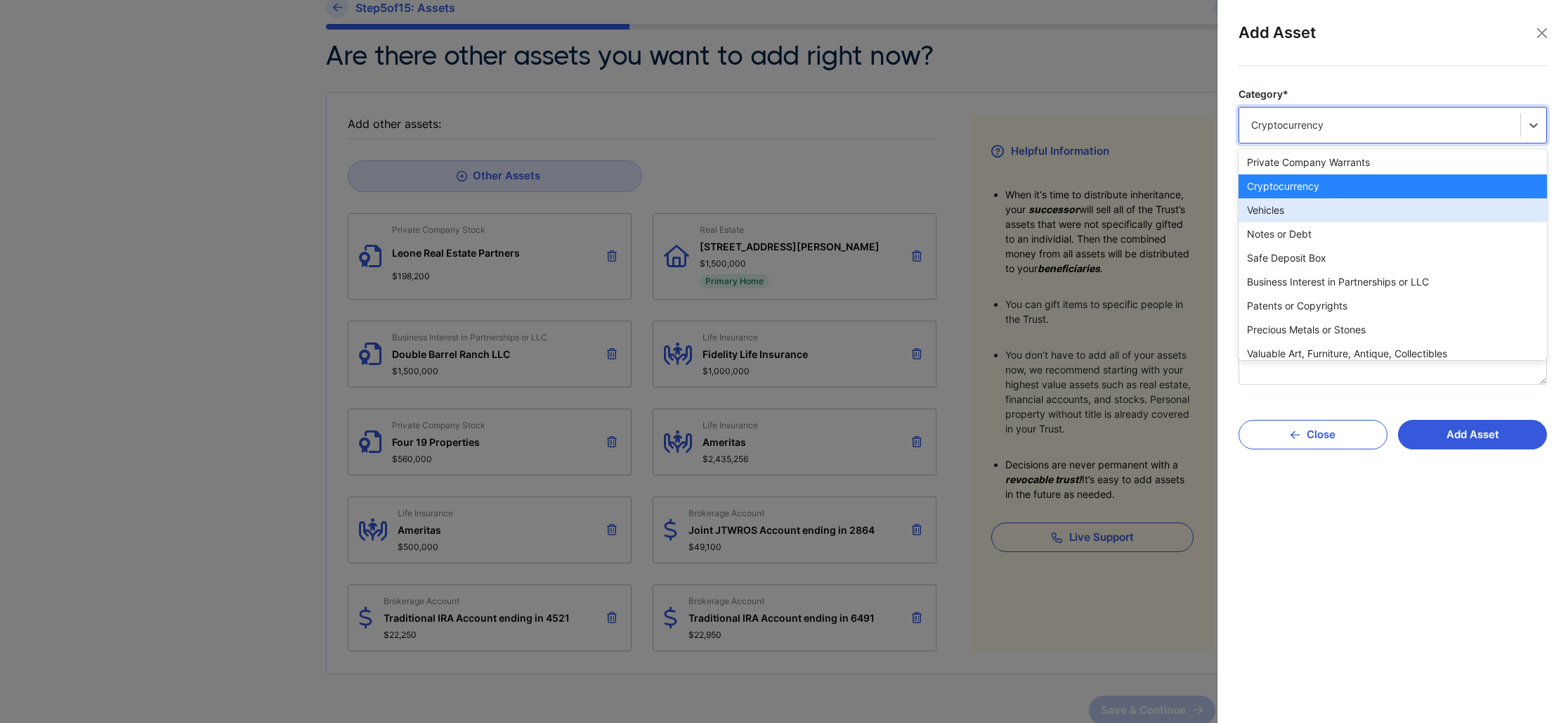
scroll to position [133, 0]
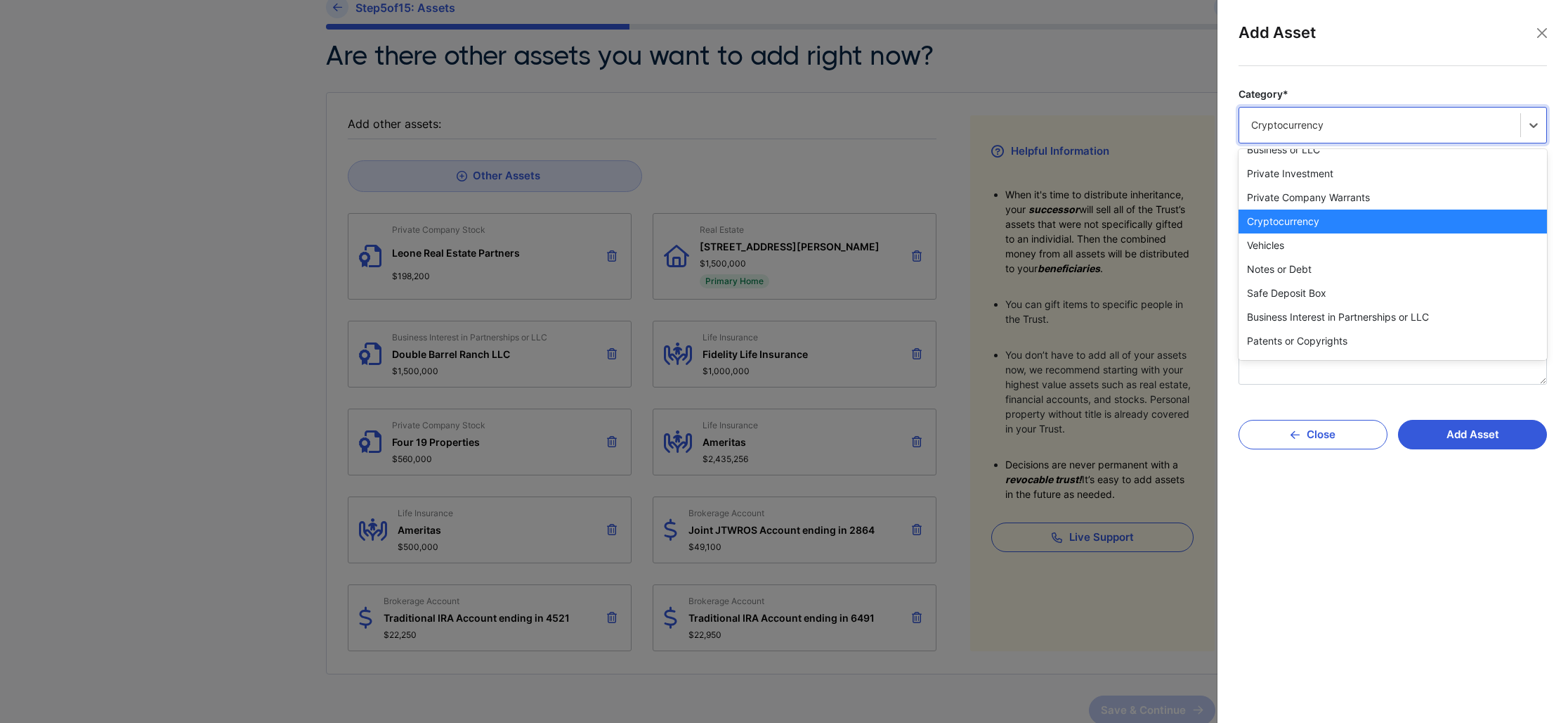
click at [1326, 225] on div "Cryptocurrency" at bounding box center [1392, 221] width 308 height 24
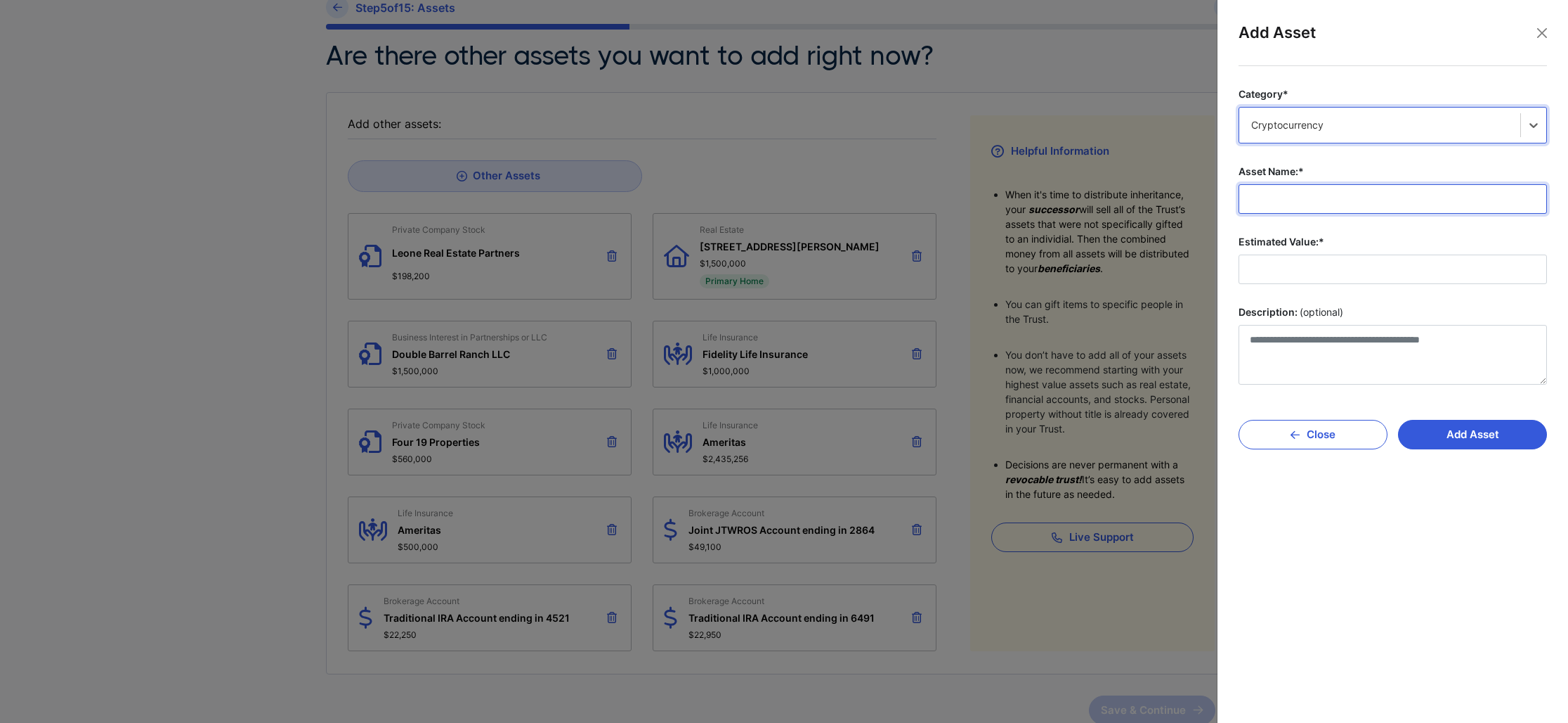
click at [1289, 201] on input "Asset Name:*" at bounding box center [1392, 199] width 308 height 30
type input "******"
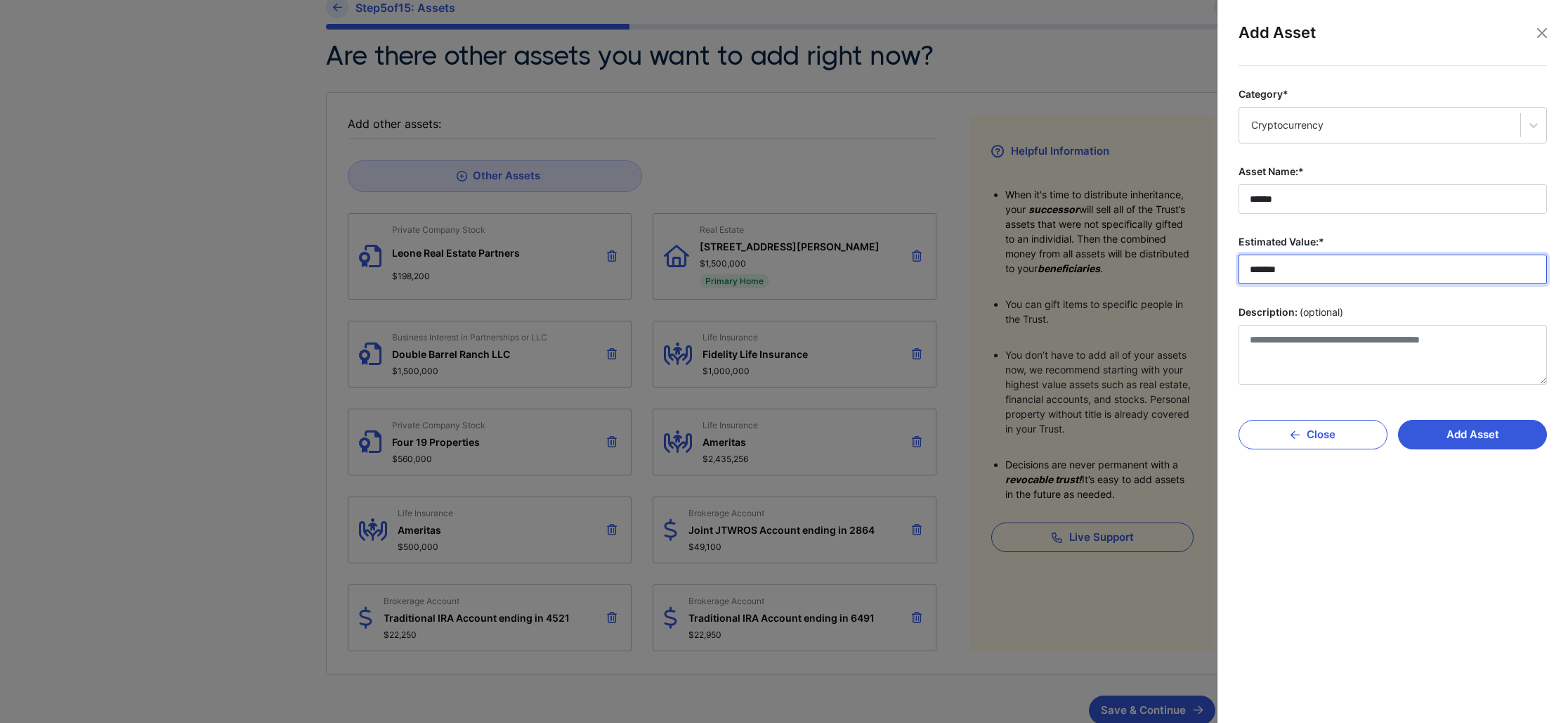
type input "*******"
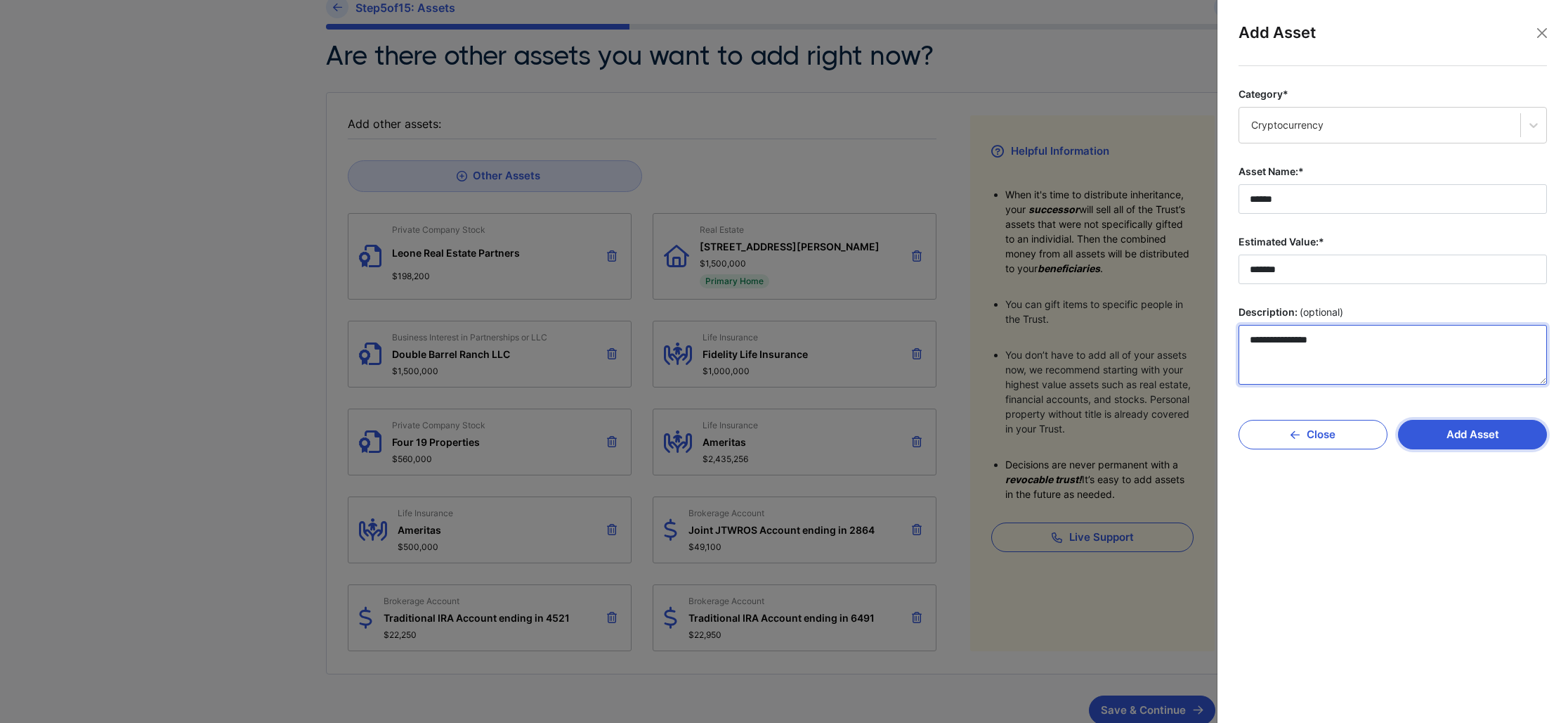
type textarea "**********"
click at [1497, 441] on button "Add Asset" at bounding box center [1472, 434] width 149 height 30
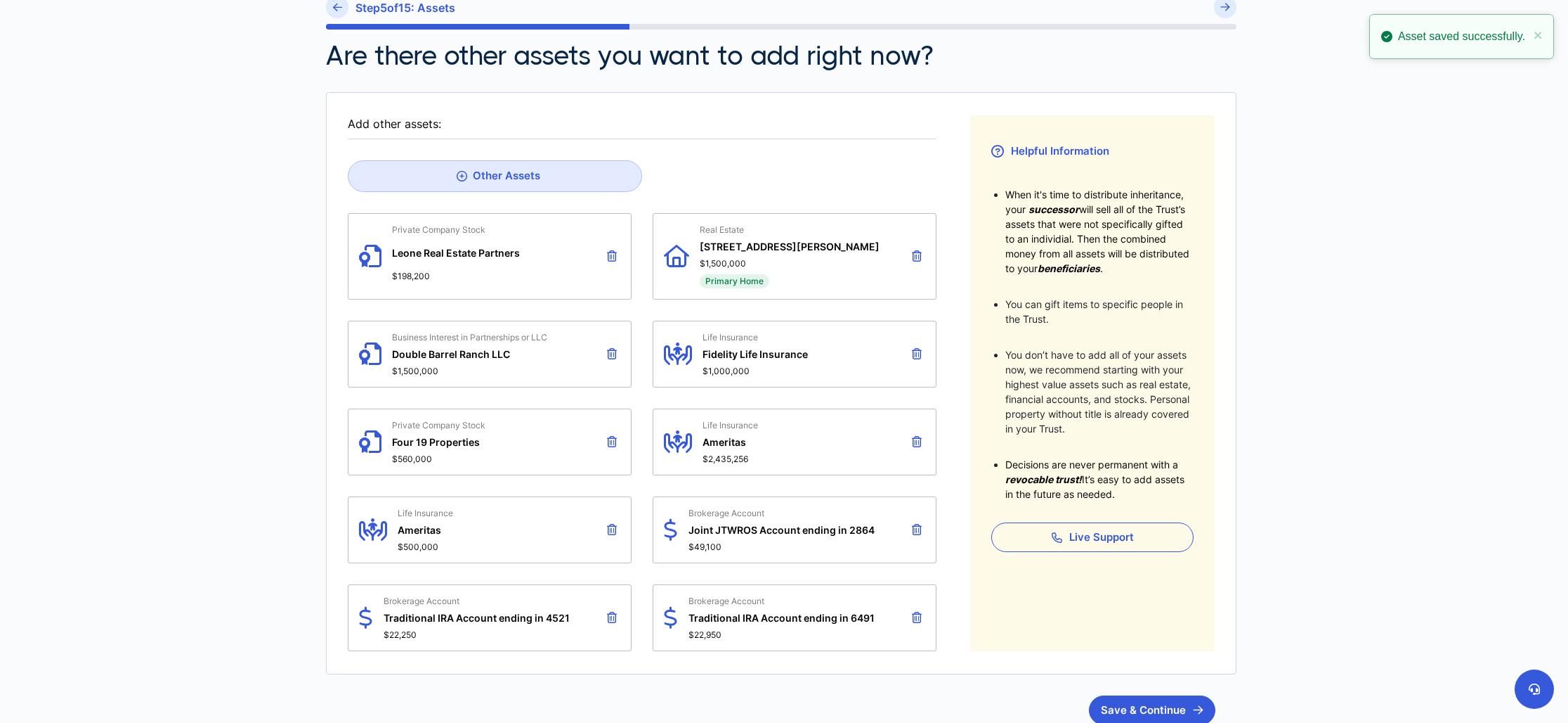
scroll to position [131, 0]
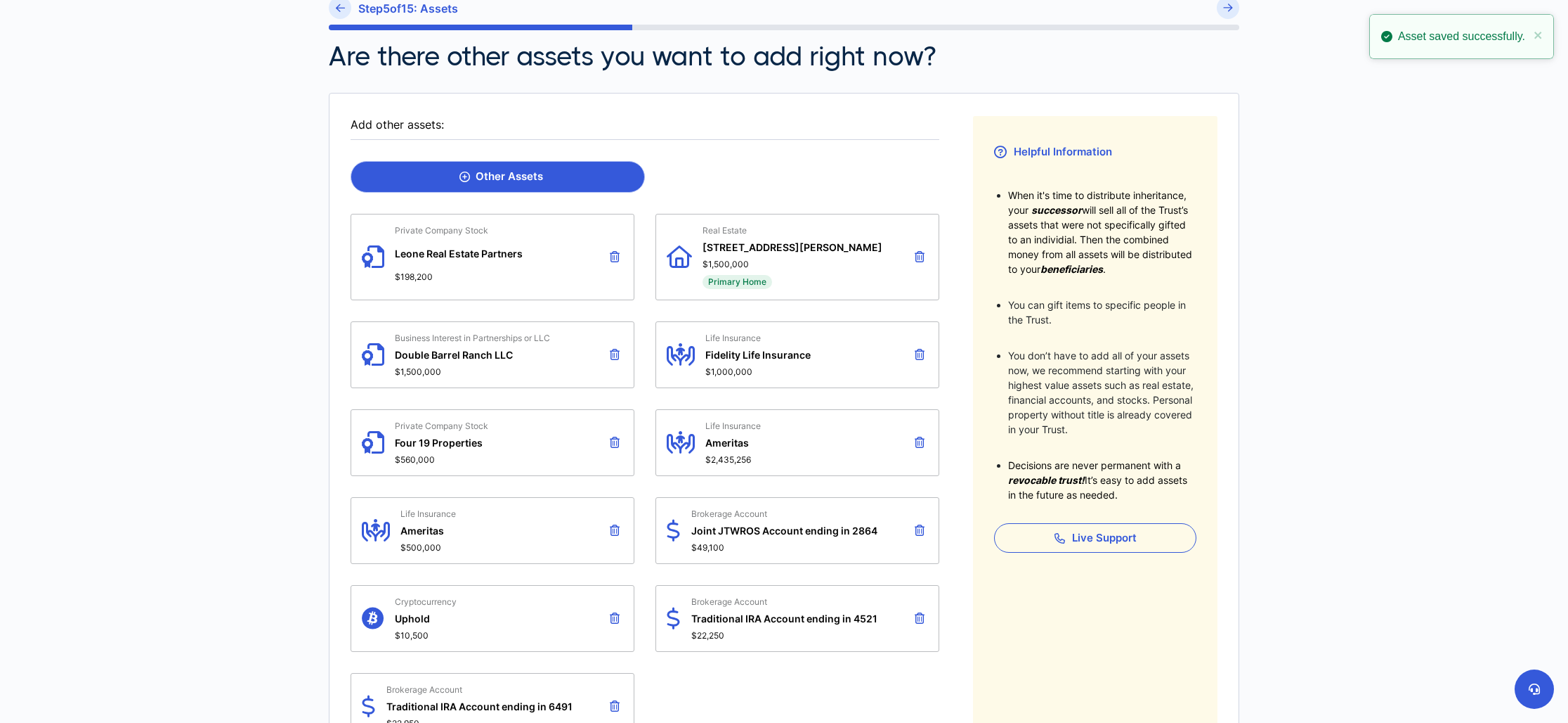
click at [527, 170] on div "Other Assets" at bounding box center [501, 176] width 84 height 13
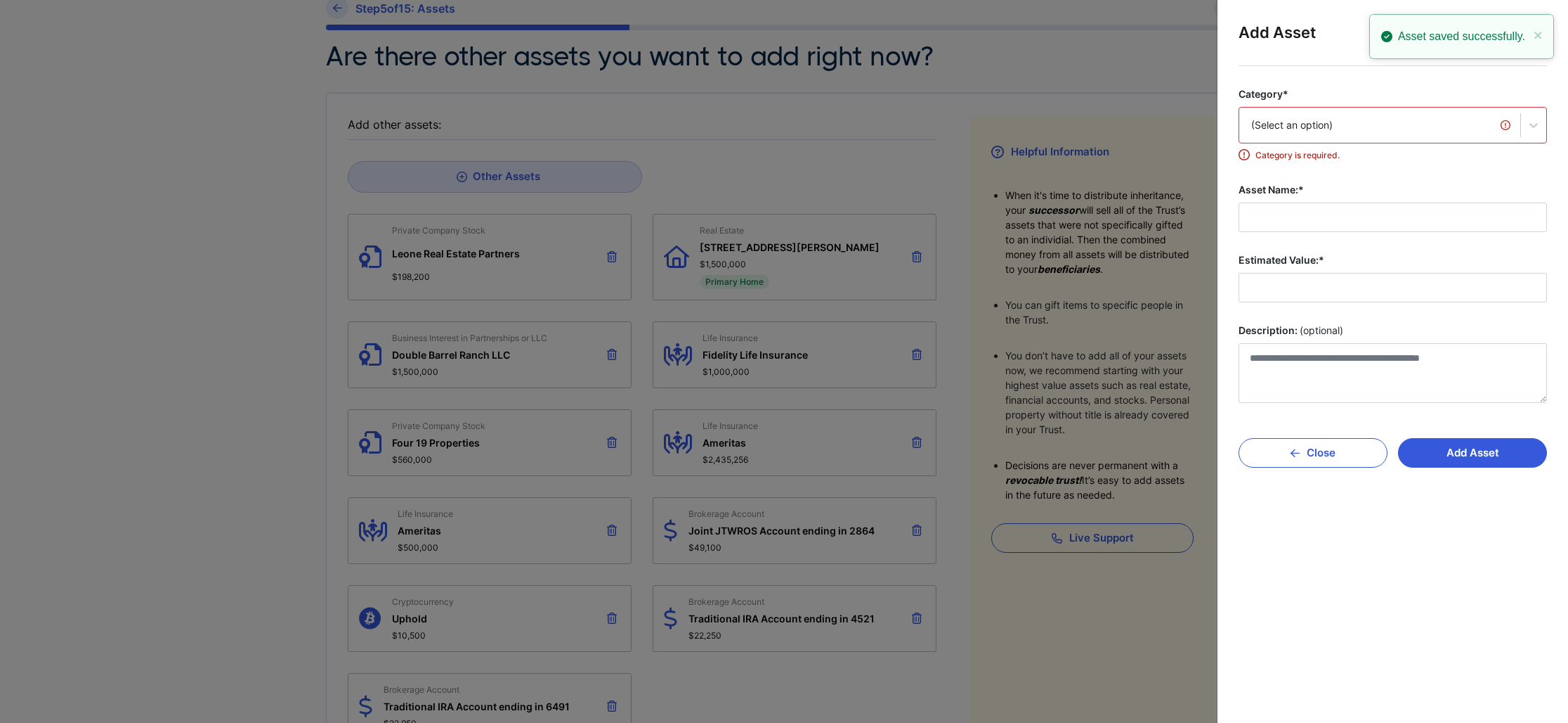
click at [1381, 116] on div "(Select an option)" at bounding box center [1380, 125] width 281 height 30
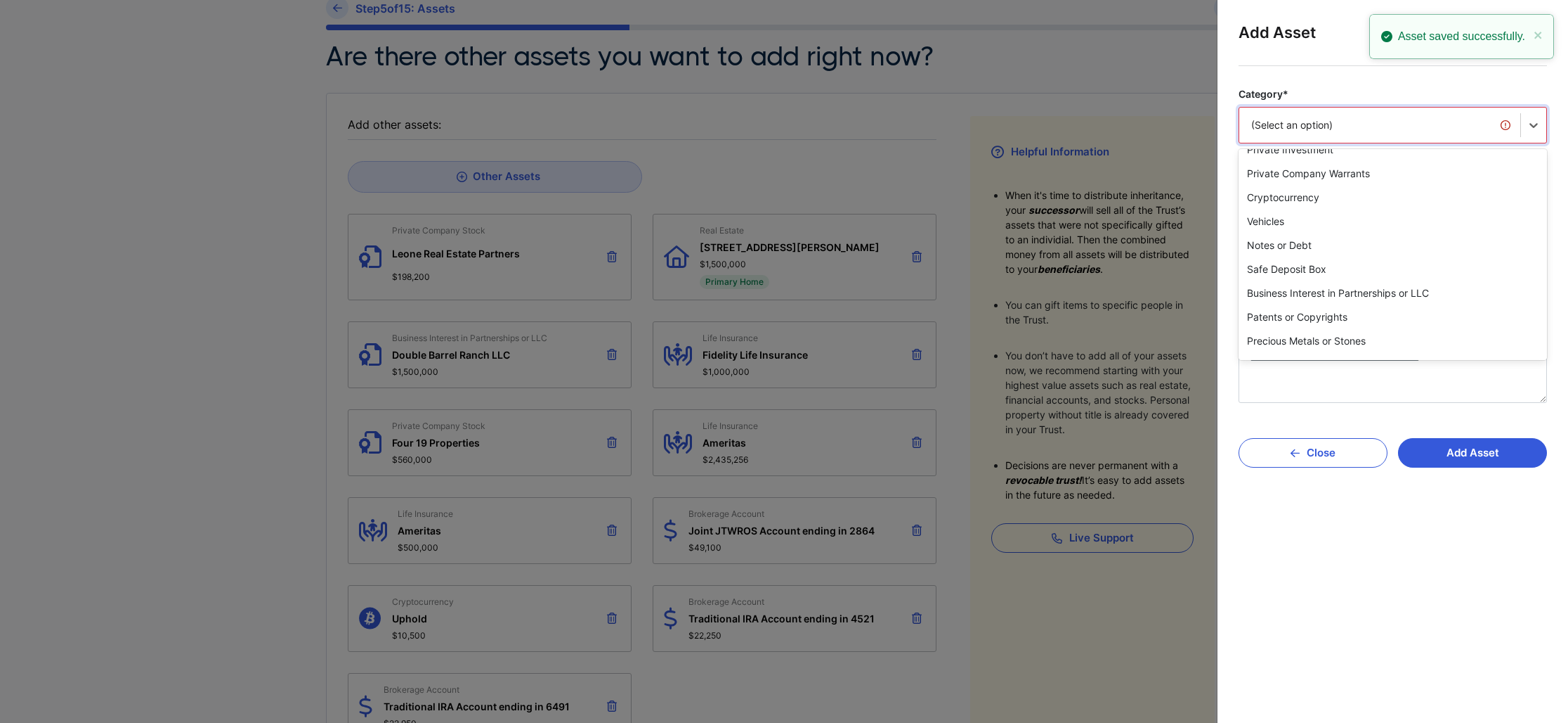
scroll to position [162, 0]
click at [1315, 199] on div "Cryptocurrency" at bounding box center [1392, 192] width 308 height 24
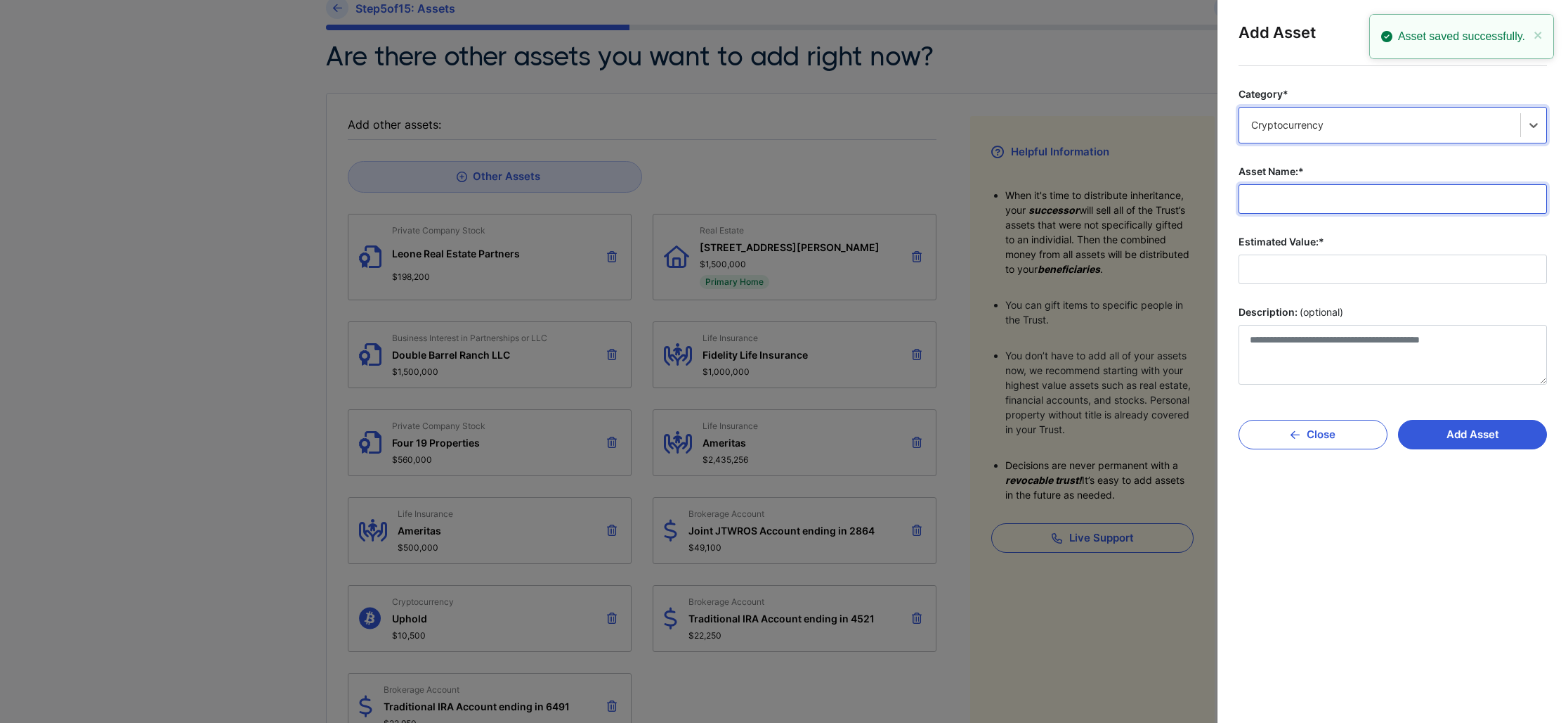
click at [1317, 202] on input "Asset Name:*" at bounding box center [1392, 199] width 308 height 30
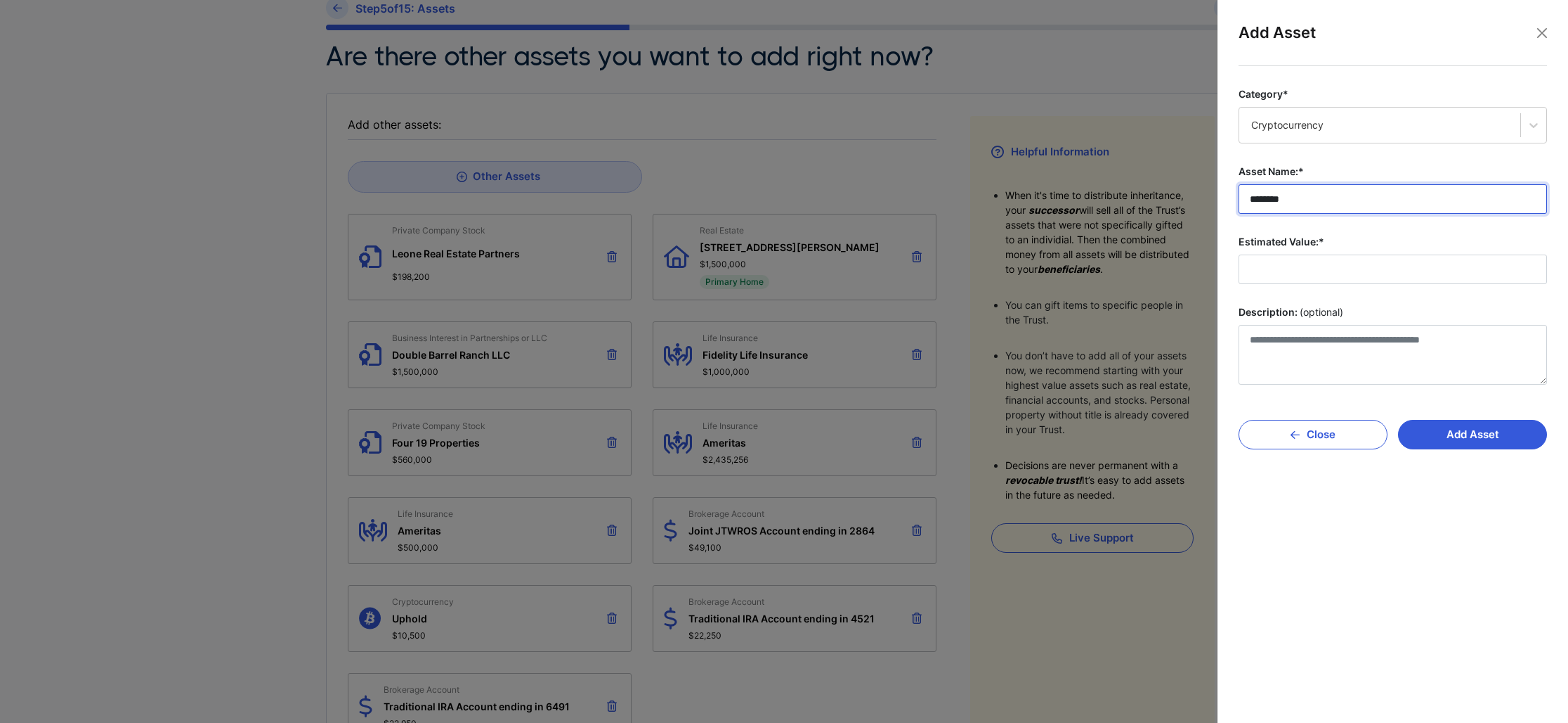
type input "********"
type input "******"
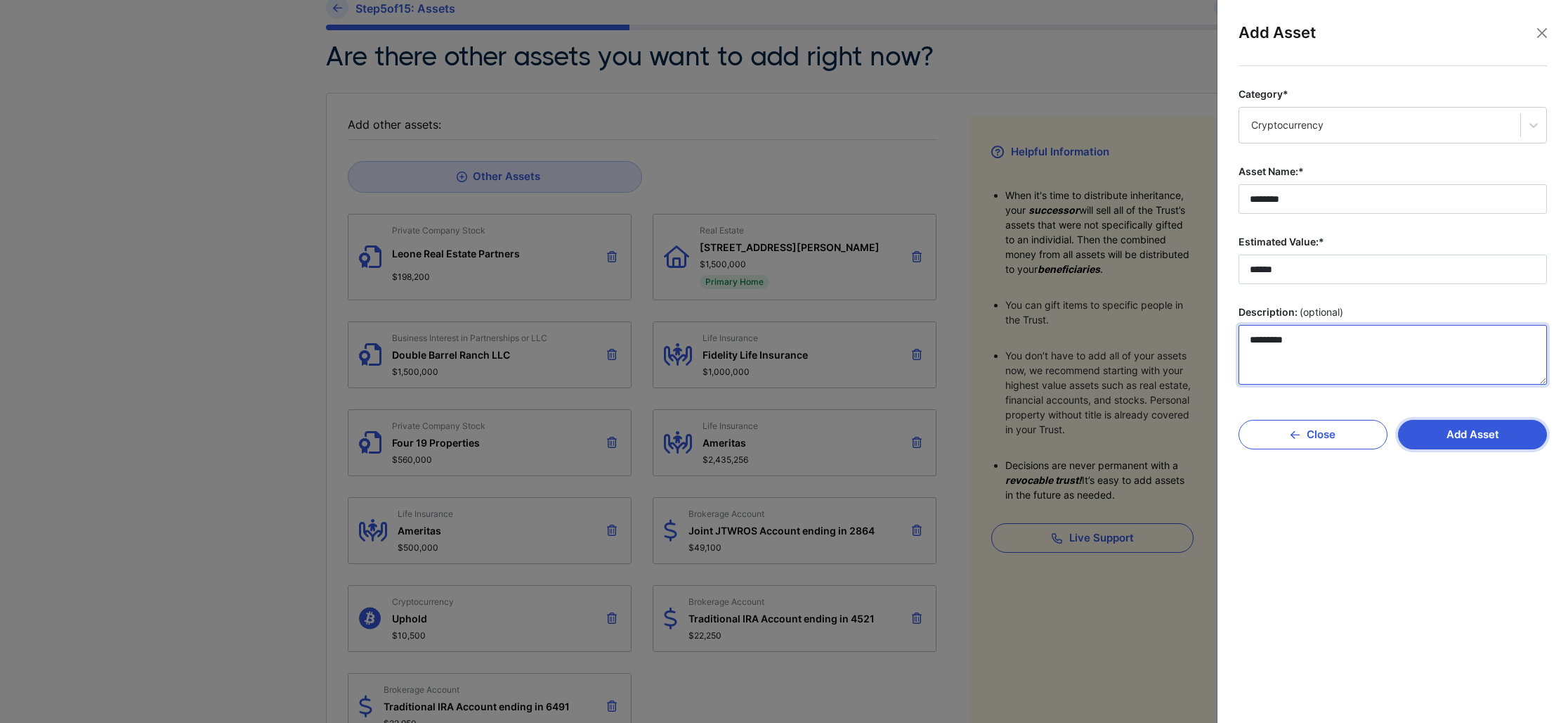
type textarea "********"
click at [1490, 433] on button "Add Asset" at bounding box center [1472, 434] width 149 height 30
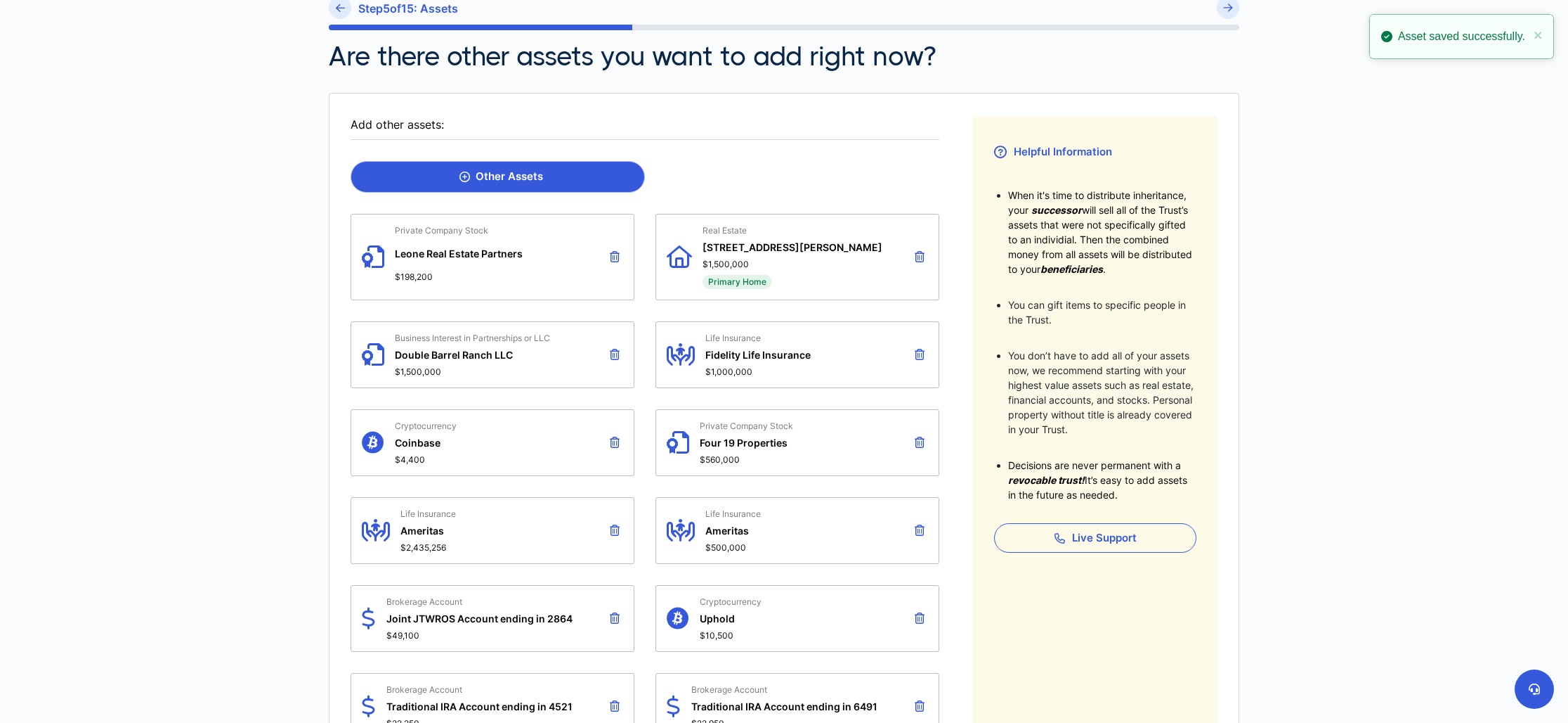
click at [492, 184] on link "Other Assets" at bounding box center [498, 177] width 295 height 32
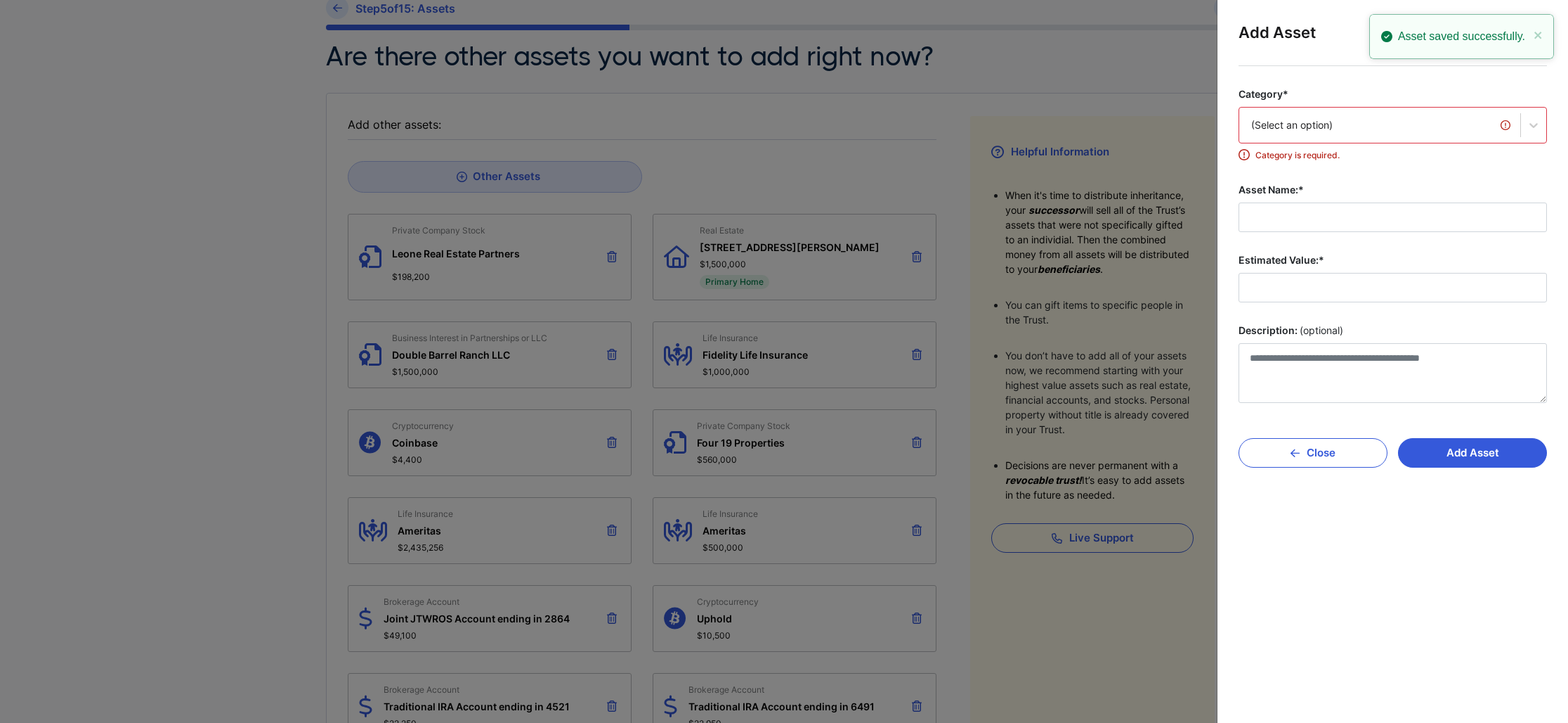
click at [1335, 135] on div "(Select an option)" at bounding box center [1380, 125] width 281 height 30
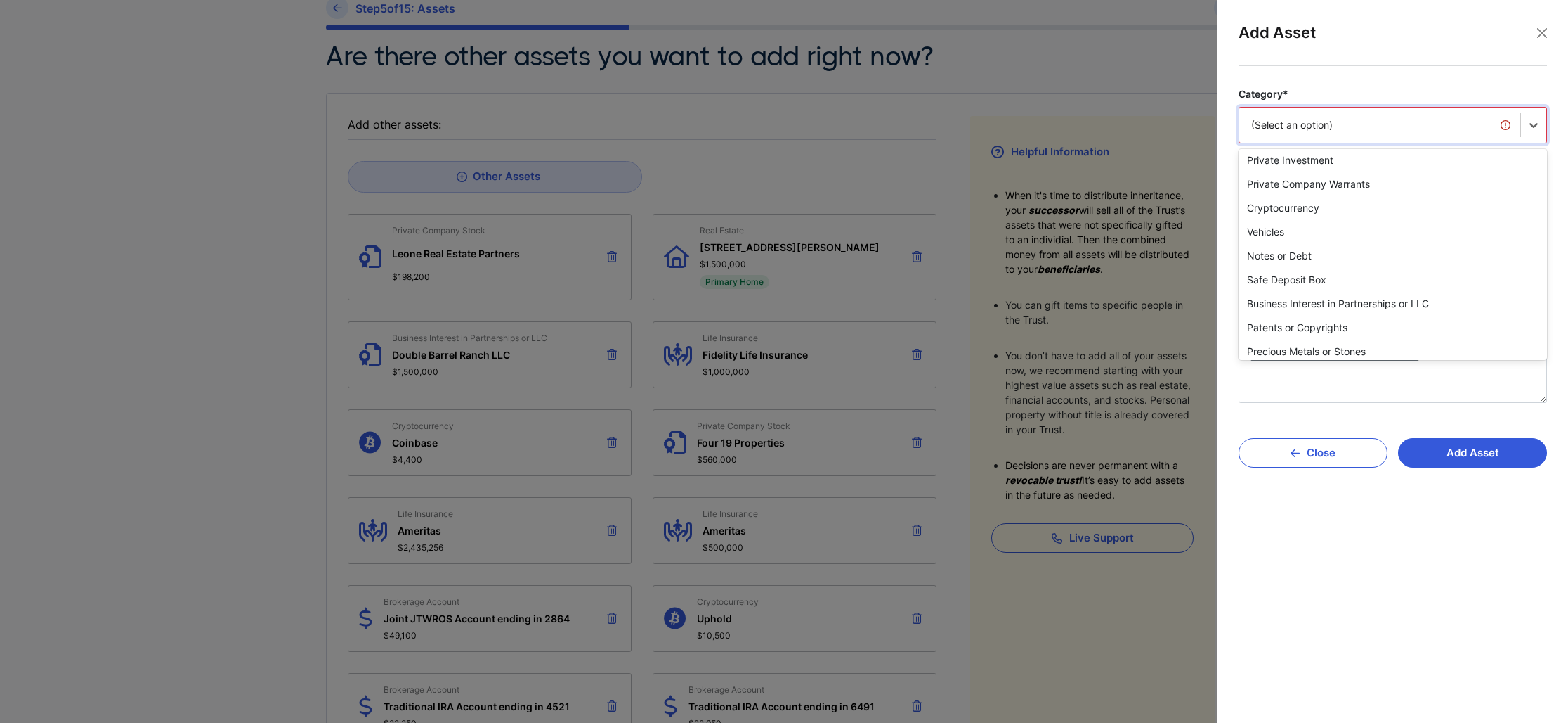
scroll to position [157, 0]
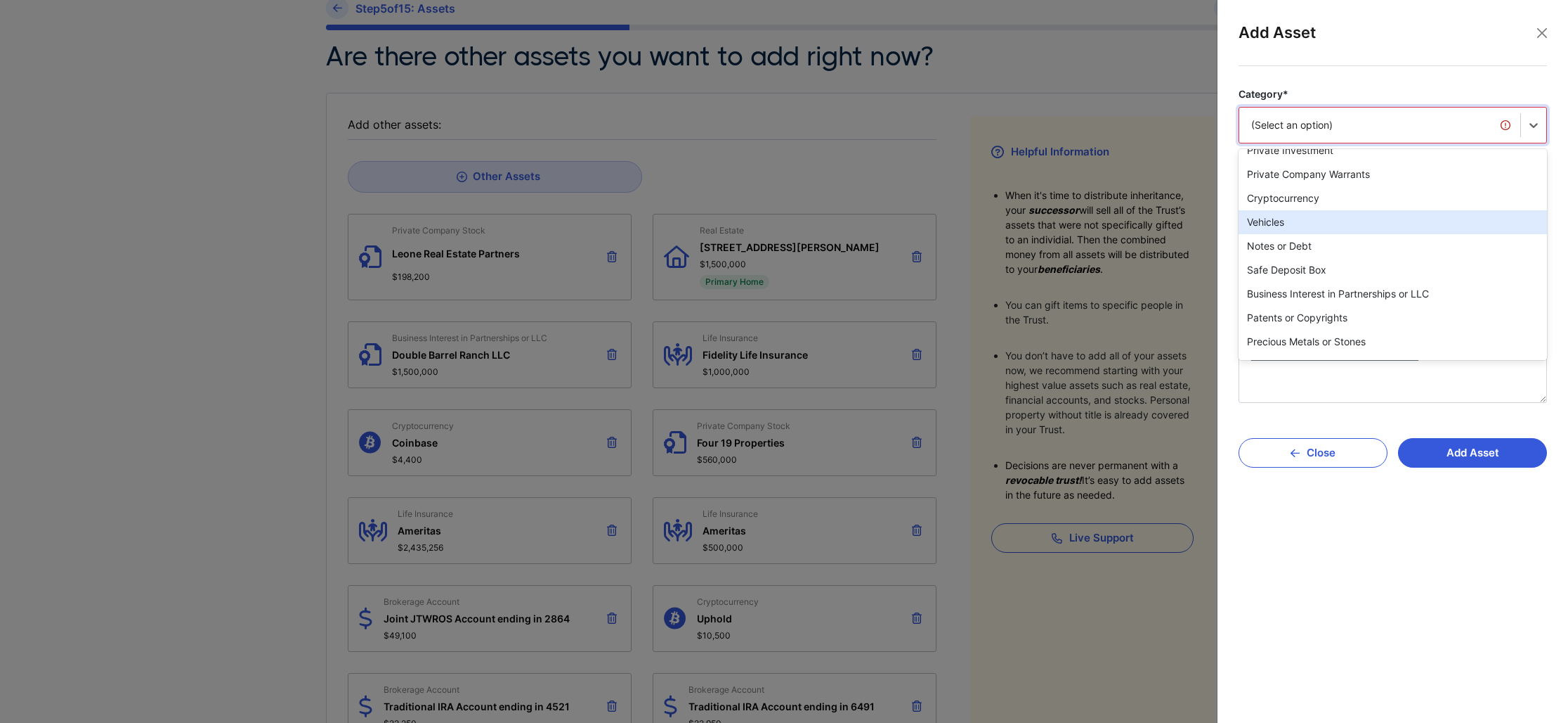
click at [1335, 230] on div "Vehicles" at bounding box center [1392, 221] width 308 height 24
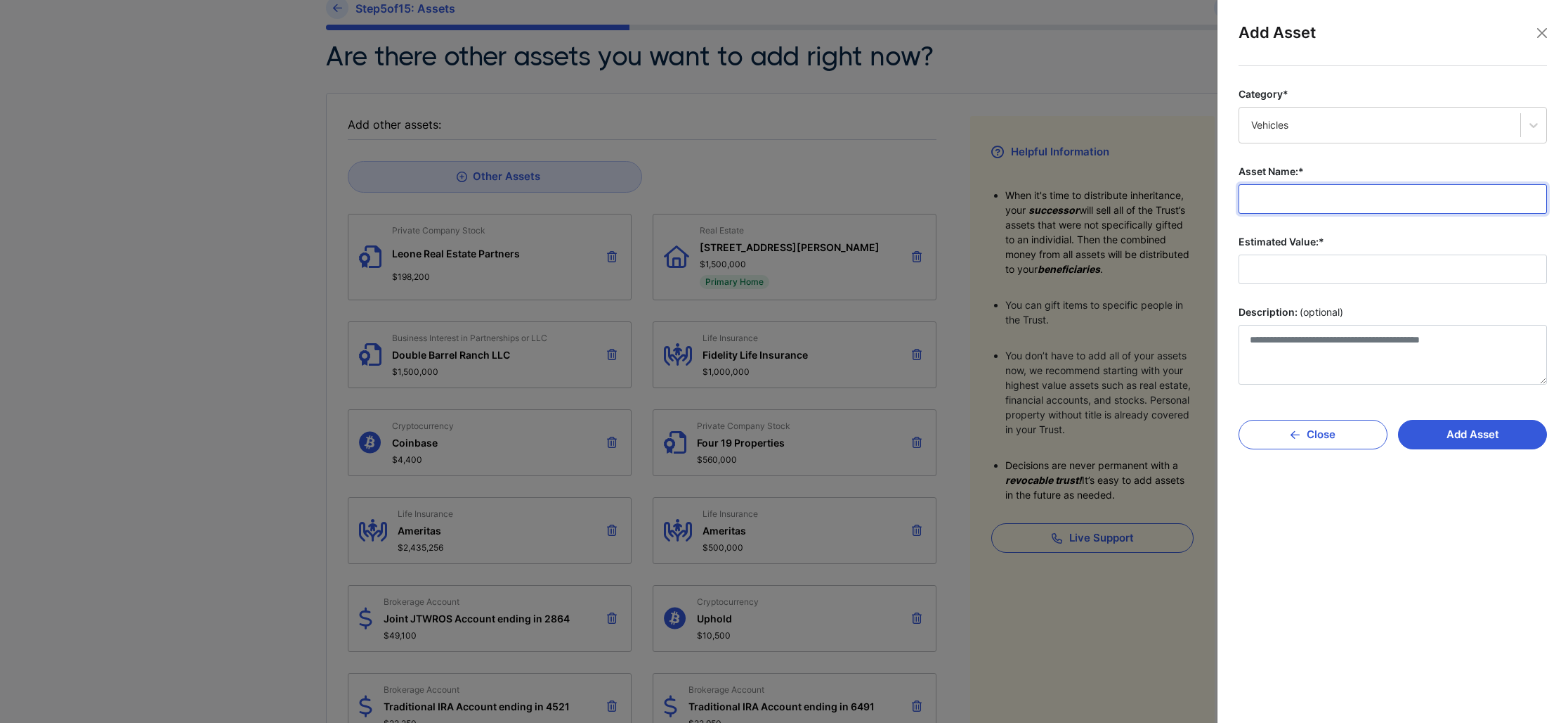
click at [1334, 207] on input "Asset Name:*" at bounding box center [1392, 199] width 308 height 30
type input "**********"
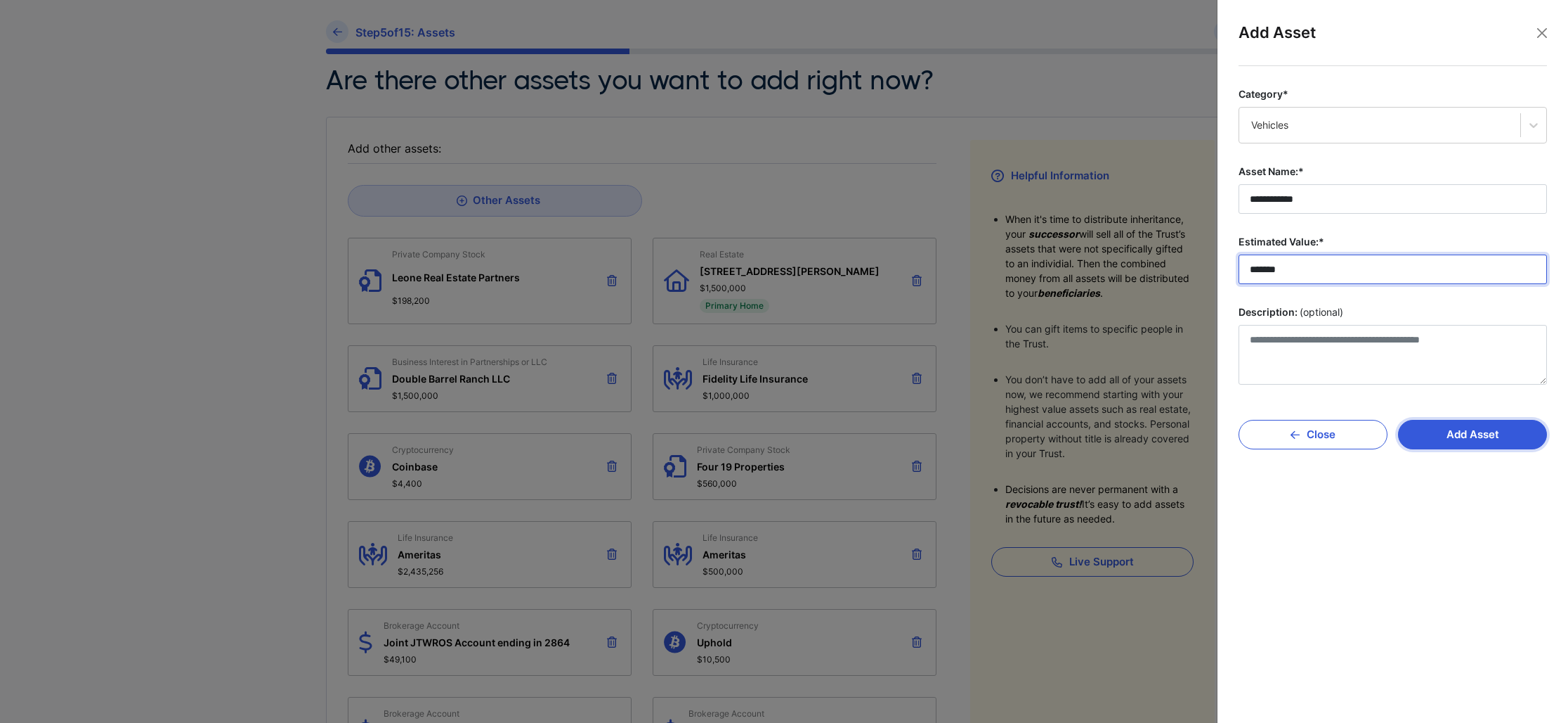
type input "*******"
click at [1482, 432] on button "Add Asset" at bounding box center [1472, 434] width 149 height 30
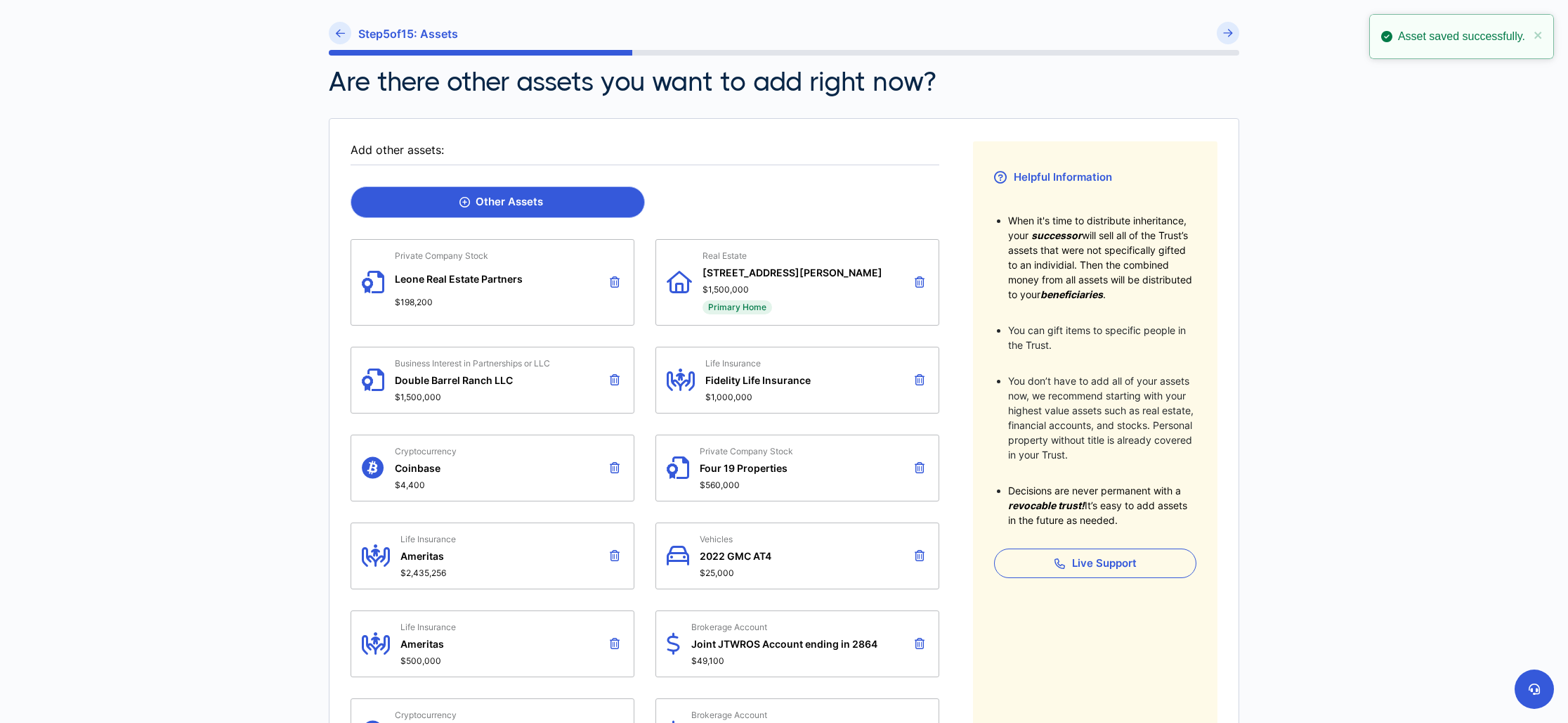
click at [561, 207] on link "Other Assets" at bounding box center [498, 202] width 295 height 32
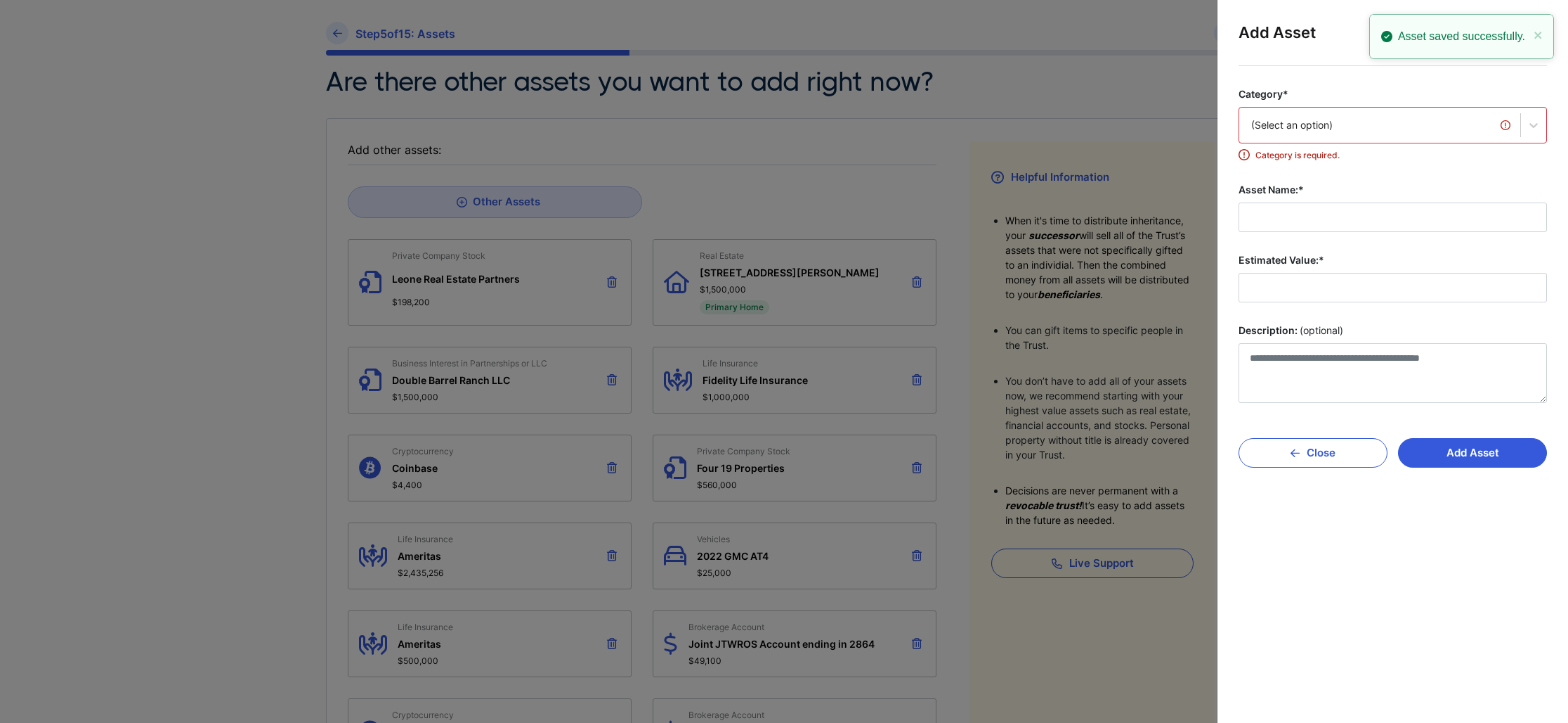
click at [1369, 120] on div "(Select an option)" at bounding box center [1380, 125] width 257 height 14
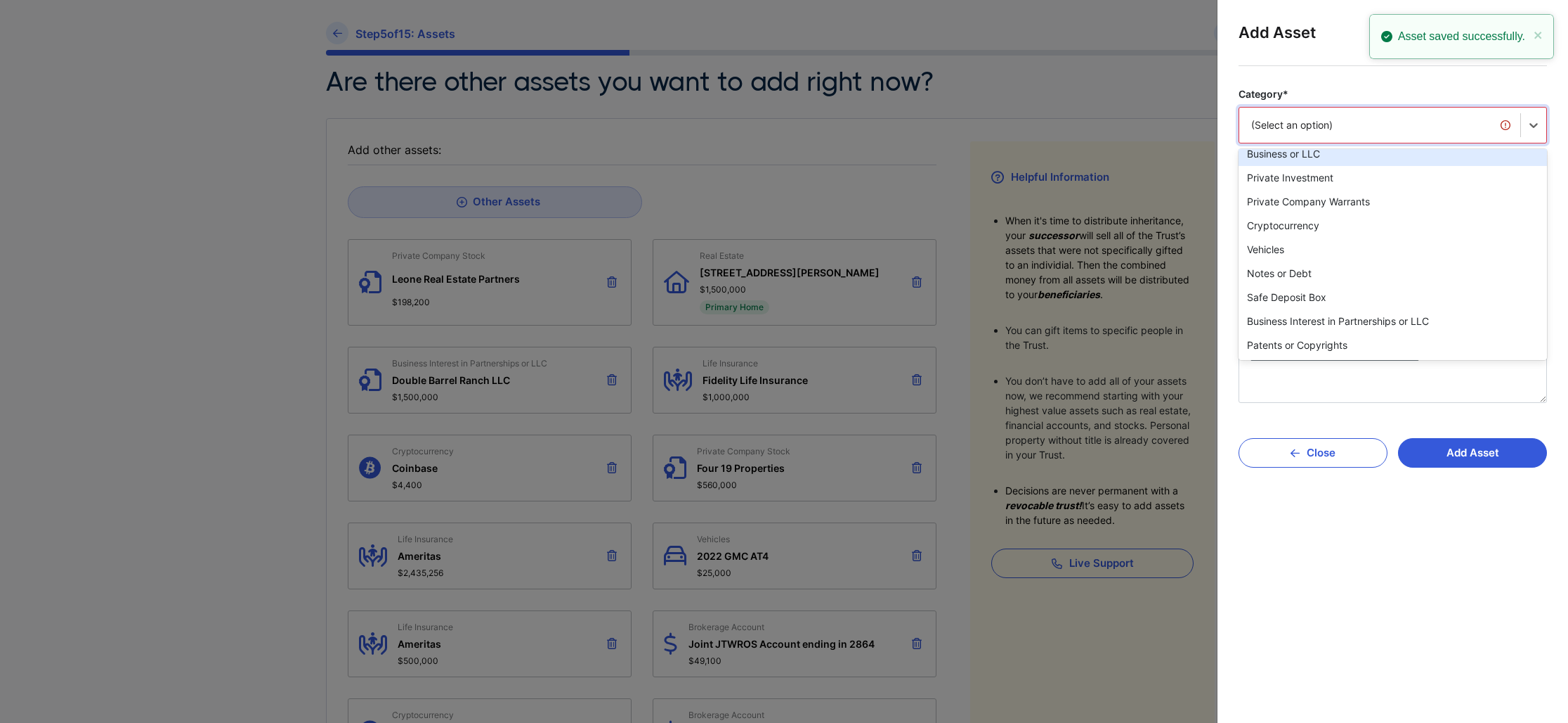
scroll to position [130, 0]
click at [1358, 246] on div "Vehicles" at bounding box center [1392, 248] width 308 height 24
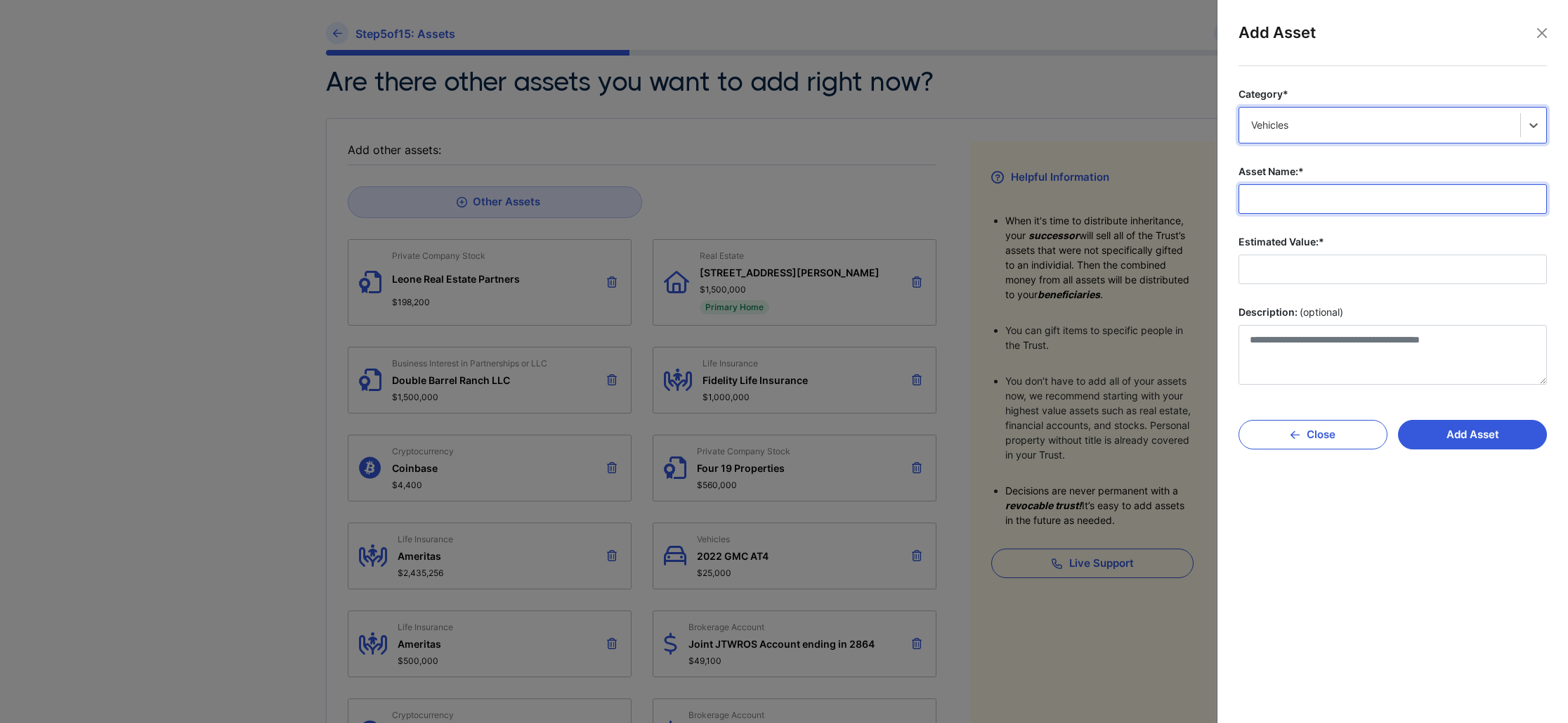
click at [1321, 201] on input "Asset Name:*" at bounding box center [1392, 199] width 308 height 30
click at [1351, 198] on input "**" at bounding box center [1392, 199] width 308 height 30
type input "*******"
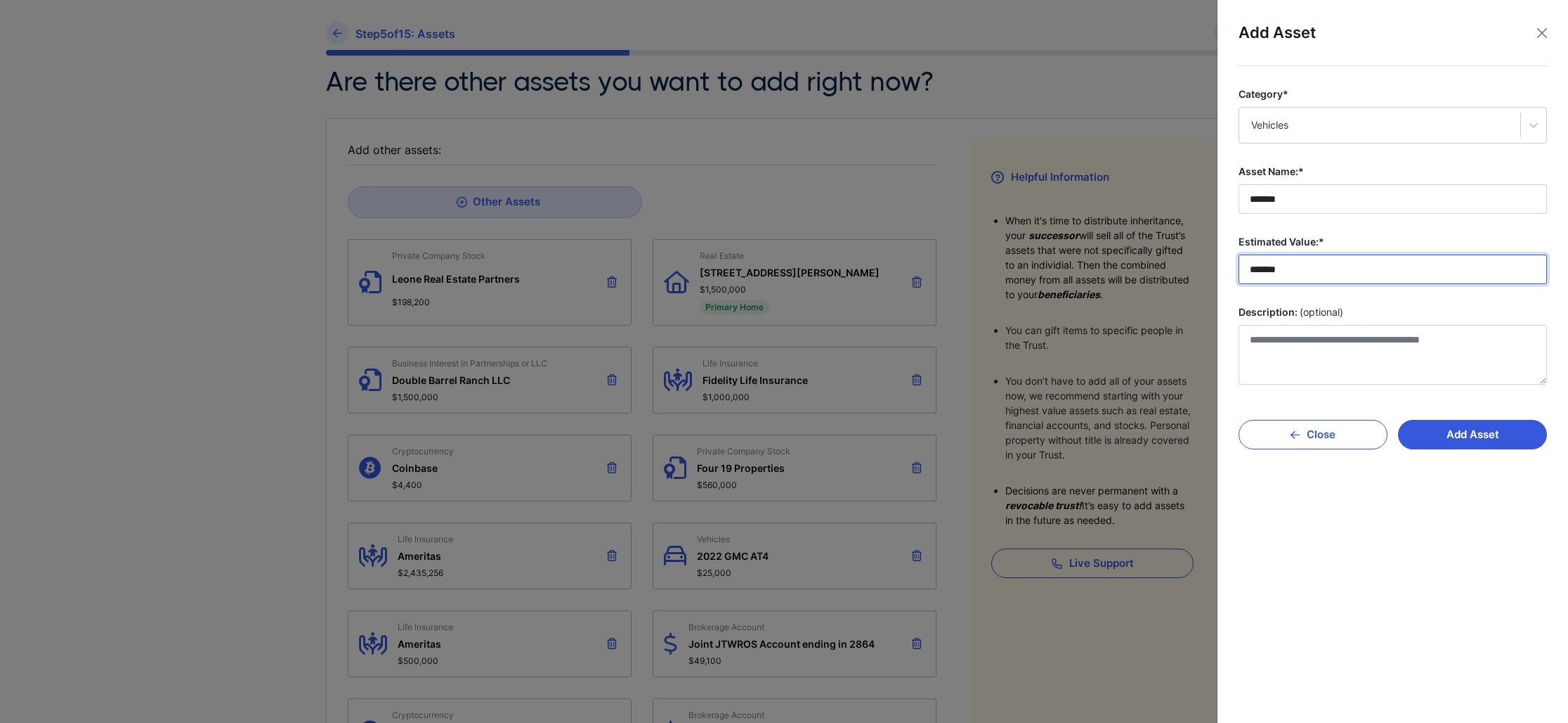
type input "*******"
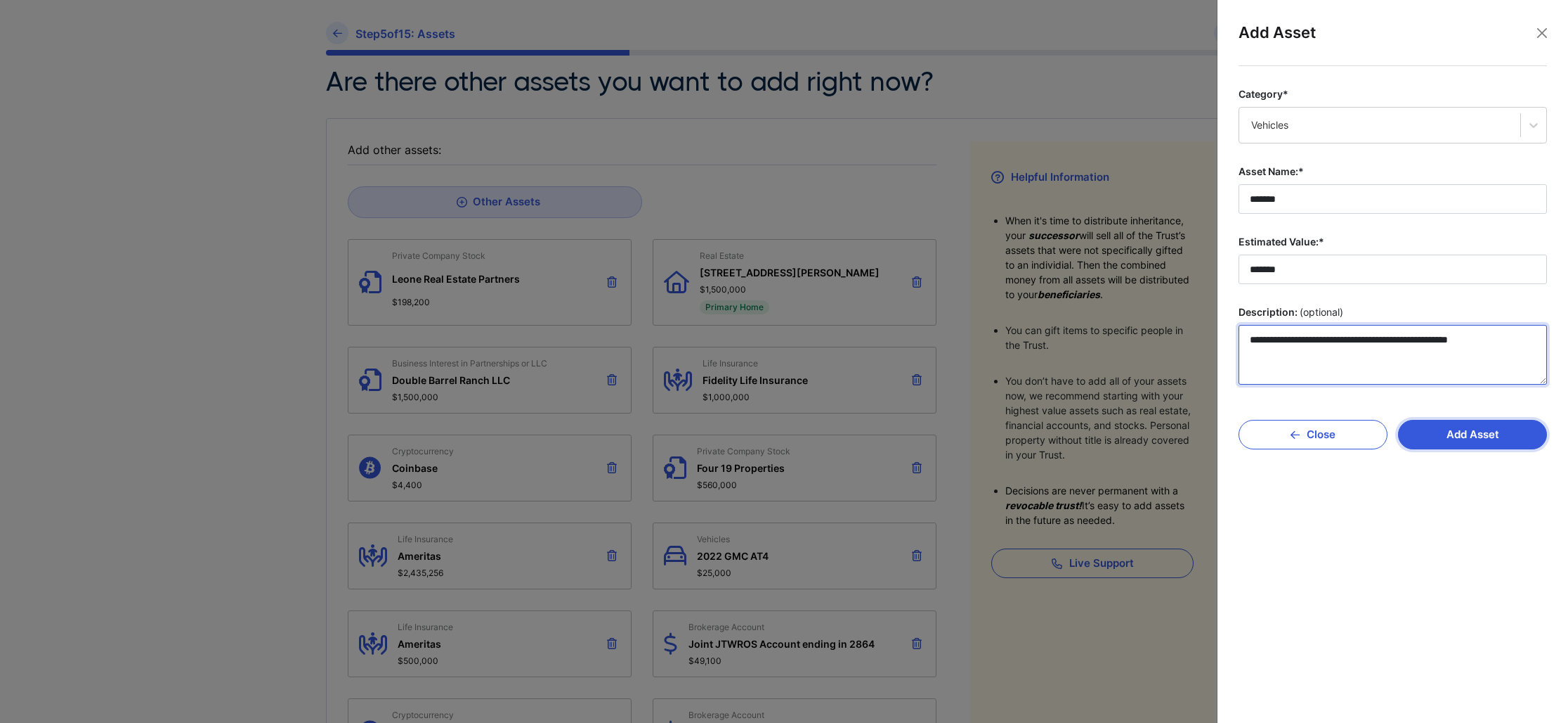
type textarea "**********"
click at [1471, 437] on button "Add Asset" at bounding box center [1472, 434] width 149 height 30
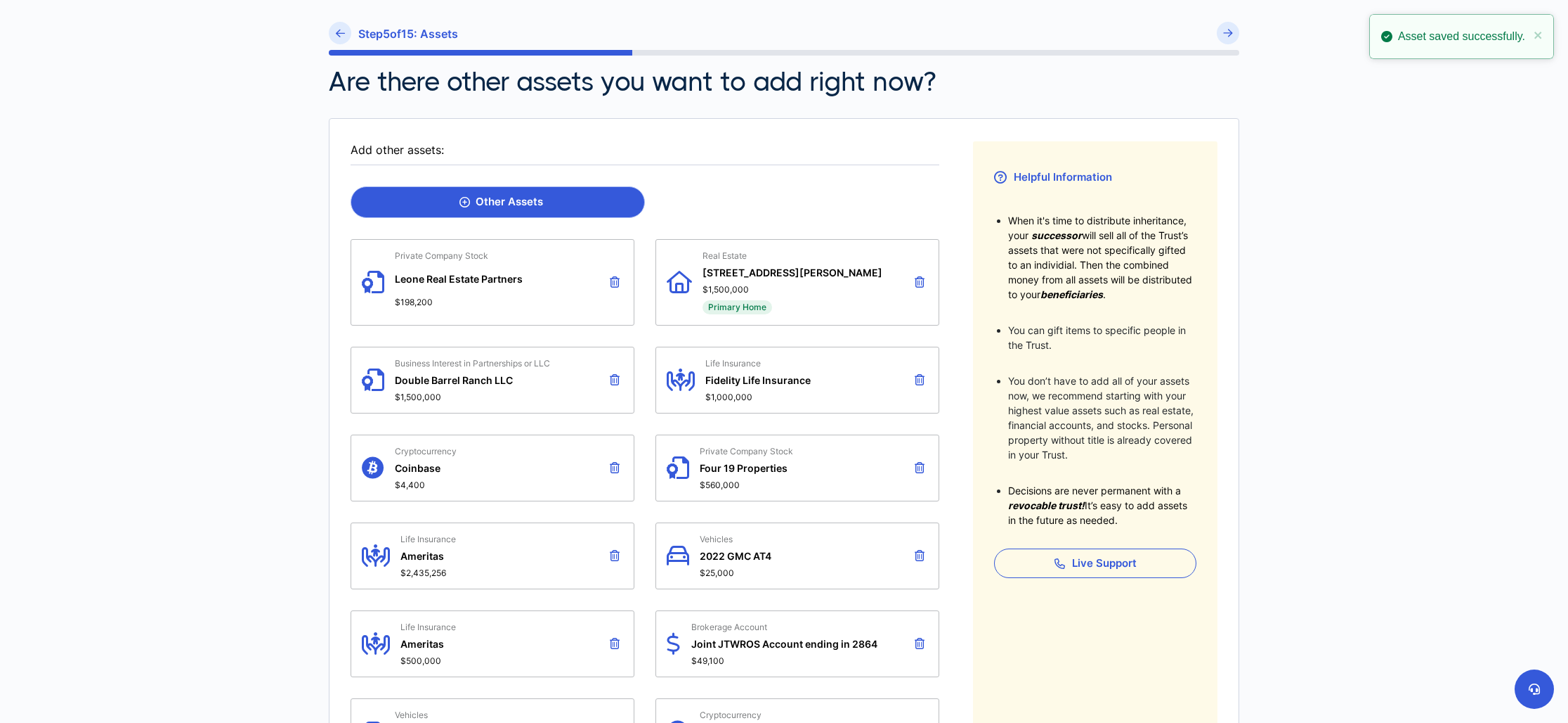
click at [543, 210] on link "Other Assets" at bounding box center [498, 202] width 295 height 32
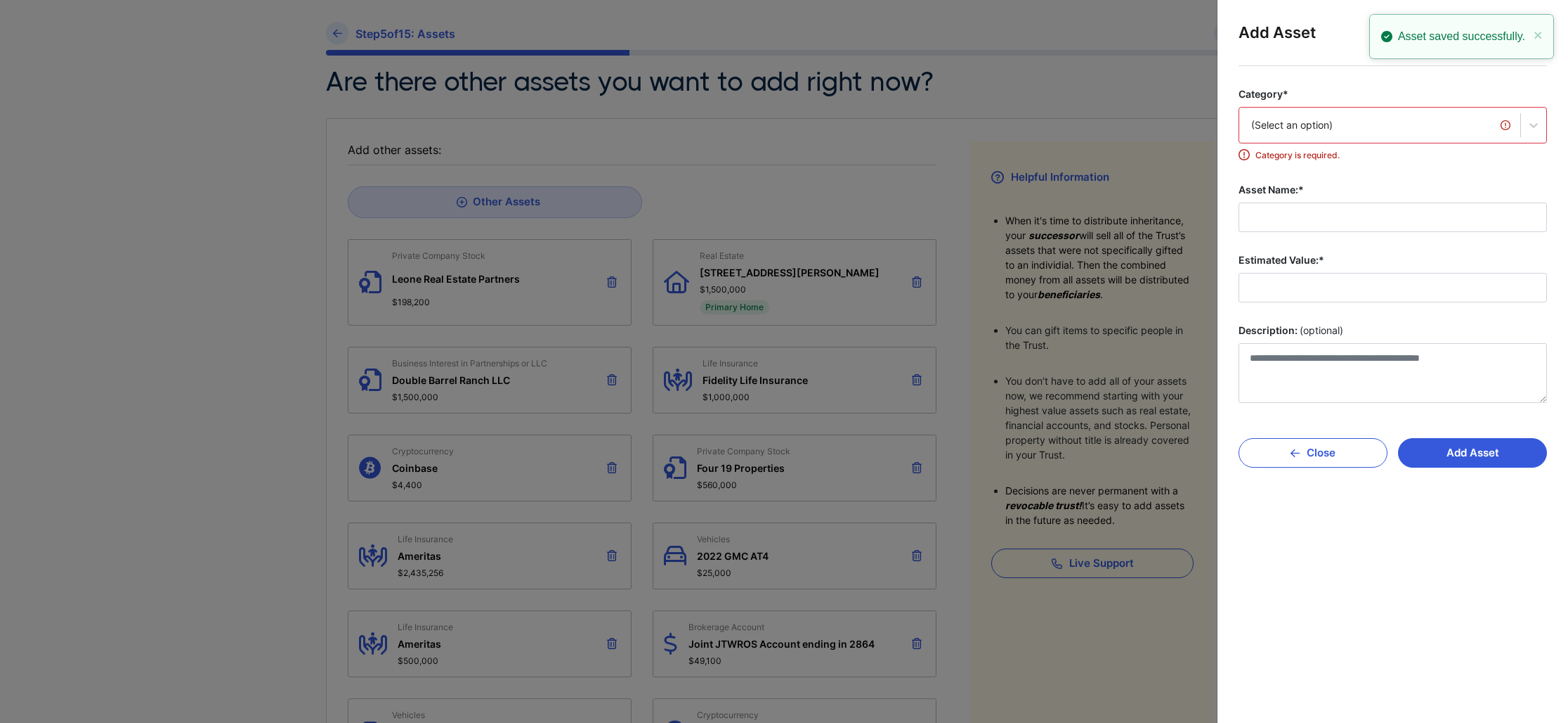
click at [1359, 132] on div "(Select an option)" at bounding box center [1380, 125] width 281 height 30
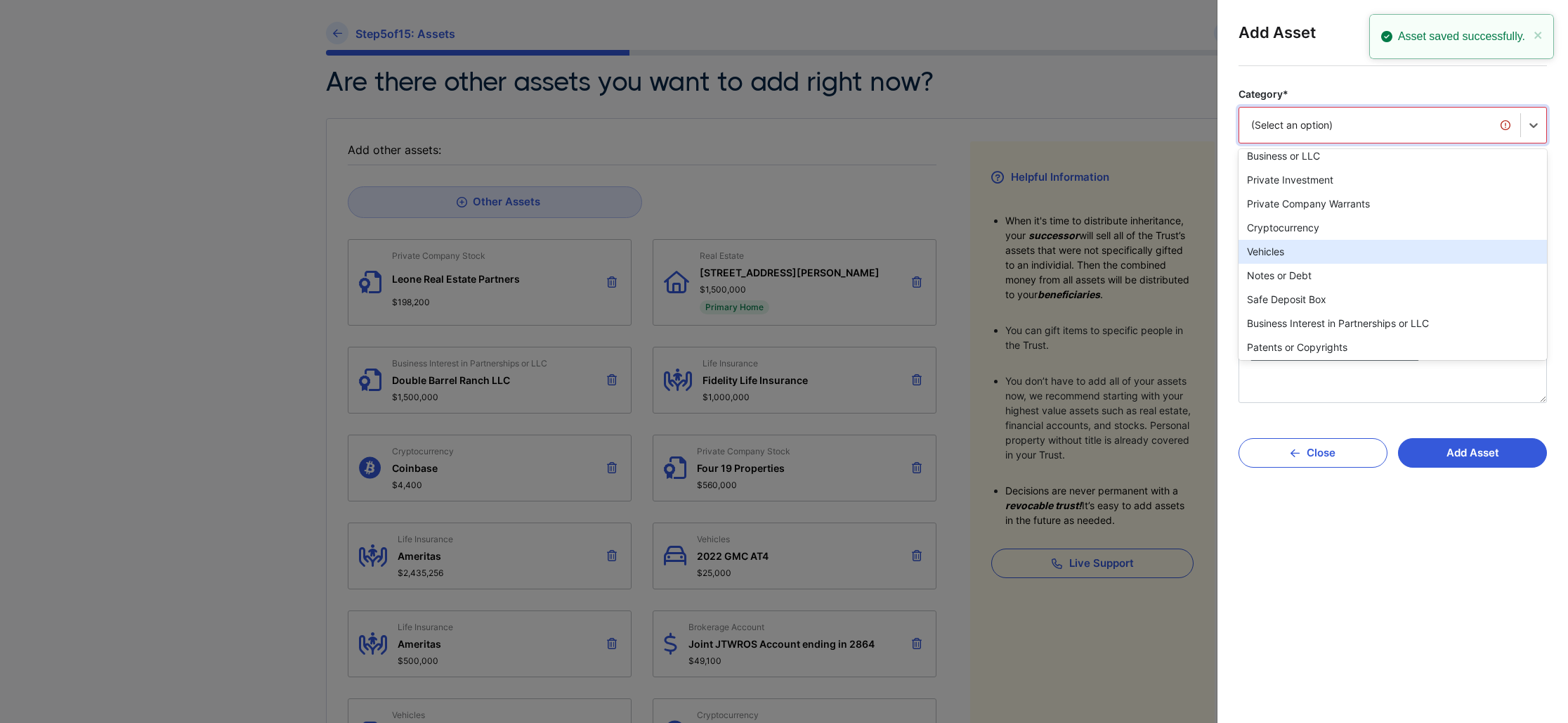
scroll to position [107, 0]
click at [1323, 246] on div "Vehicles" at bounding box center [1392, 251] width 308 height 24
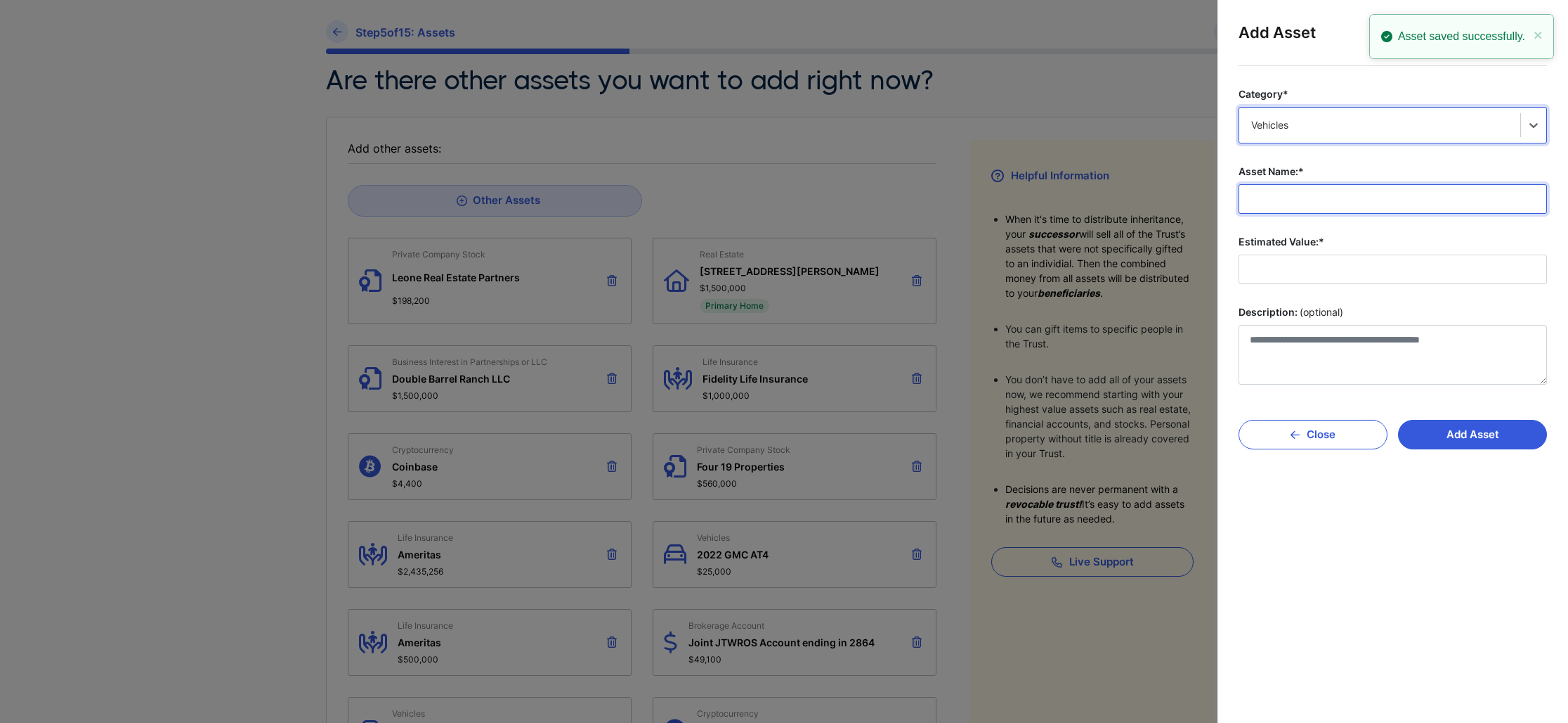
click at [1306, 207] on input "Asset Name:*" at bounding box center [1392, 199] width 308 height 30
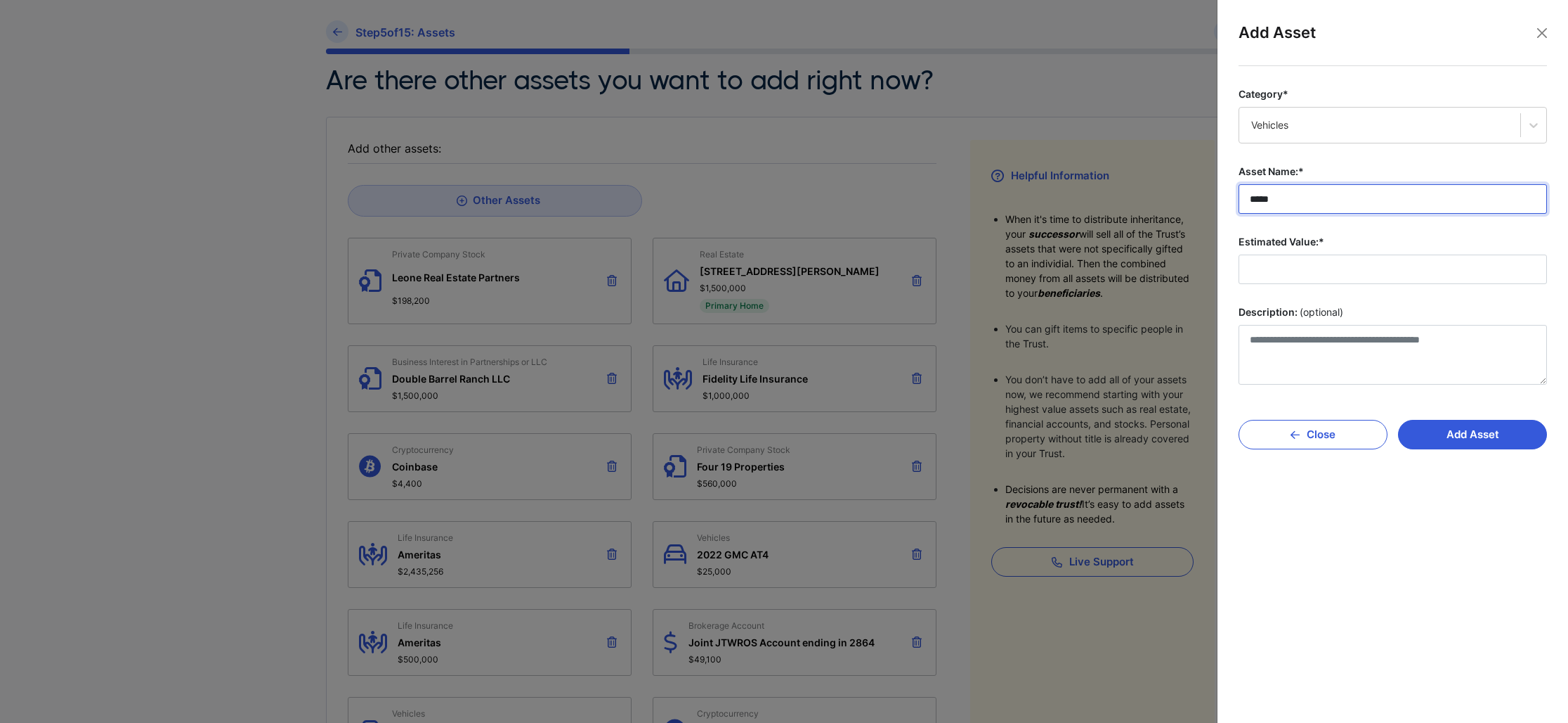
click at [1340, 207] on input "*****" at bounding box center [1392, 199] width 308 height 30
type input "**********"
type input "*******"
click at [1497, 437] on button "Add Asset" at bounding box center [1472, 434] width 149 height 30
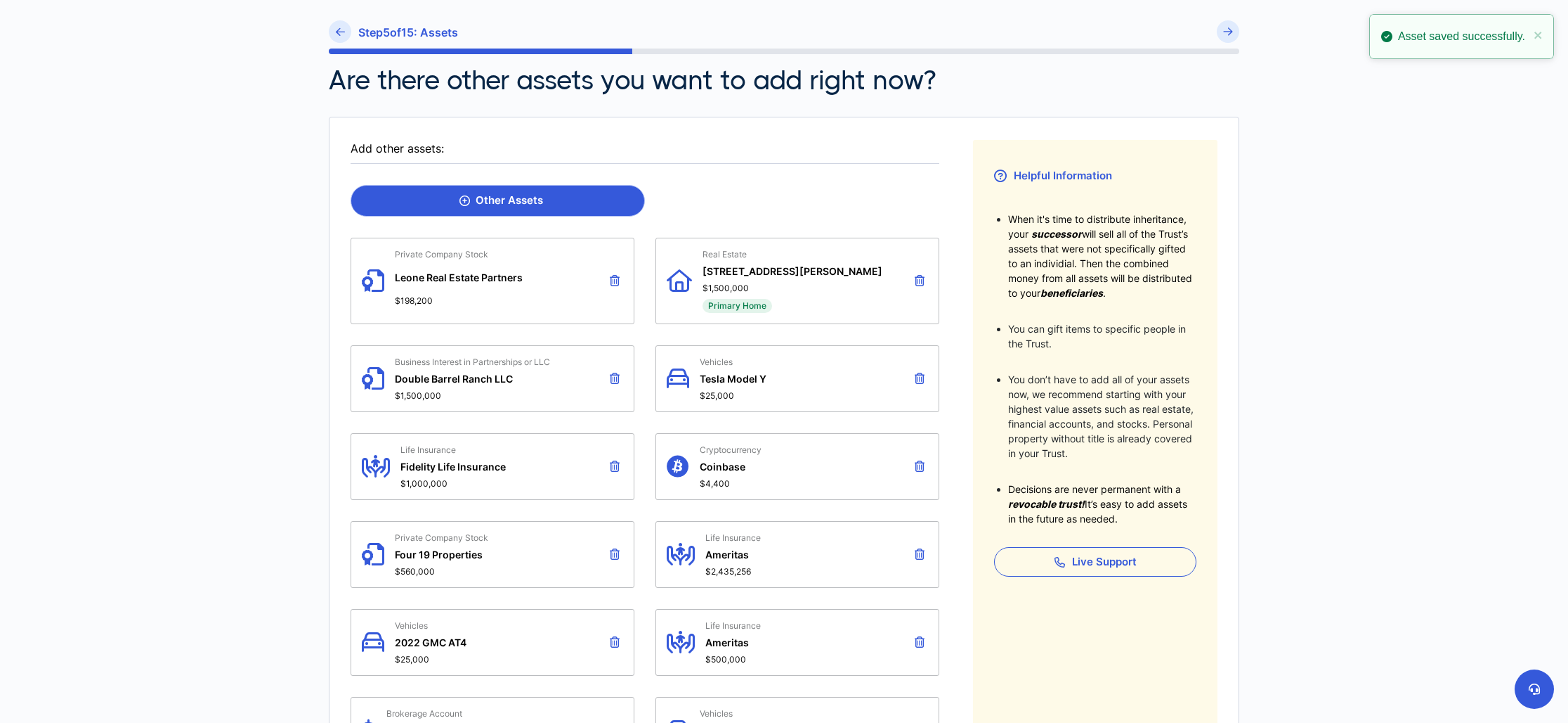
click at [528, 197] on div "Other Assets" at bounding box center [501, 200] width 84 height 13
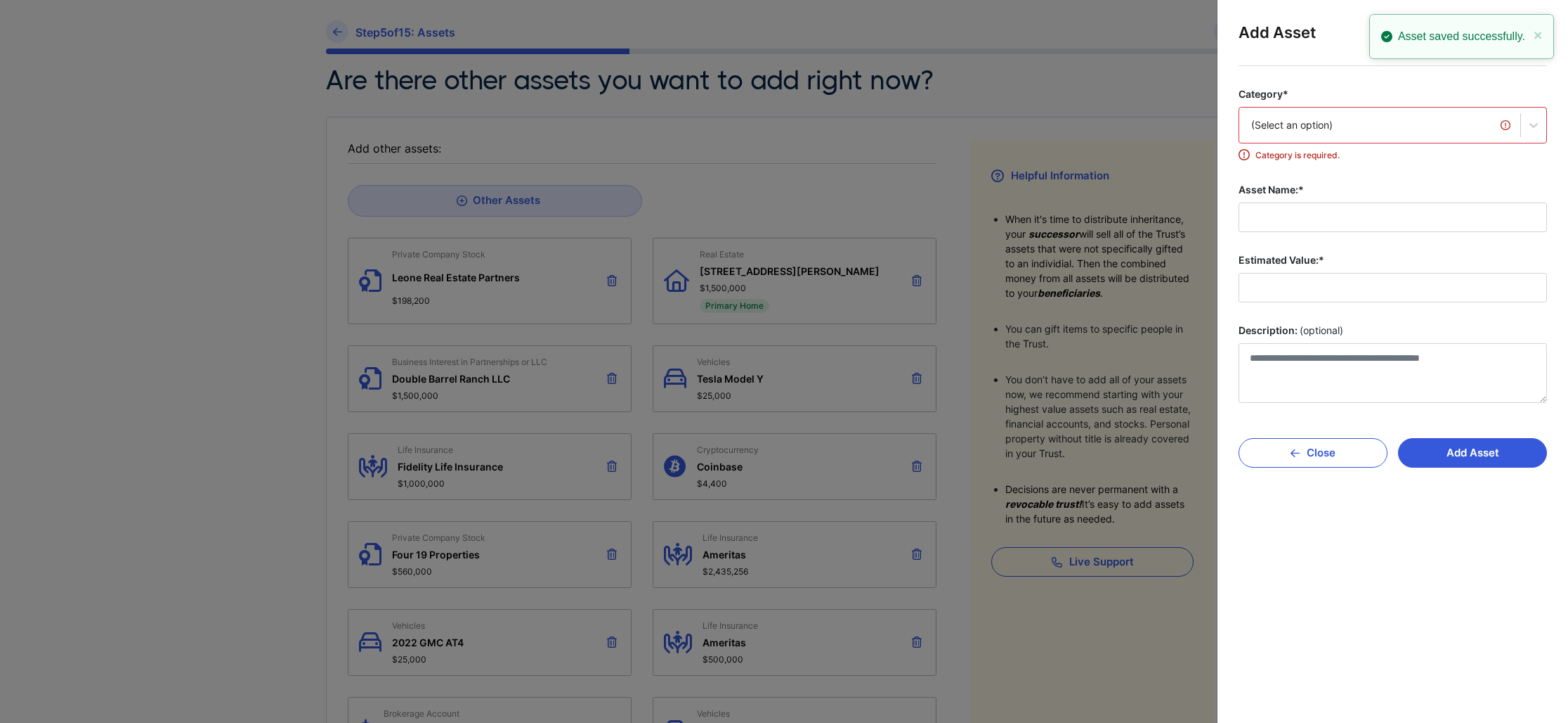
click at [1334, 112] on div "(Select an option)" at bounding box center [1380, 125] width 281 height 30
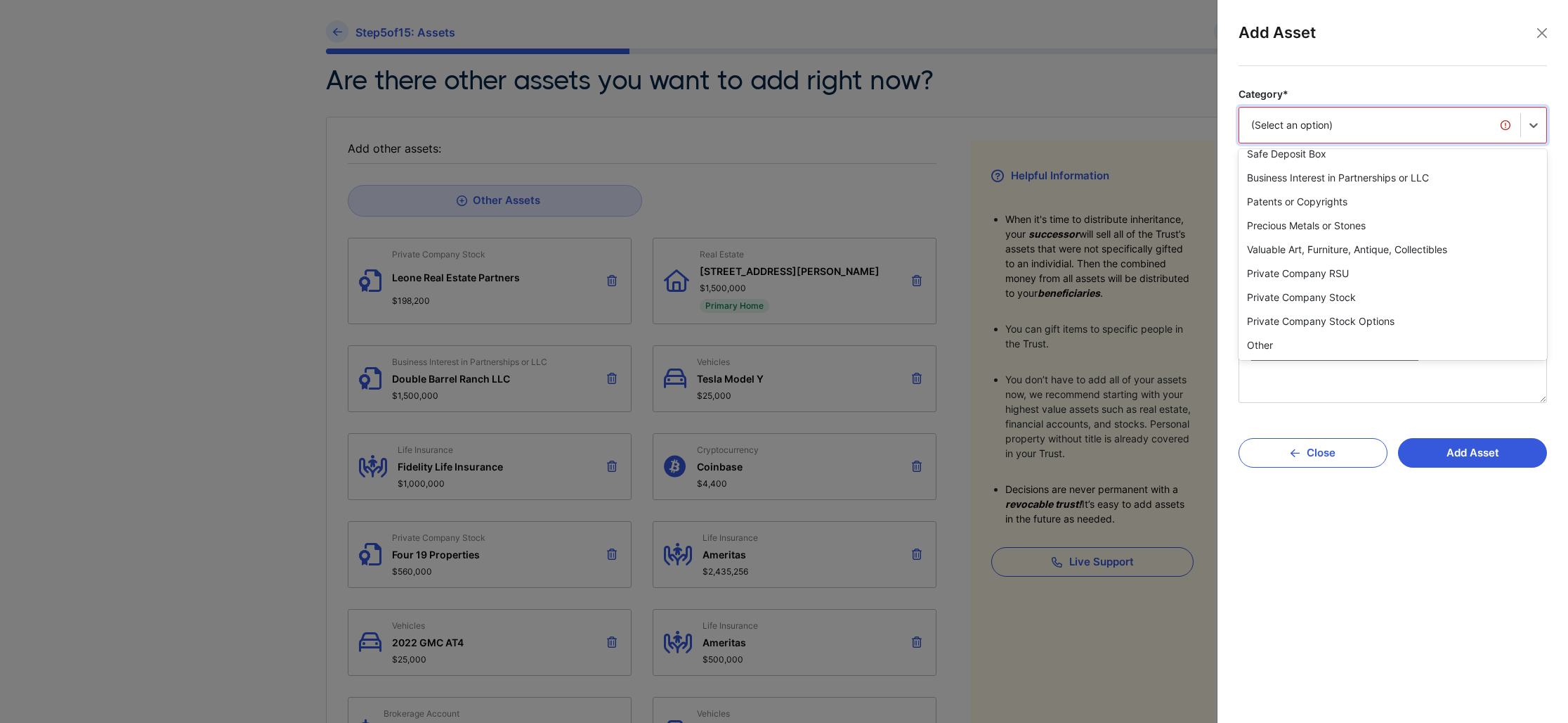
scroll to position [0, 0]
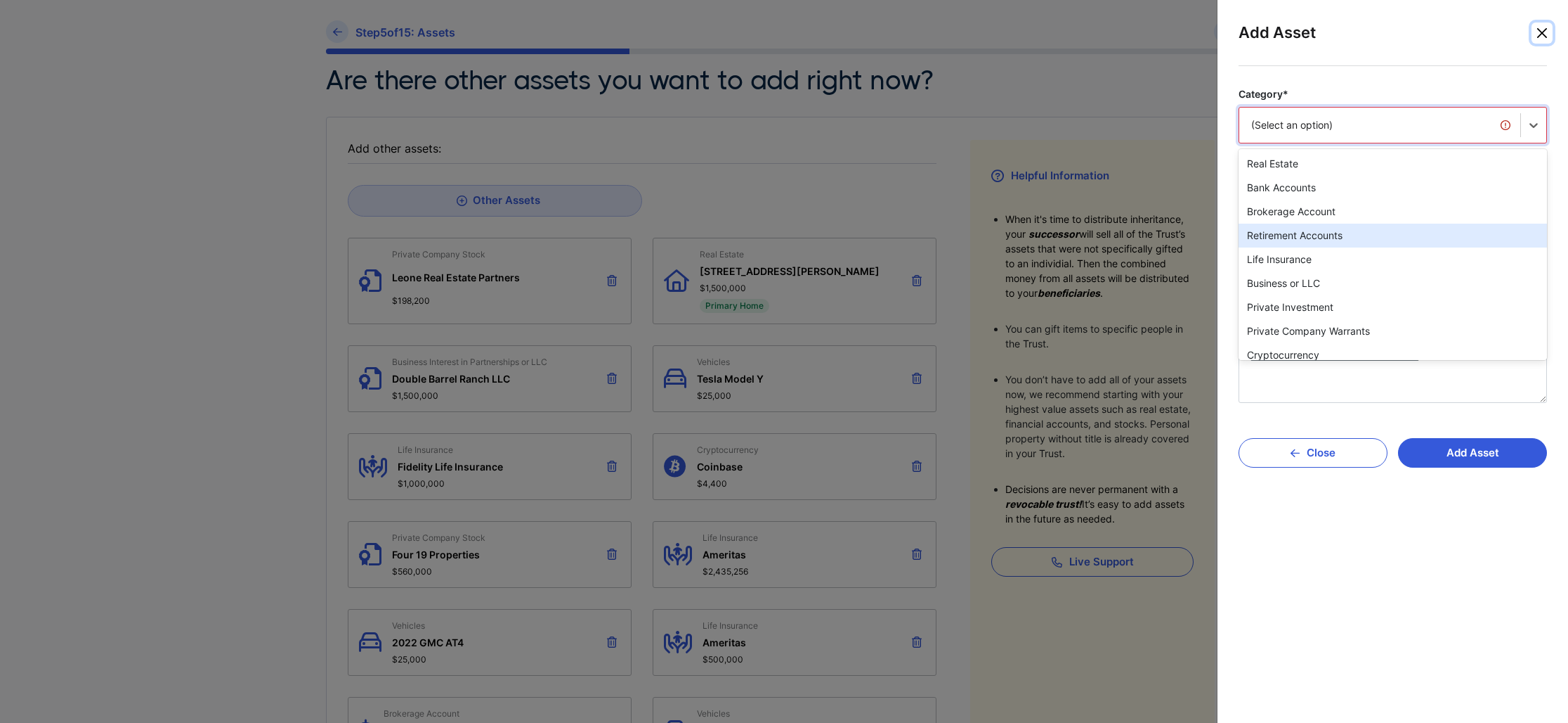
click at [1547, 32] on button "Close" at bounding box center [1542, 33] width 21 height 21
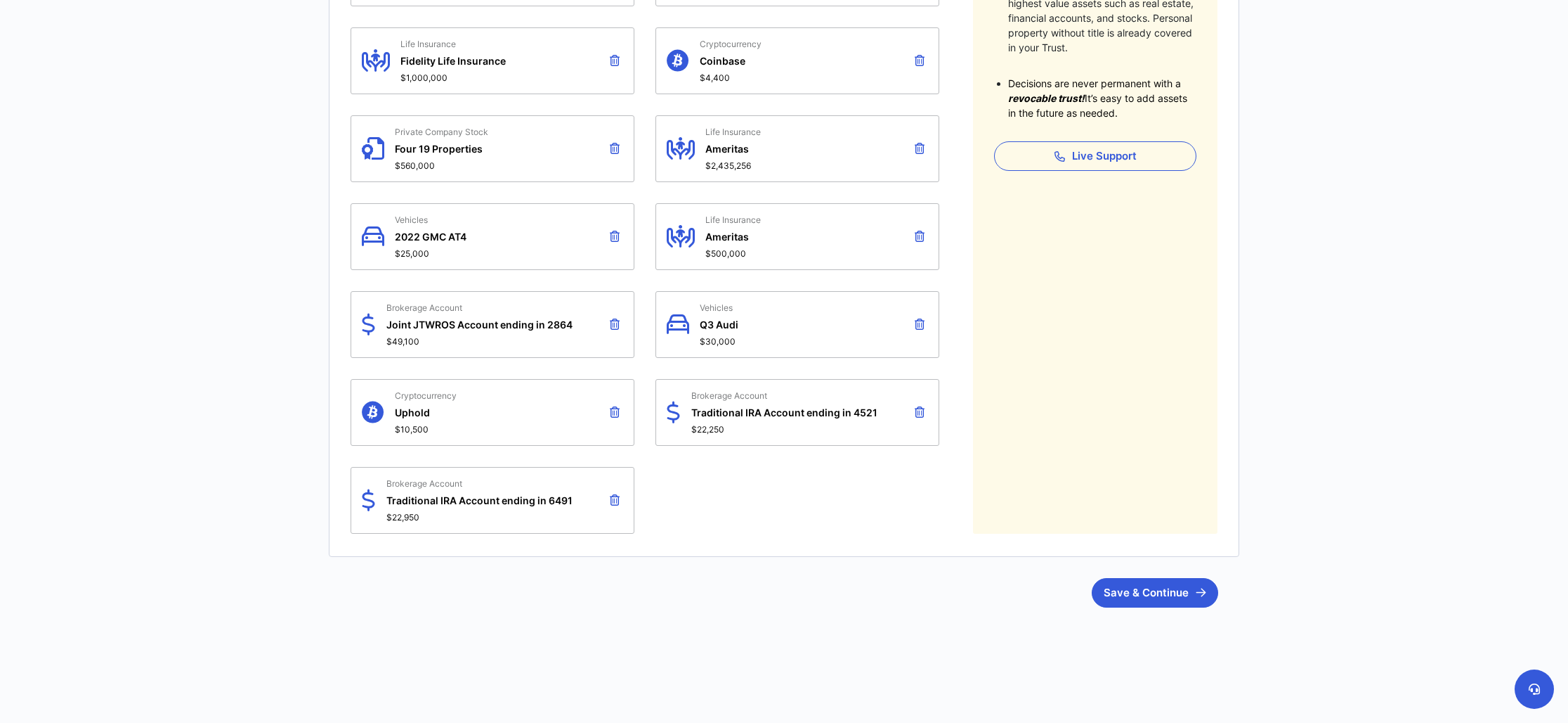
scroll to position [548, 0]
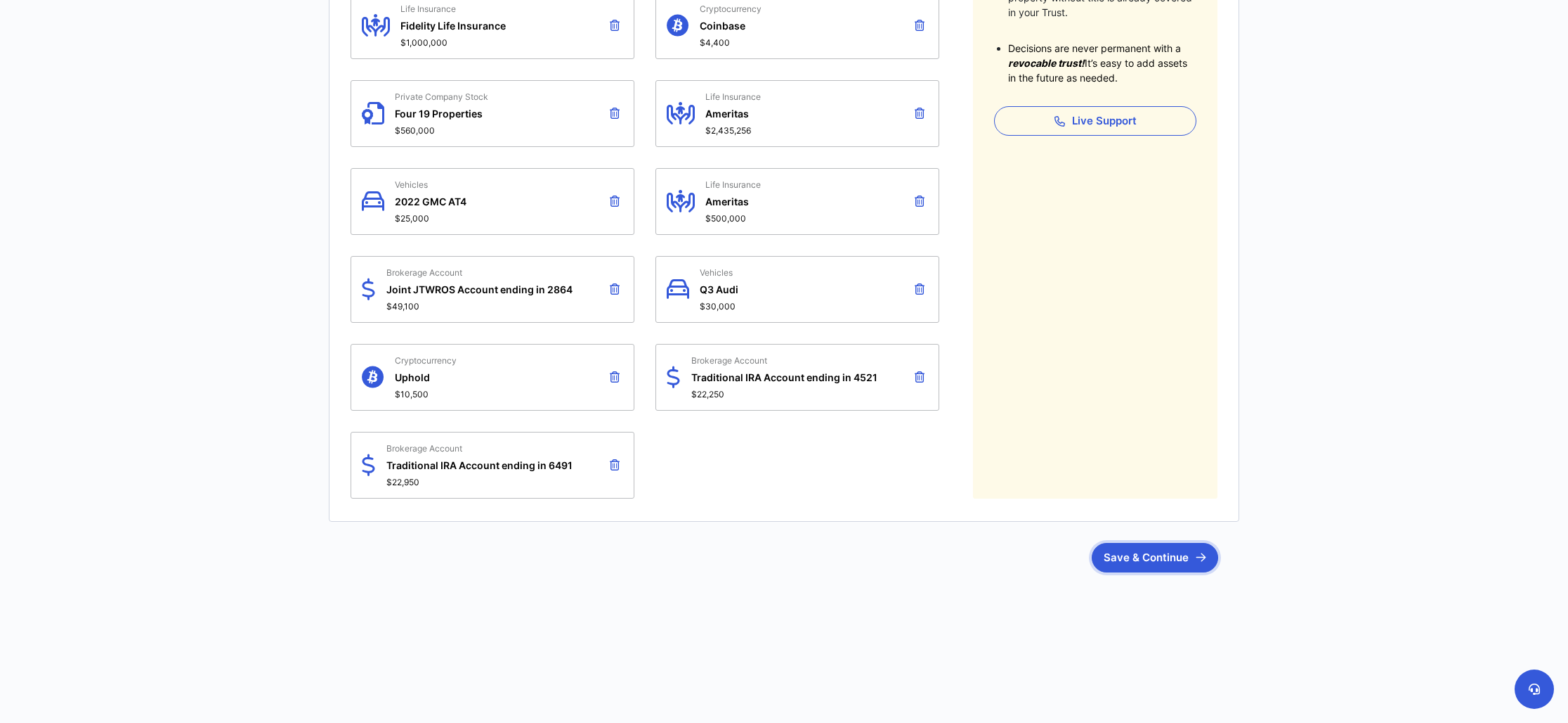
click at [1142, 542] on button "Save & Continue" at bounding box center [1155, 557] width 127 height 30
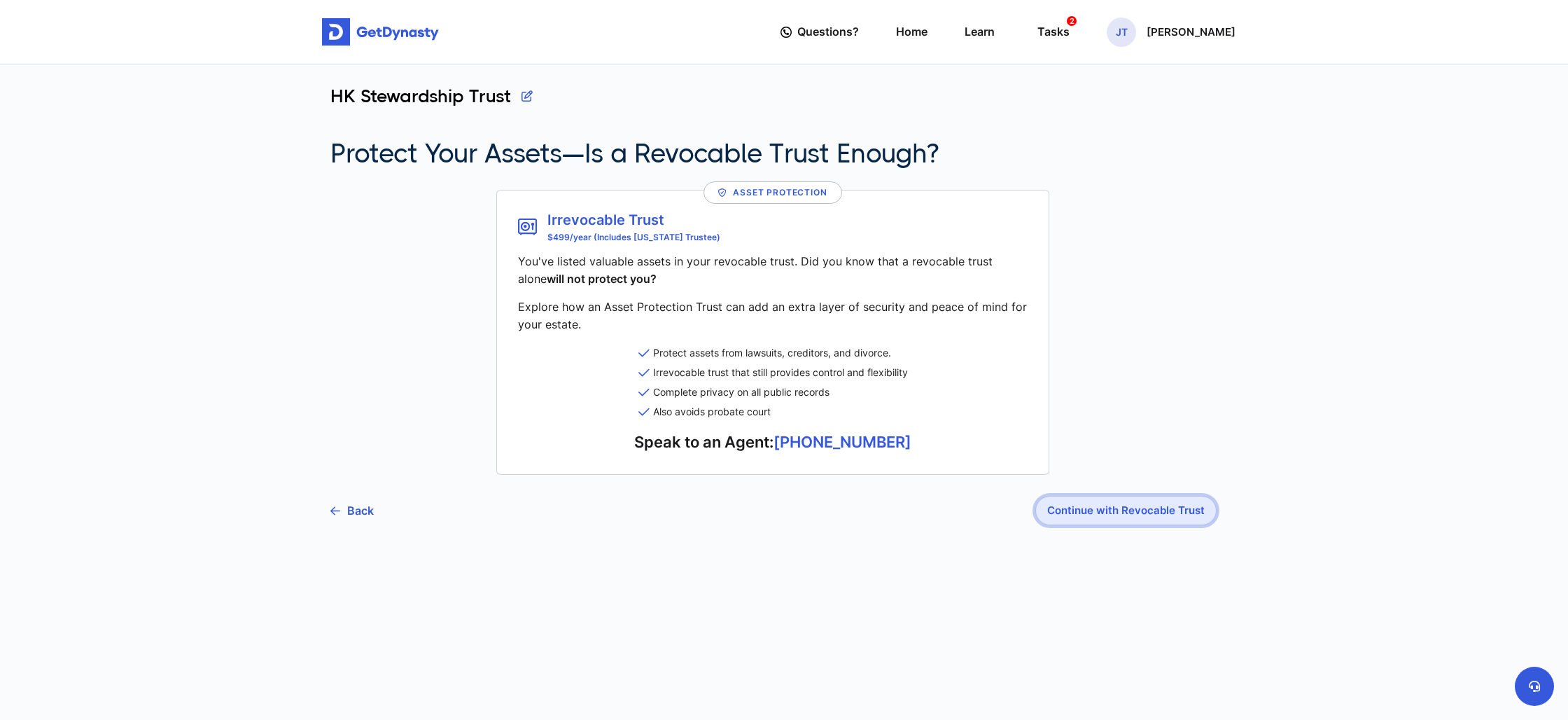
click at [1167, 500] on button "Continue with Revocable Trust" at bounding box center [1126, 510] width 181 height 30
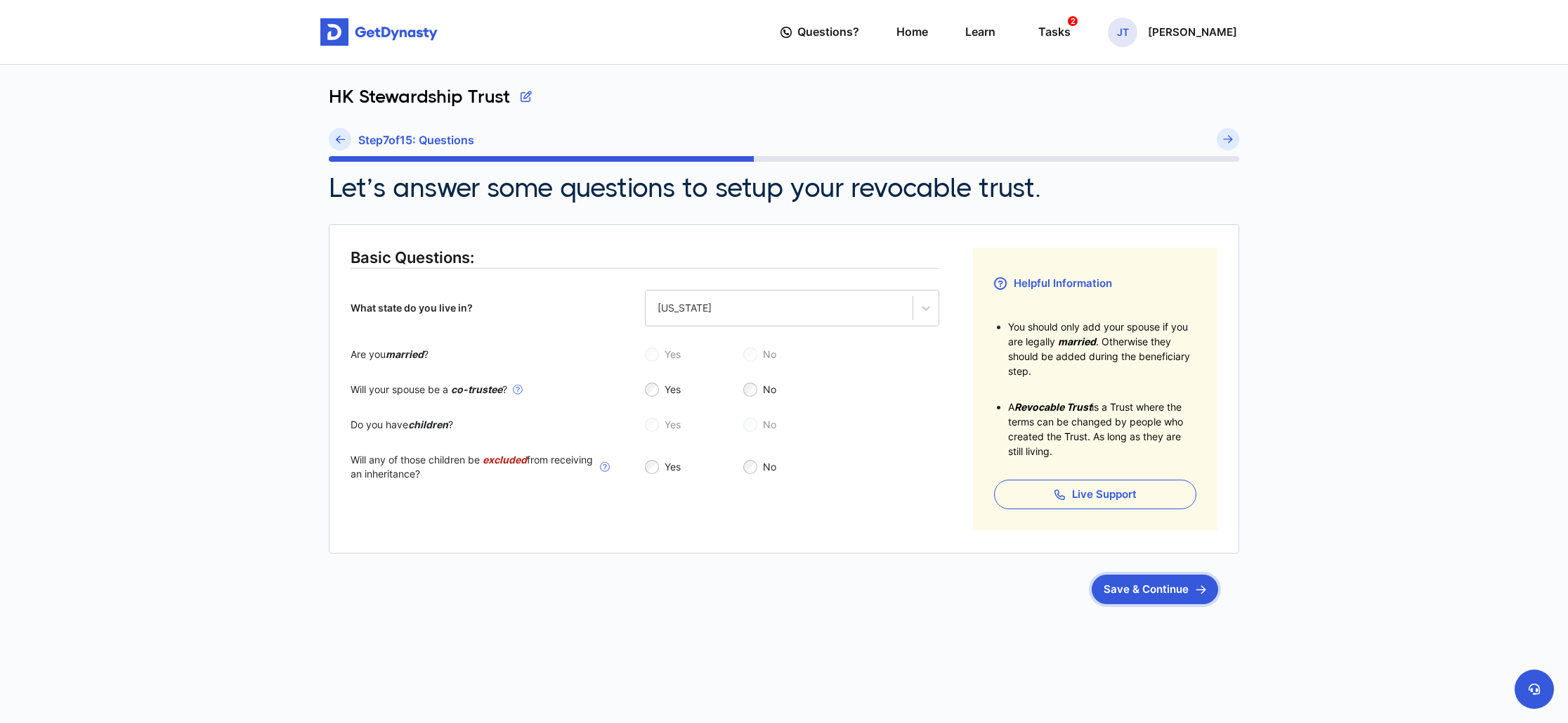
click at [1169, 584] on button "Save & Continue" at bounding box center [1155, 589] width 127 height 30
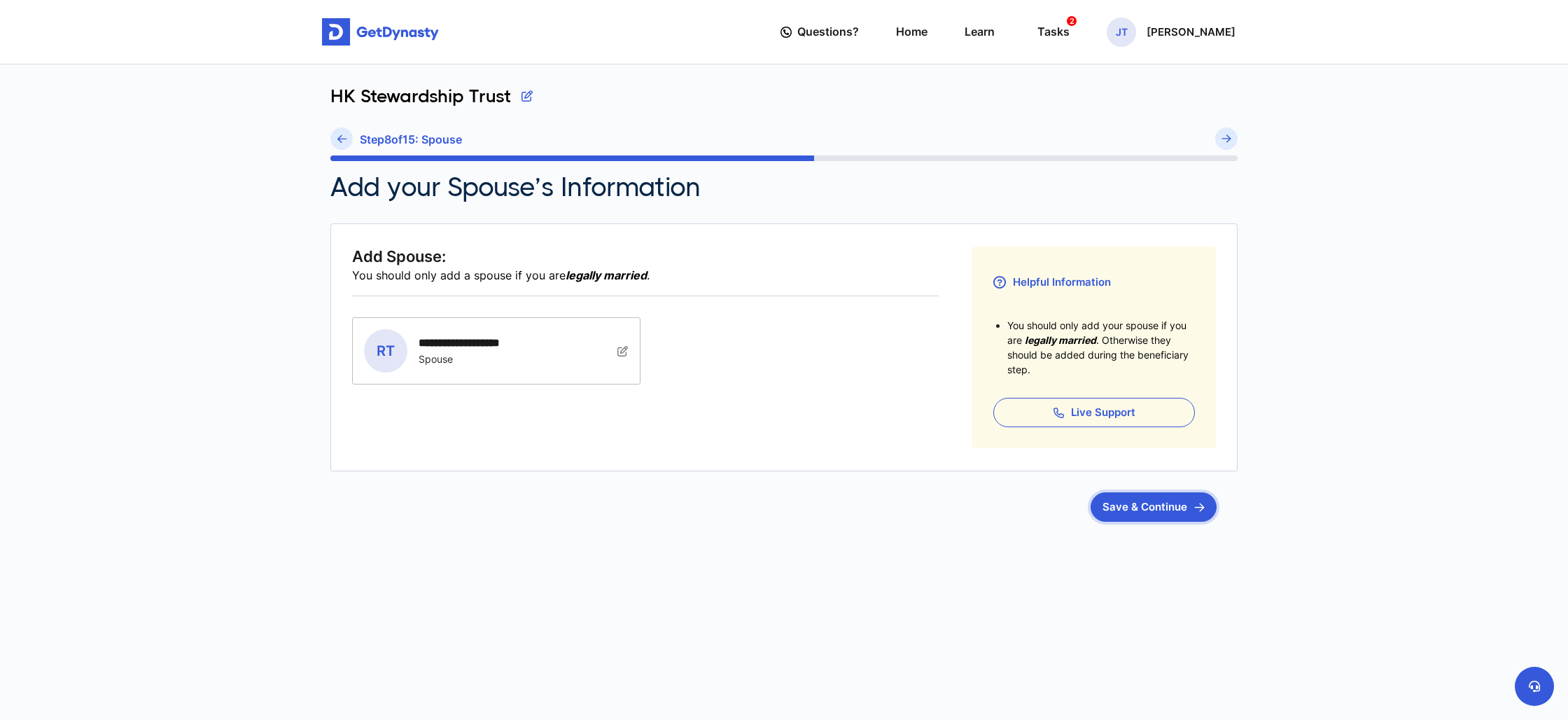
click at [1194, 501] on button "Save & Continue" at bounding box center [1153, 506] width 126 height 30
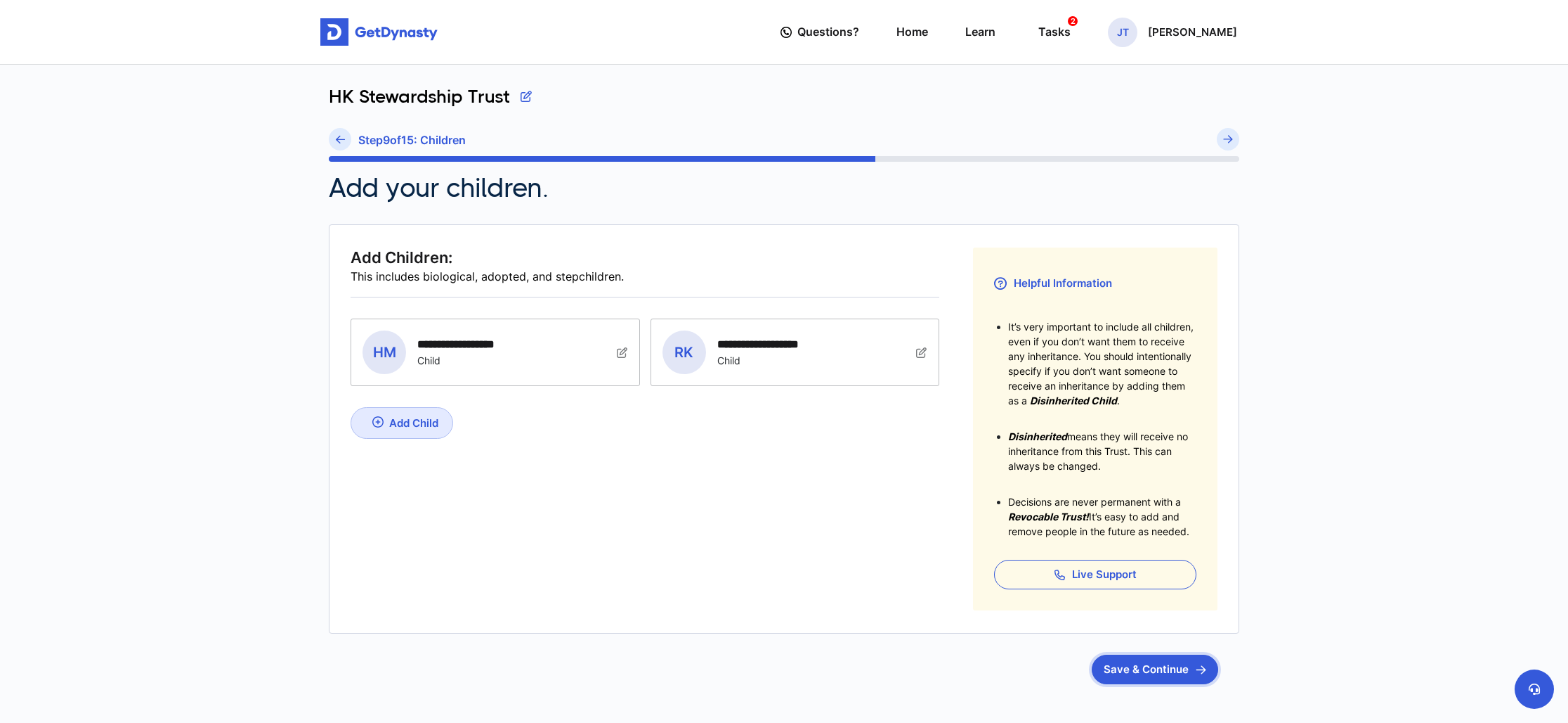
click at [1152, 669] on button "Save & Continue" at bounding box center [1155, 669] width 127 height 30
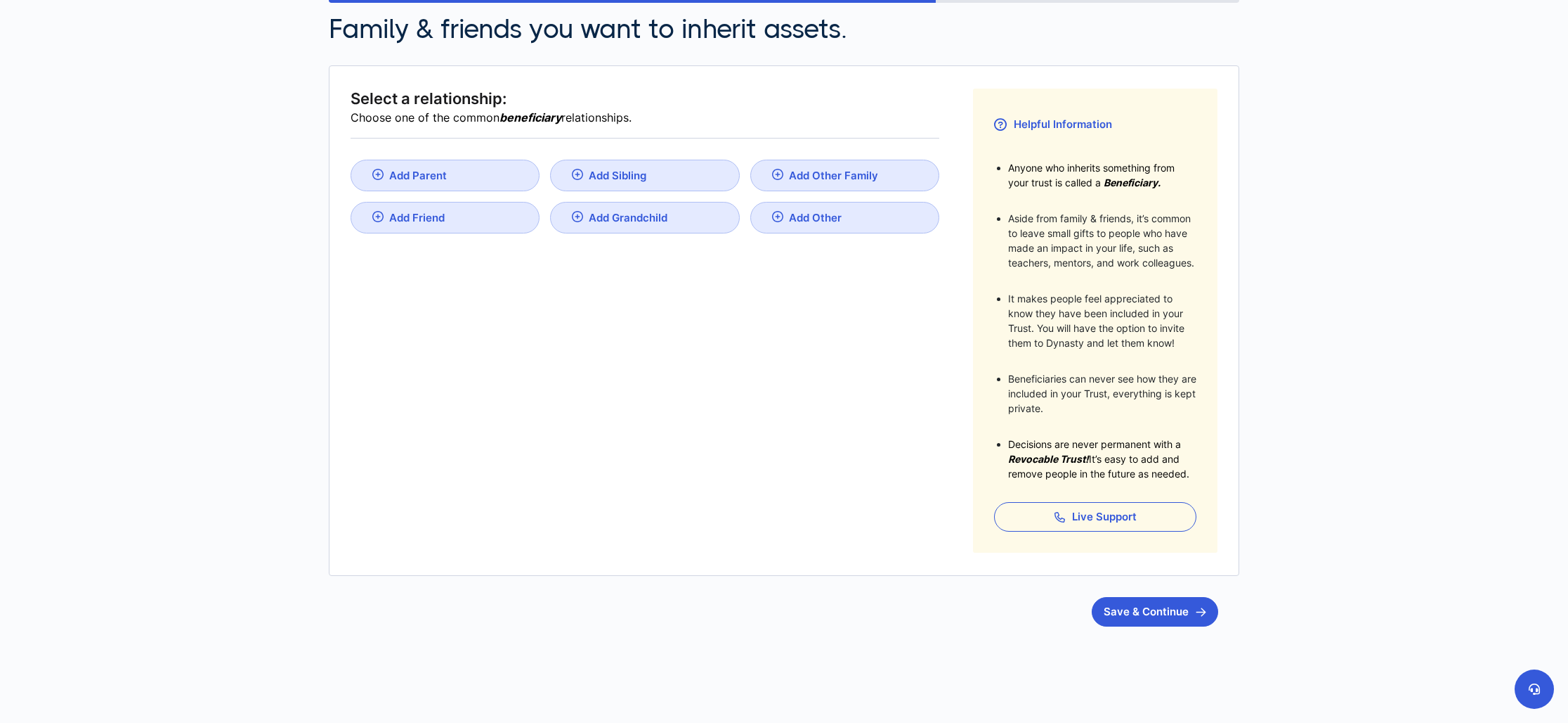
scroll to position [192, 0]
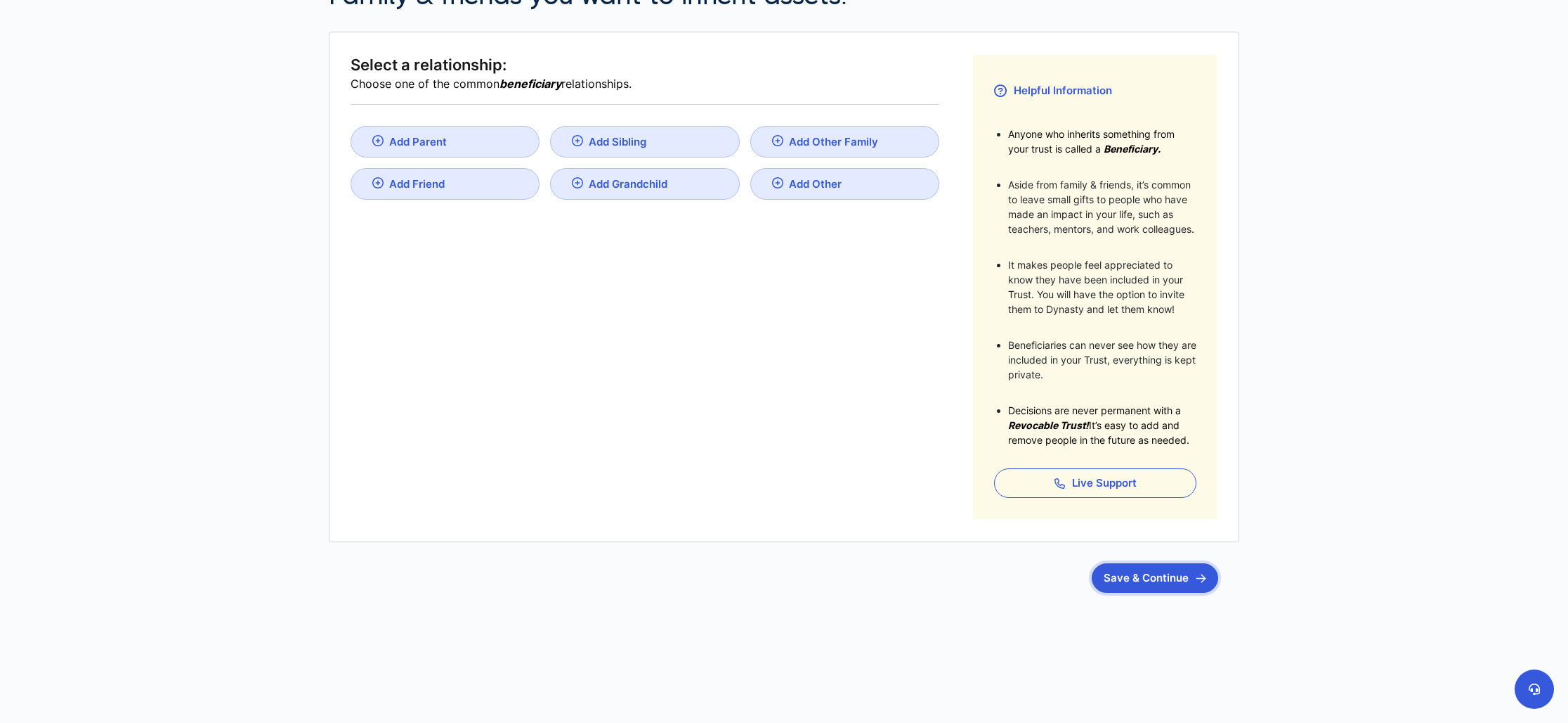
click at [1176, 582] on button "Save & Continue" at bounding box center [1155, 578] width 127 height 30
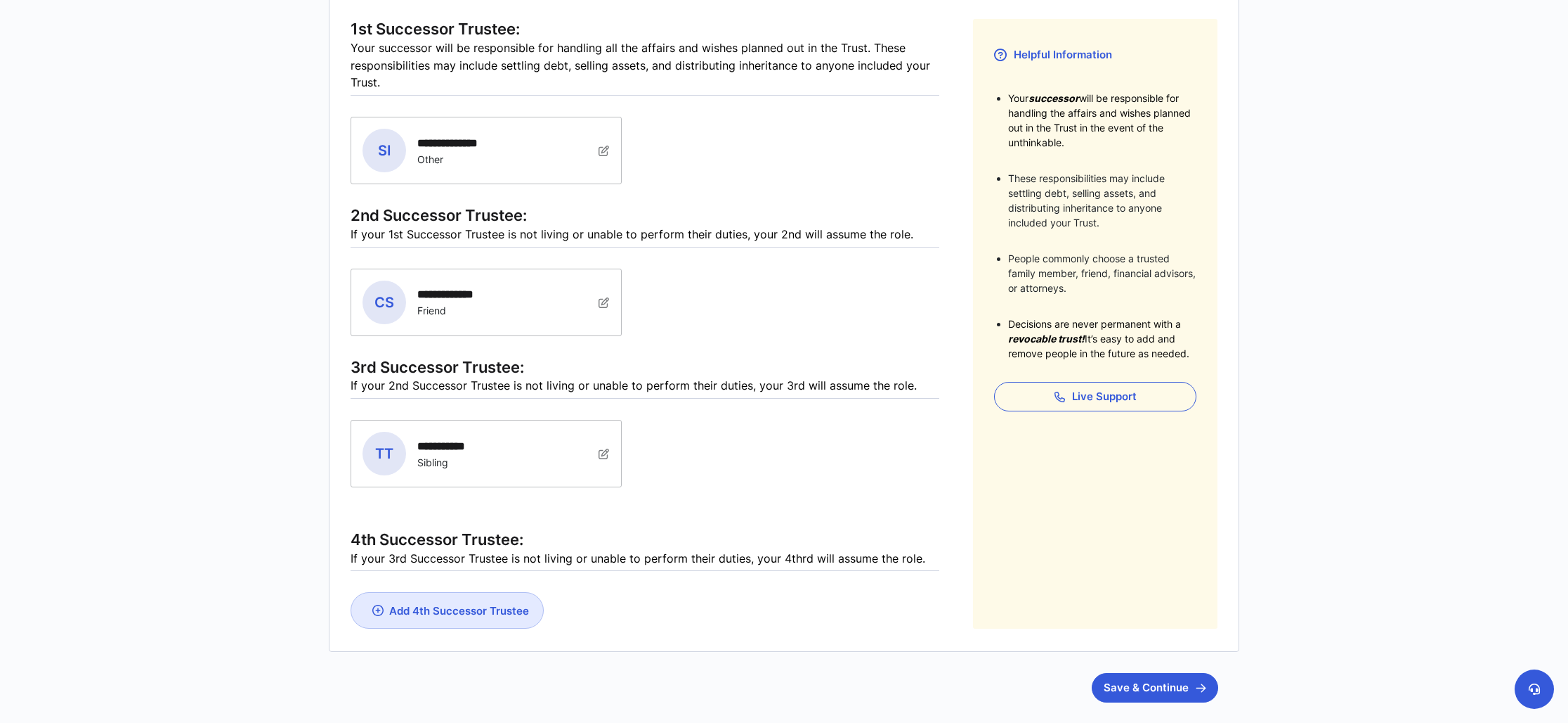
scroll to position [287, 0]
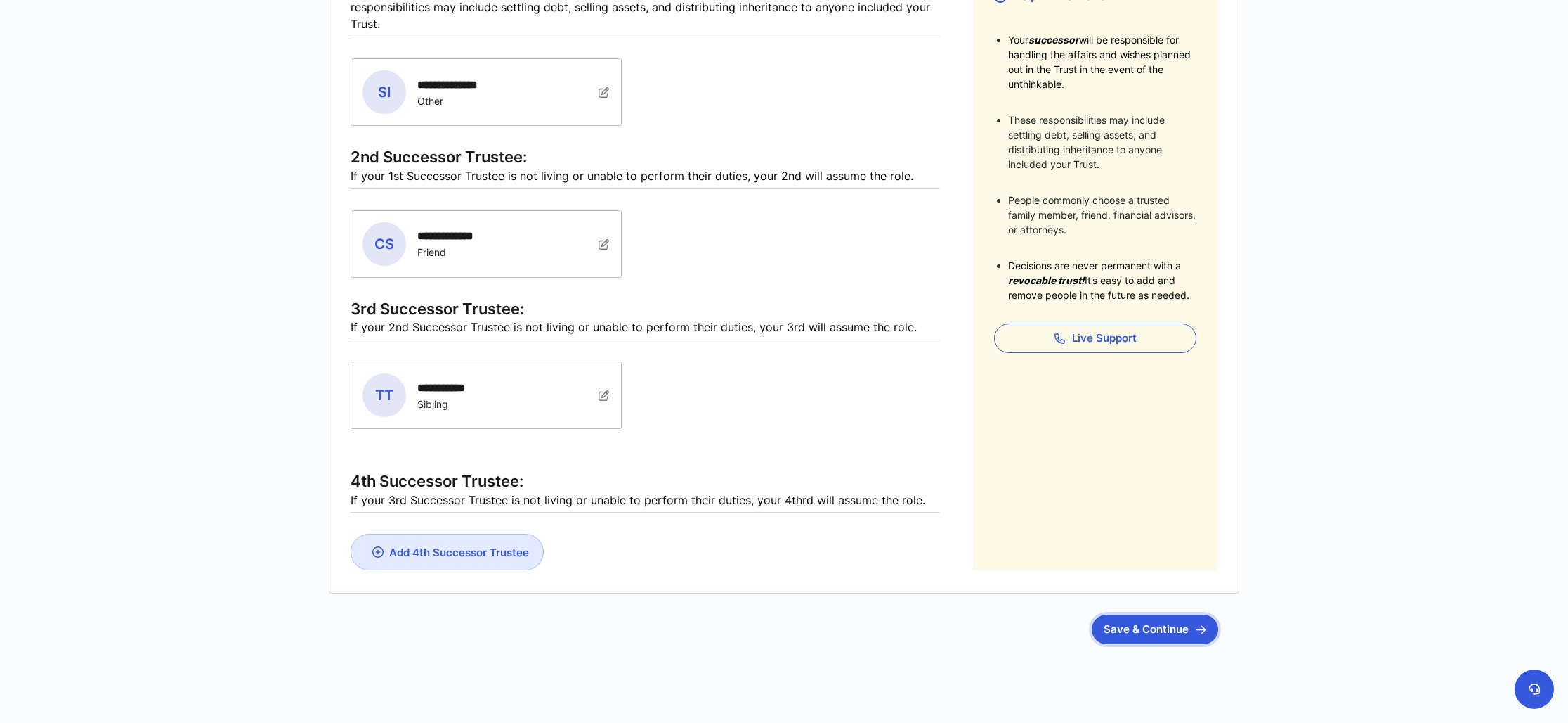
click at [1155, 630] on button "Save & Continue" at bounding box center [1155, 629] width 127 height 30
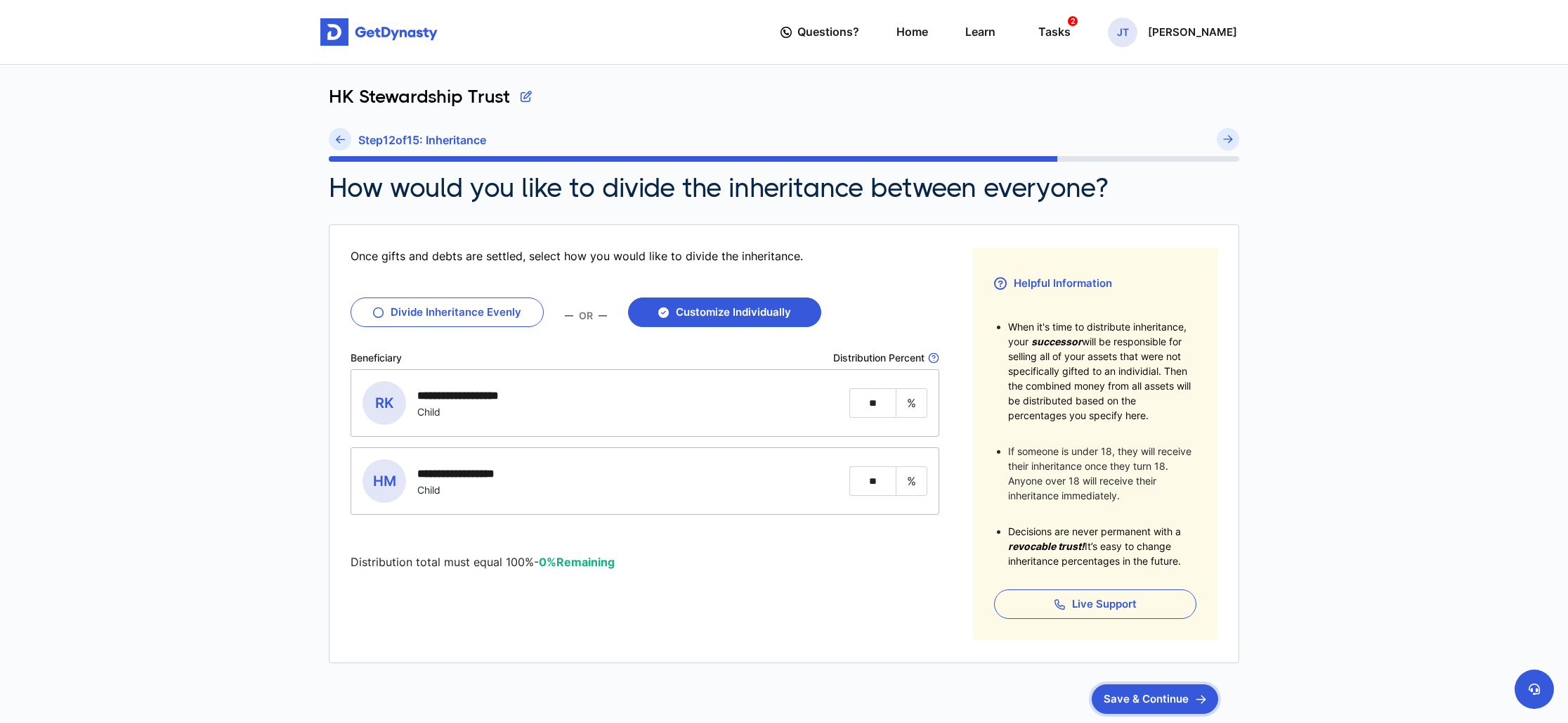
click at [1157, 698] on button "Save & Continue" at bounding box center [1155, 699] width 127 height 30
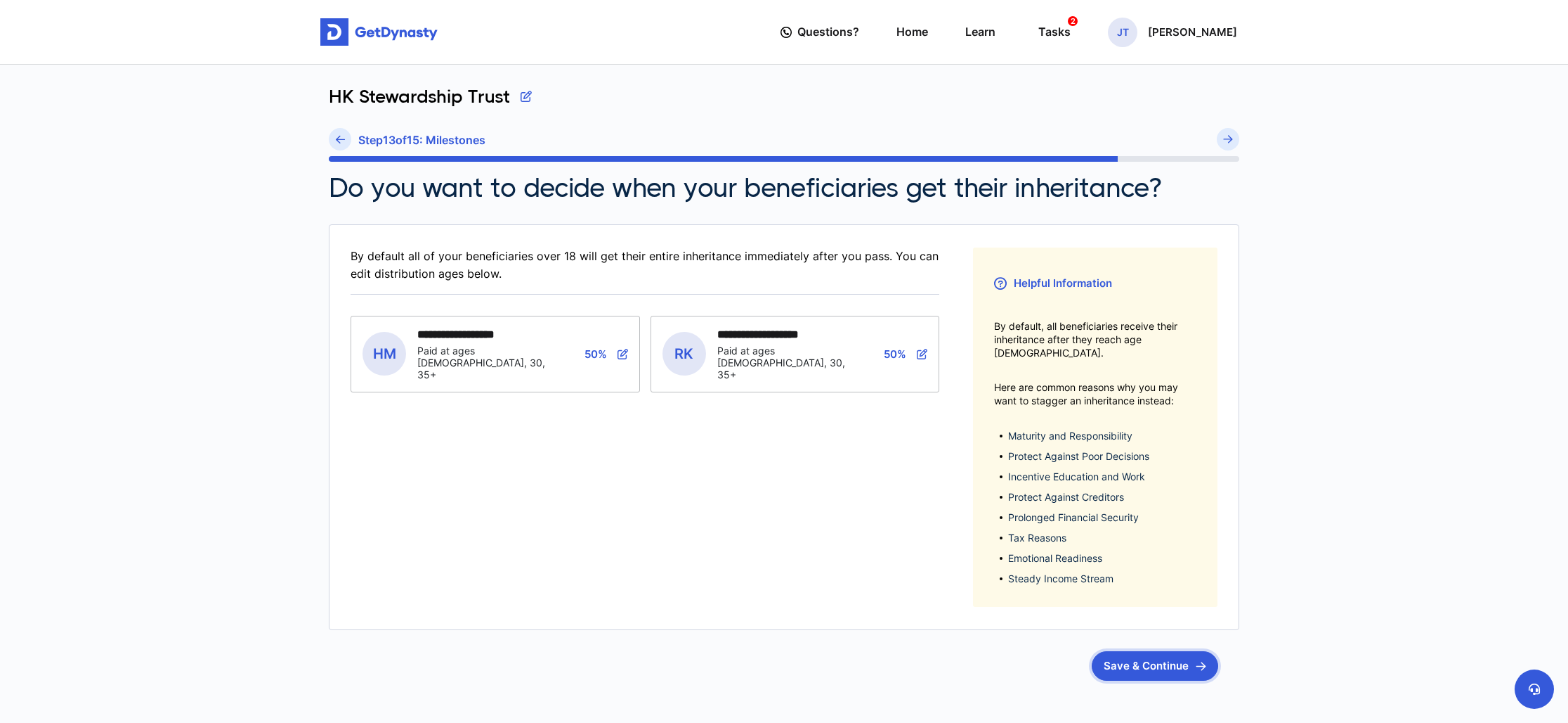
click at [1147, 654] on button "Save & Continue" at bounding box center [1155, 665] width 127 height 30
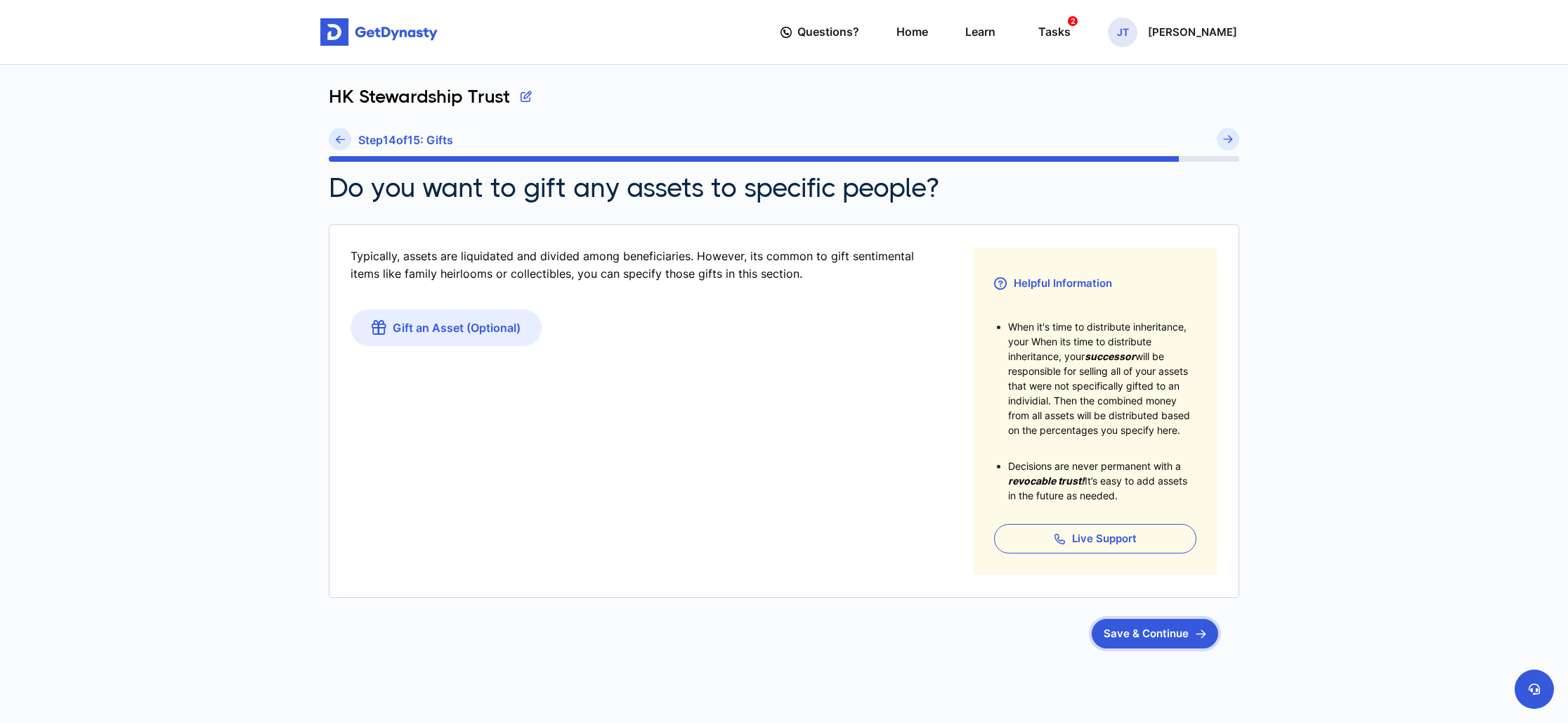
click at [1186, 635] on button "Save & Continue" at bounding box center [1155, 633] width 127 height 30
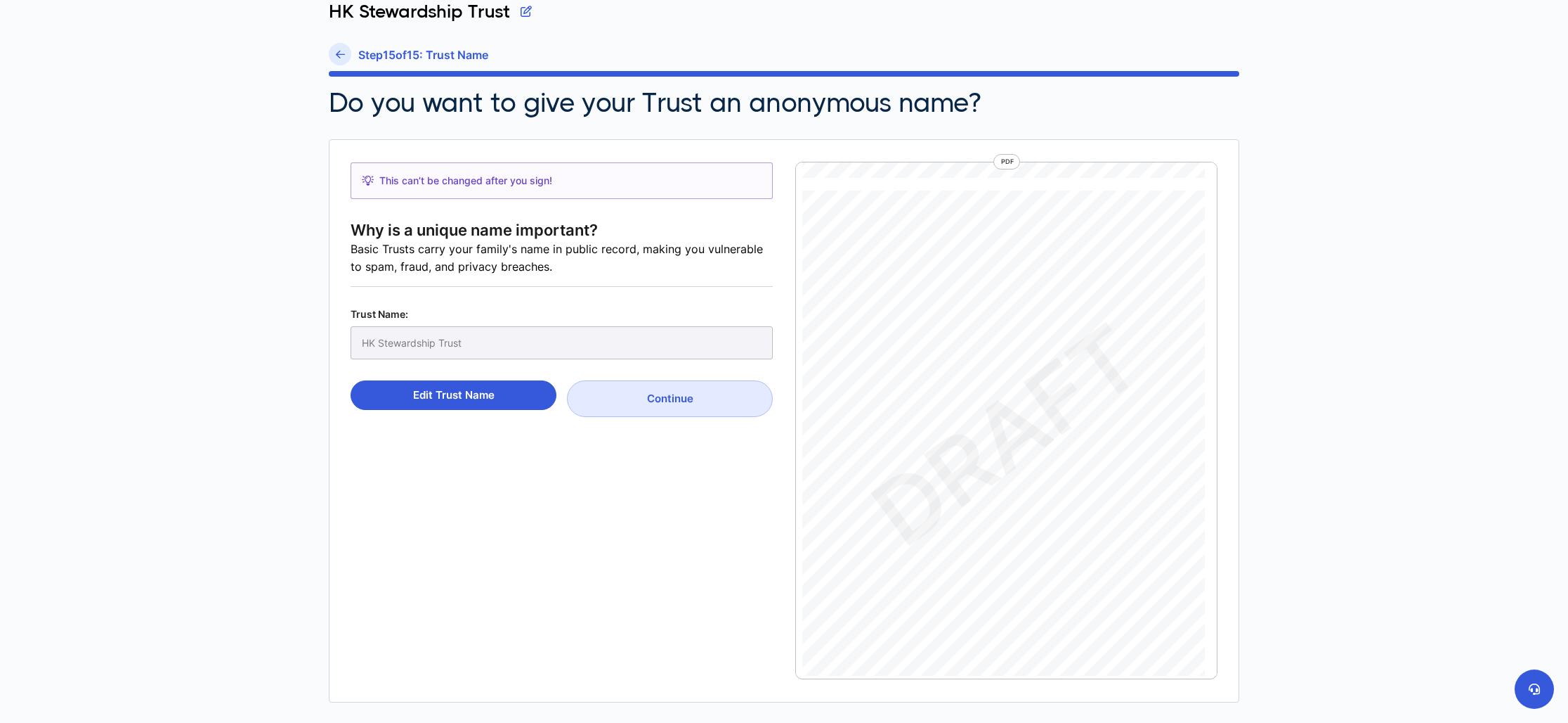
scroll to position [27119, 0]
click at [694, 398] on button "Continue" at bounding box center [670, 398] width 206 height 37
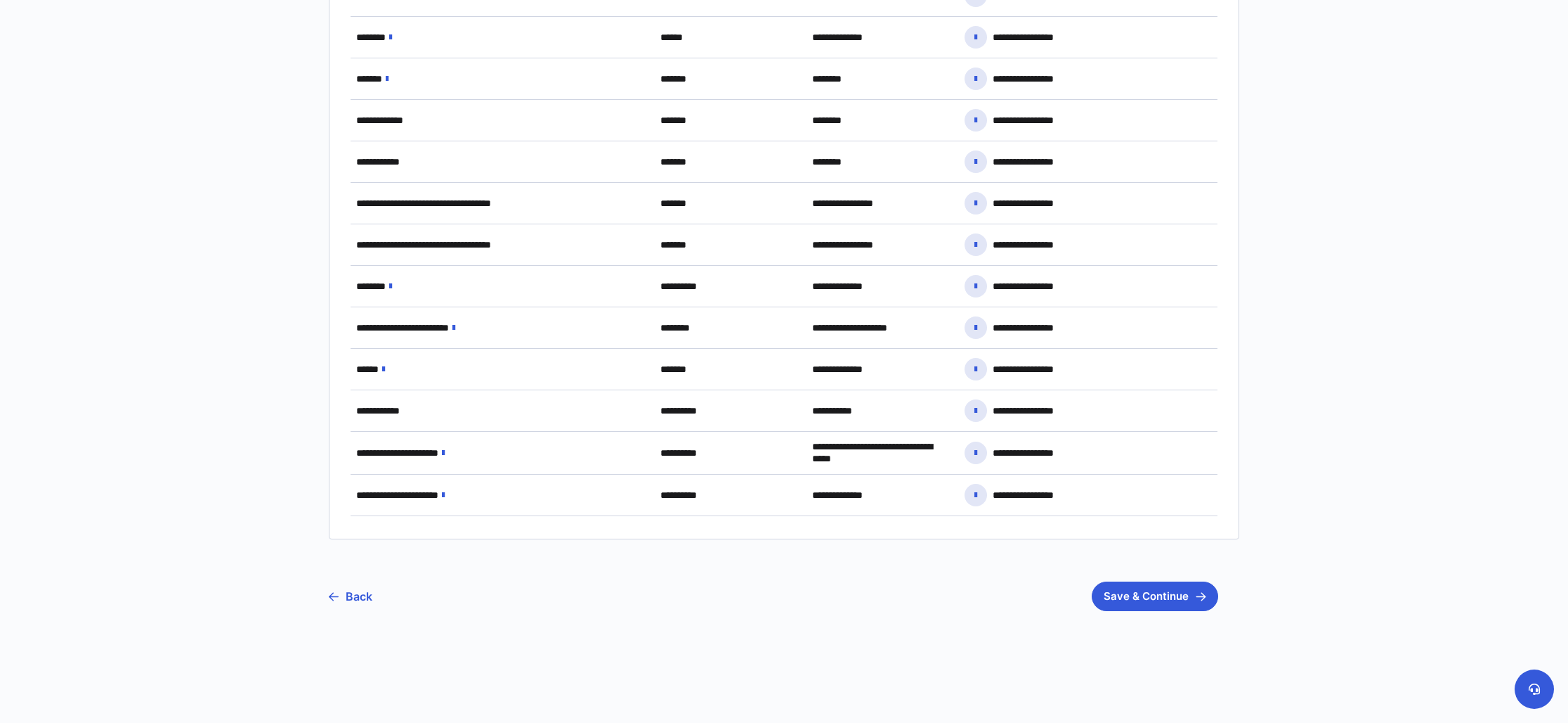
scroll to position [932, 0]
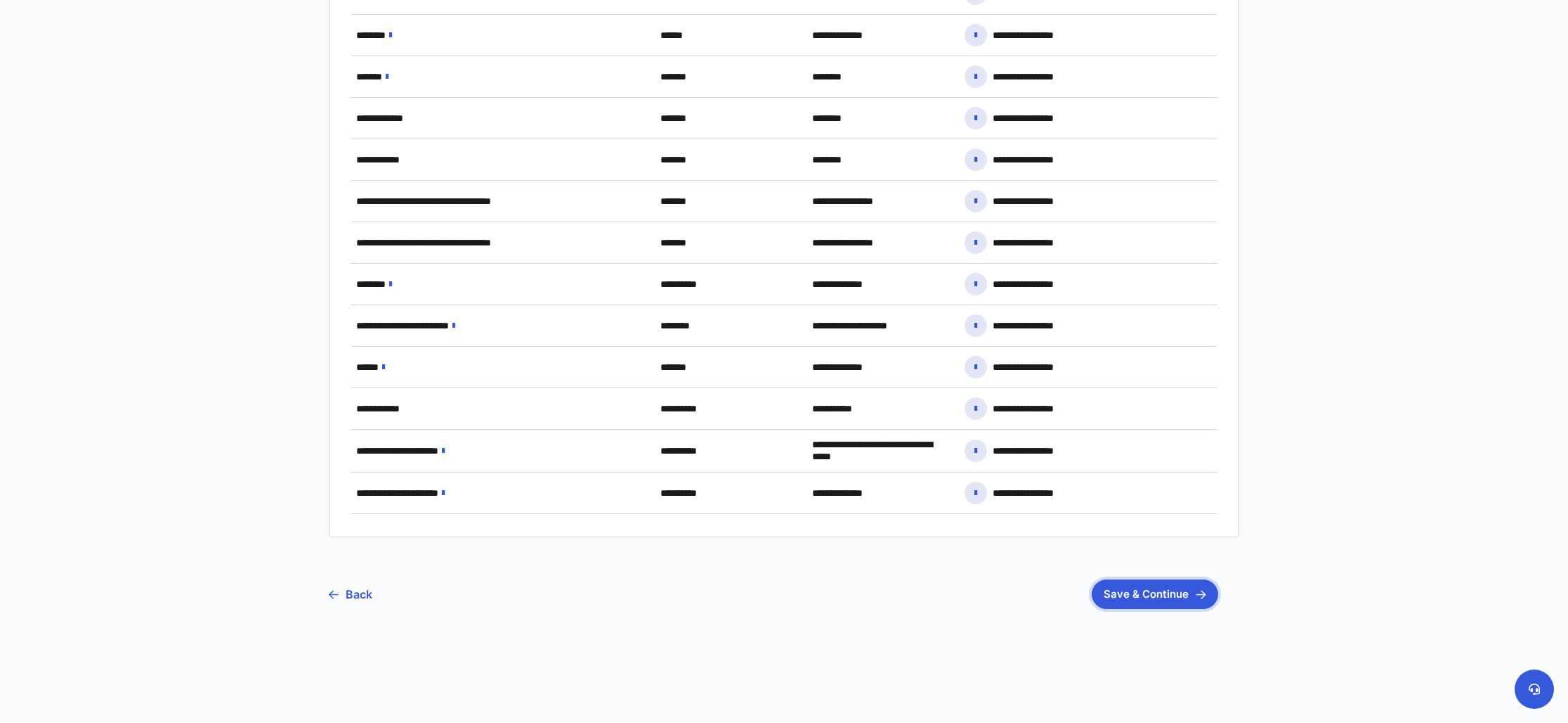
click at [1137, 596] on button "Save & Continue" at bounding box center [1155, 593] width 127 height 30
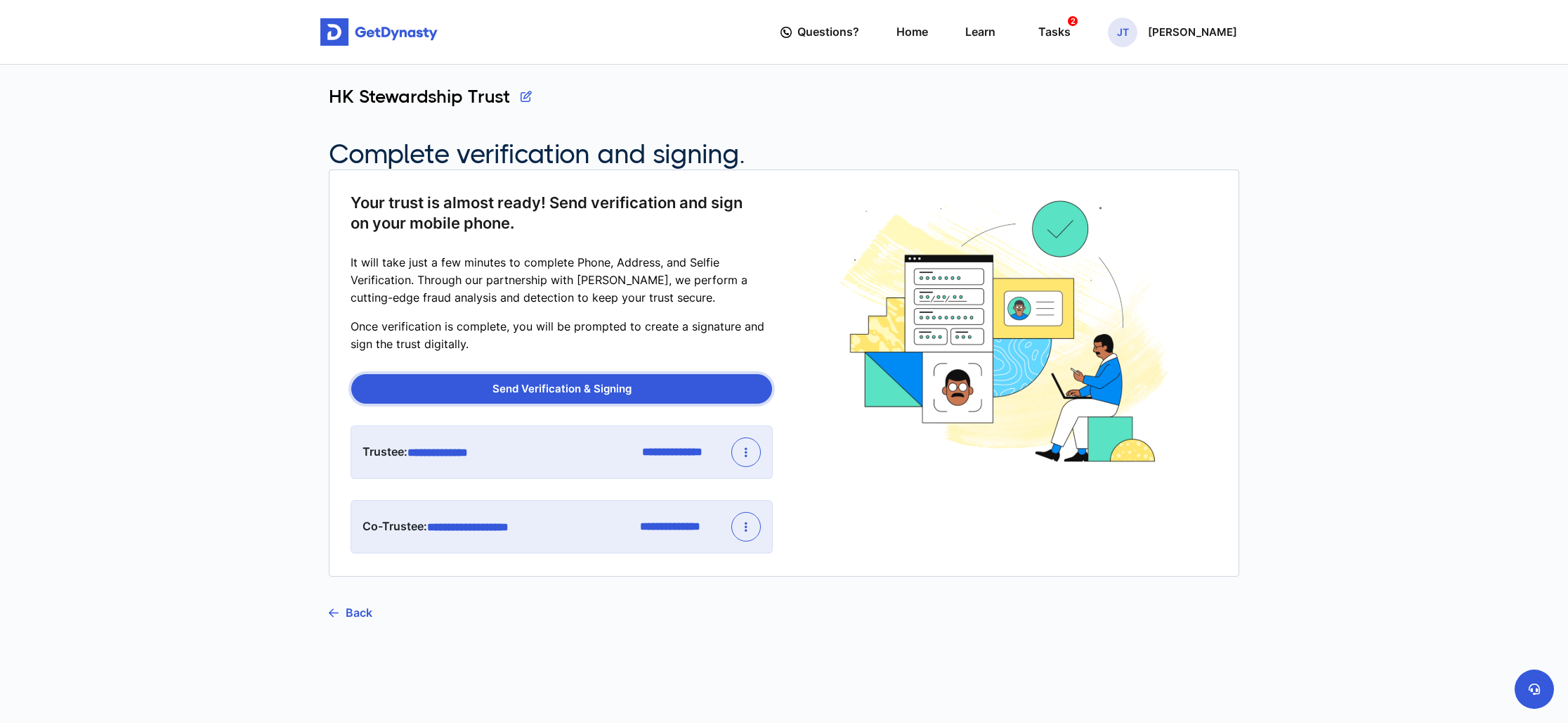
click at [567, 388] on button "Send Verification & Signing" at bounding box center [562, 389] width 421 height 30
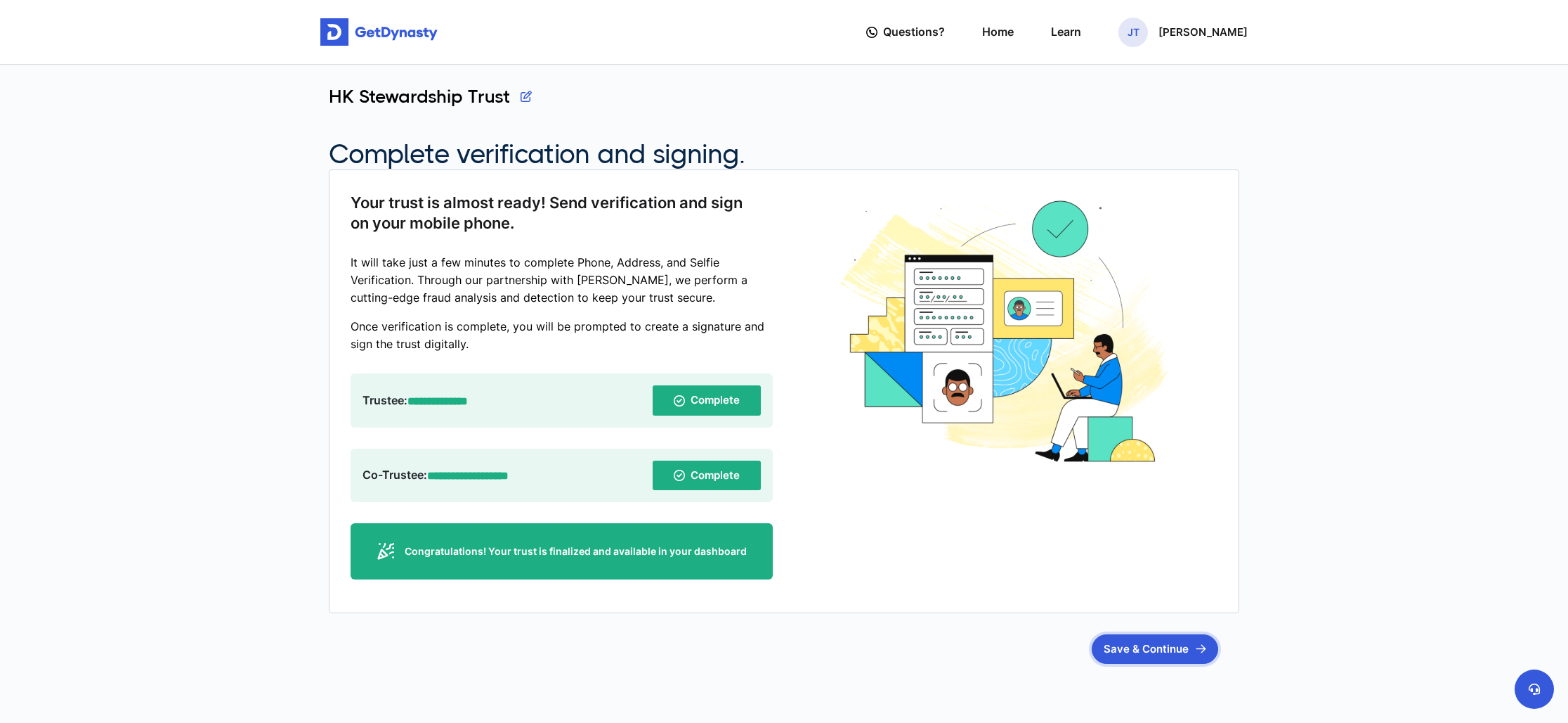
click at [1149, 642] on button "Save & Continue" at bounding box center [1155, 649] width 127 height 30
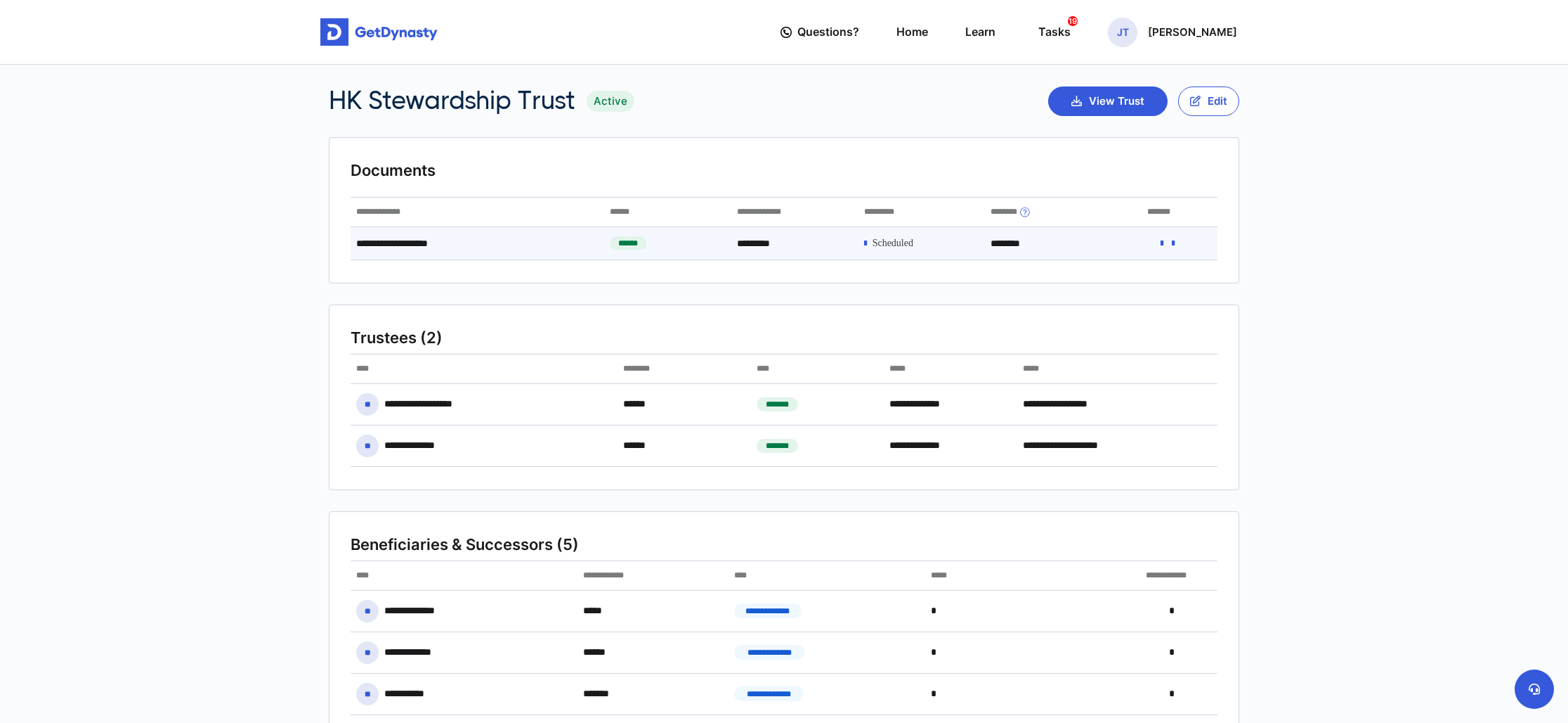
click at [1175, 244] on icon at bounding box center [1173, 244] width 3 height 10
click at [1103, 98] on button "View Trust" at bounding box center [1108, 101] width 120 height 30
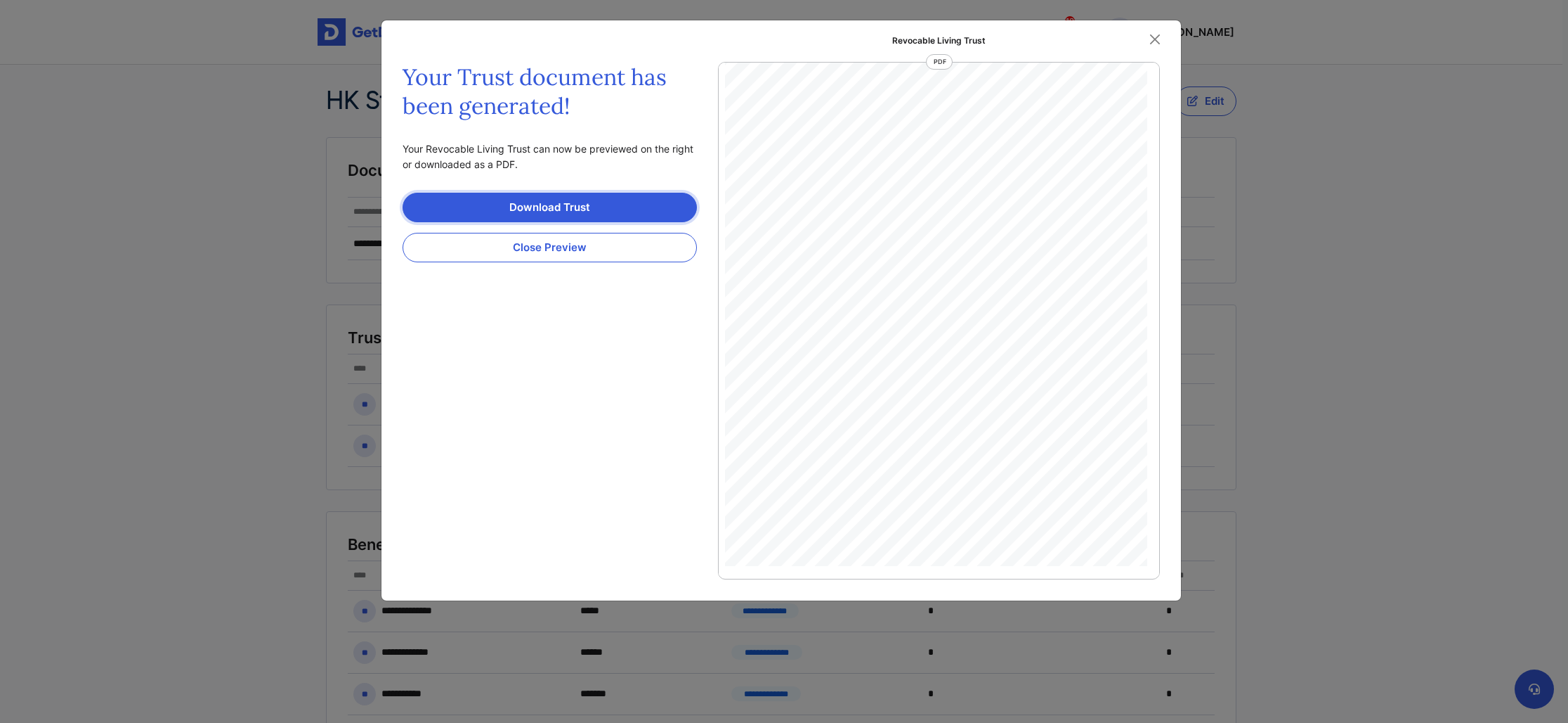
scroll to position [22, 0]
click at [567, 204] on link "Download Trust" at bounding box center [550, 207] width 295 height 30
click at [624, 246] on button "Close Preview" at bounding box center [550, 247] width 295 height 30
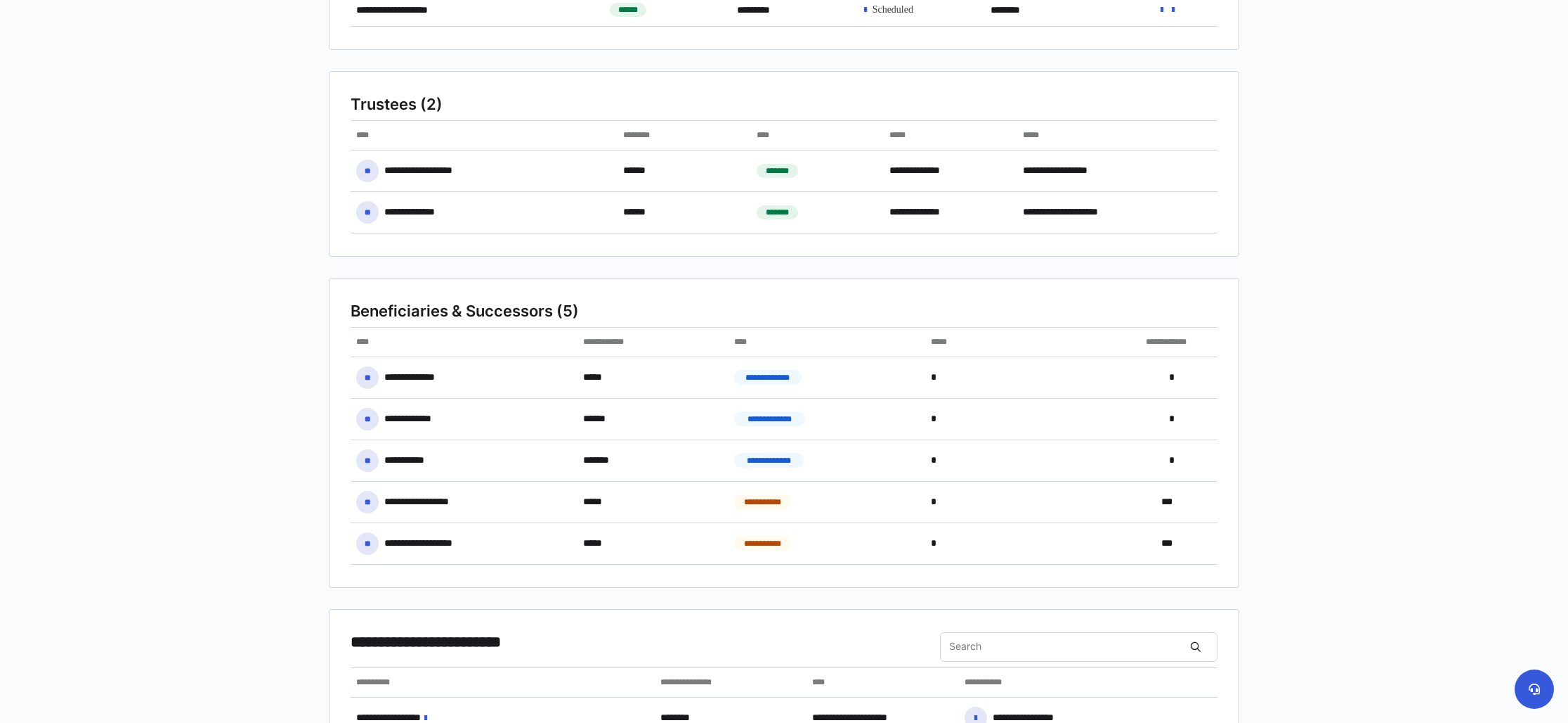
scroll to position [0, 0]
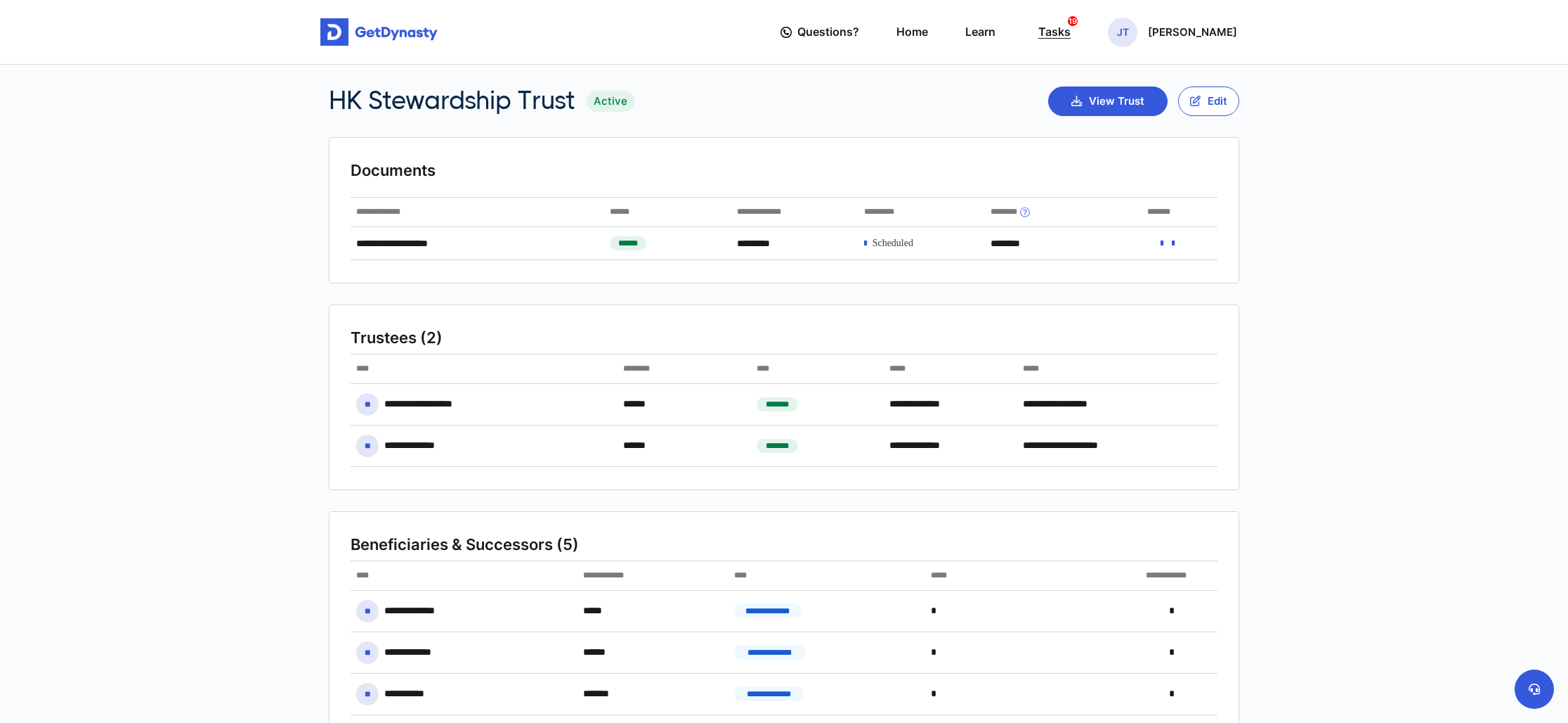
click at [1062, 30] on div "Tasks 19" at bounding box center [1054, 32] width 32 height 26
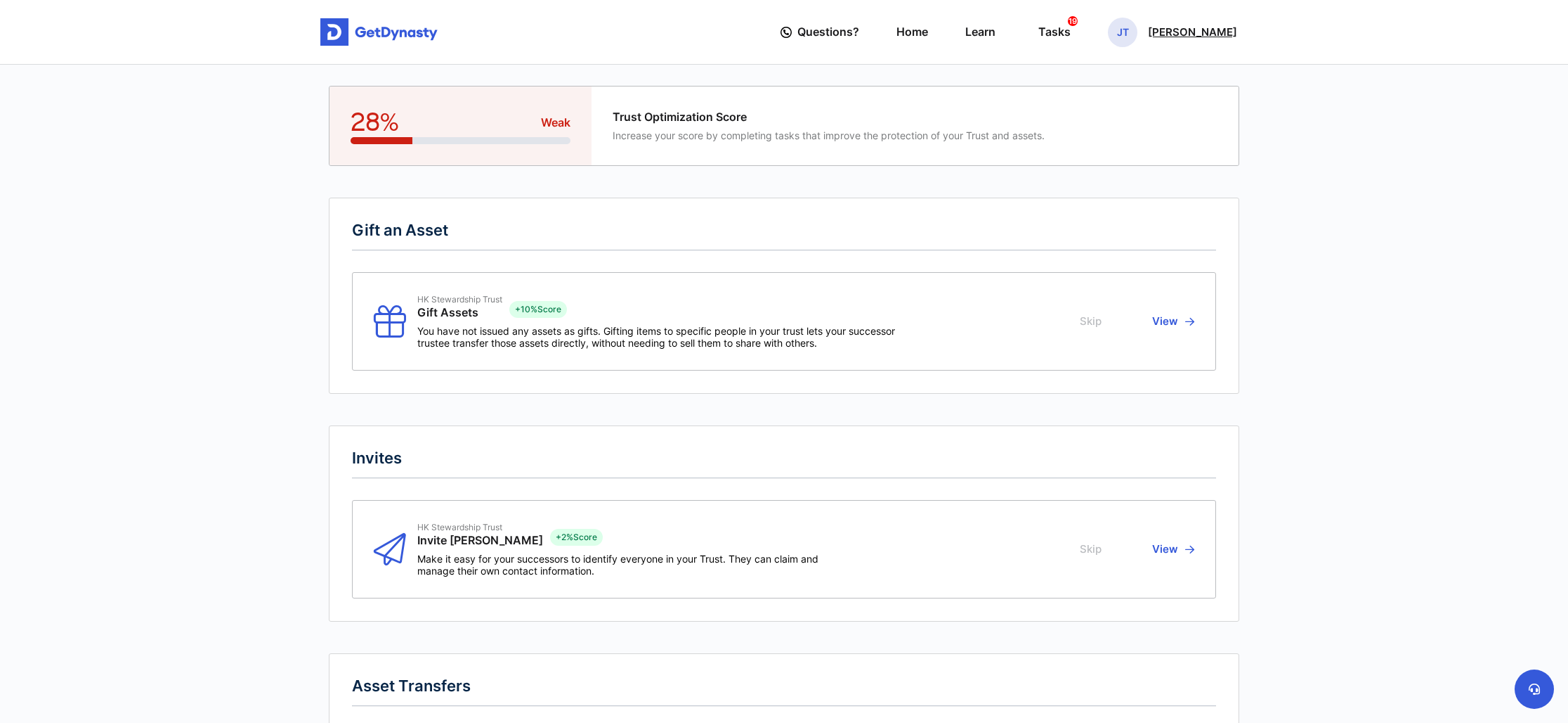
click at [1200, 34] on p "Jackelynn Taff" at bounding box center [1192, 33] width 89 height 12
click at [1130, 72] on link "Profile" at bounding box center [1124, 81] width 111 height 38
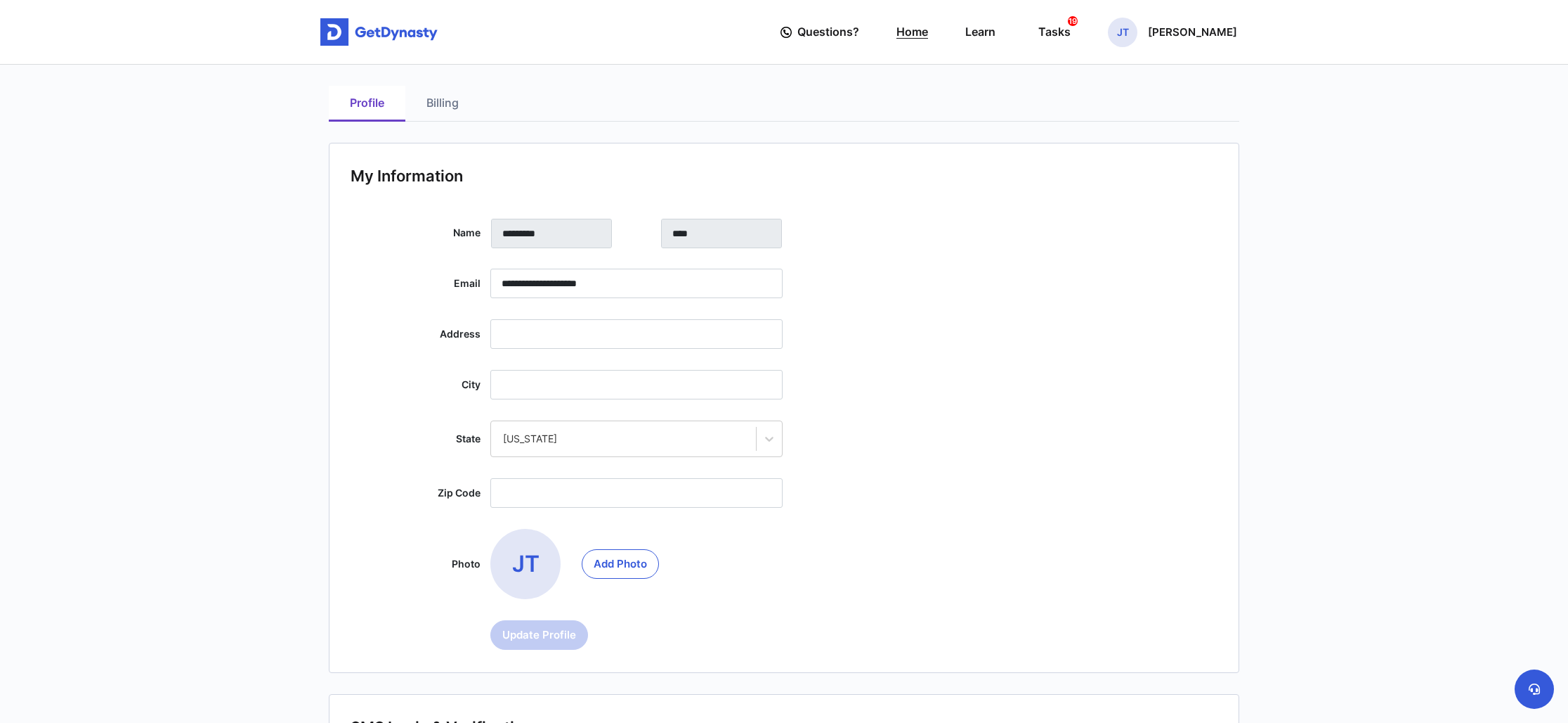
click at [928, 32] on link "Home" at bounding box center [912, 31] width 32 height 40
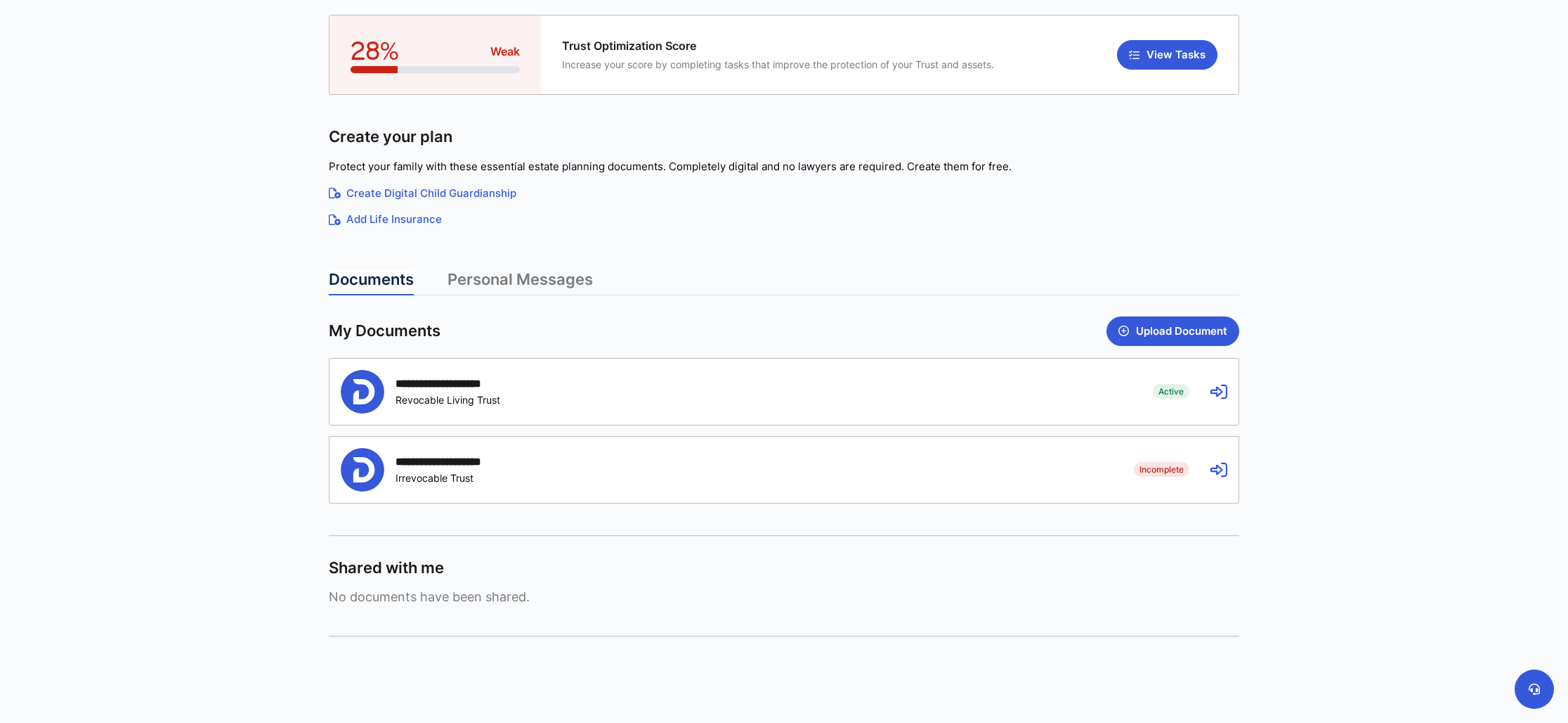
scroll to position [116, 0]
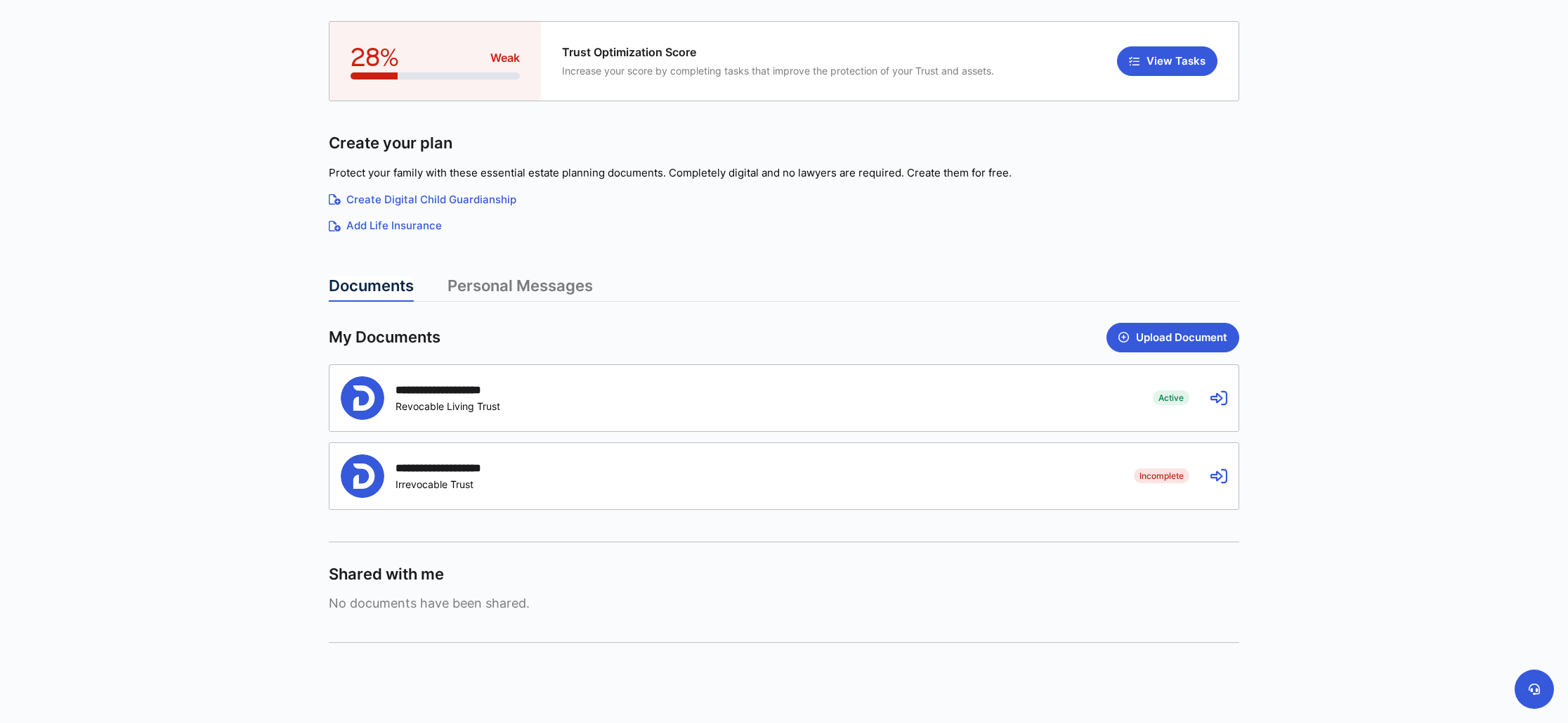
click at [480, 392] on div "**********" at bounding box center [454, 390] width 119 height 14
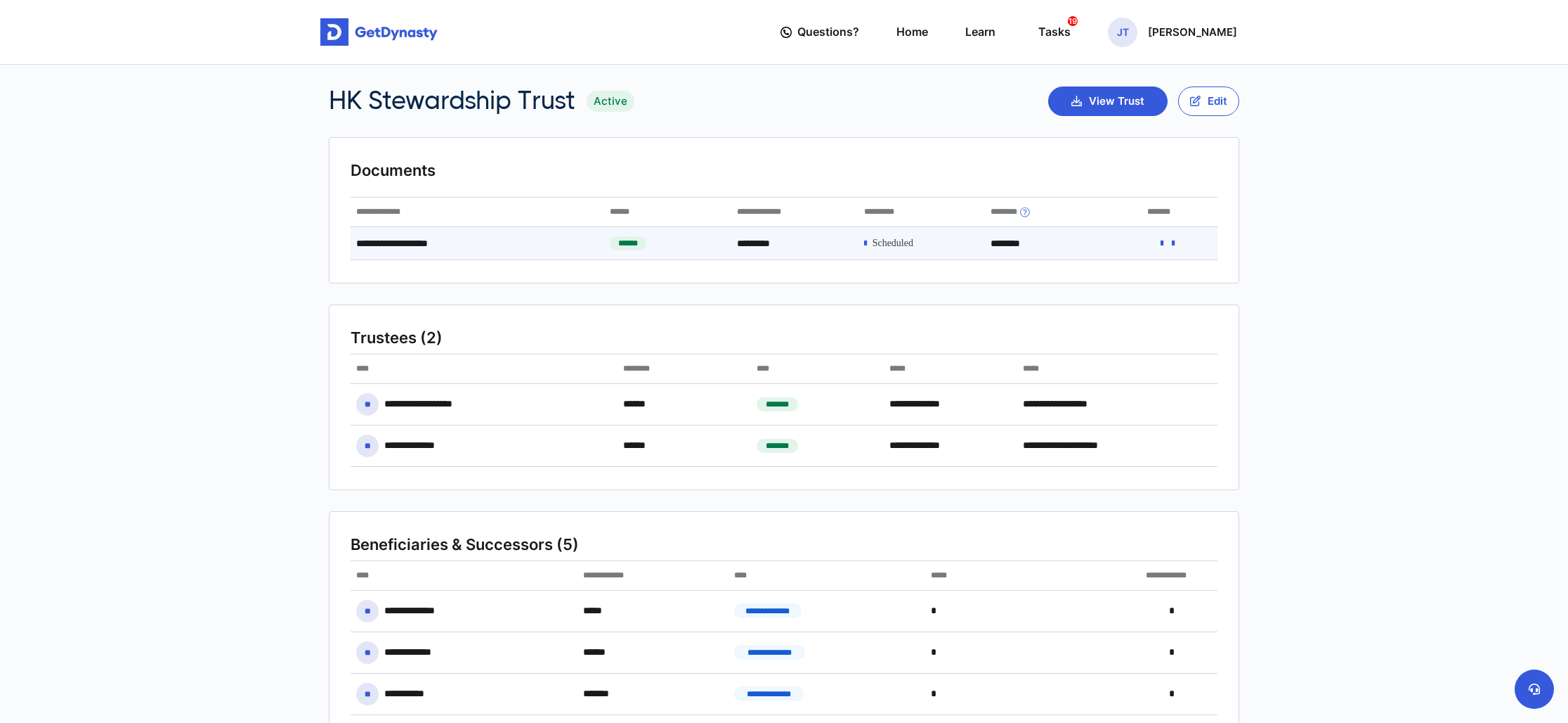
click at [900, 241] on span at bounding box center [893, 244] width 41 height 12
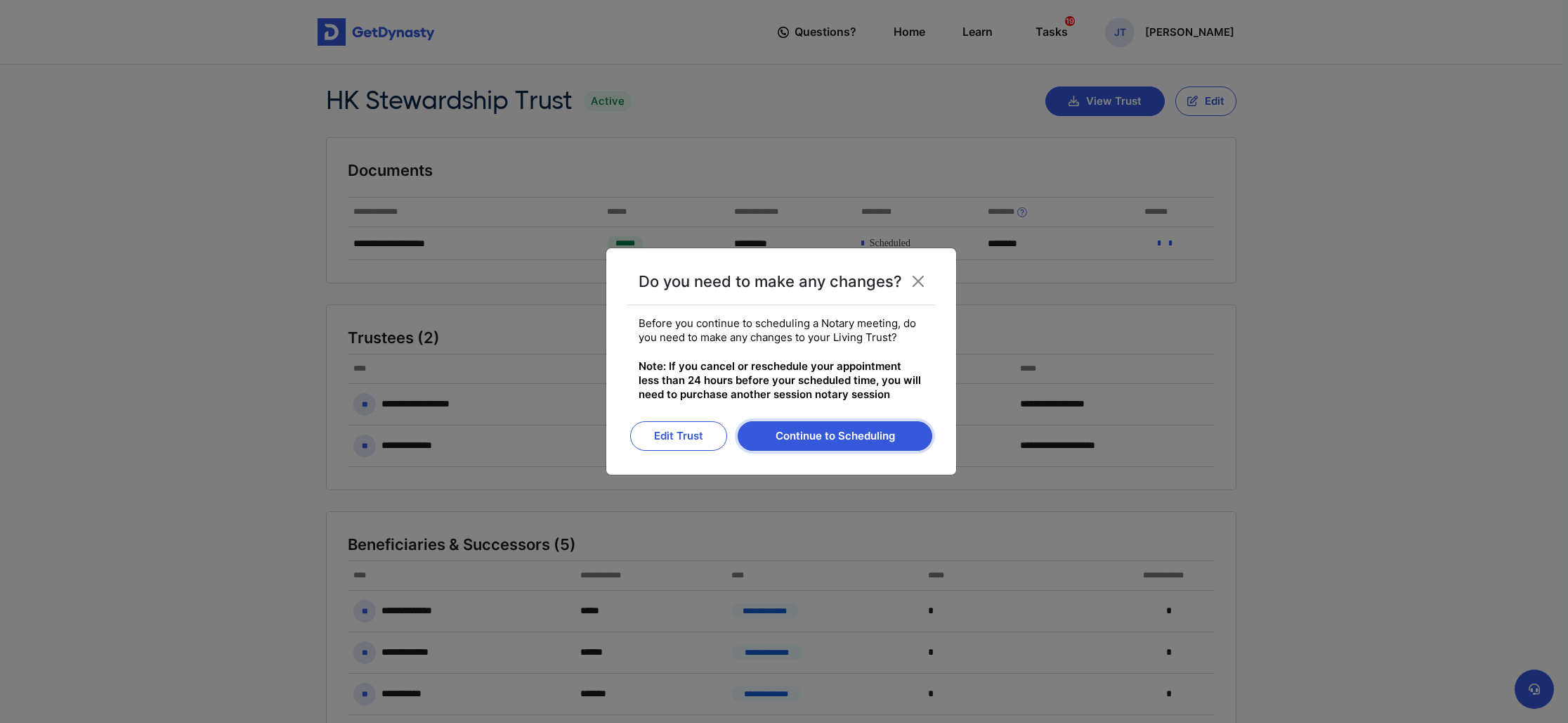
click at [844, 436] on button "Continue to Scheduling" at bounding box center [835, 436] width 194 height 30
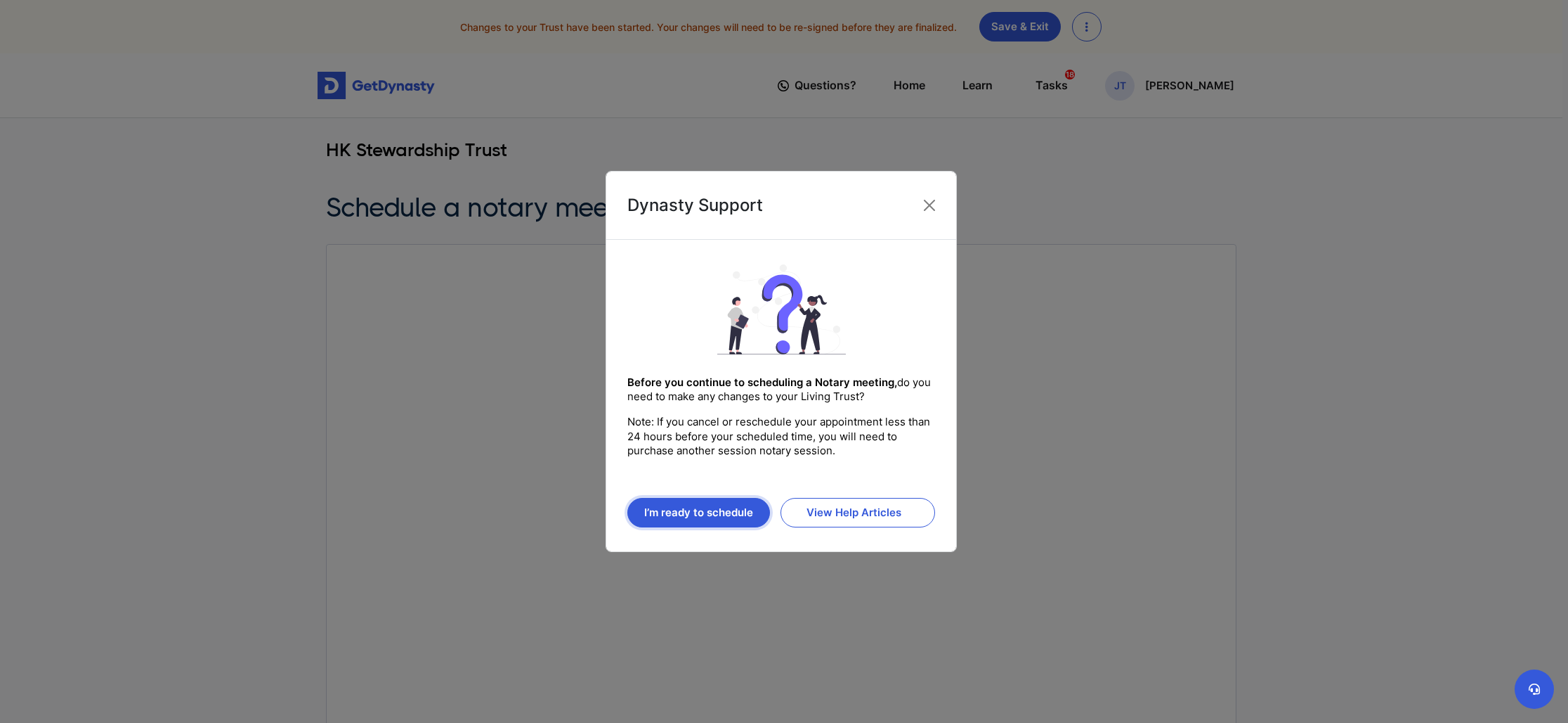
click at [719, 516] on button "I’m ready to schedule" at bounding box center [698, 512] width 143 height 30
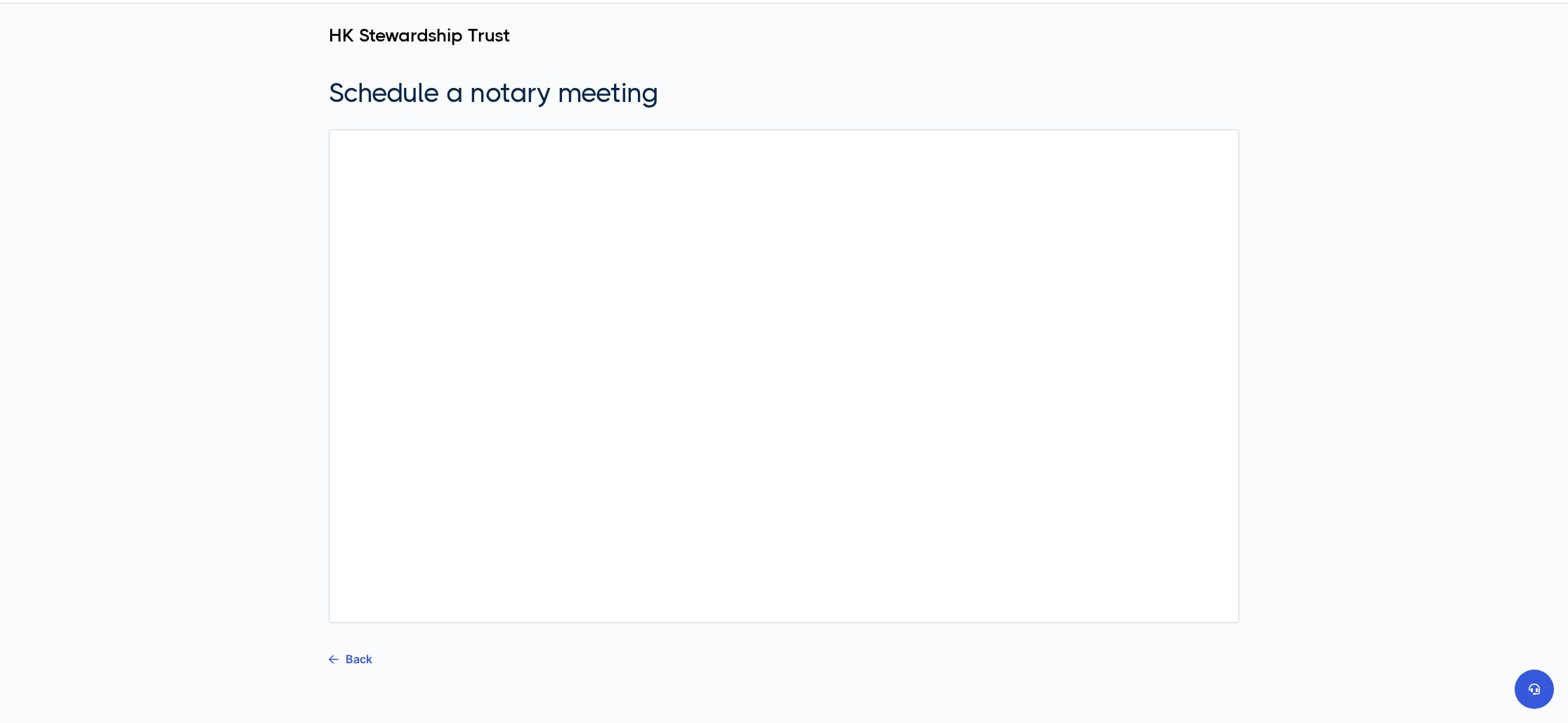
scroll to position [110, 0]
click at [356, 666] on link "Back" at bounding box center [350, 663] width 43 height 35
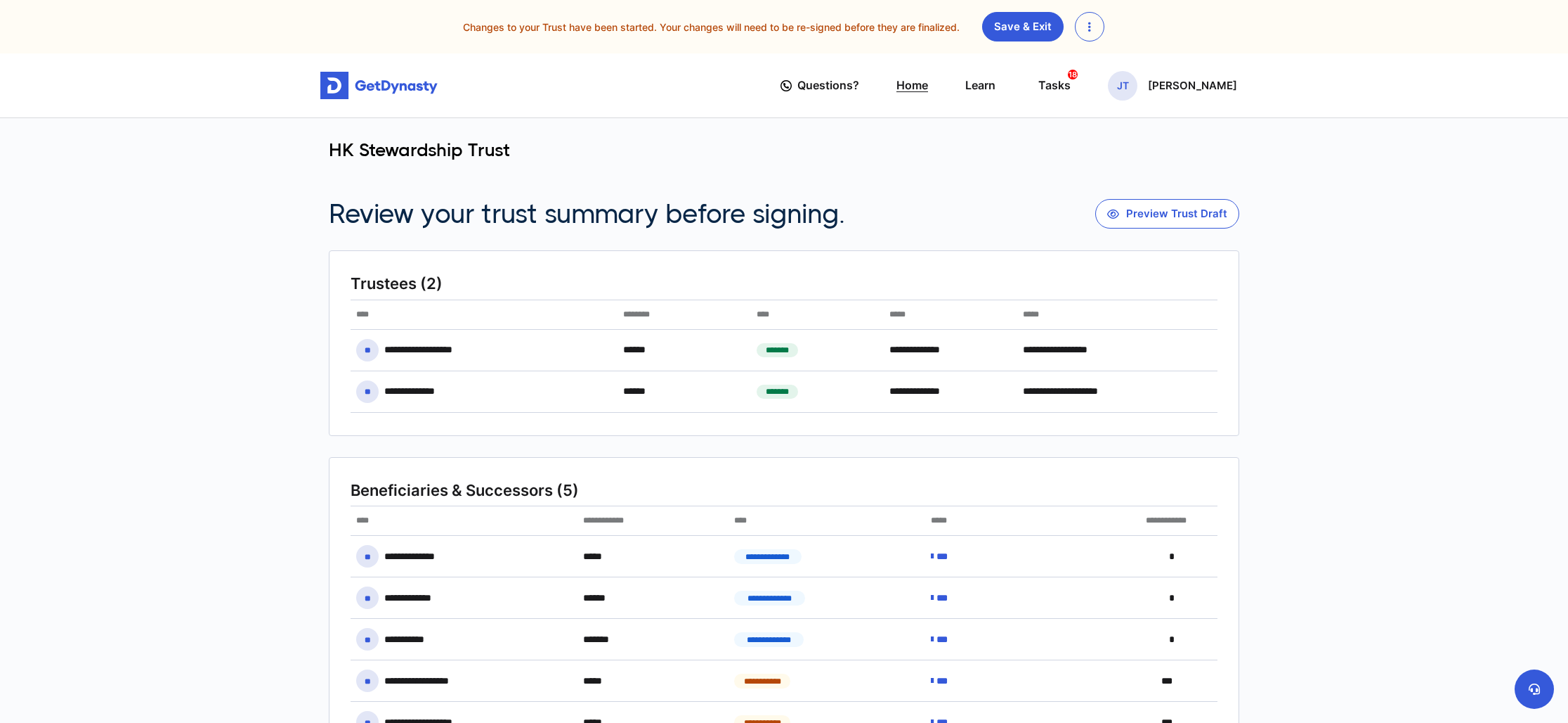
click at [928, 81] on link "Home" at bounding box center [912, 85] width 32 height 40
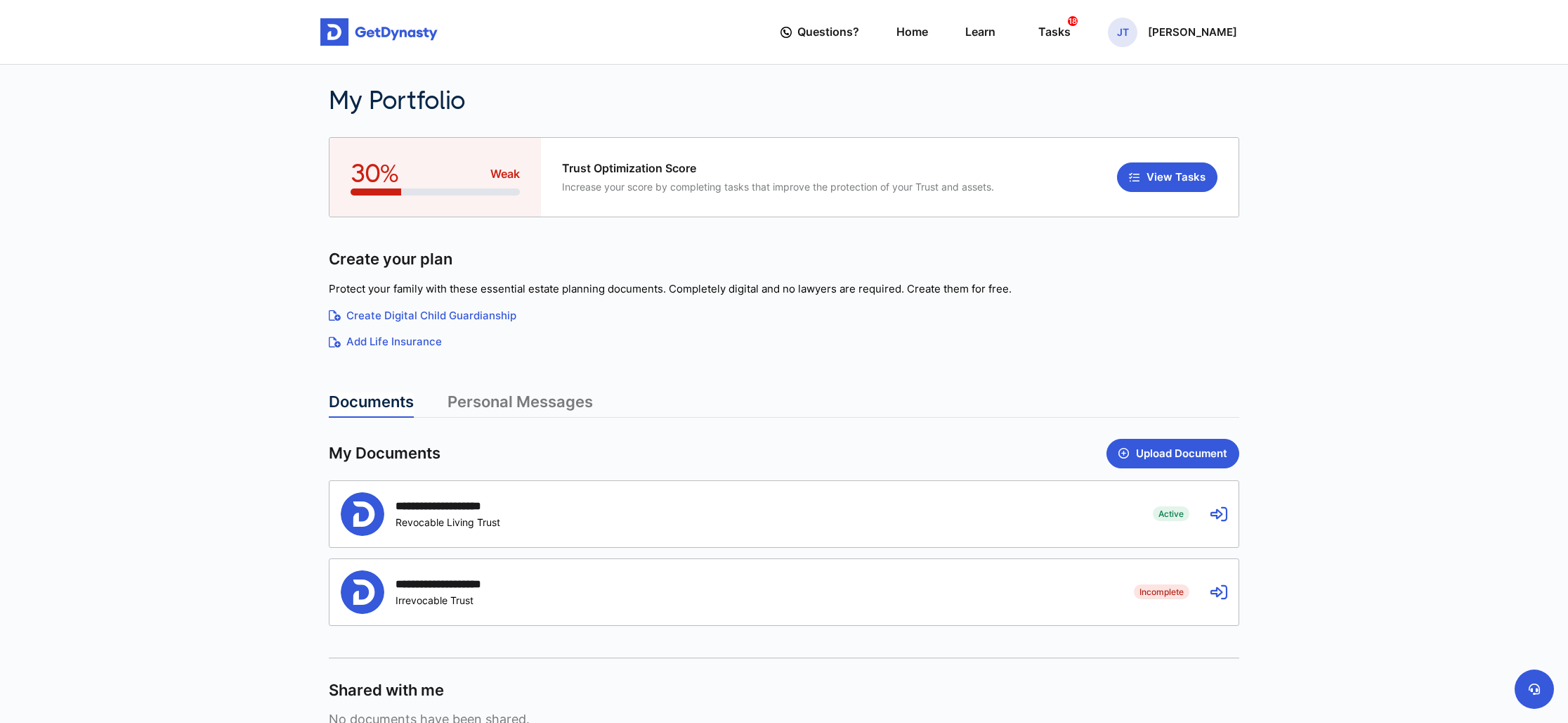
click at [495, 500] on div "**********" at bounding box center [454, 506] width 119 height 14
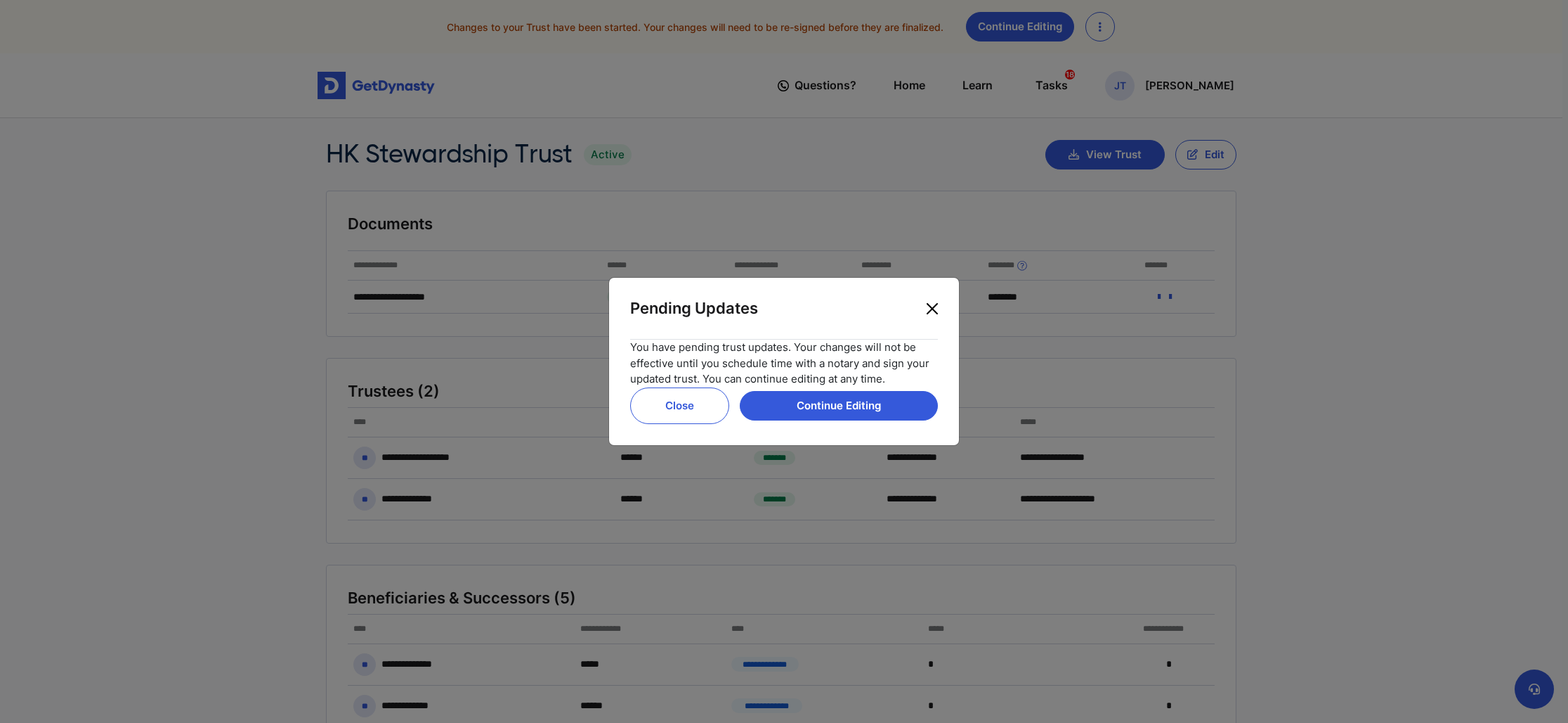
click at [931, 305] on button "Close" at bounding box center [931, 308] width 22 height 22
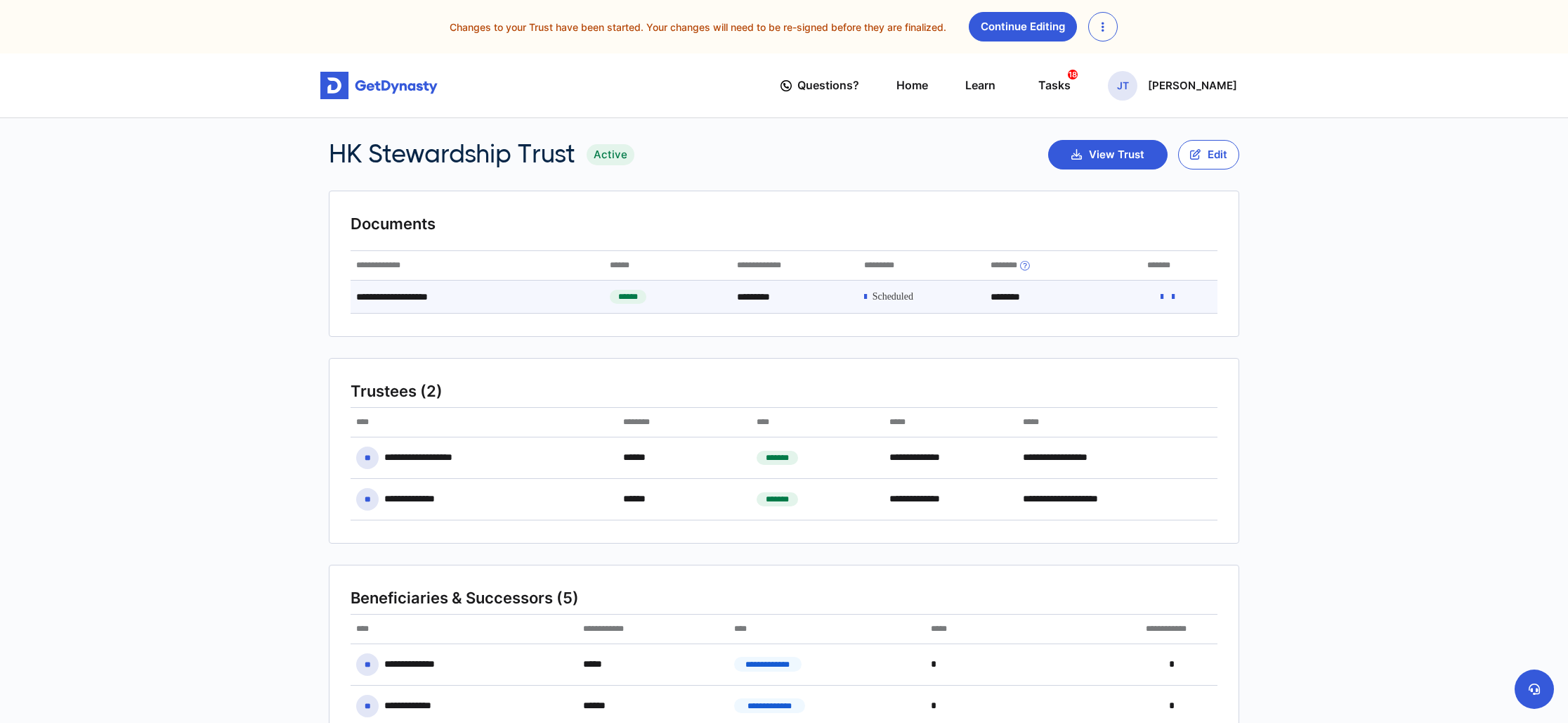
click at [867, 298] on icon at bounding box center [865, 297] width 3 height 10
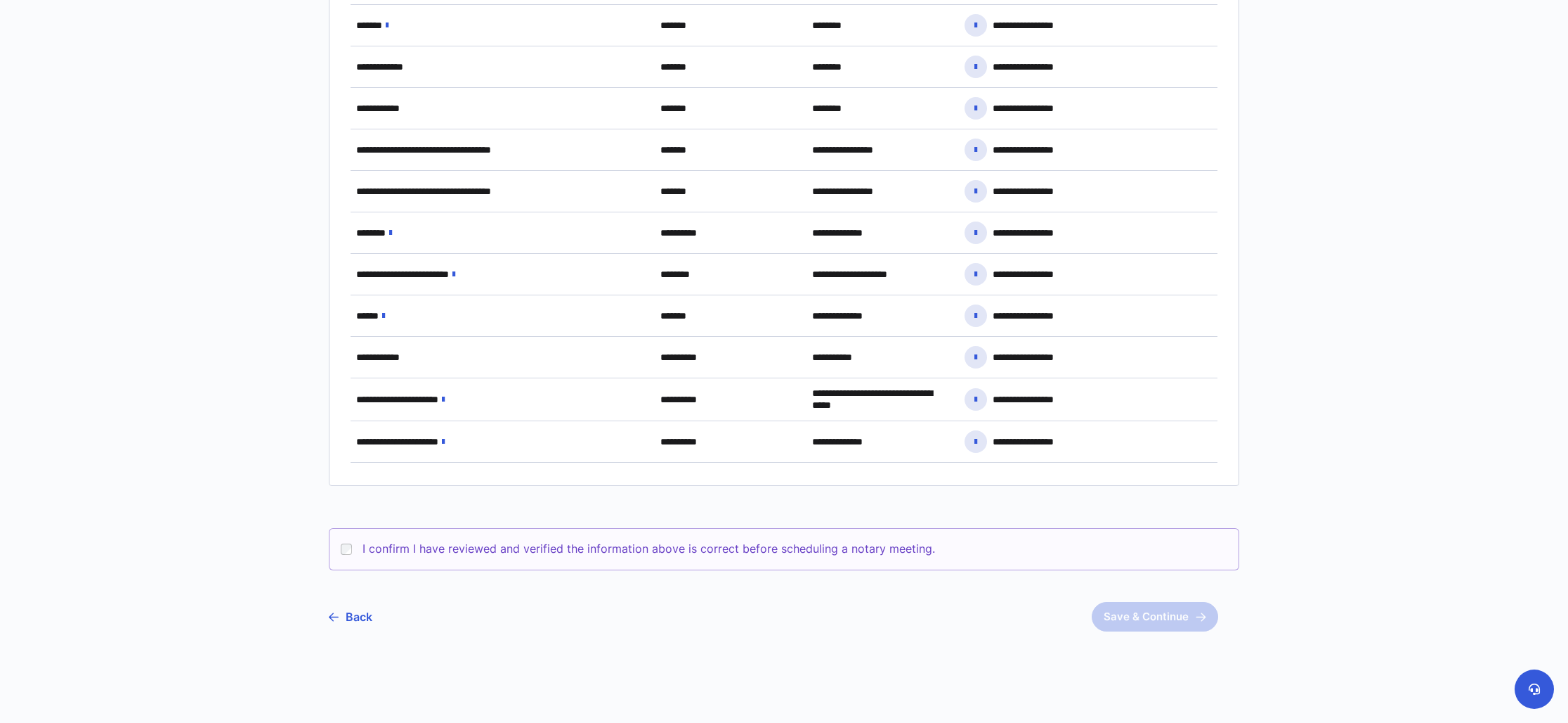
scroll to position [1040, 0]
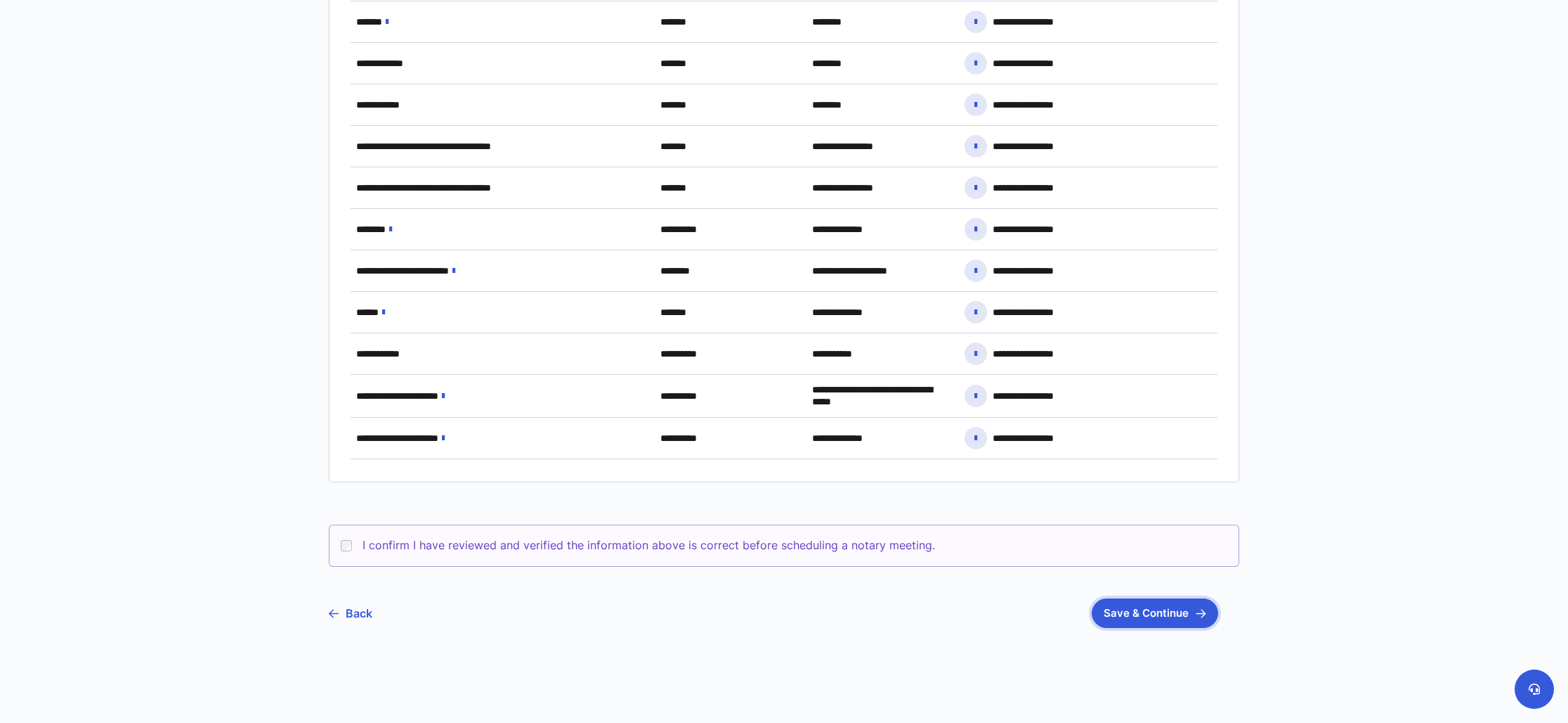
click at [1150, 623] on button "Save & Continue" at bounding box center [1155, 613] width 127 height 30
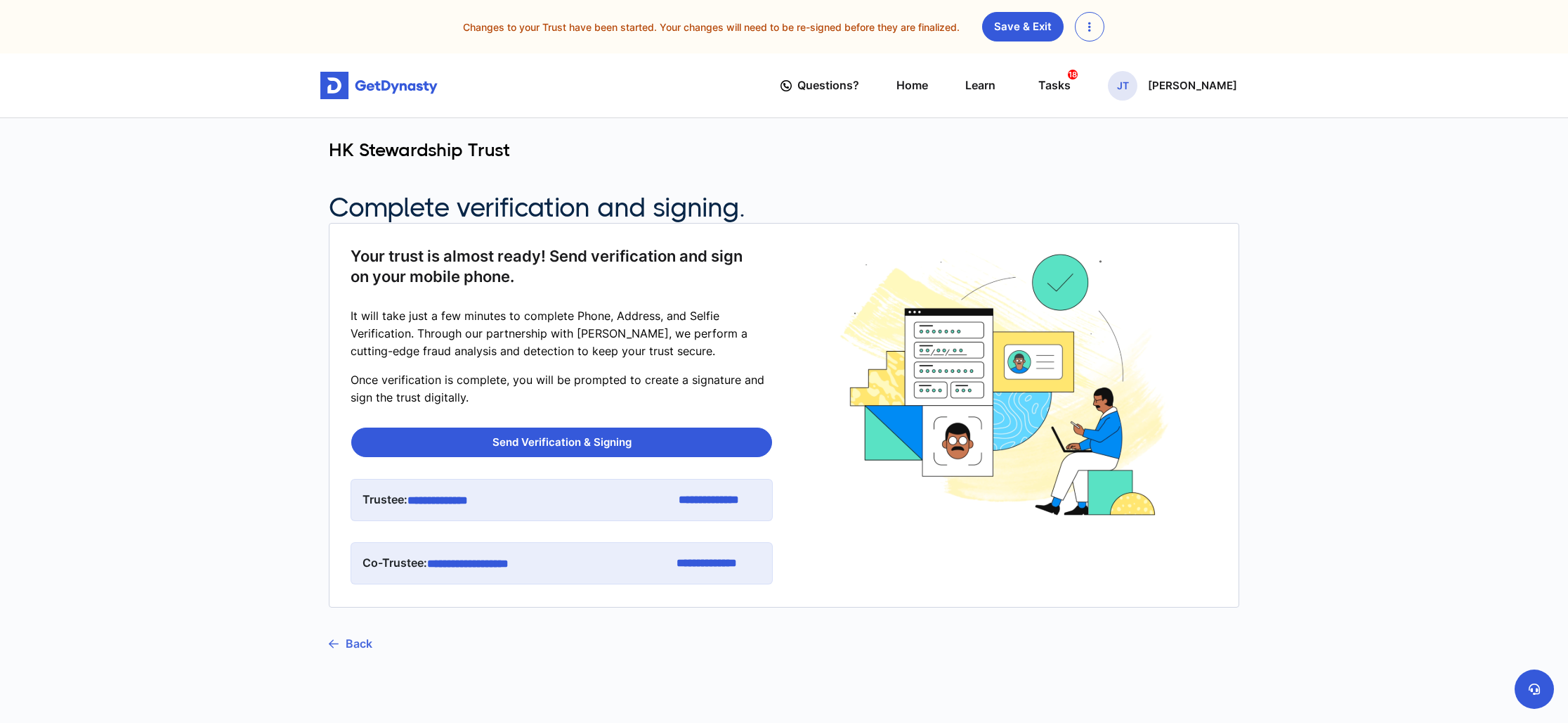
click at [359, 635] on link "Back" at bounding box center [350, 643] width 43 height 35
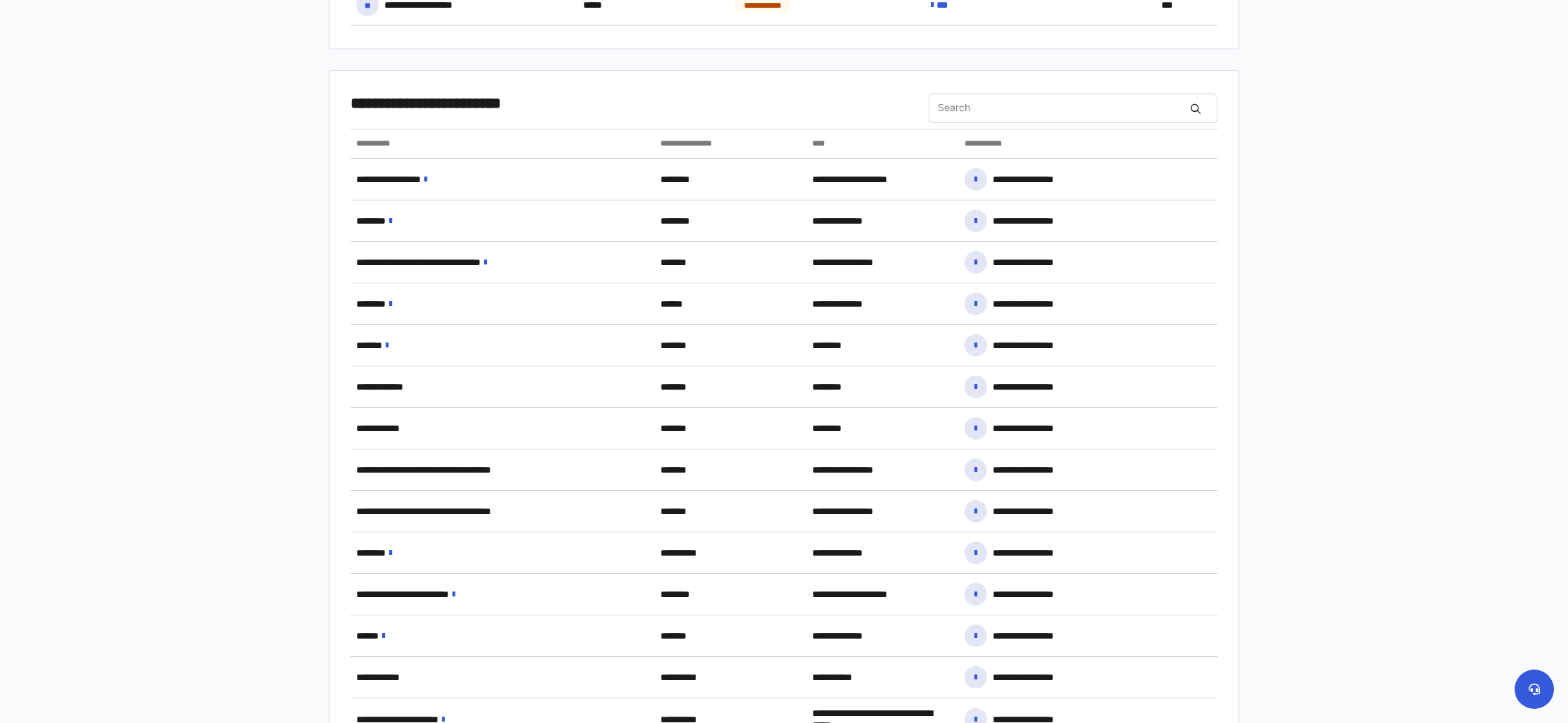
scroll to position [1102, 0]
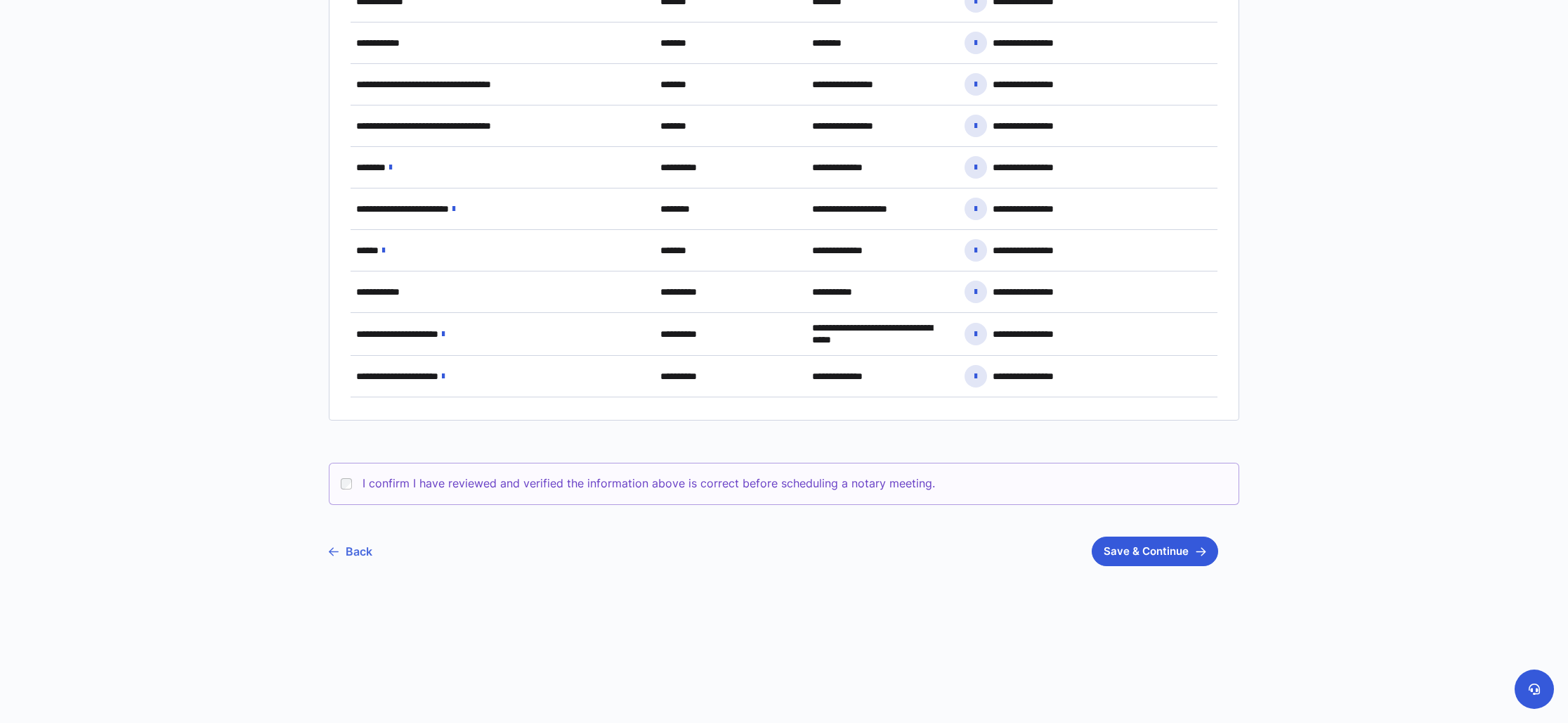
click at [356, 549] on link "Back" at bounding box center [350, 551] width 43 height 35
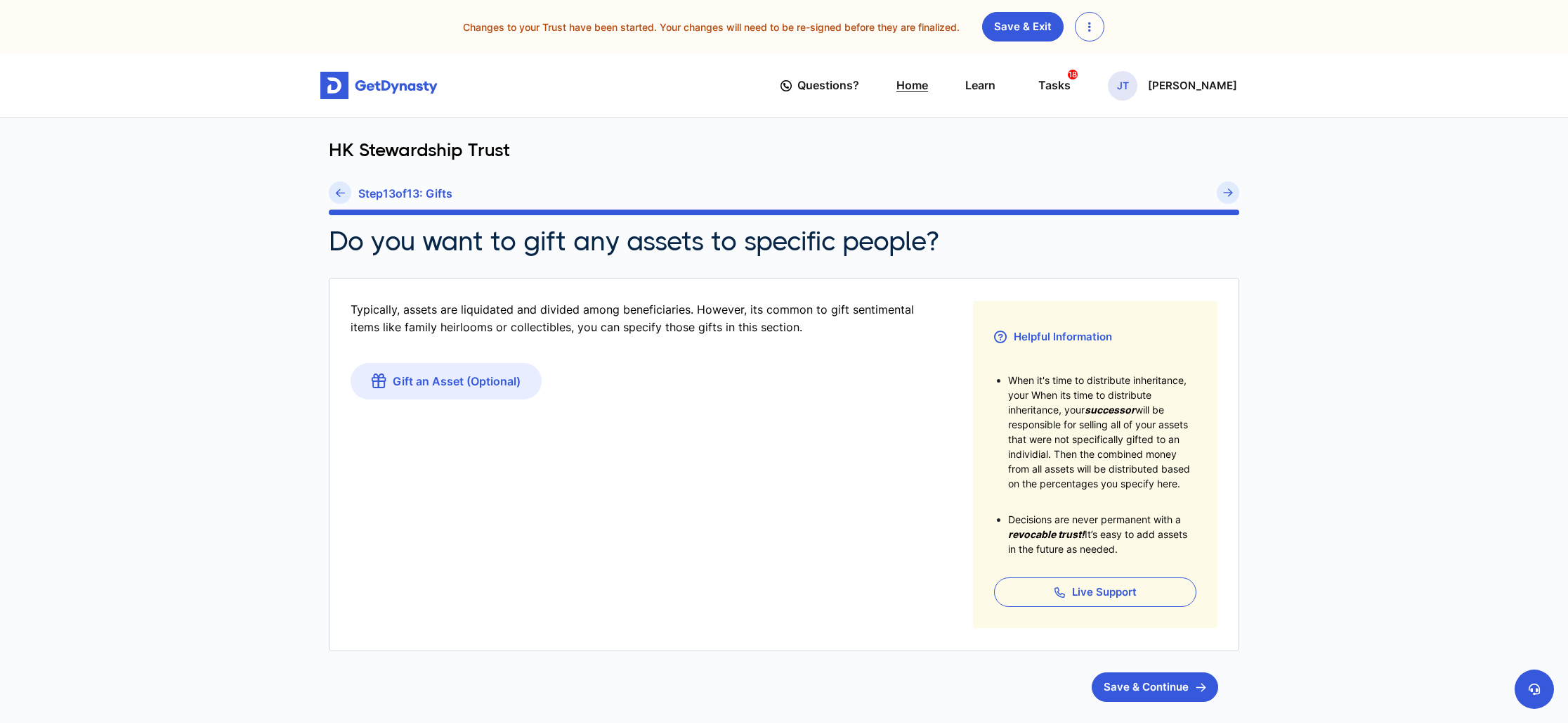
click at [921, 88] on link "Home" at bounding box center [912, 85] width 32 height 40
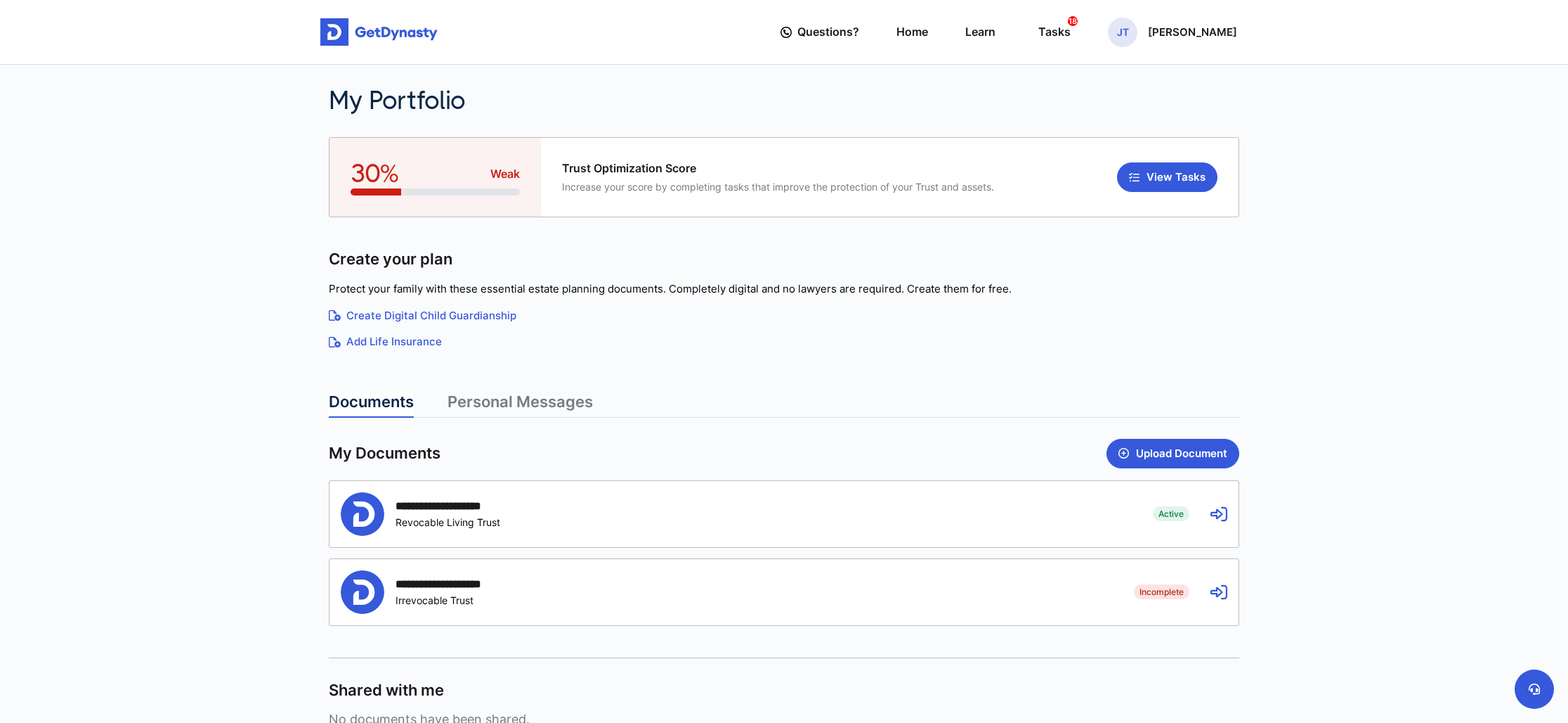
click at [475, 506] on div "**********" at bounding box center [454, 506] width 119 height 14
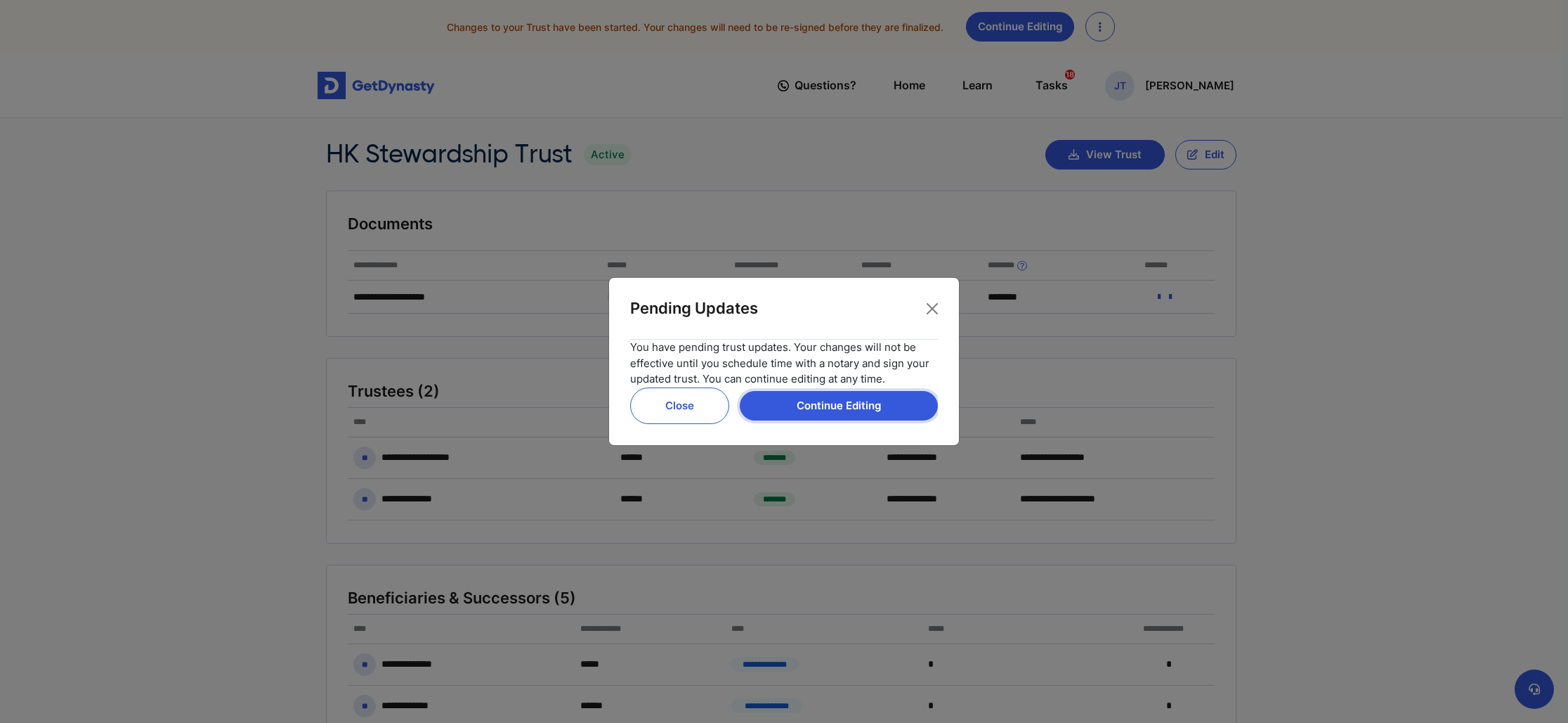
click at [835, 411] on button "Continue Editing" at bounding box center [839, 405] width 198 height 30
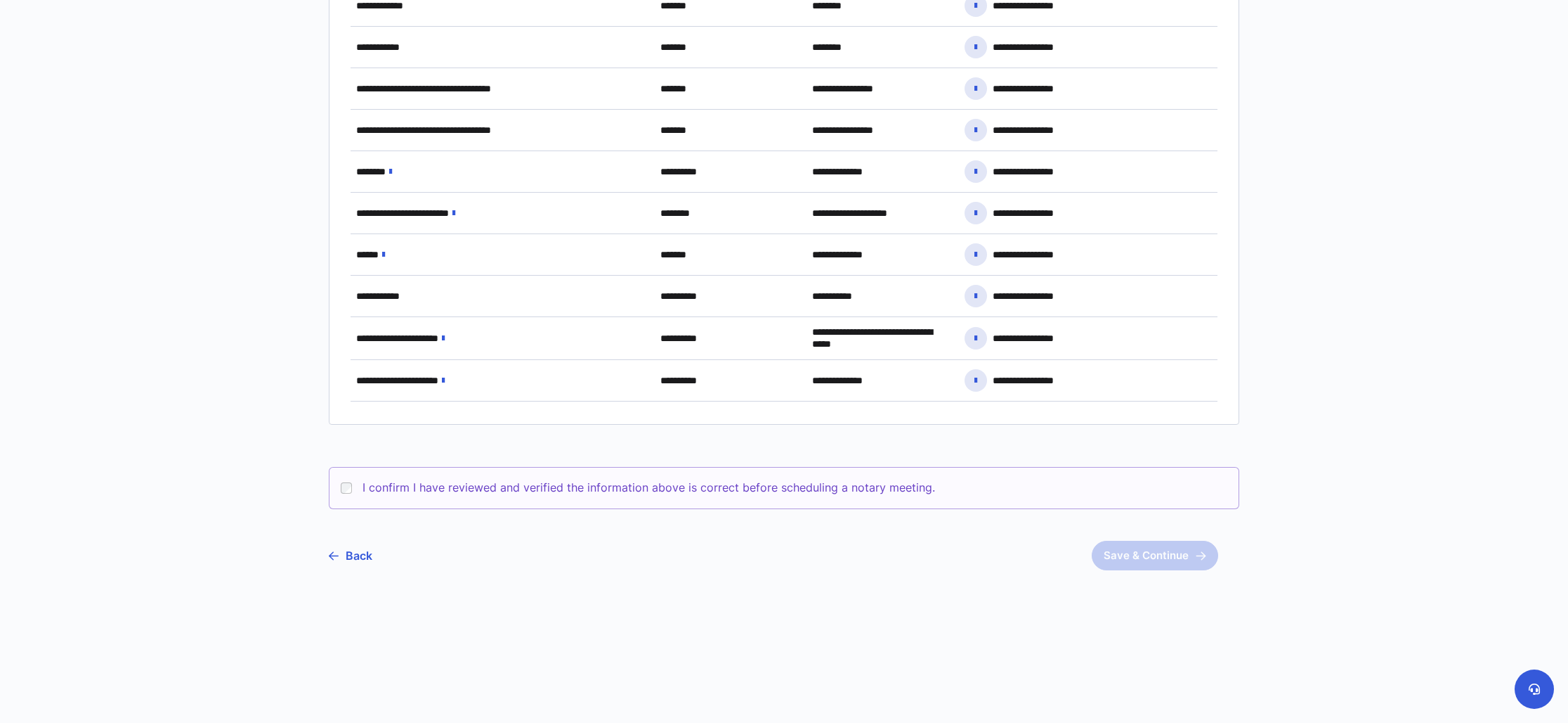
scroll to position [1102, 0]
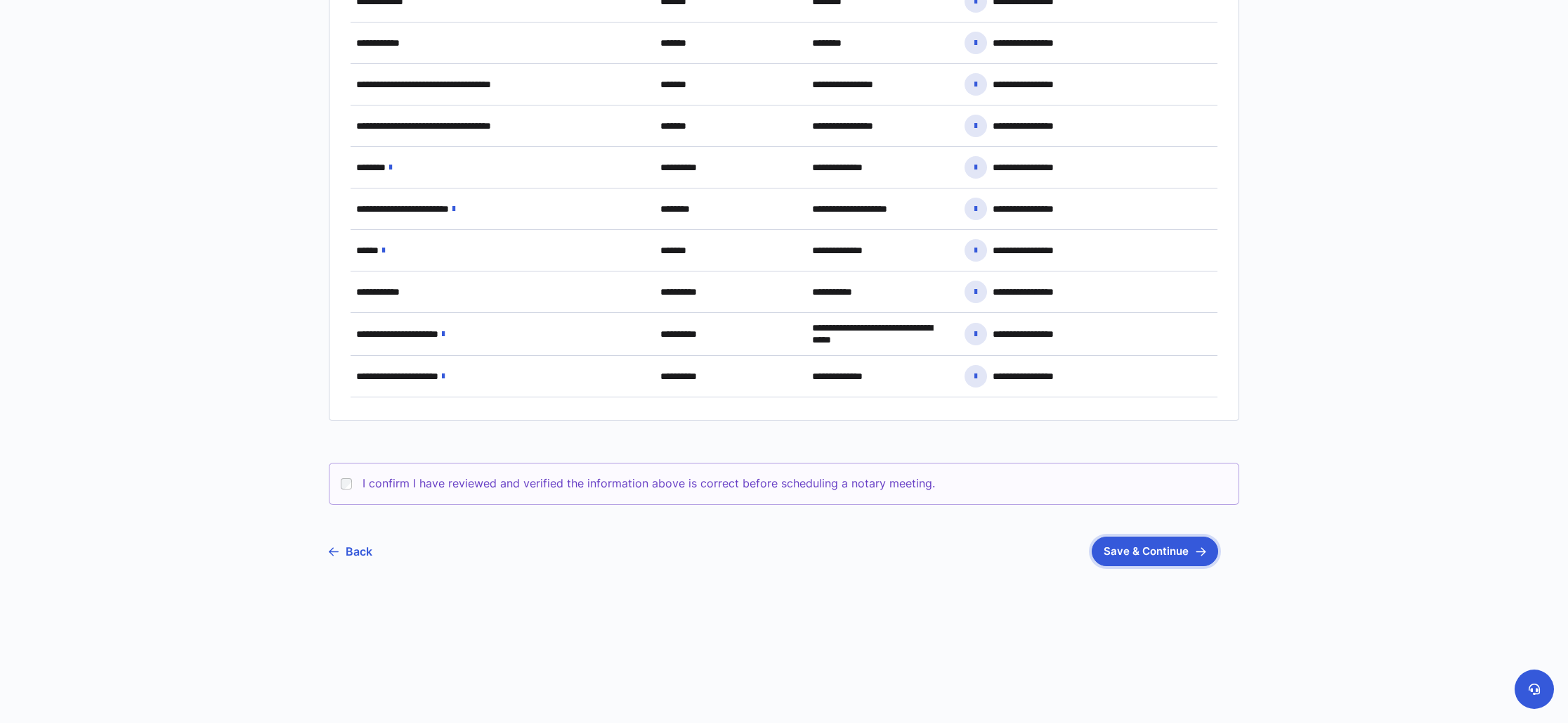
click at [1153, 551] on button "Save & Continue" at bounding box center [1155, 551] width 127 height 30
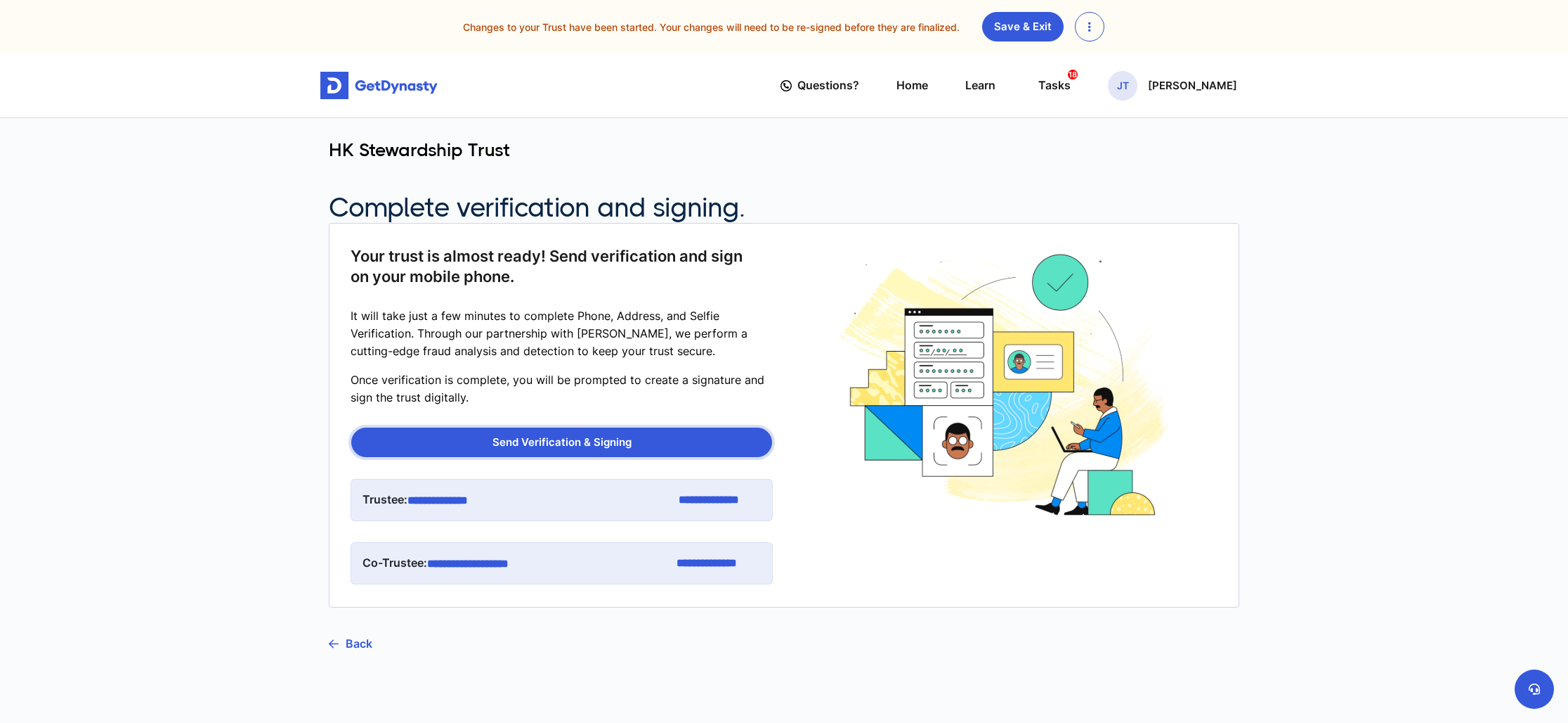
click at [573, 445] on button "Send Verification & Signing" at bounding box center [562, 442] width 421 height 30
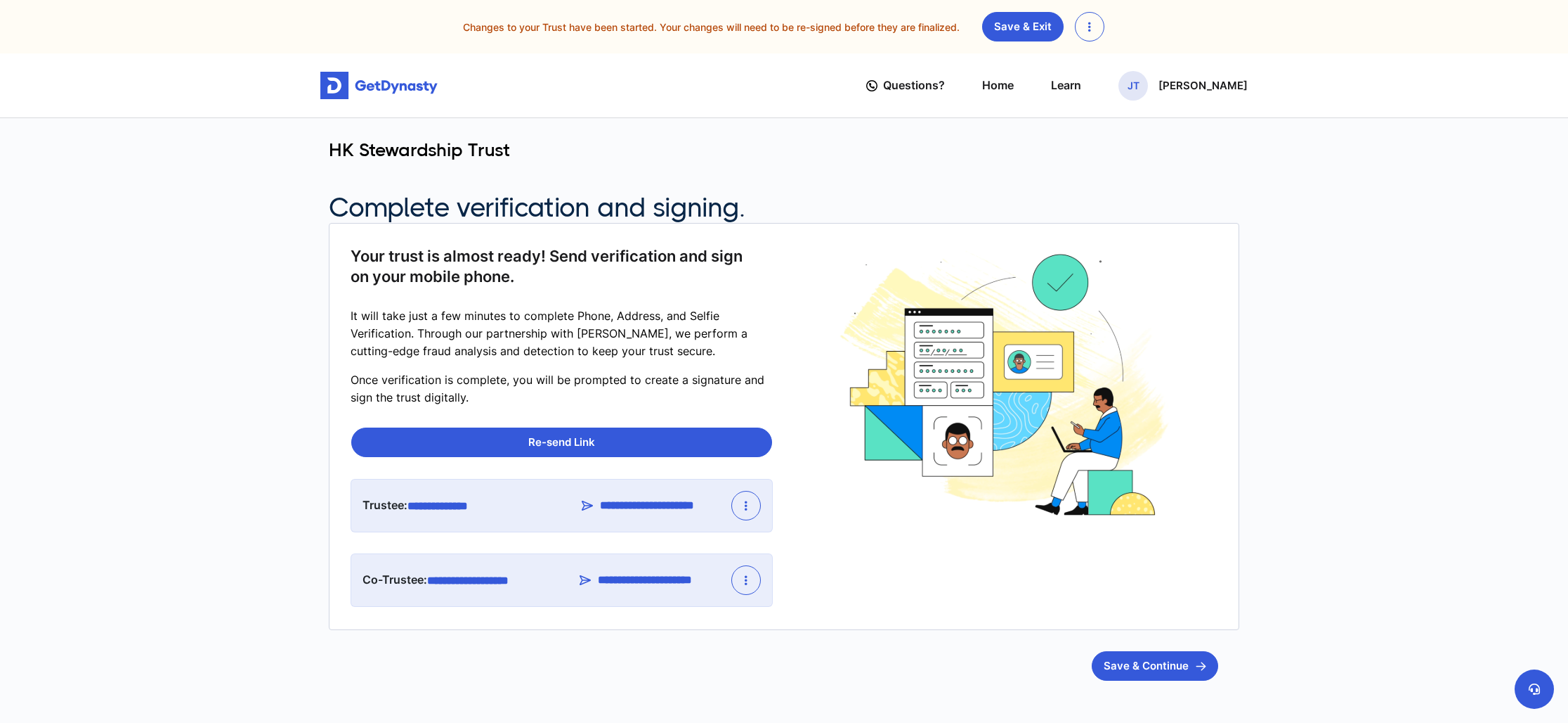
click at [1094, 25] on button "button" at bounding box center [1090, 26] width 30 height 30
click at [1003, 25] on link "Save & Exit" at bounding box center [1023, 26] width 81 height 30
click at [1165, 665] on button "Save & Continue" at bounding box center [1155, 665] width 127 height 30
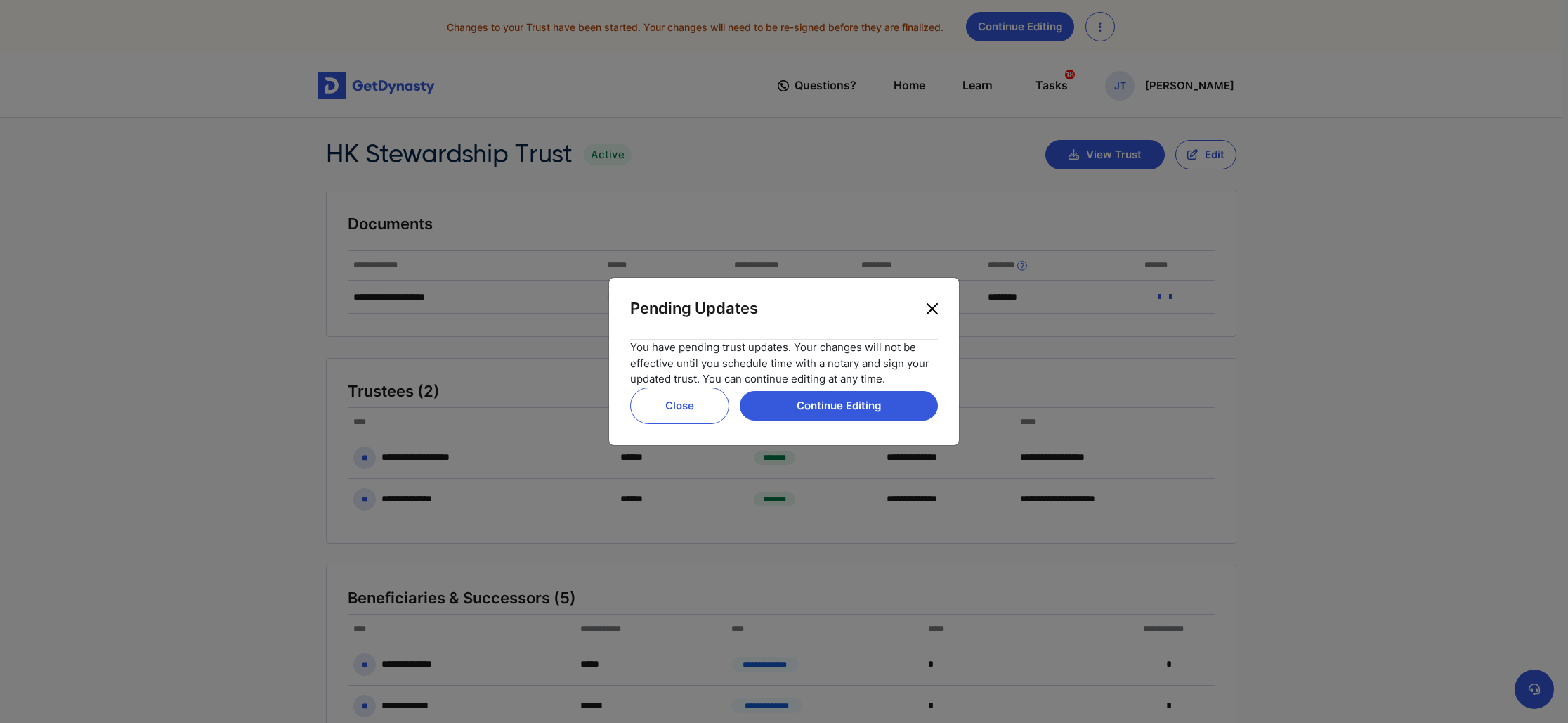
click at [933, 309] on button "Close" at bounding box center [931, 308] width 22 height 22
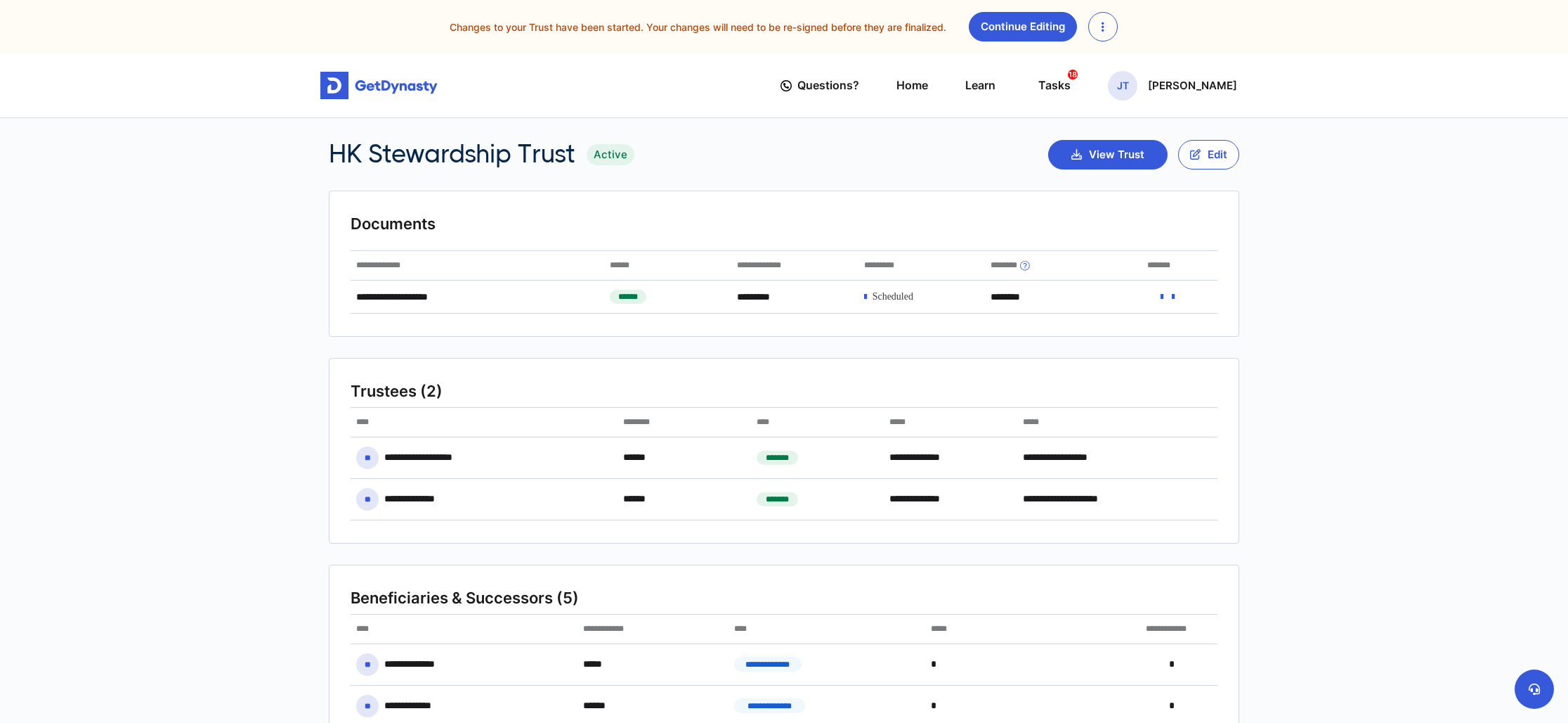
click at [1086, 19] on div "Continue Editing" at bounding box center [1043, 26] width 149 height 30
click at [1102, 25] on button "button" at bounding box center [1102, 26] width 30 height 30
click at [1109, 48] on div "Discard Changes" at bounding box center [1146, 60] width 117 height 35
click at [1116, 55] on link "Discard Changes" at bounding box center [1146, 60] width 115 height 22
